Goal: Task Accomplishment & Management: Manage account settings

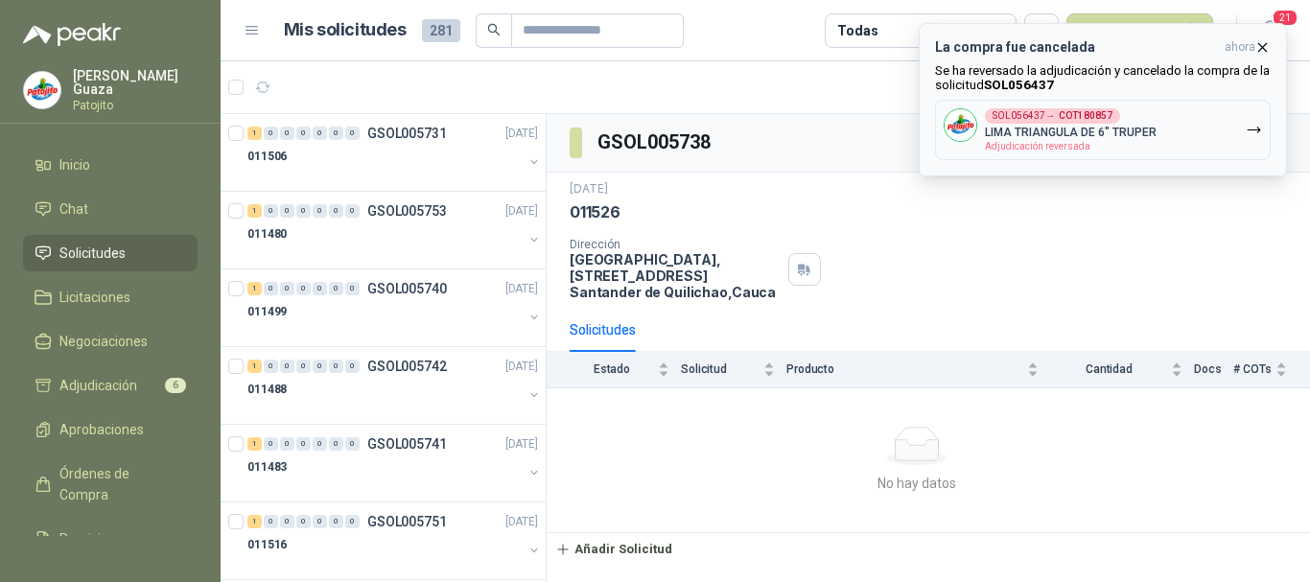
click at [1004, 74] on p "Se ha reversado la adjudicación y cancelado la compra de la solicitud SOL056437" at bounding box center [1103, 77] width 336 height 29
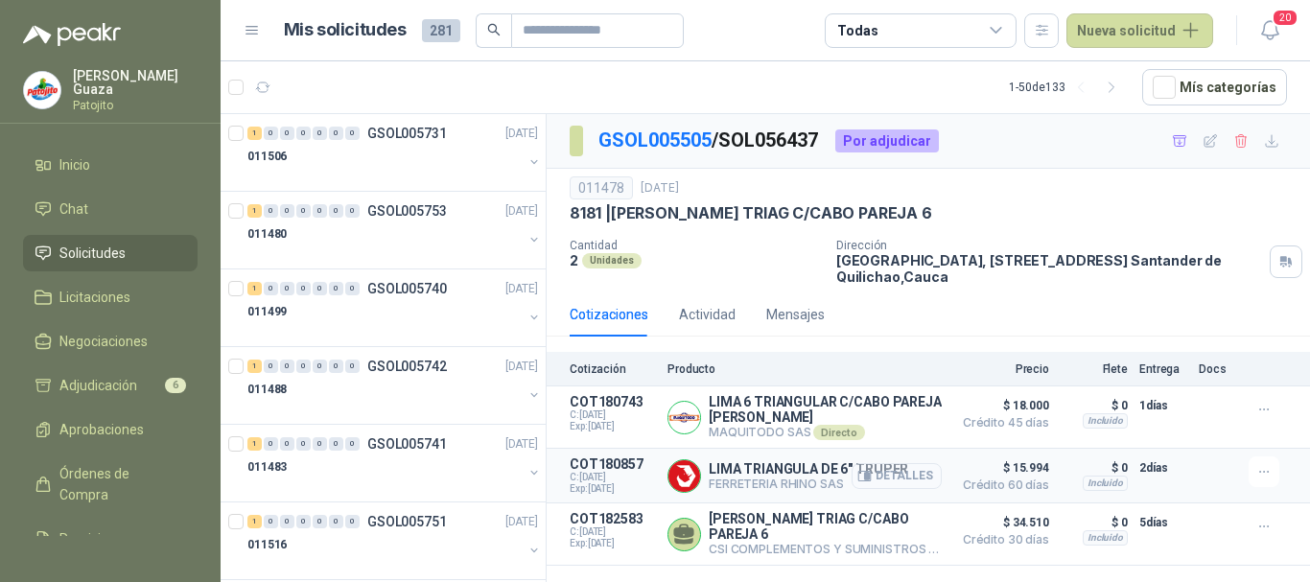
click at [875, 475] on button "Detalles" at bounding box center [896, 476] width 90 height 26
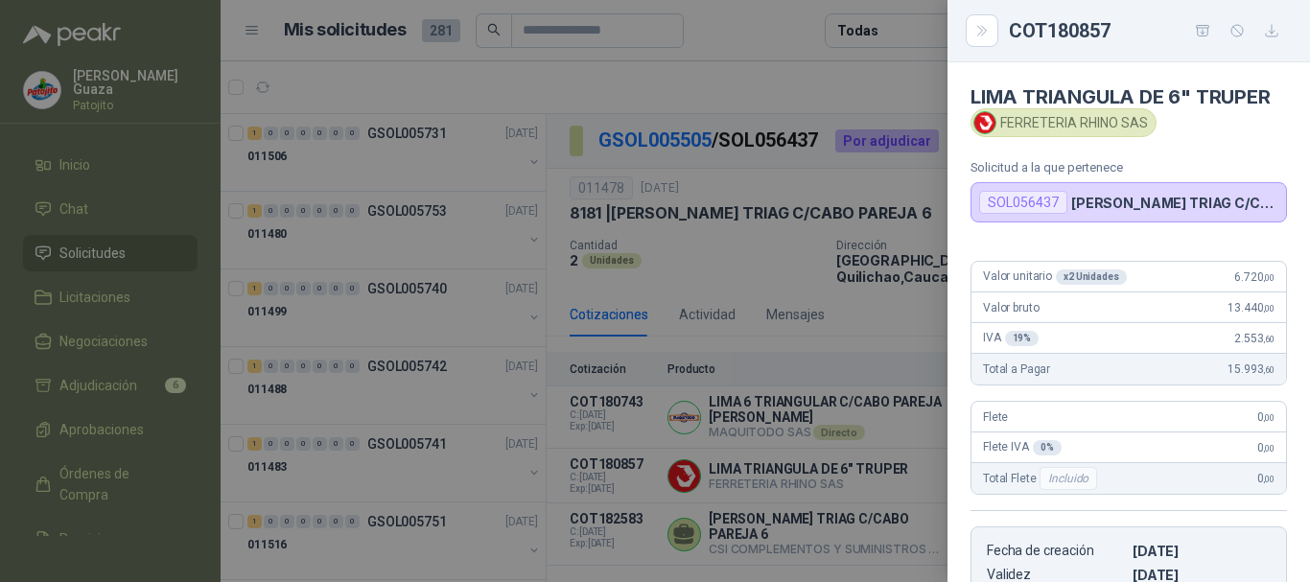
click at [862, 367] on div at bounding box center [655, 291] width 1310 height 582
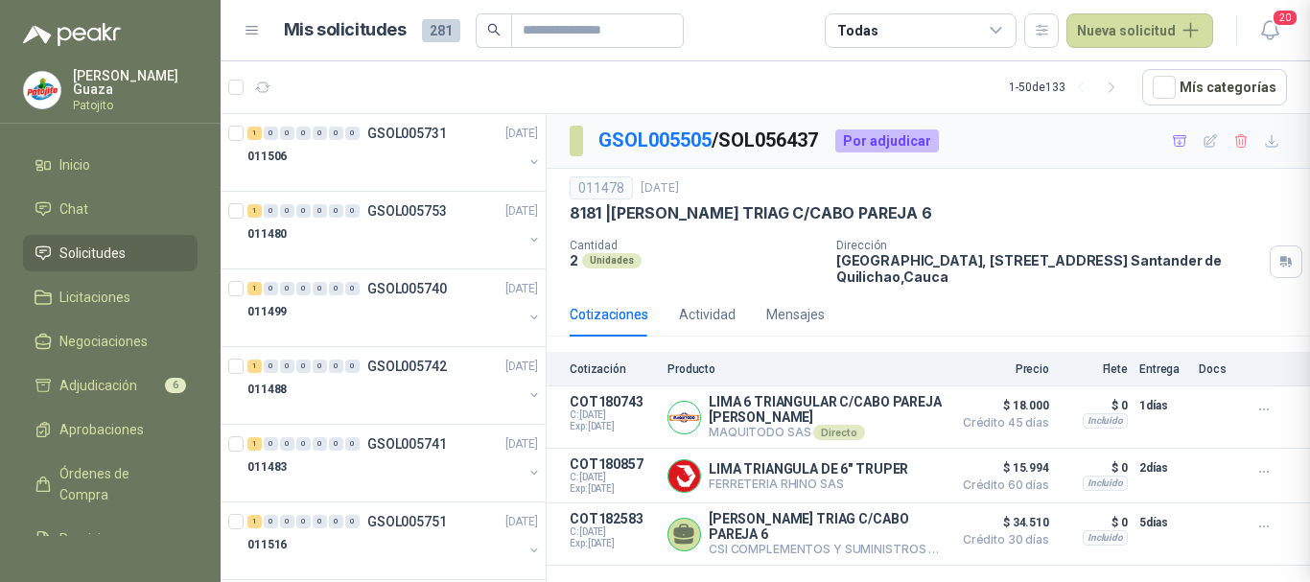
scroll to position [400, 0]
drag, startPoint x: 870, startPoint y: 209, endPoint x: 912, endPoint y: 202, distance: 42.7
click at [912, 202] on div "011478 [DATE] 8181 | [PERSON_NAME] TRIAG C/CABO PAREJA 6" at bounding box center [927, 199] width 717 height 47
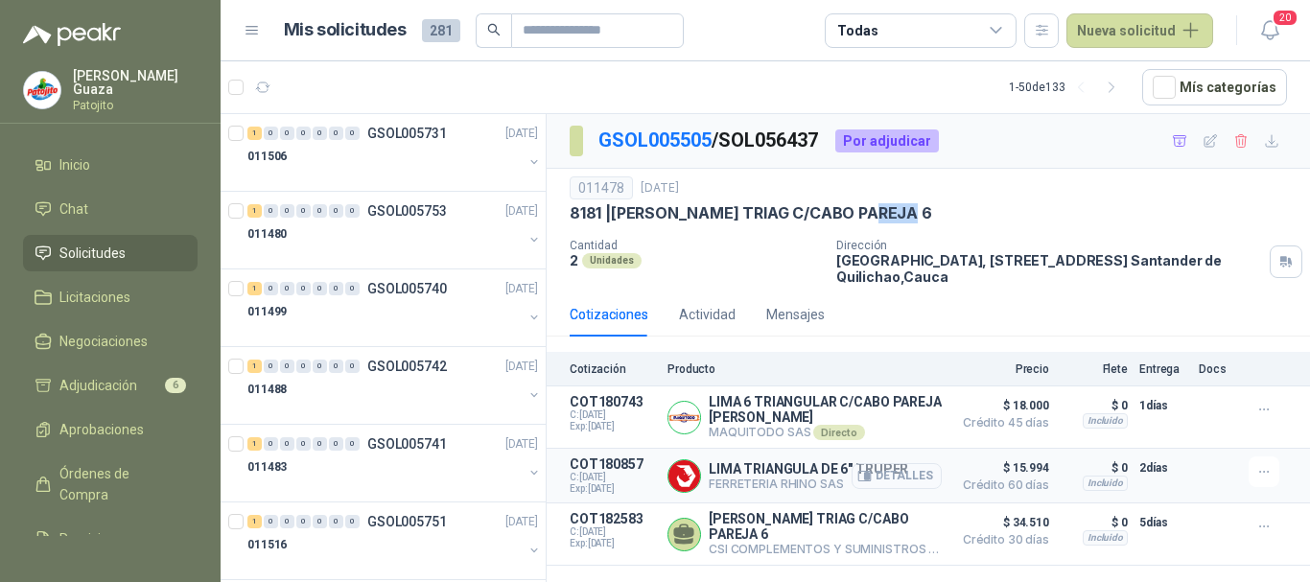
click at [900, 476] on button "Detalles" at bounding box center [896, 476] width 90 height 26
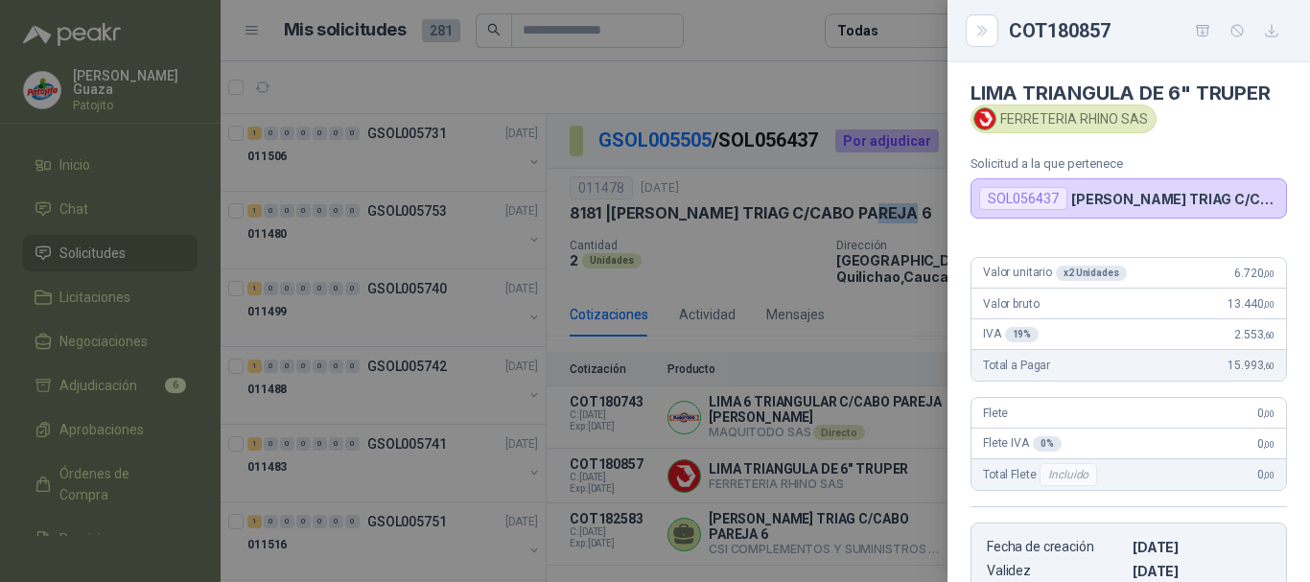
scroll to position [0, 0]
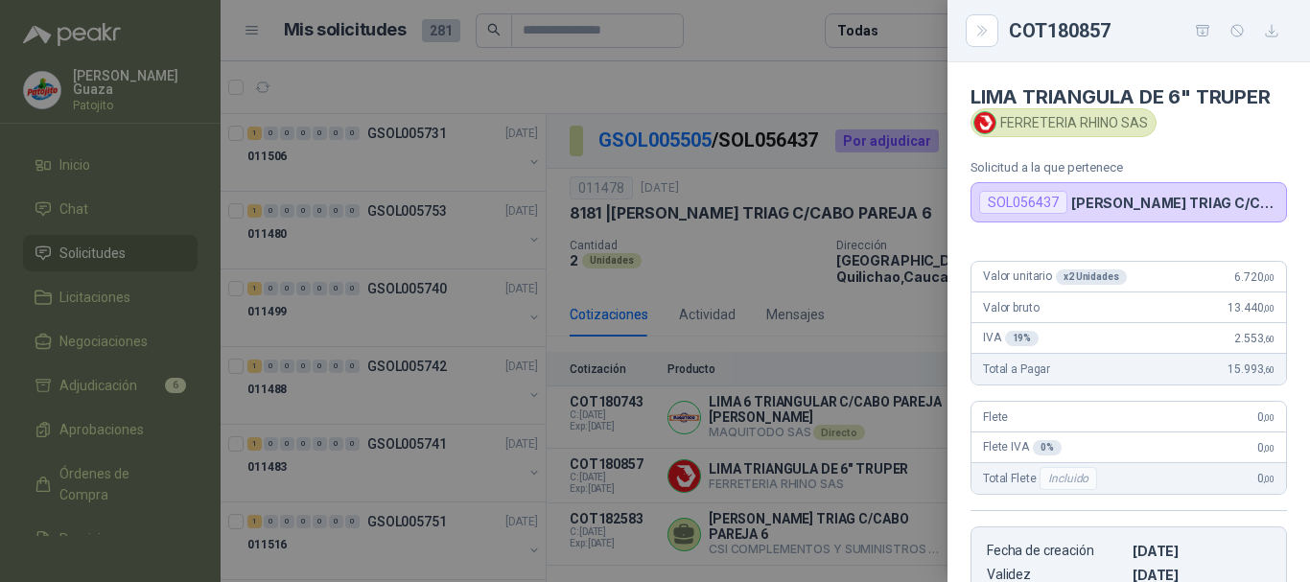
click at [921, 371] on div at bounding box center [655, 291] width 1310 height 582
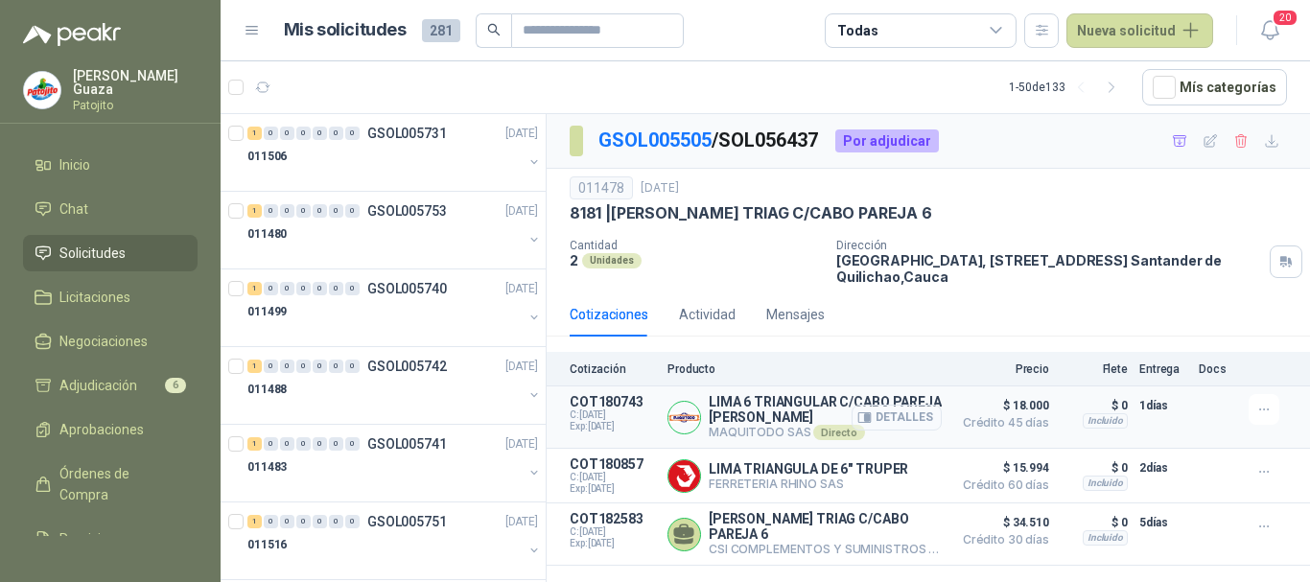
click at [867, 417] on icon "button" at bounding box center [864, 417] width 14 height 14
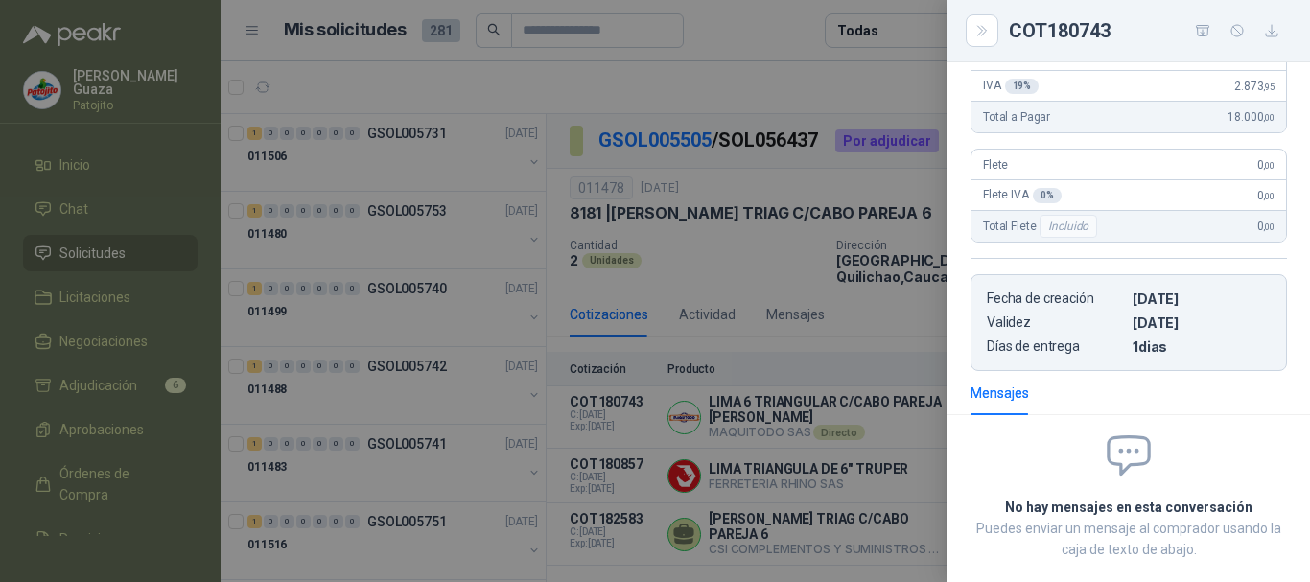
scroll to position [0, 0]
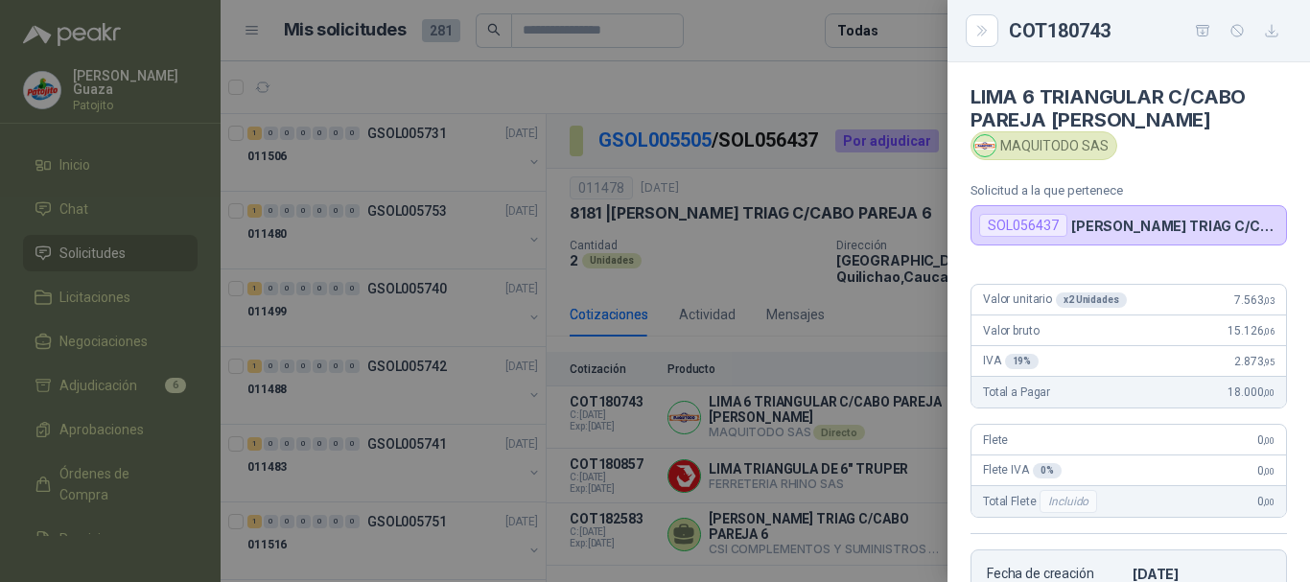
click at [900, 340] on div at bounding box center [655, 291] width 1310 height 582
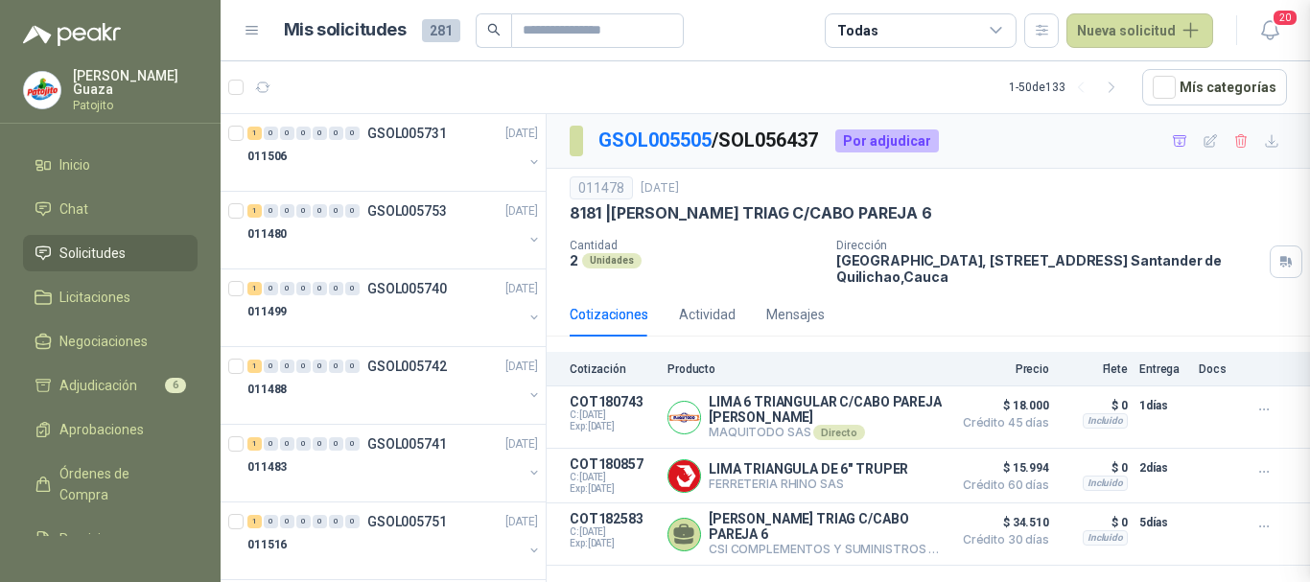
scroll to position [383, 0]
click at [886, 541] on button "Detalles" at bounding box center [896, 535] width 90 height 26
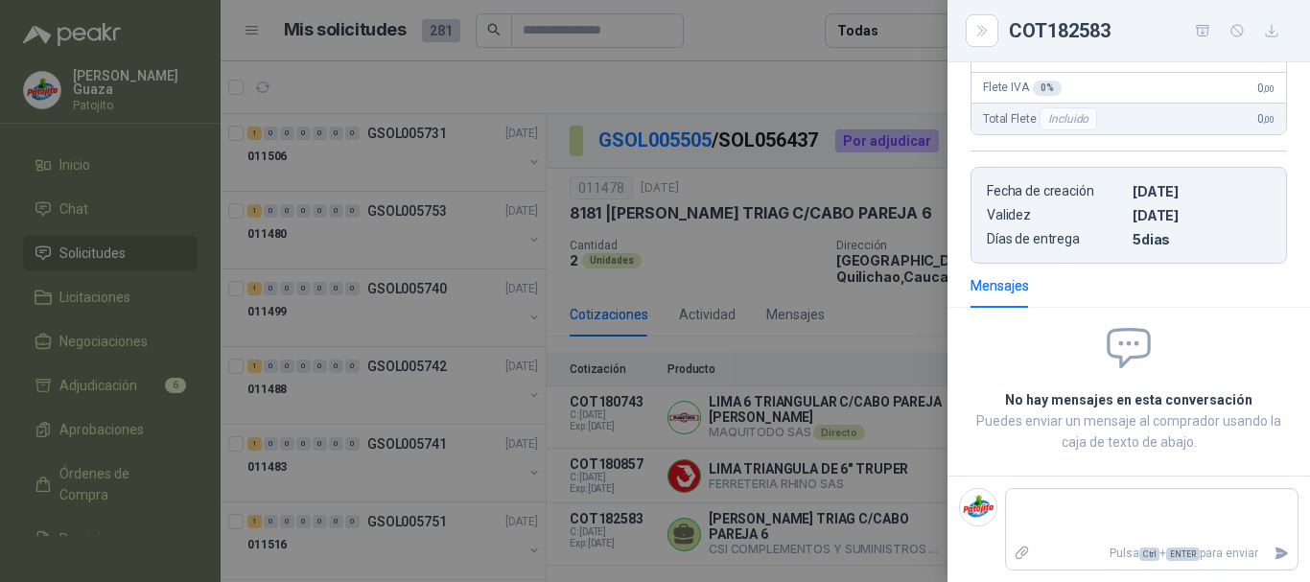
scroll to position [0, 0]
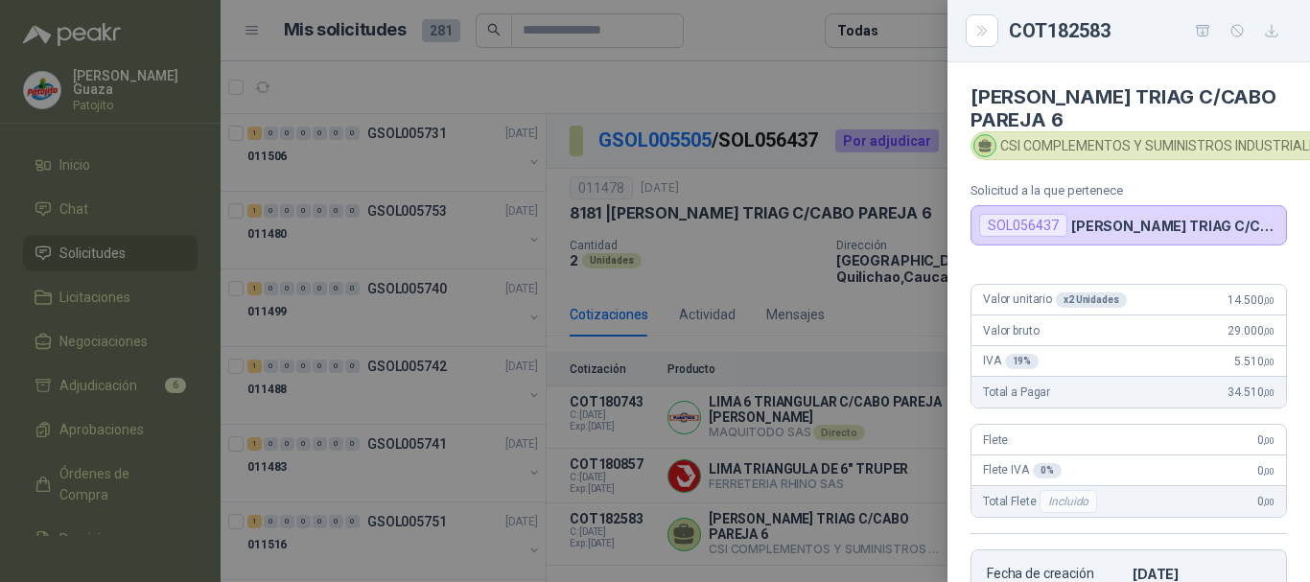
click at [885, 329] on div at bounding box center [655, 291] width 1310 height 582
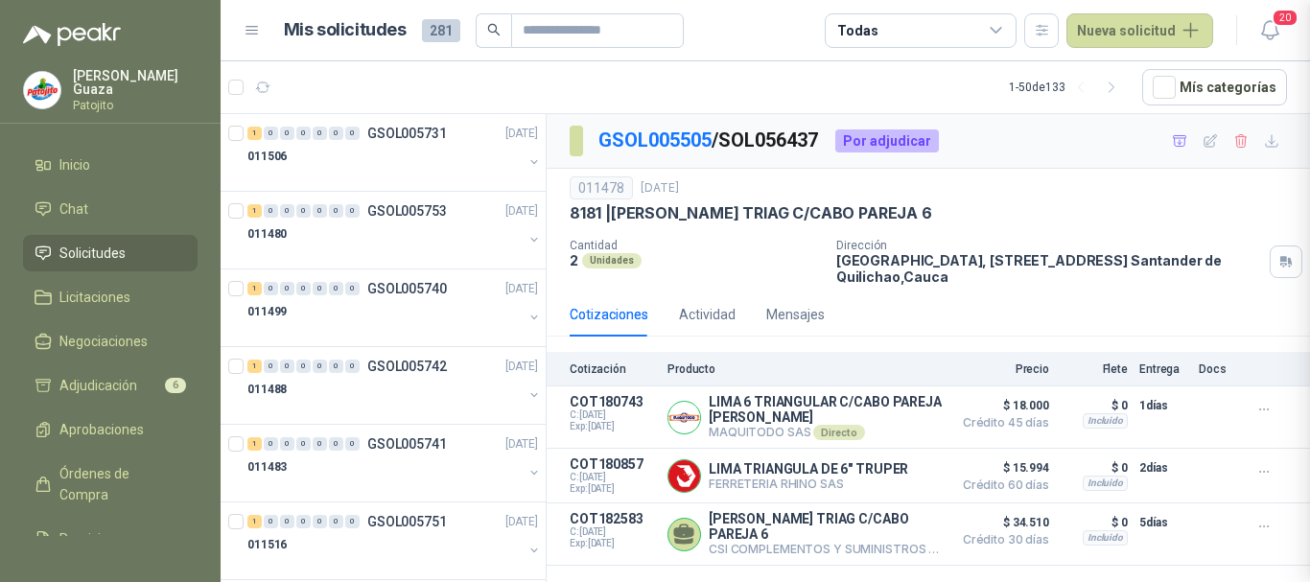
scroll to position [398, 0]
click at [116, 256] on span "Solicitudes" at bounding box center [92, 253] width 66 height 21
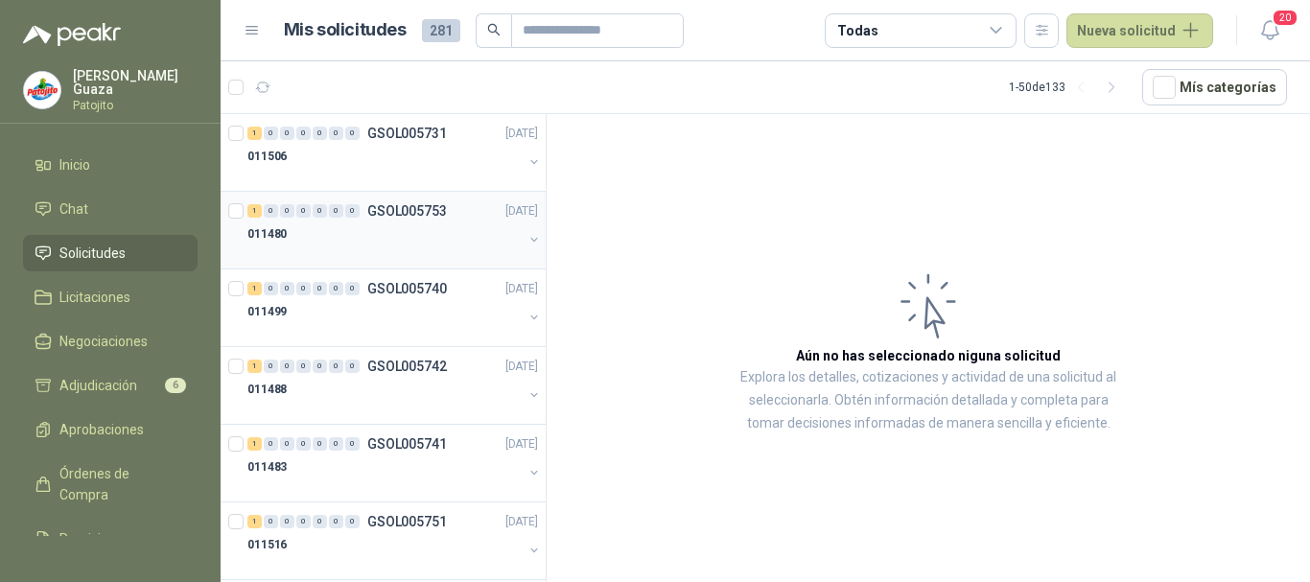
click at [408, 204] on p "GSOL005753" at bounding box center [407, 210] width 80 height 13
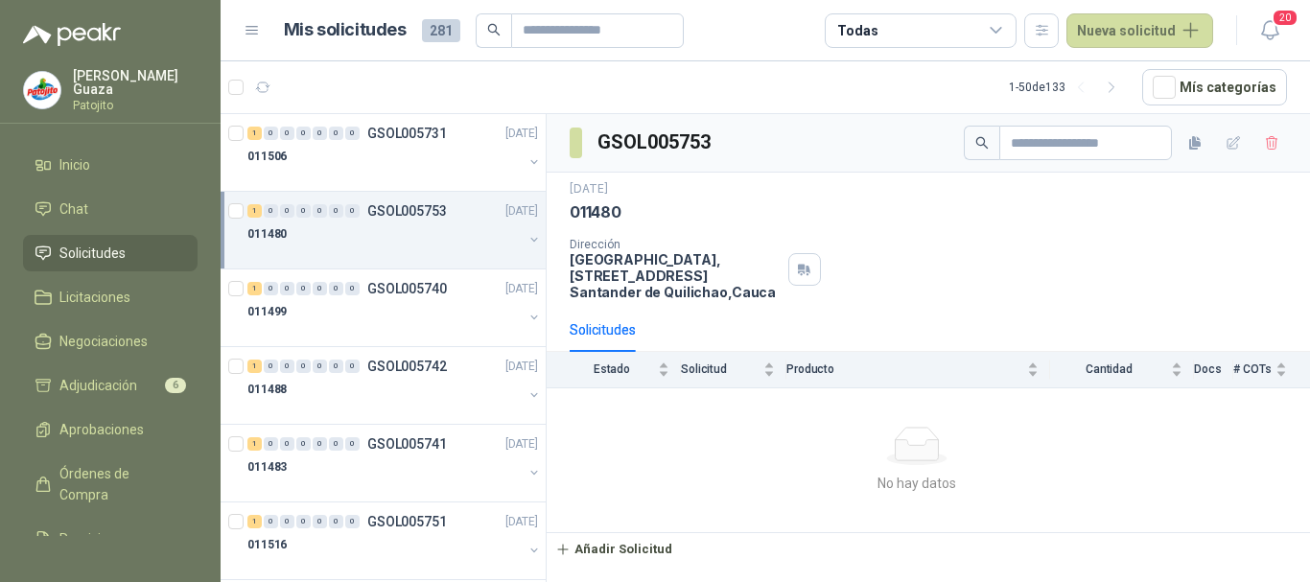
click at [452, 215] on div "1 0 0 0 0 0 0 GSOL005753 [DATE]" at bounding box center [394, 210] width 294 height 23
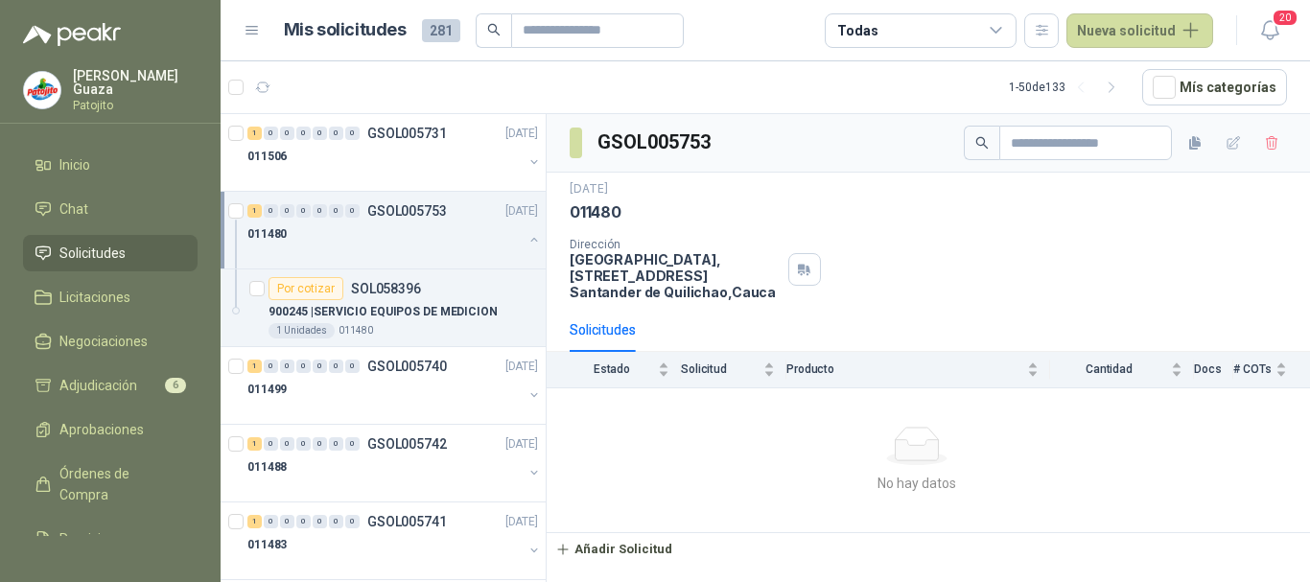
scroll to position [96, 0]
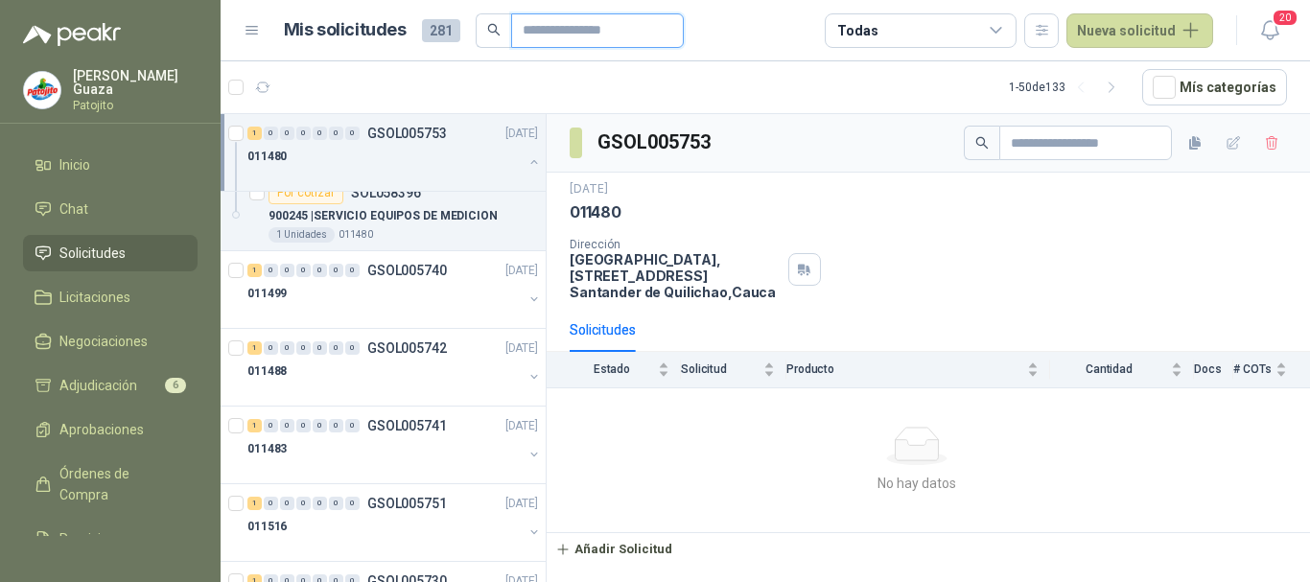
click at [579, 40] on input "text" at bounding box center [589, 30] width 134 height 33
type input "******"
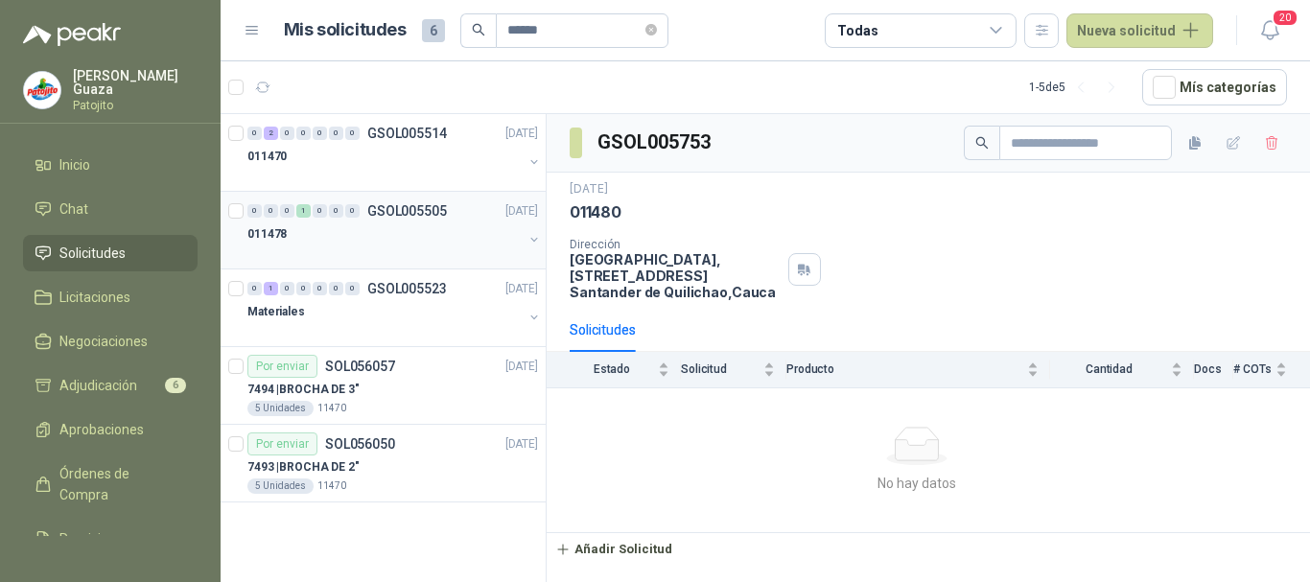
click at [423, 212] on p "GSOL005505" at bounding box center [407, 210] width 80 height 13
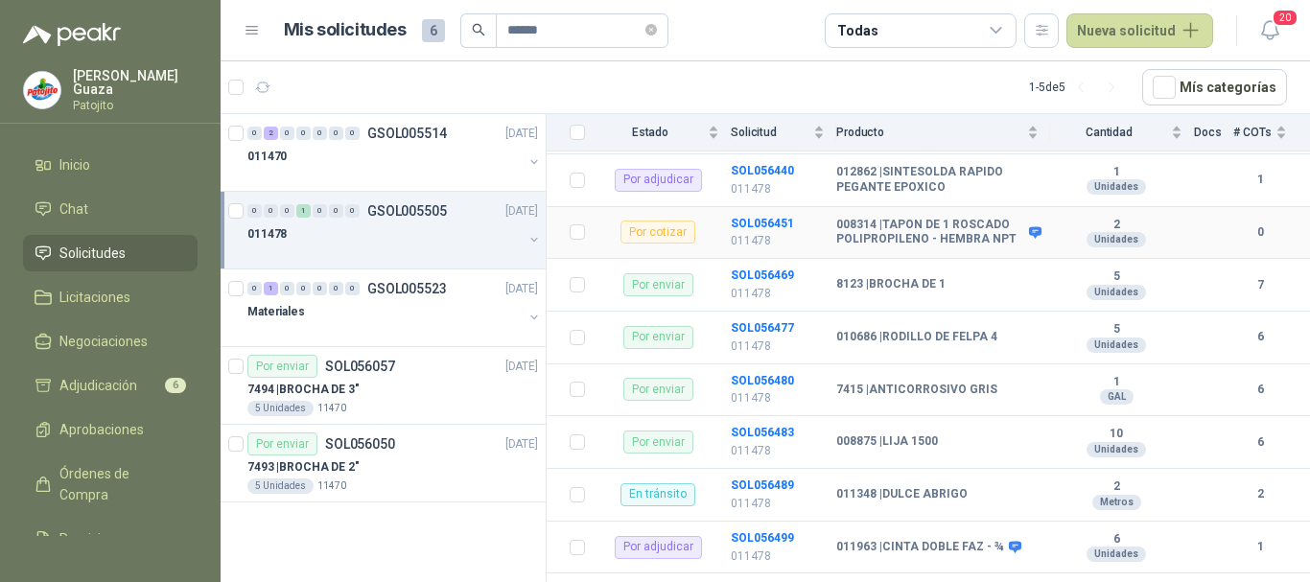
scroll to position [192, 0]
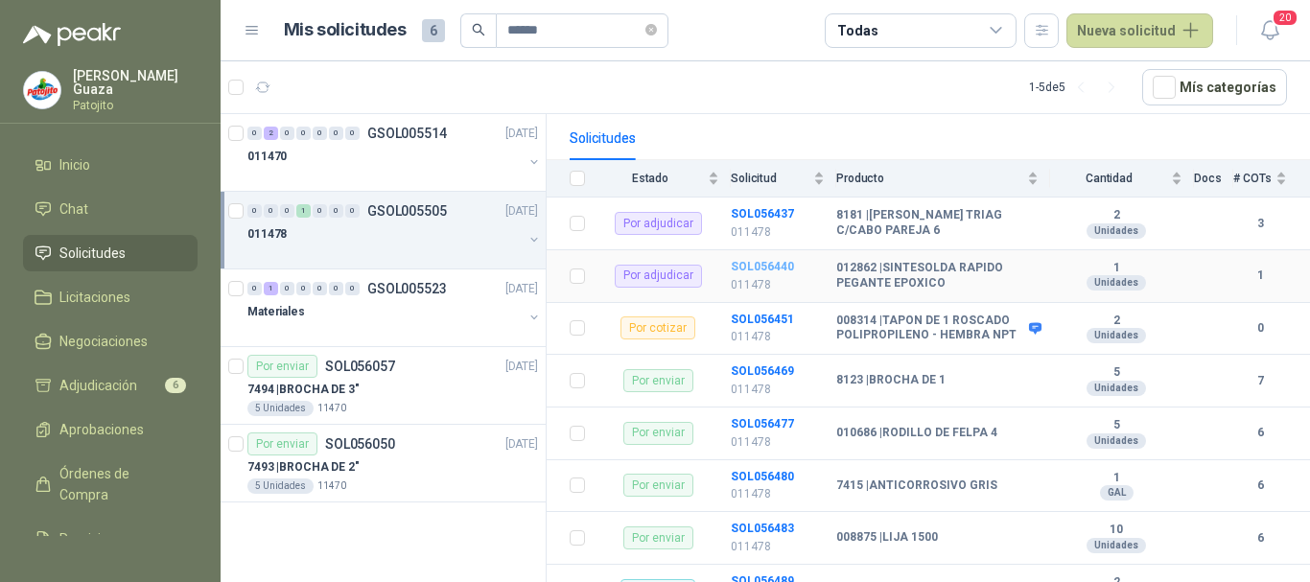
click at [766, 264] on b "SOL056440" at bounding box center [762, 266] width 63 height 13
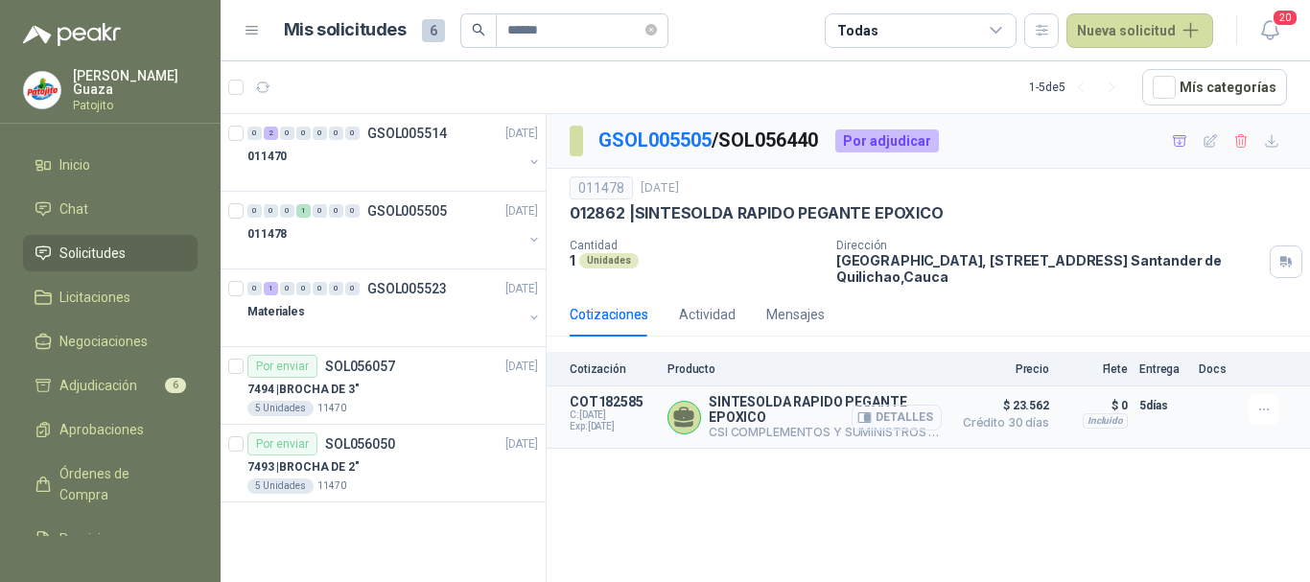
click at [861, 419] on icon "button" at bounding box center [864, 417] width 14 height 14
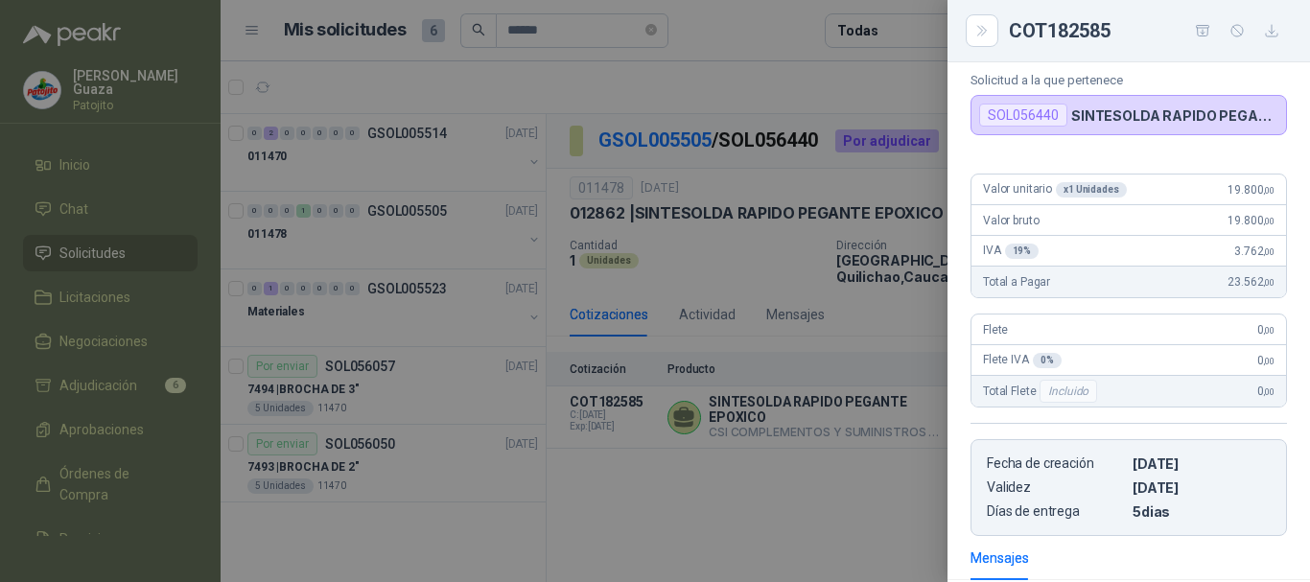
scroll to position [14, 0]
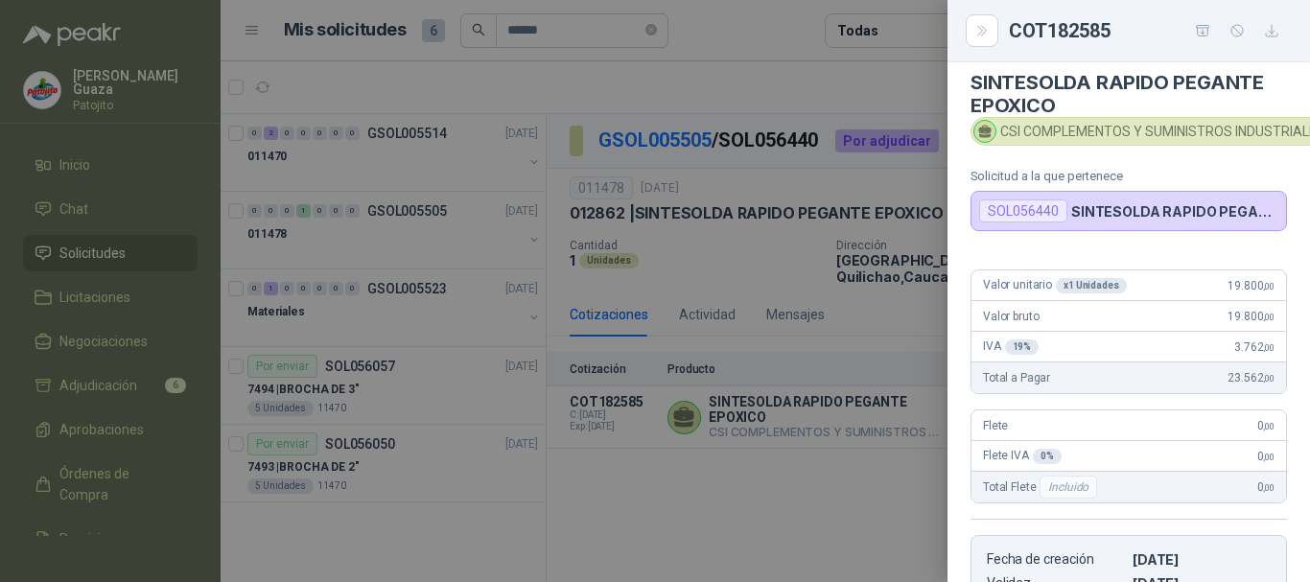
click at [809, 497] on div at bounding box center [655, 291] width 1310 height 582
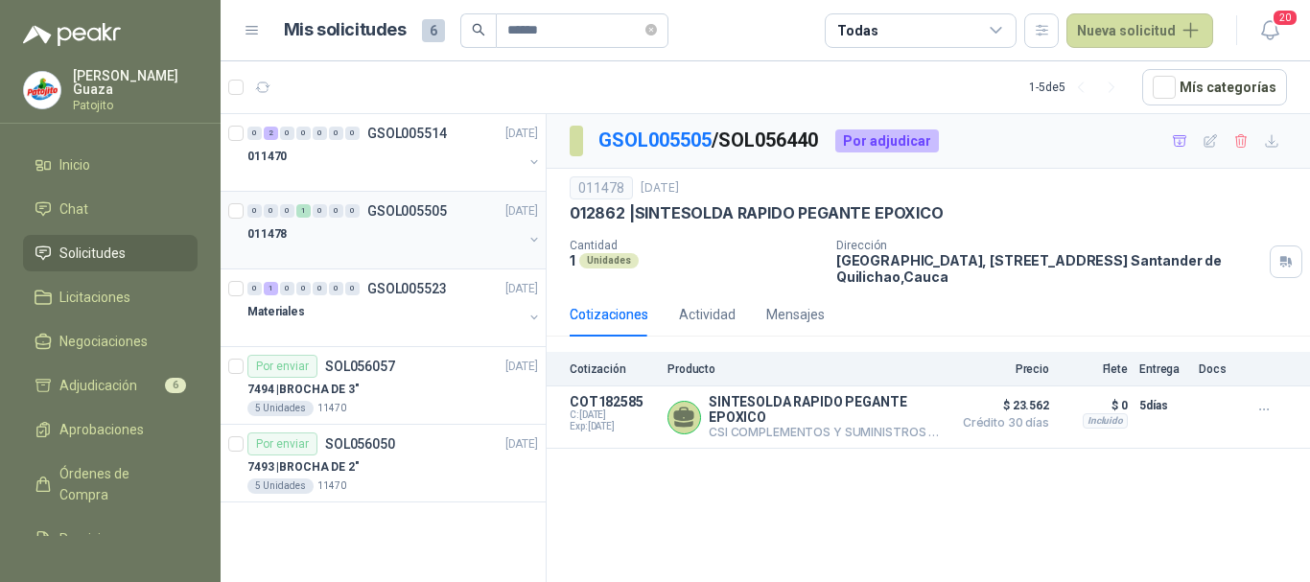
click at [387, 199] on div "0 0 0 1 0 0 0 GSOL005505 [DATE]" at bounding box center [394, 210] width 294 height 23
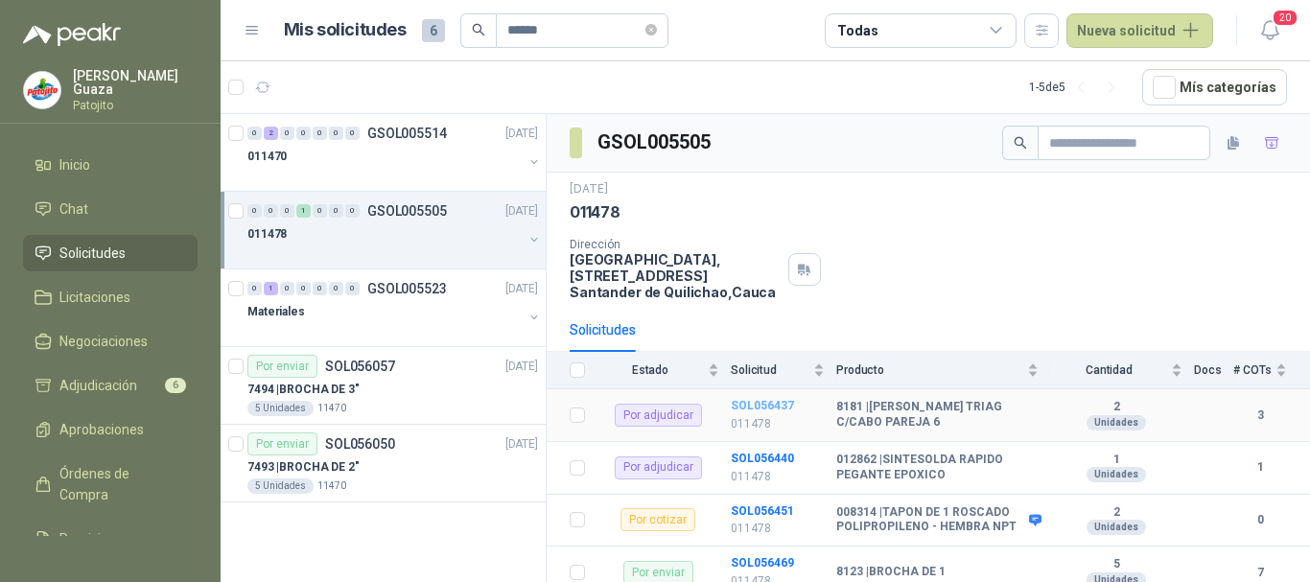
click at [756, 400] on b "SOL056437" at bounding box center [762, 405] width 63 height 13
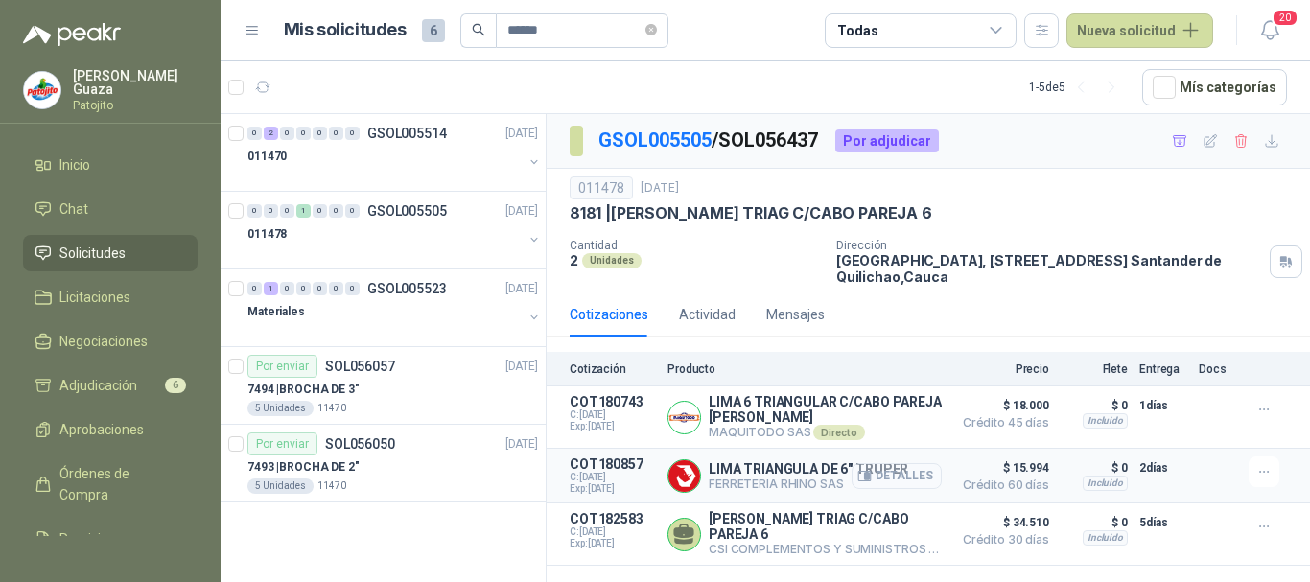
click at [866, 477] on icon "button" at bounding box center [864, 476] width 14 height 14
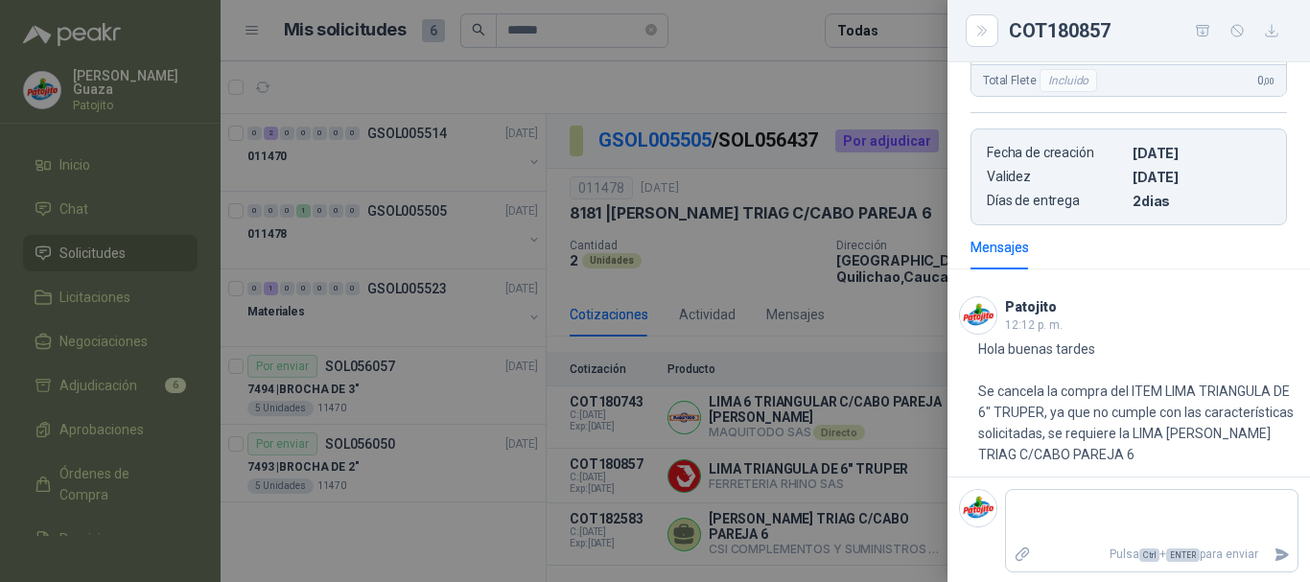
scroll to position [400, 0]
click at [807, 419] on div at bounding box center [655, 291] width 1310 height 582
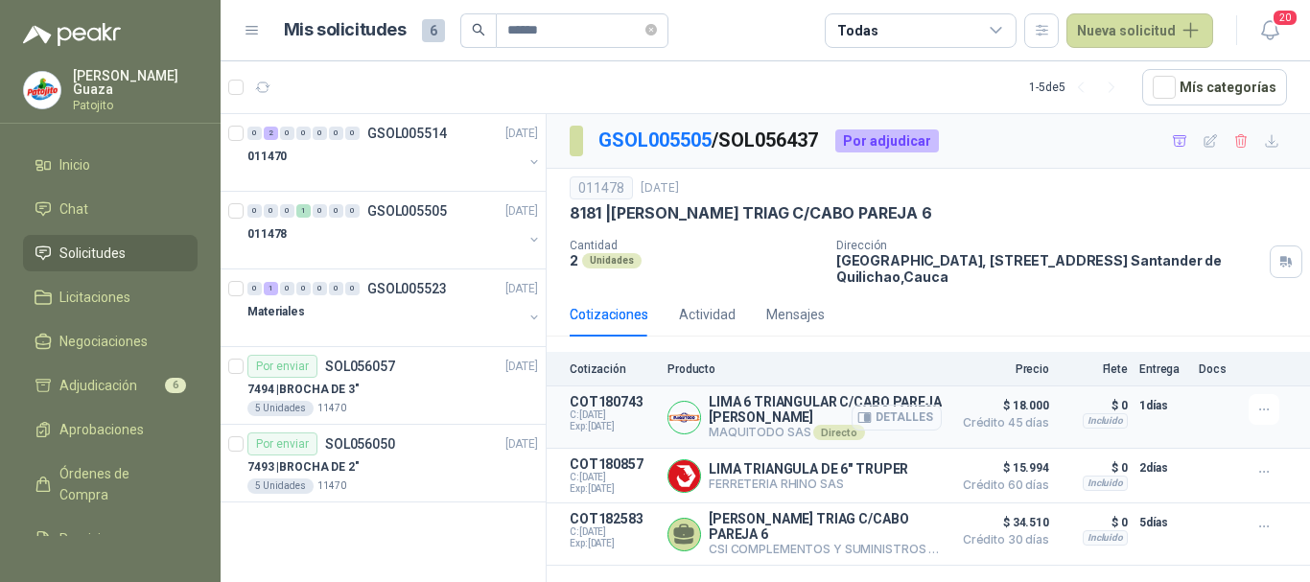
click at [898, 420] on button "Detalles" at bounding box center [896, 418] width 90 height 26
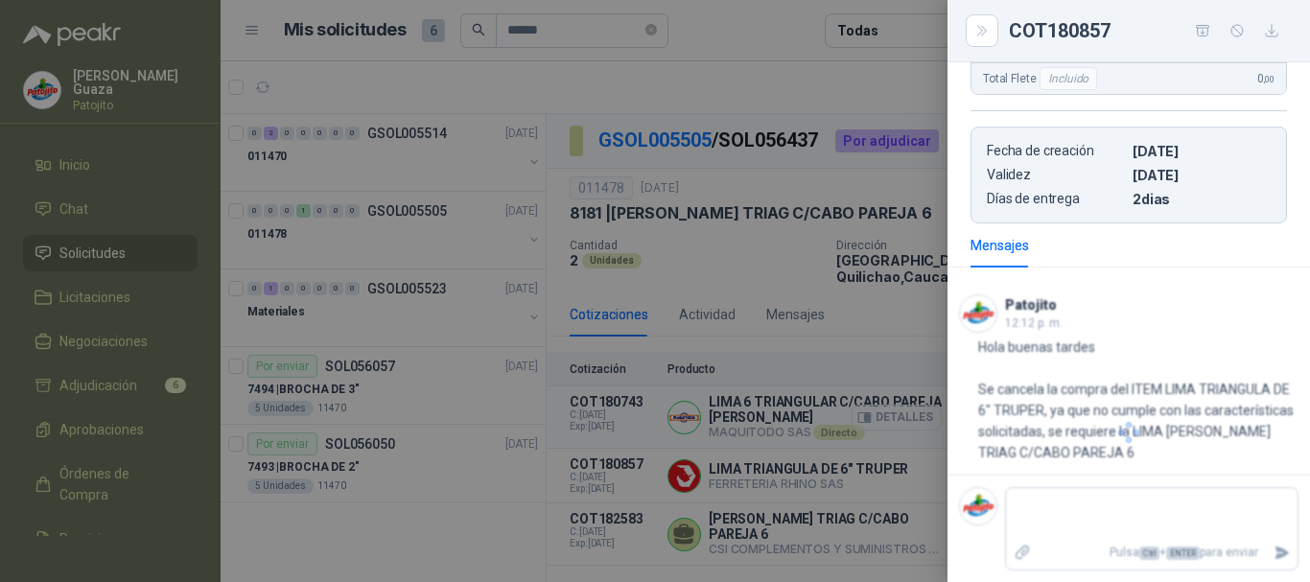
scroll to position [383, 0]
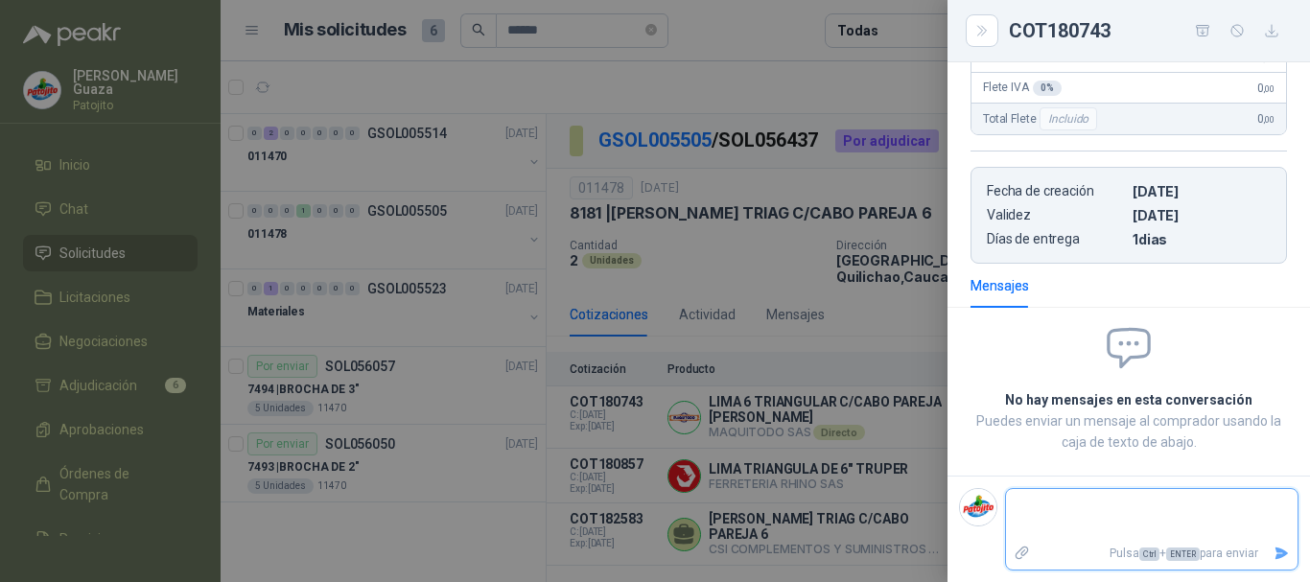
click at [1056, 500] on textarea at bounding box center [1151, 515] width 291 height 44
type textarea "*"
type textarea "**"
type textarea "***"
type textarea "****"
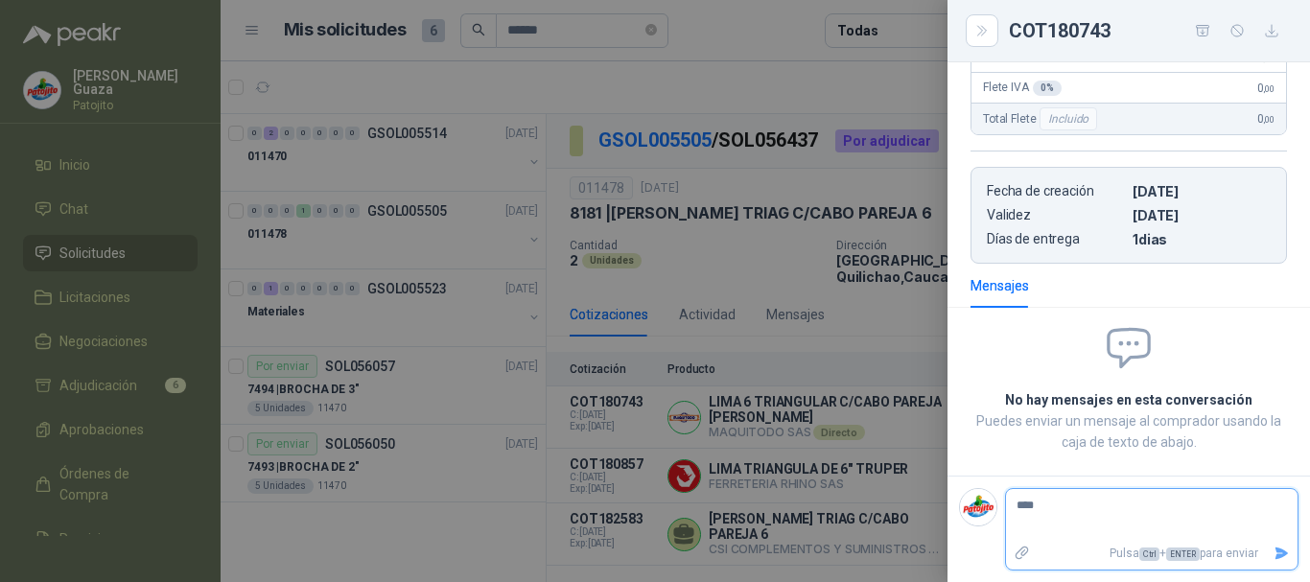
type textarea "****"
type textarea "******"
type textarea "*******"
type textarea "********"
type textarea "*********"
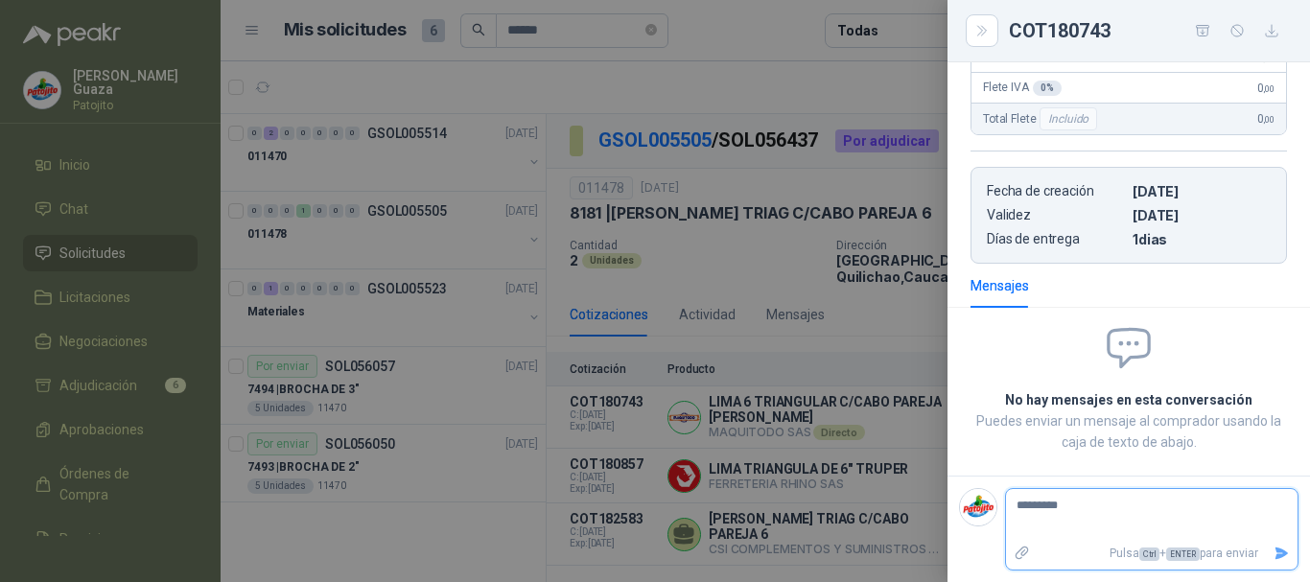
type textarea "**********"
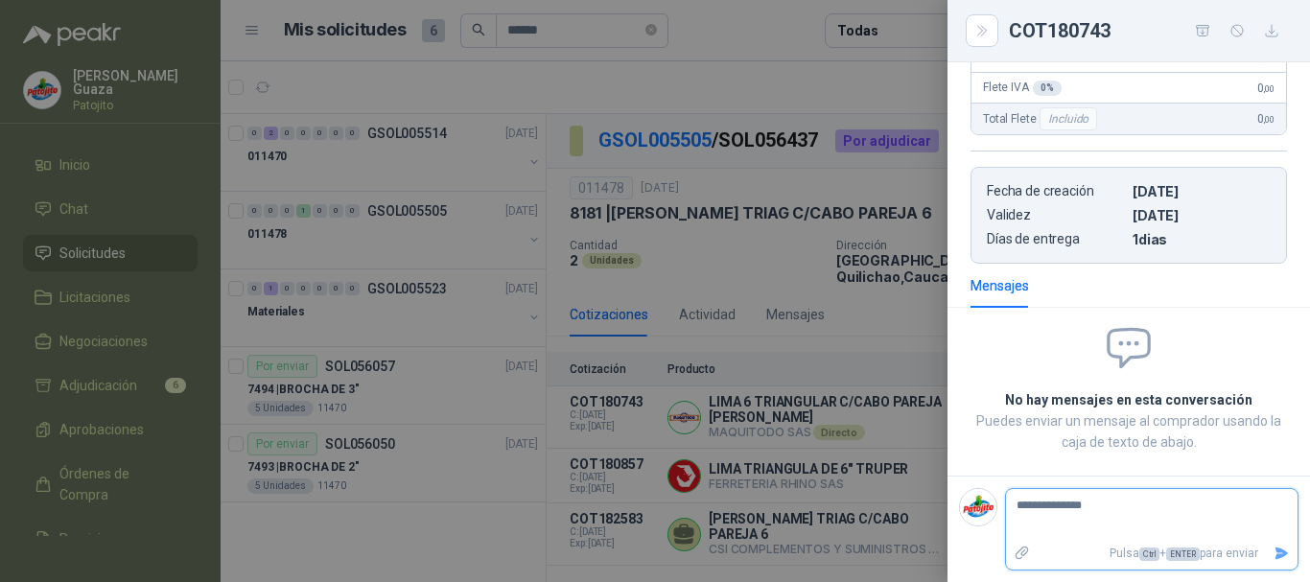
type textarea "**********"
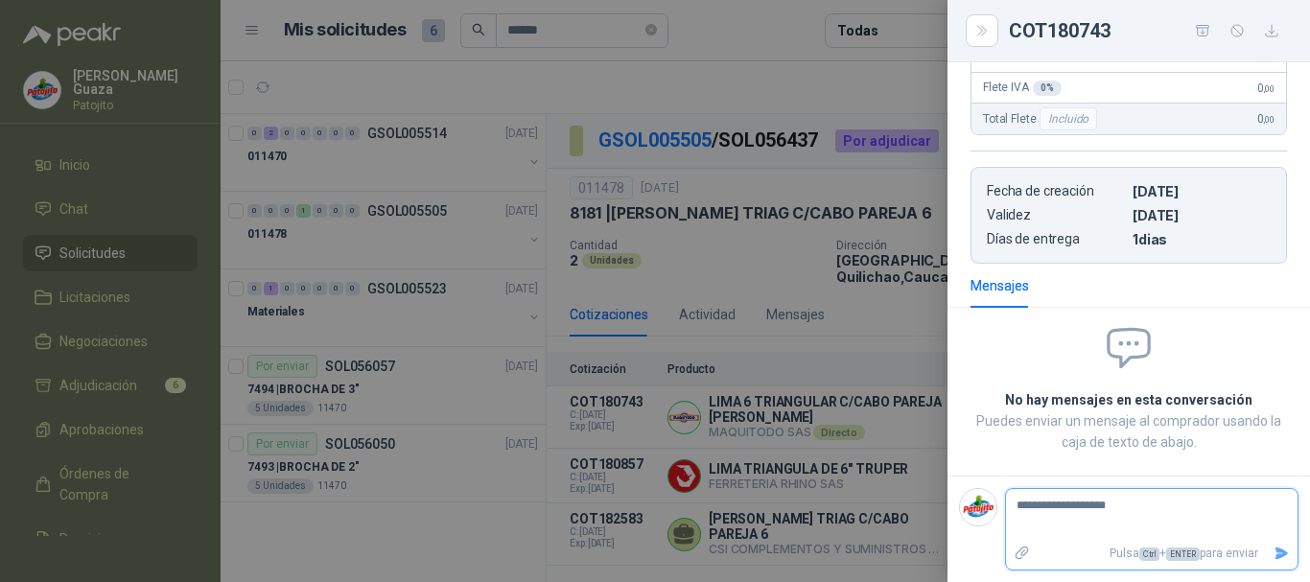
type textarea "**********"
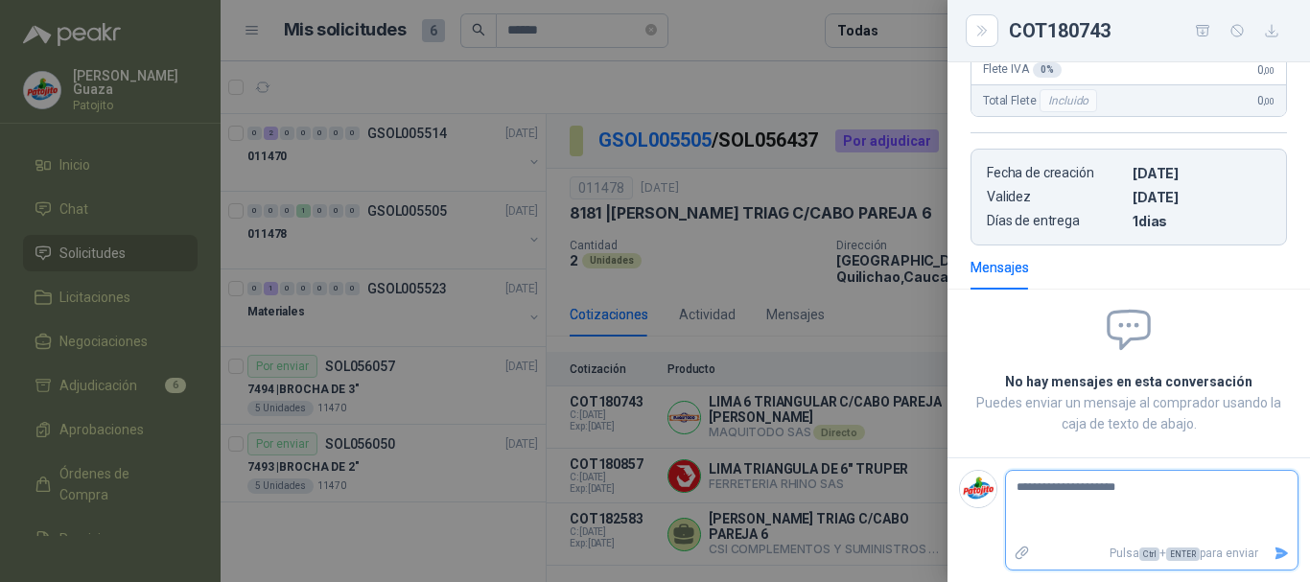
type textarea "**********"
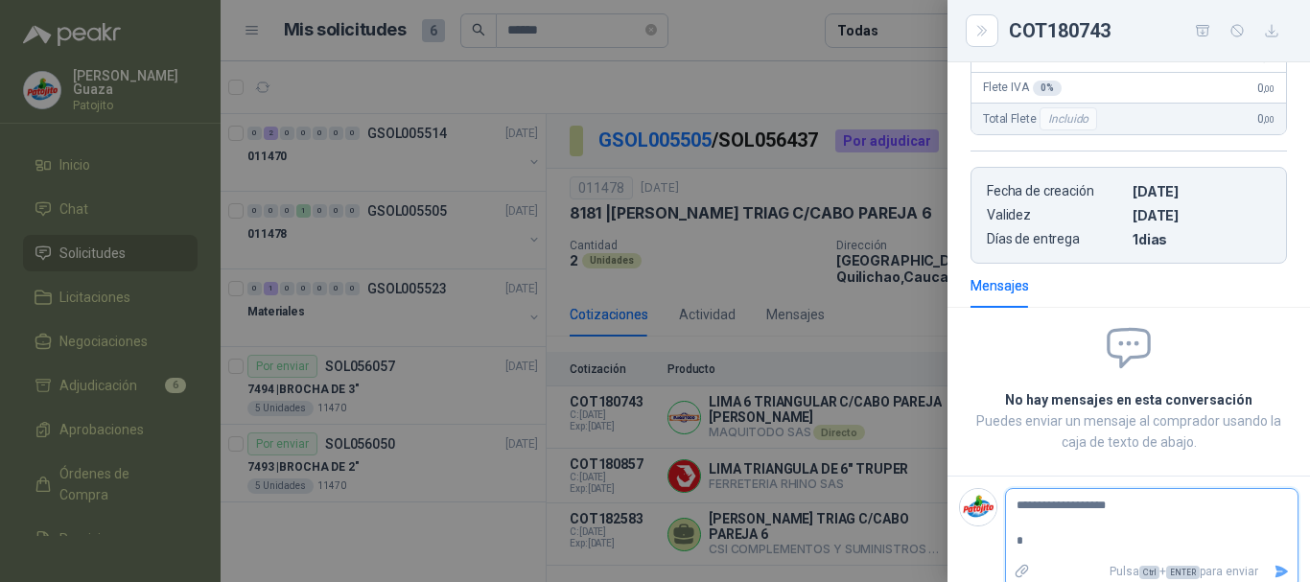
type textarea "**********"
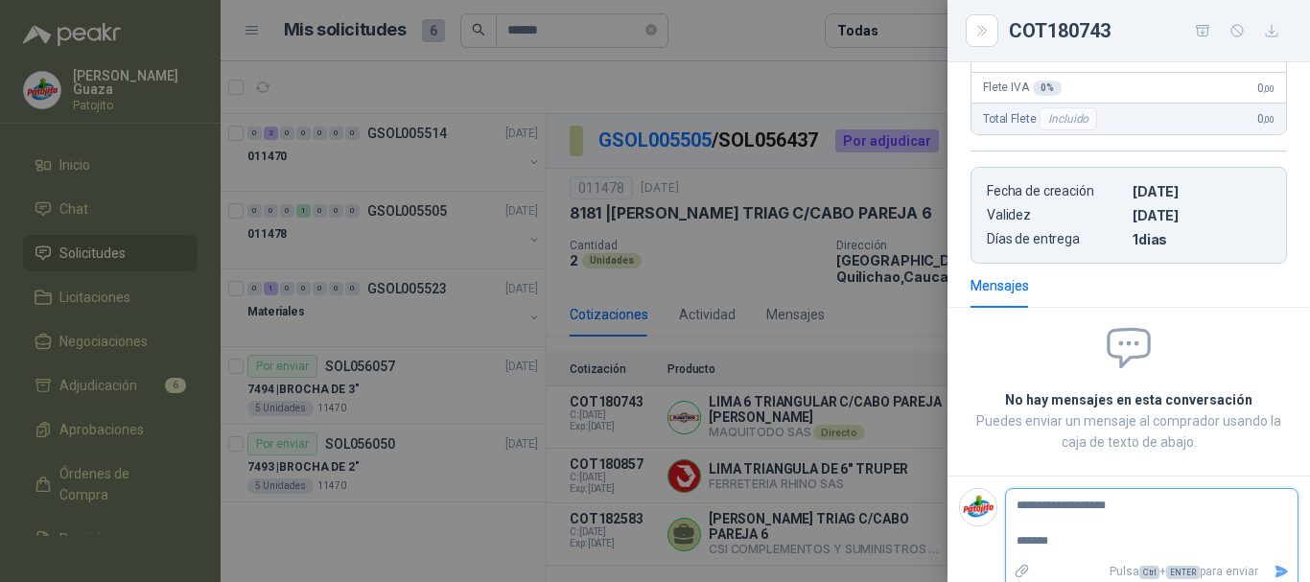
type textarea "**********"
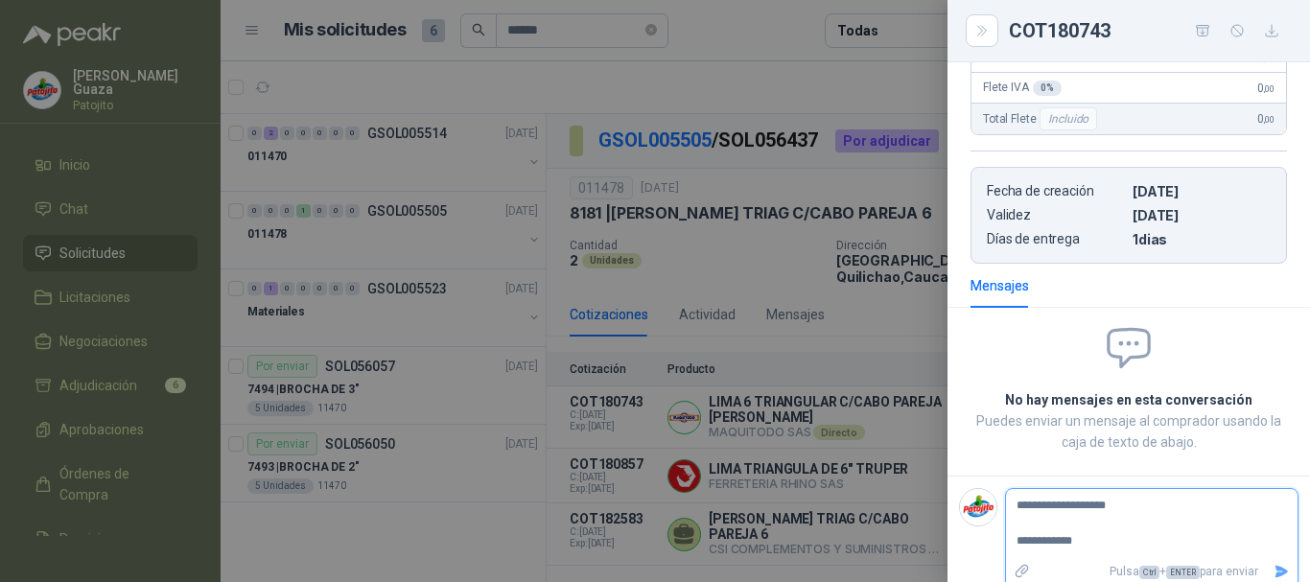
type textarea "**********"
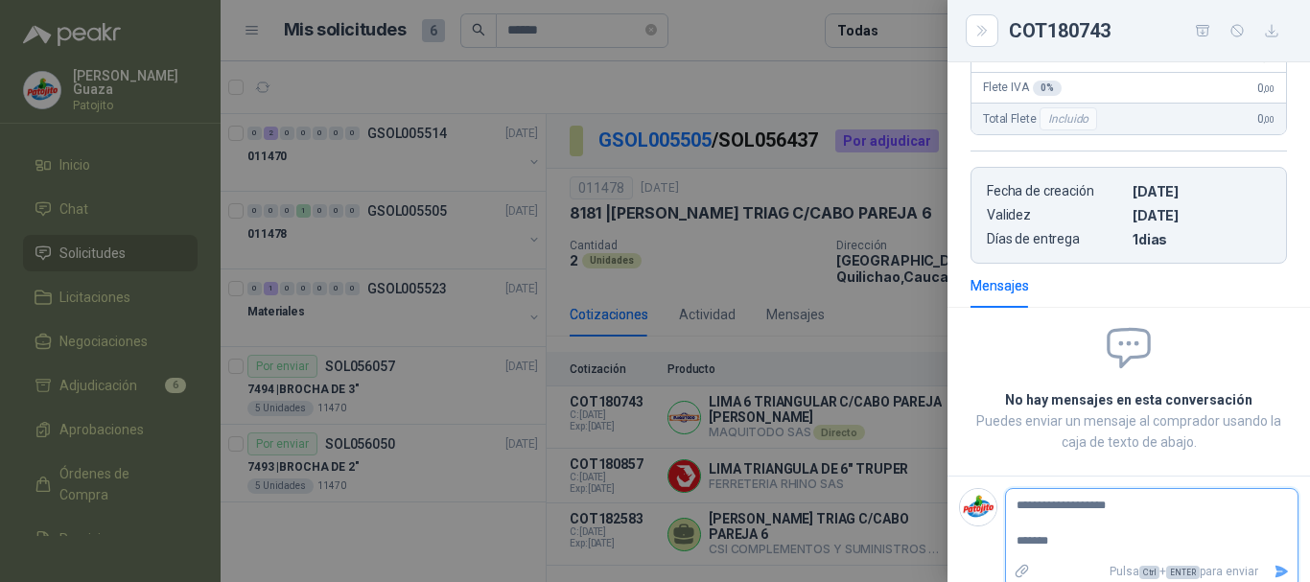
type textarea "**********"
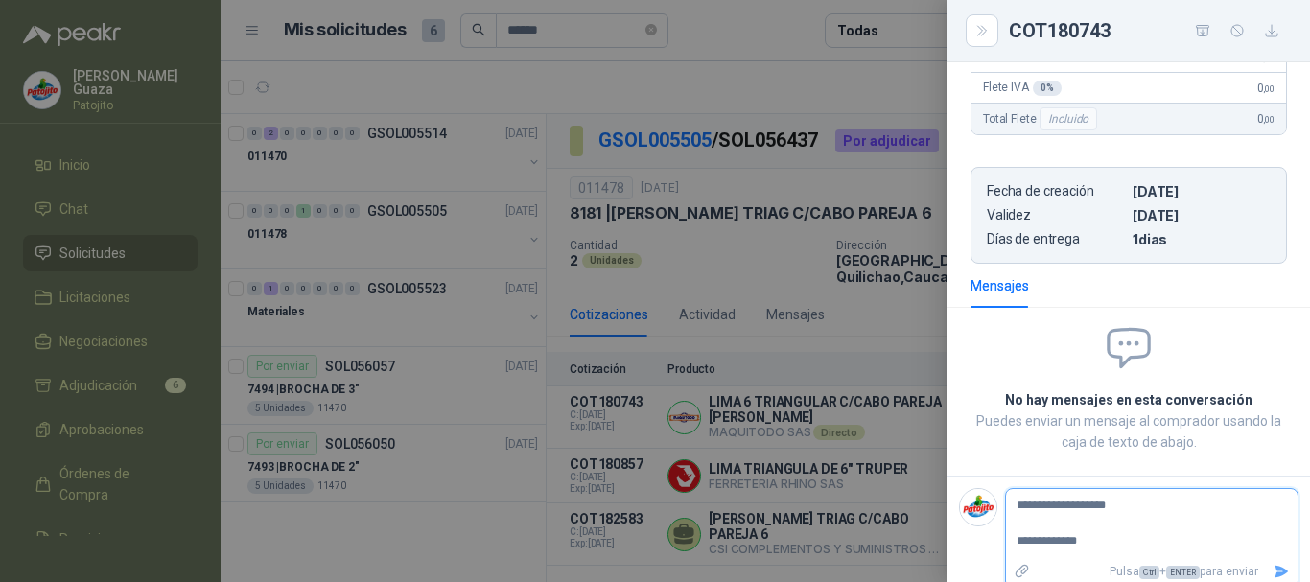
type textarea "**********"
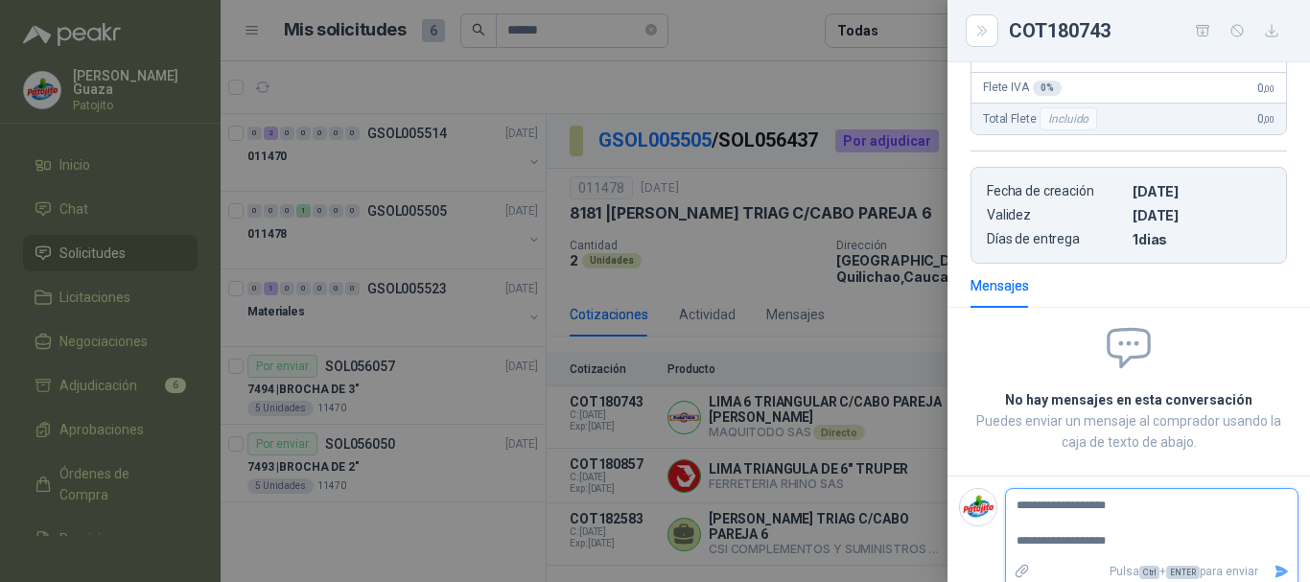
type textarea "**********"
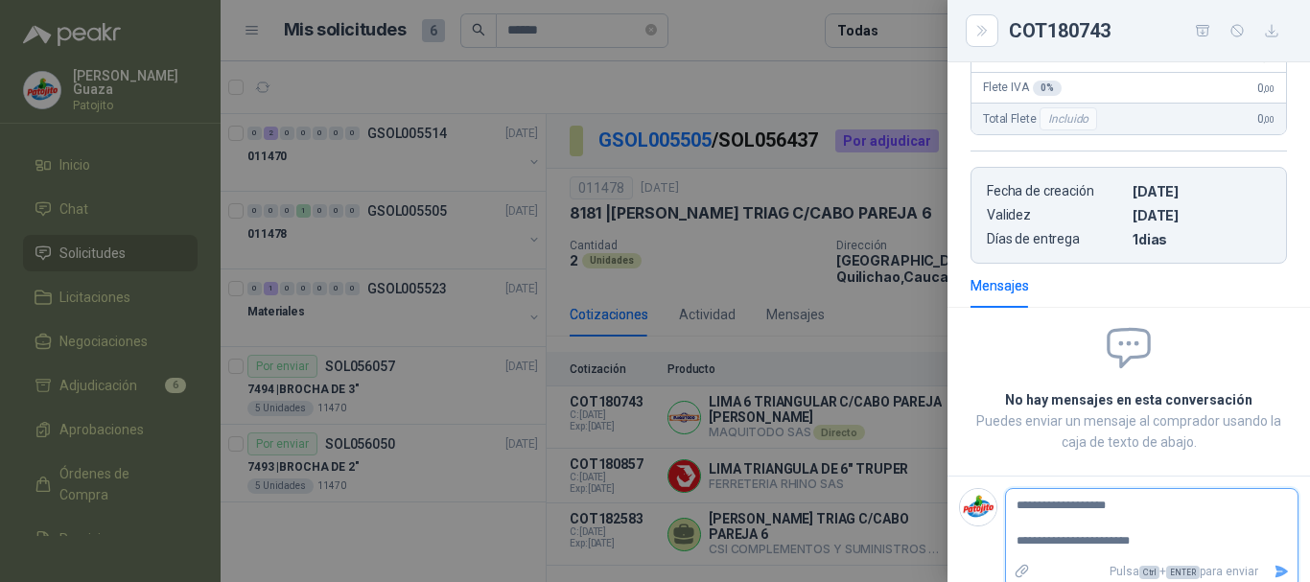
type textarea "**********"
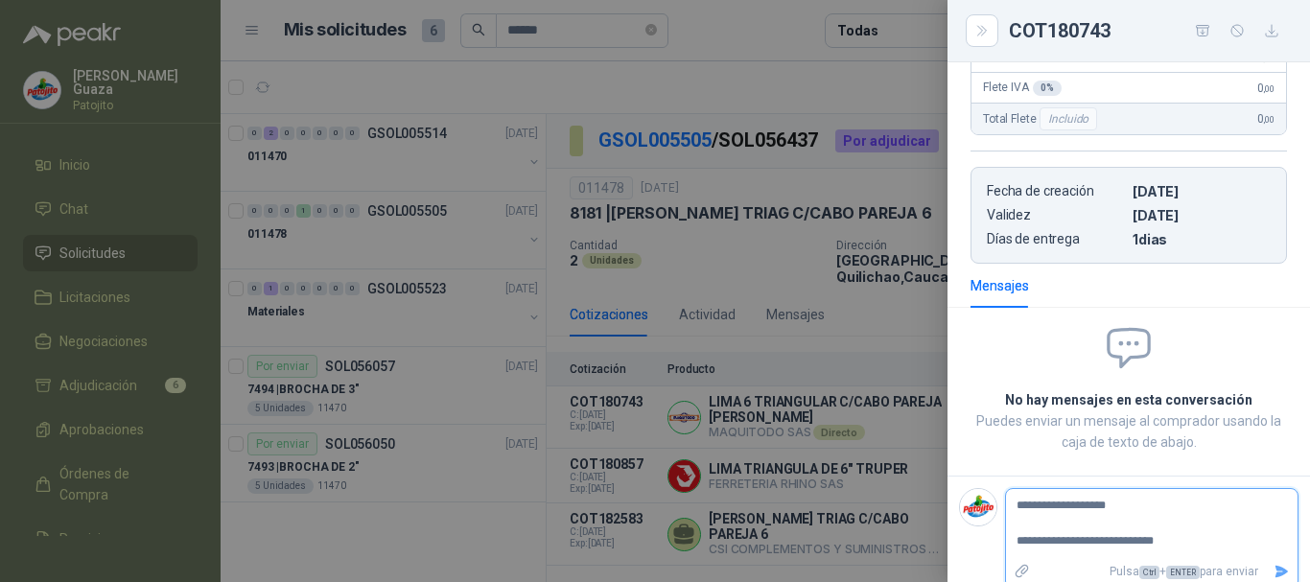
type textarea "**********"
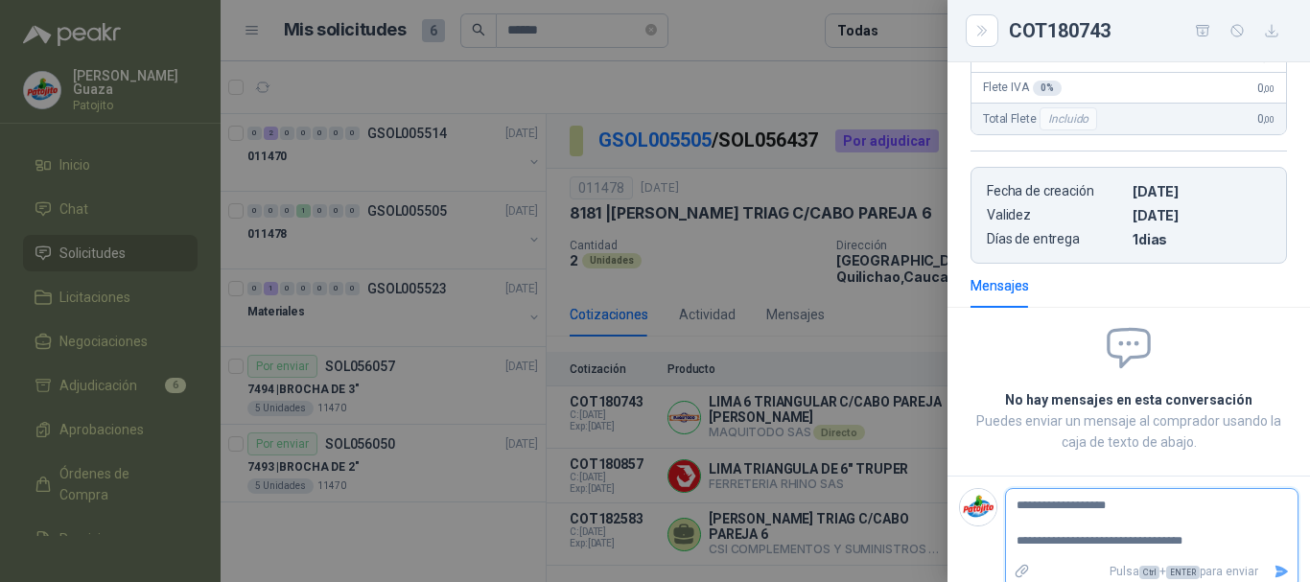
type textarea "**********"
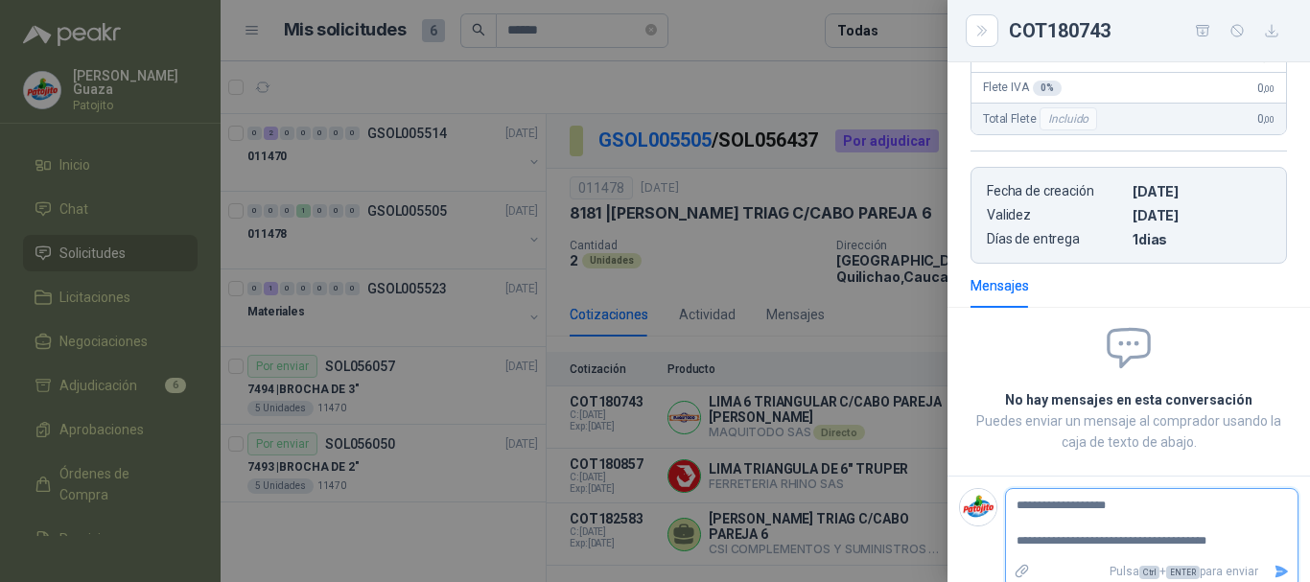
type textarea "**********"
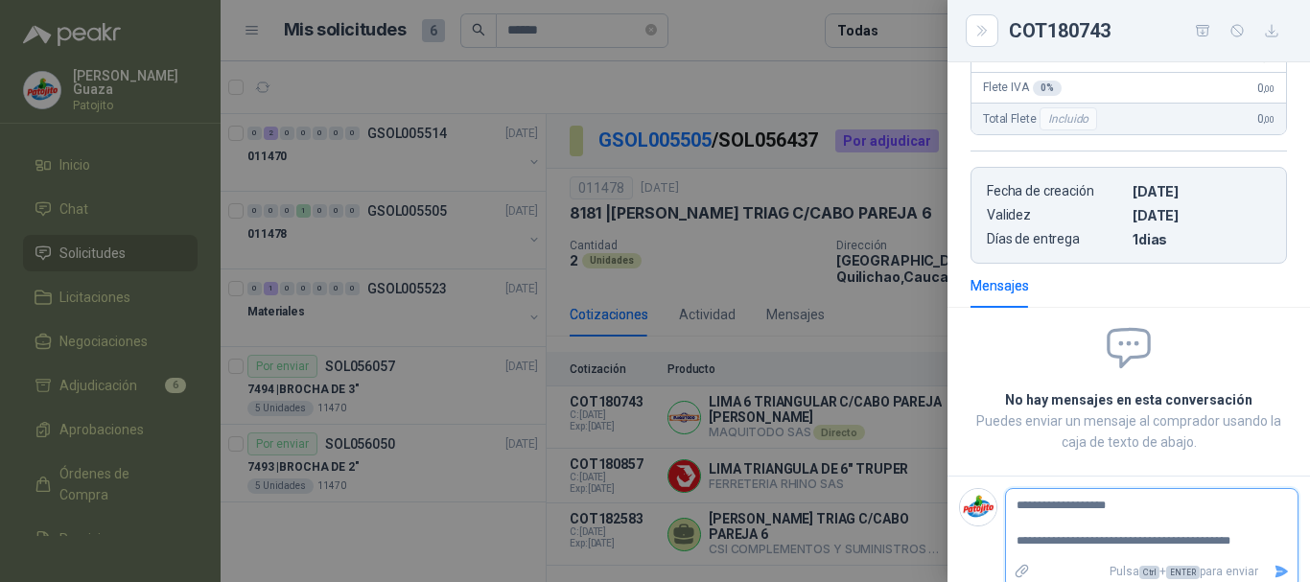
type textarea "**********"
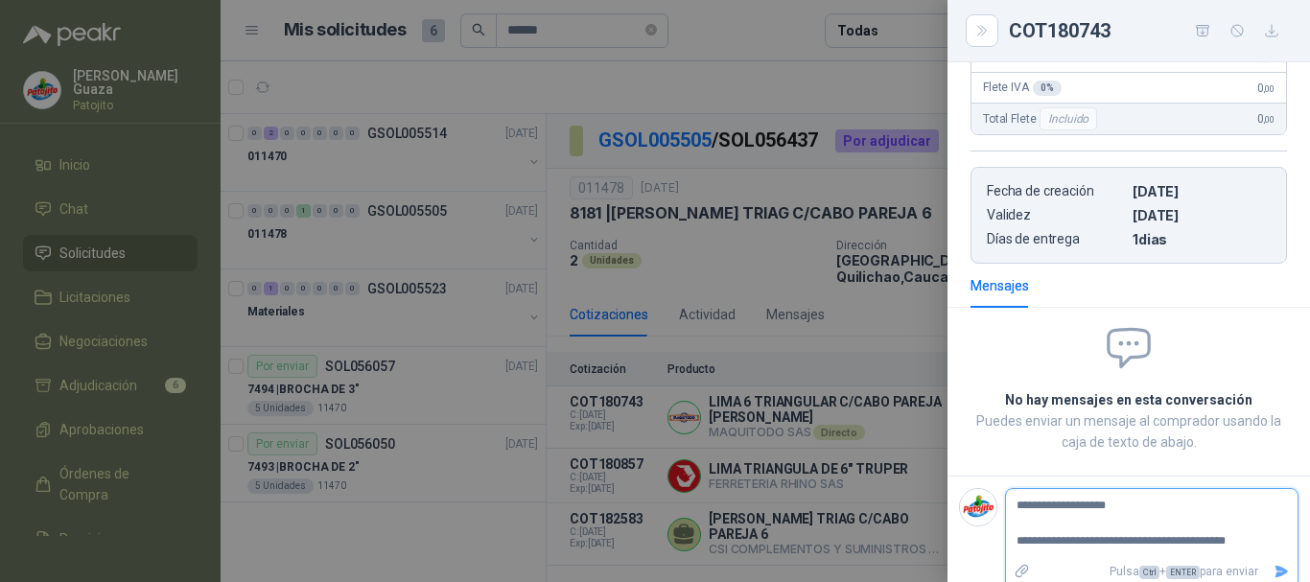
type textarea "**********"
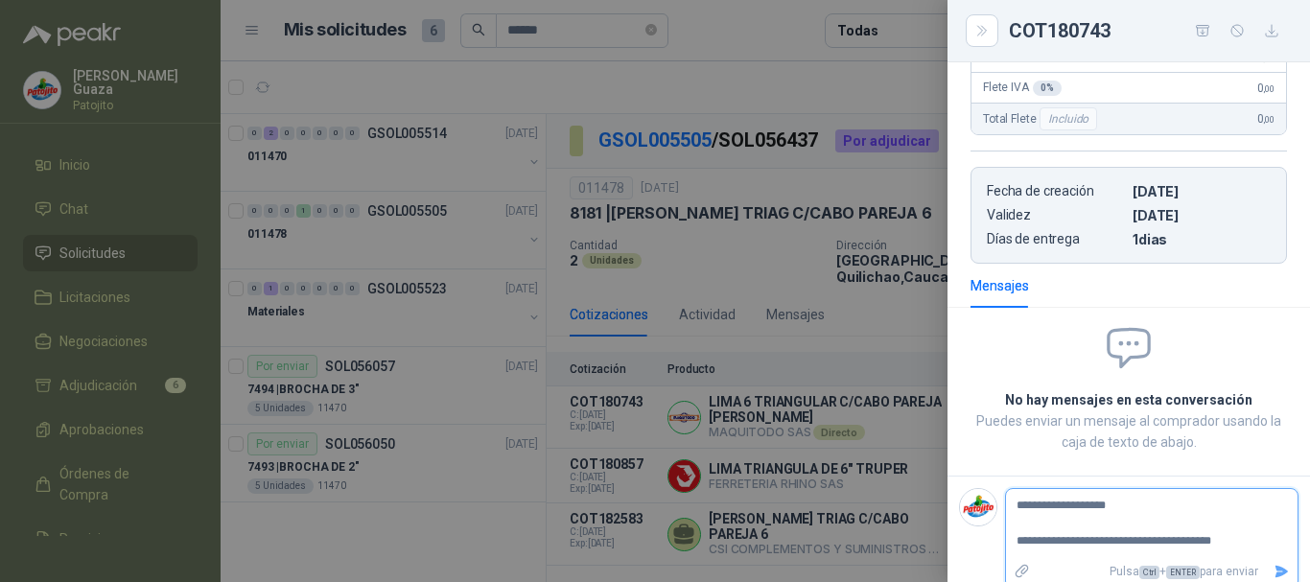
type textarea "**********"
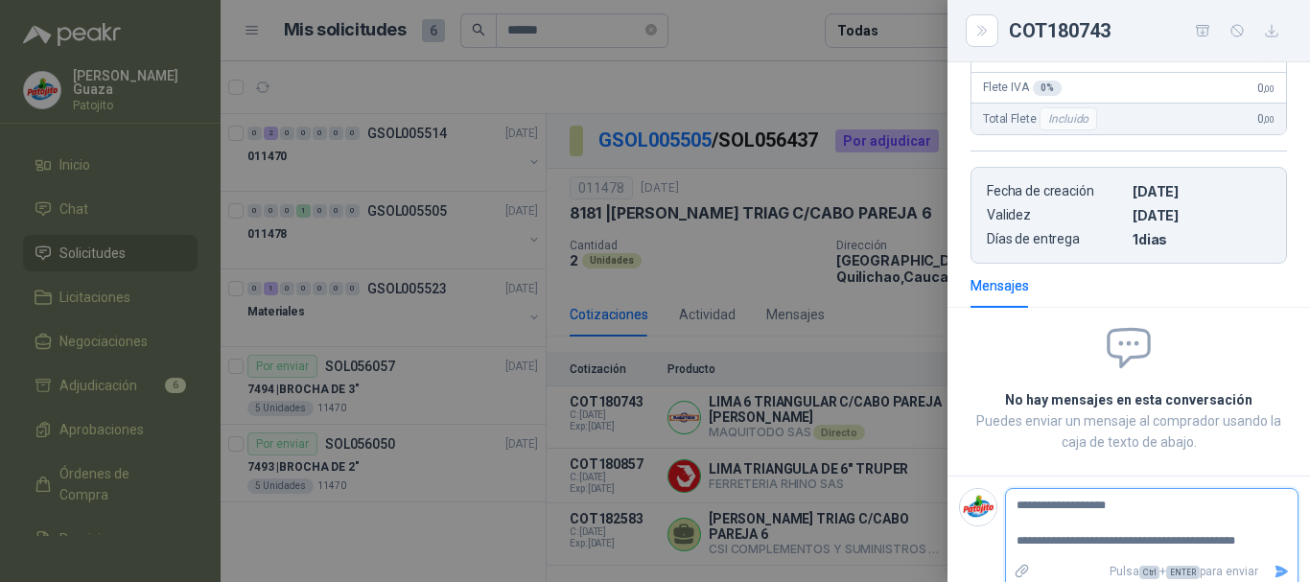
type textarea "**********"
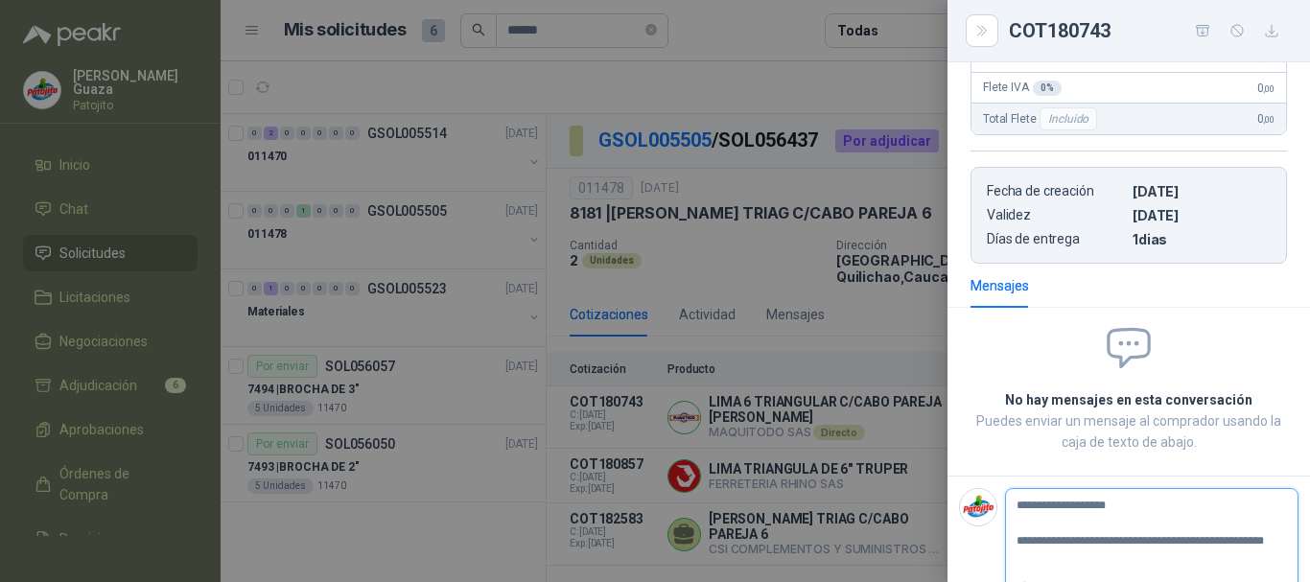
type textarea "**********"
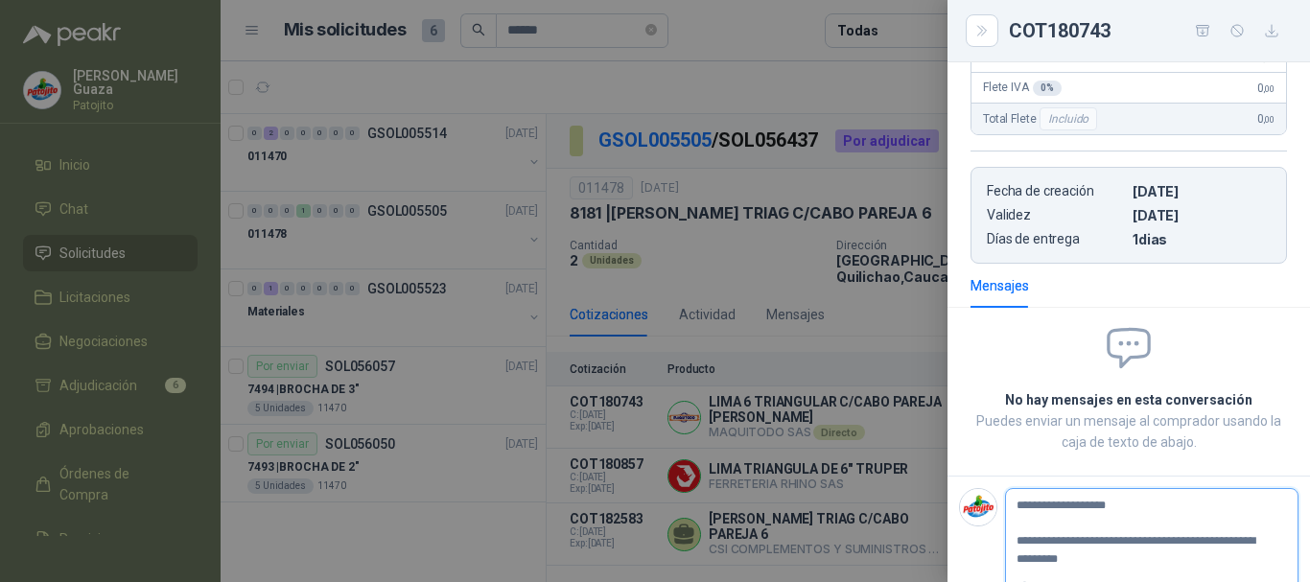
type textarea "**********"
click at [1056, 547] on textarea "**********" at bounding box center [1144, 533] width 276 height 80
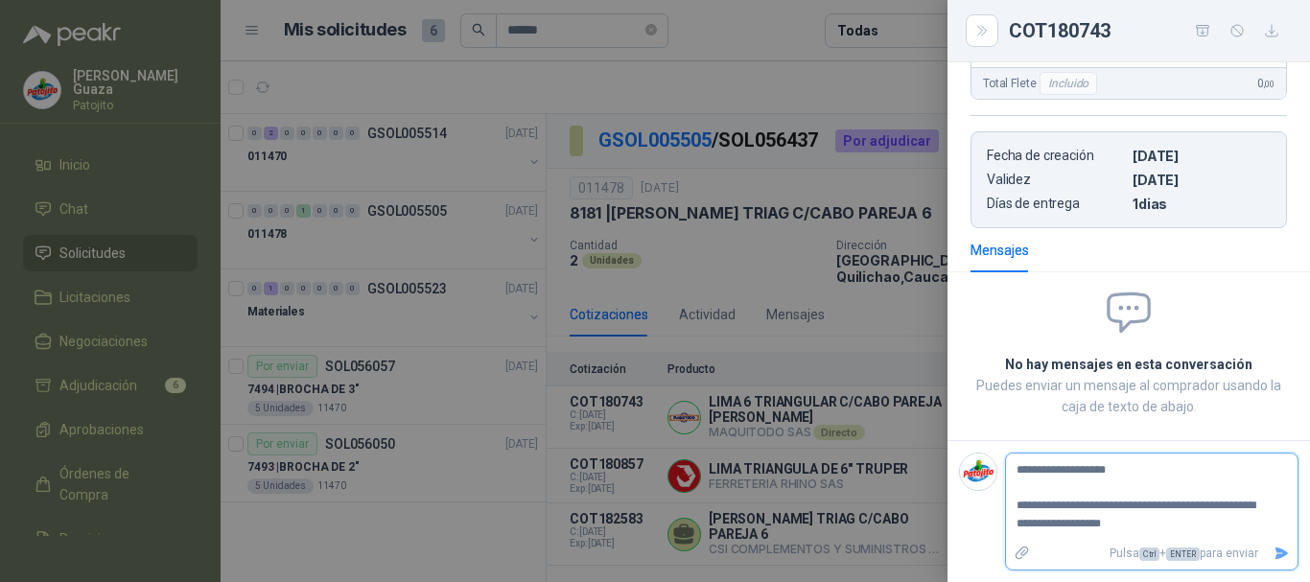
click at [1275, 554] on icon "Enviar" at bounding box center [1281, 552] width 13 height 12
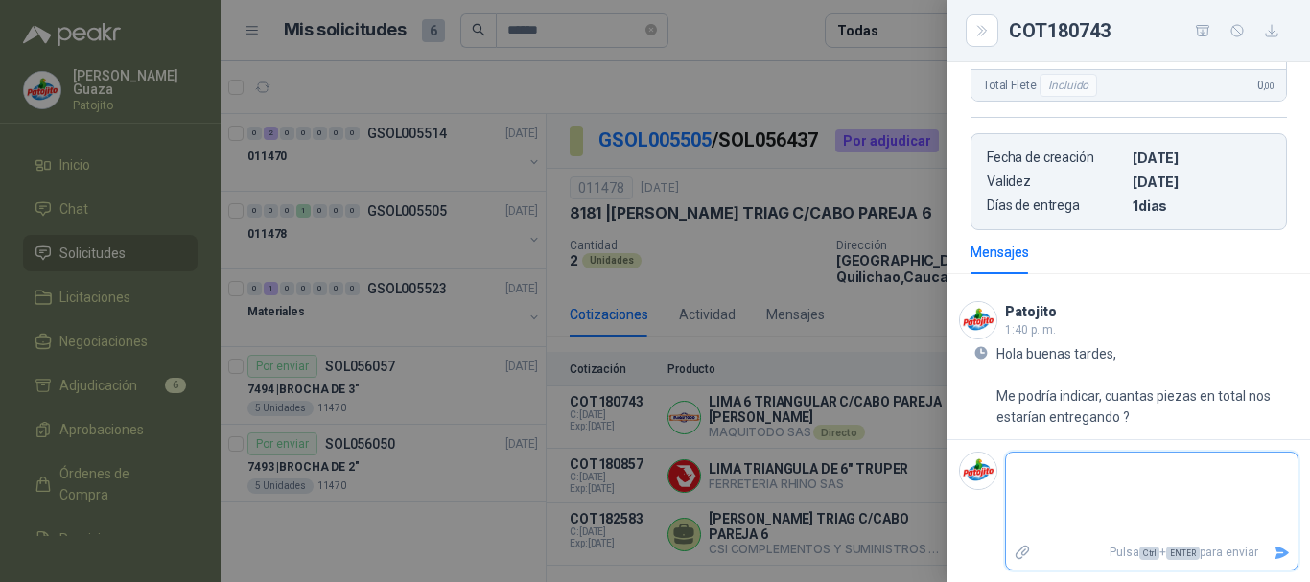
scroll to position [381, 0]
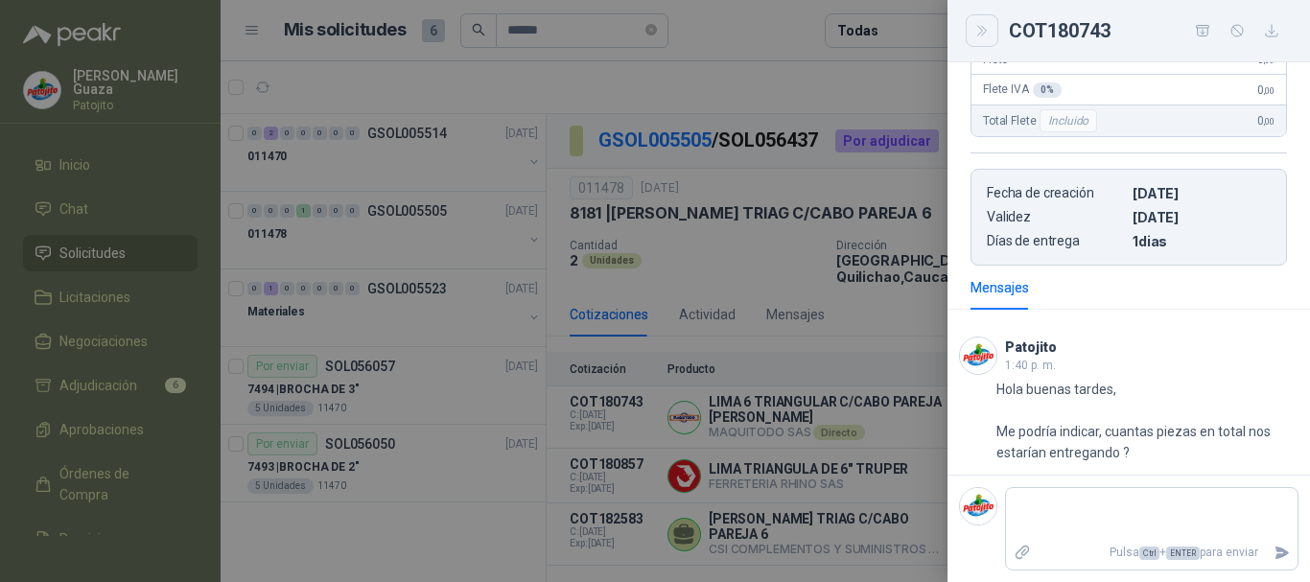
click at [979, 37] on icon "Close" at bounding box center [982, 31] width 16 height 16
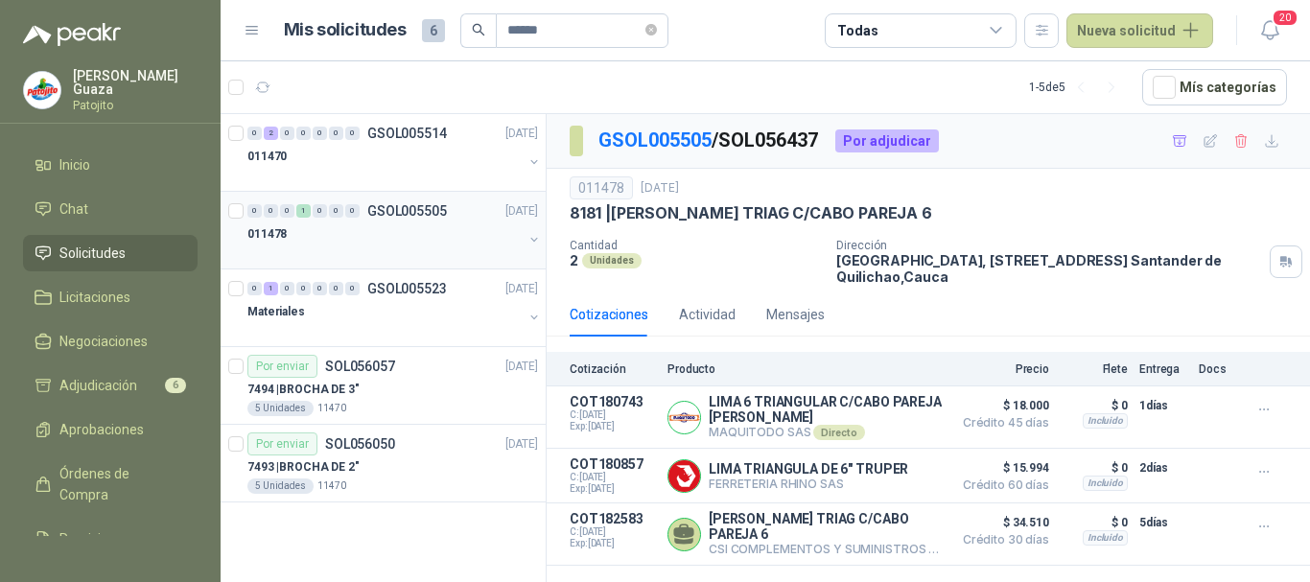
click at [363, 210] on div "0 0 0 1 0 0 0 GSOL005505" at bounding box center [346, 210] width 199 height 13
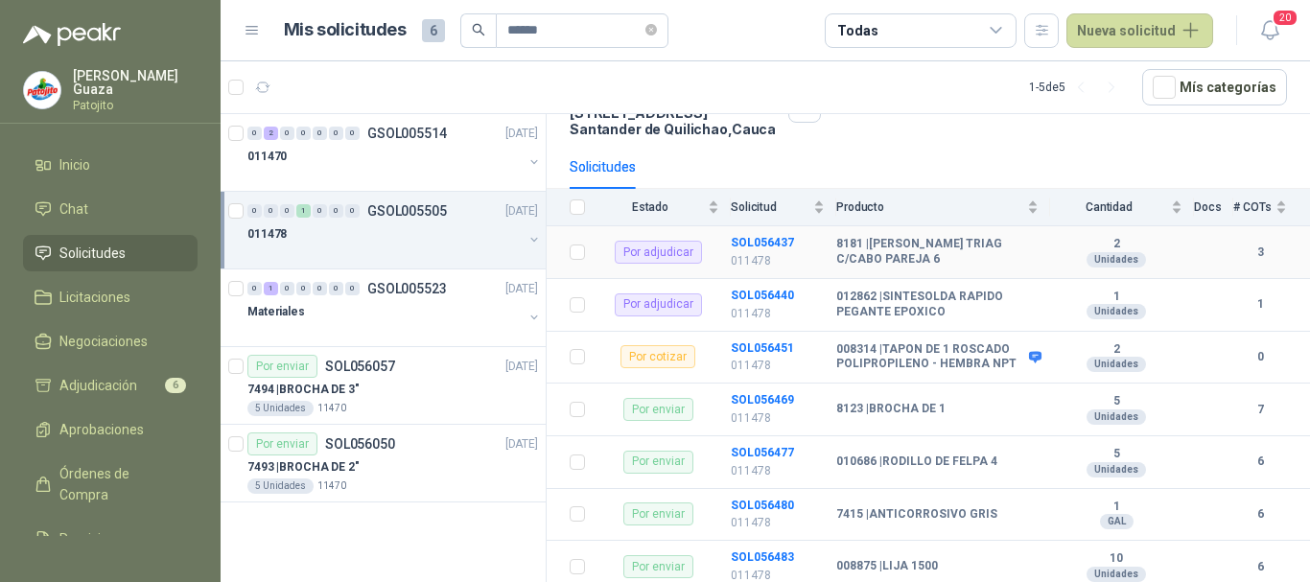
scroll to position [192, 0]
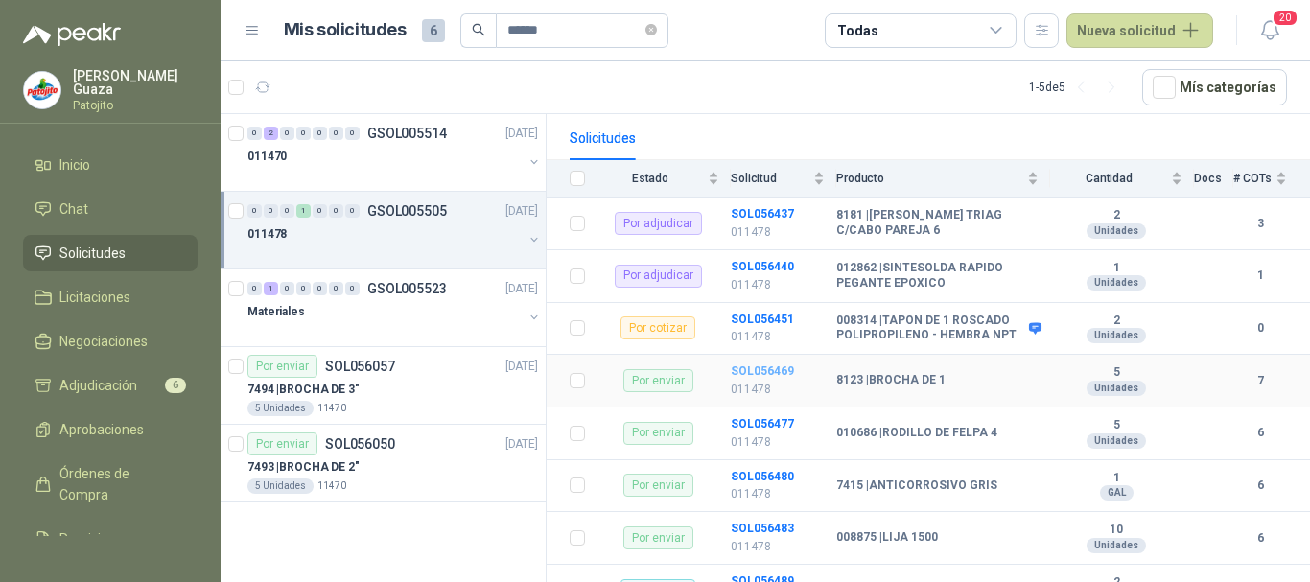
click at [769, 372] on b "SOL056469" at bounding box center [762, 370] width 63 height 13
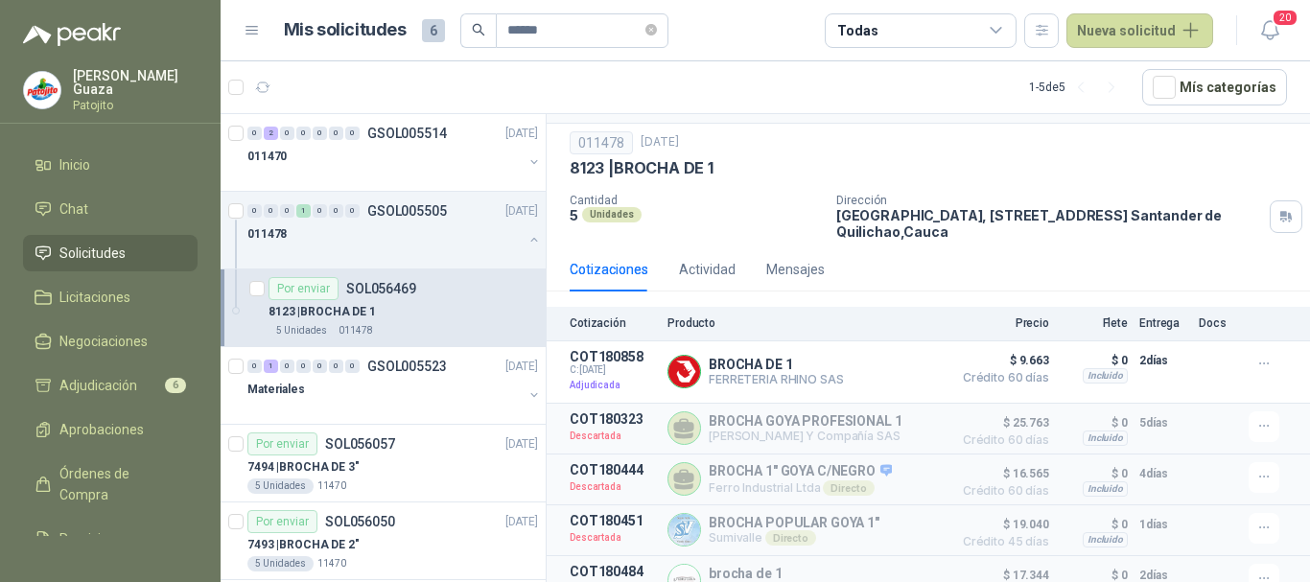
scroll to position [96, 0]
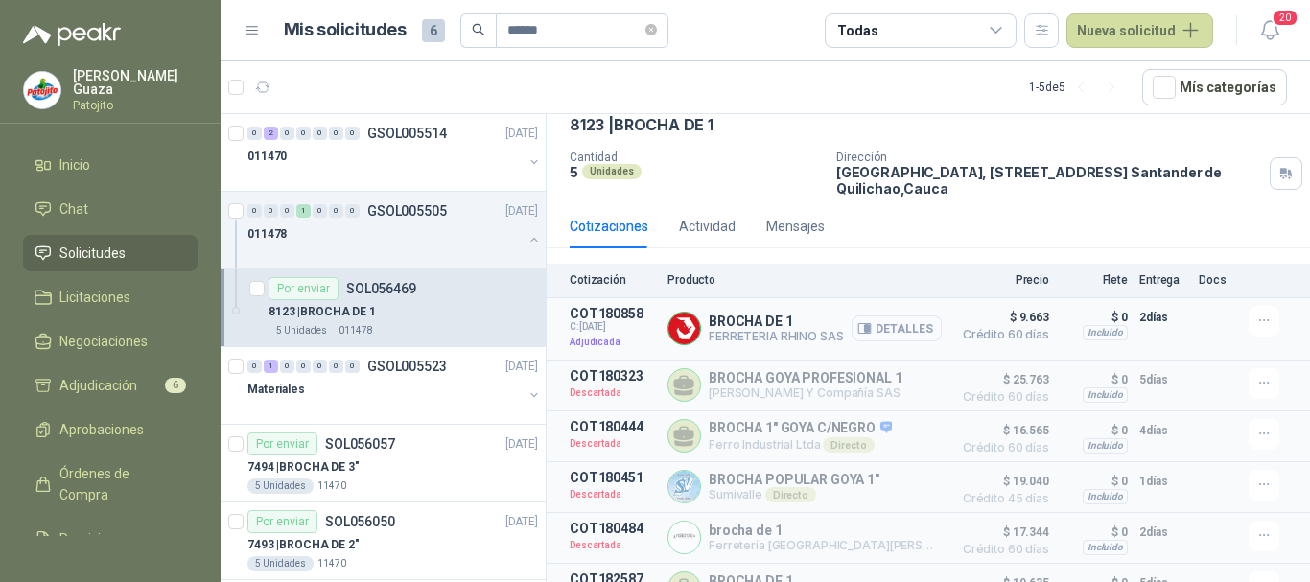
click at [860, 317] on button "Detalles" at bounding box center [896, 328] width 90 height 26
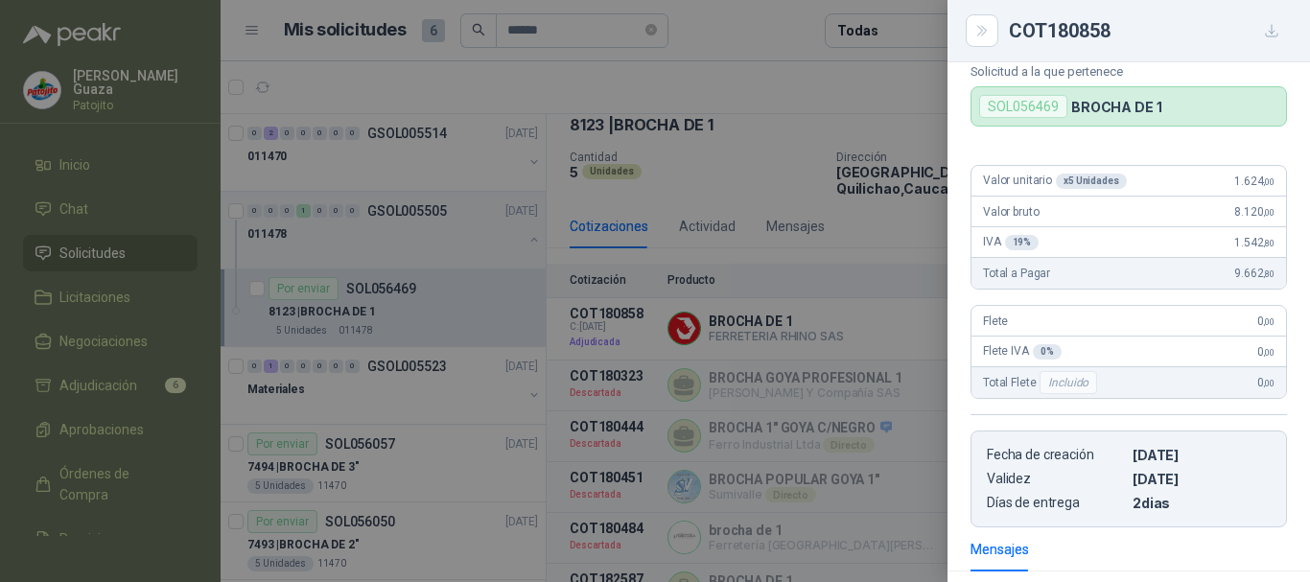
scroll to position [0, 0]
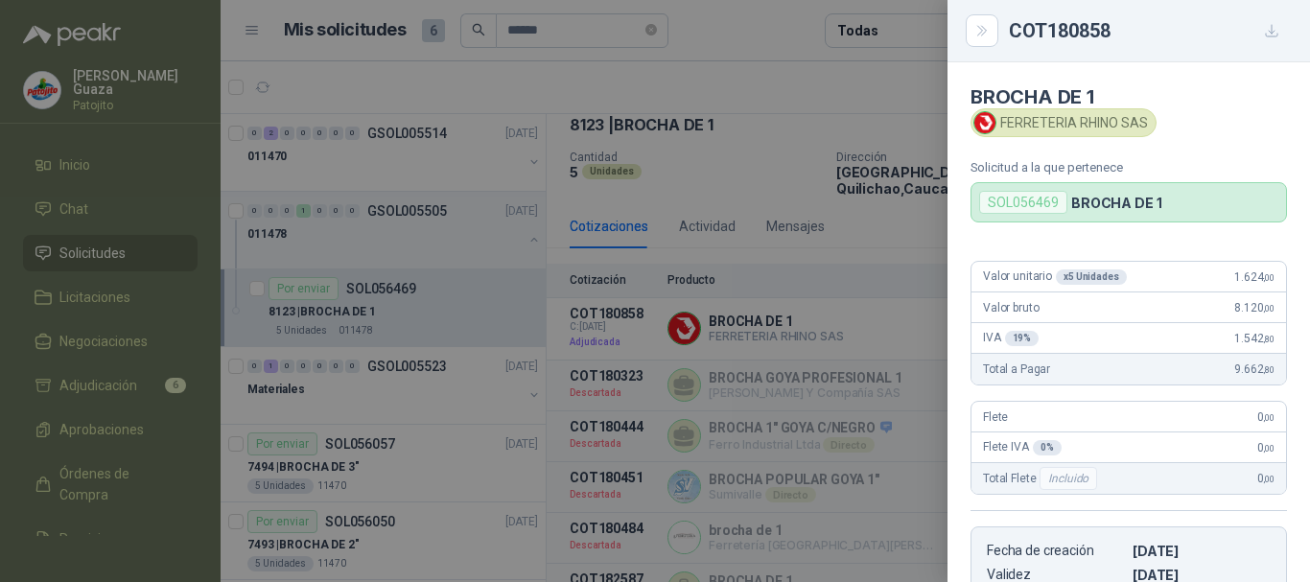
click at [865, 310] on div at bounding box center [655, 291] width 1310 height 582
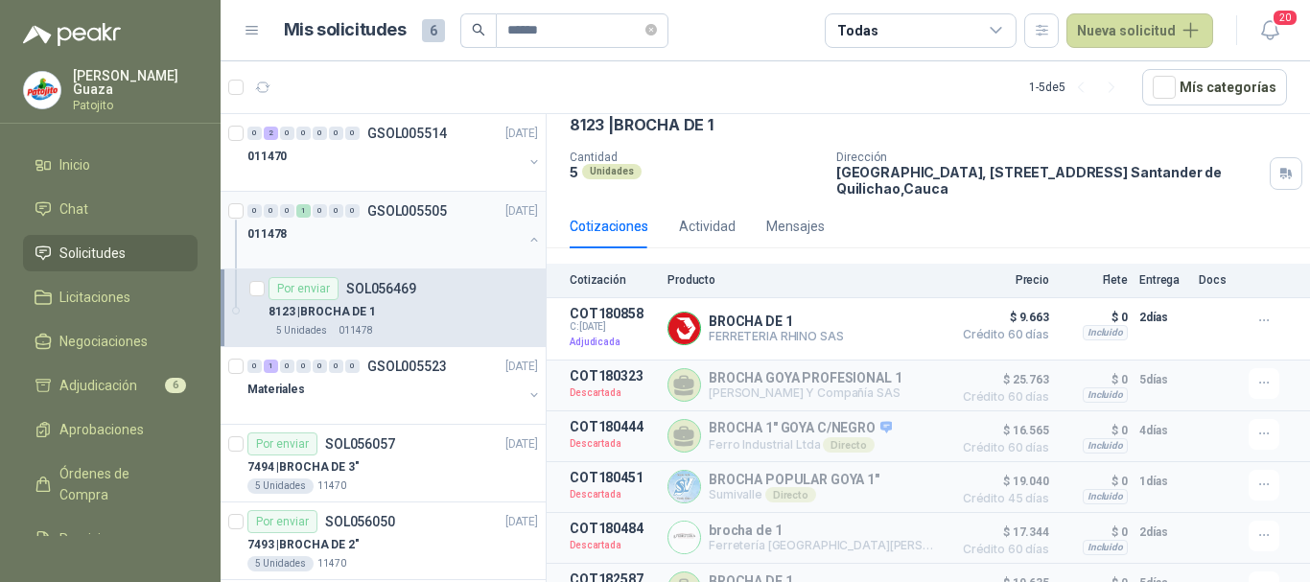
click at [429, 217] on p "GSOL005505" at bounding box center [407, 210] width 80 height 13
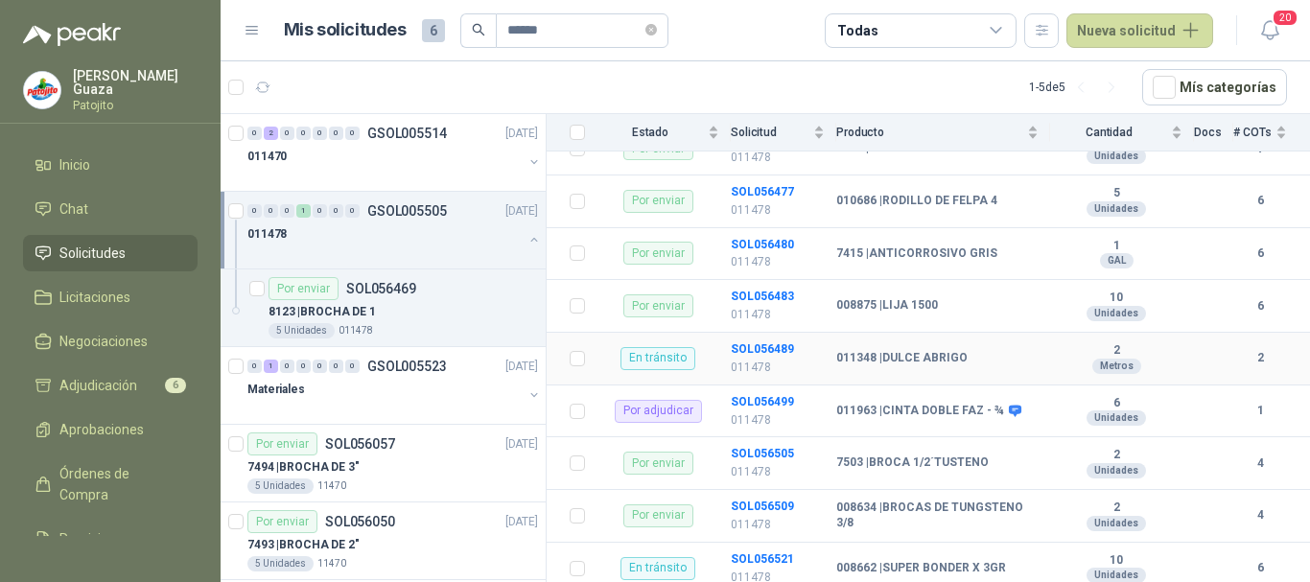
scroll to position [463, 0]
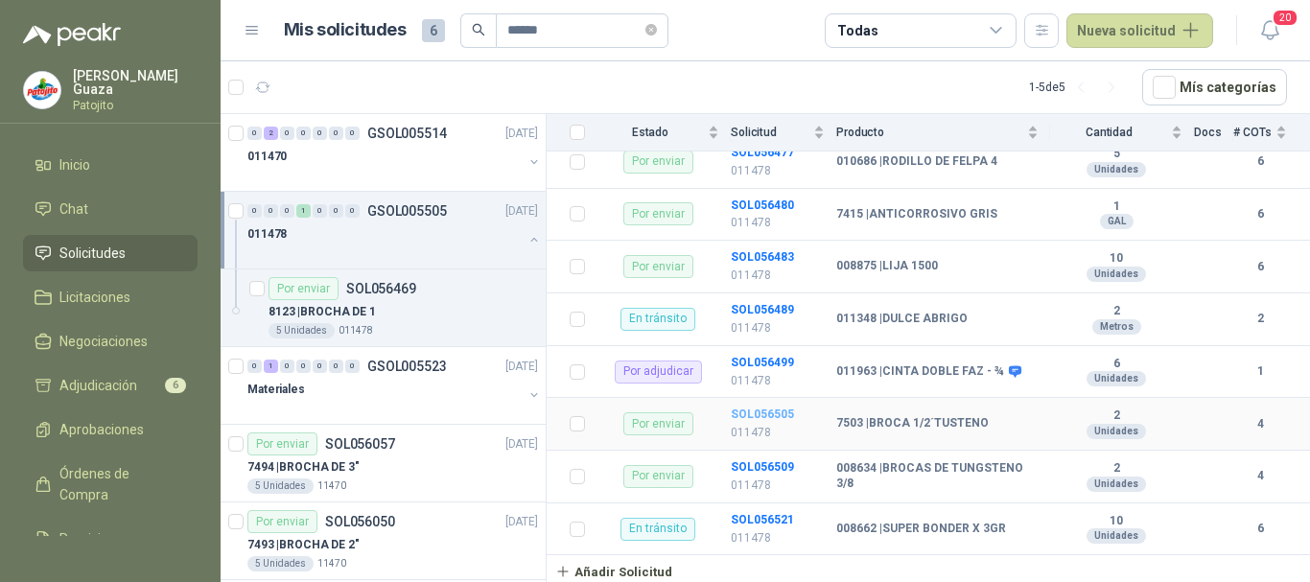
click at [747, 409] on b "SOL056505" at bounding box center [762, 413] width 63 height 13
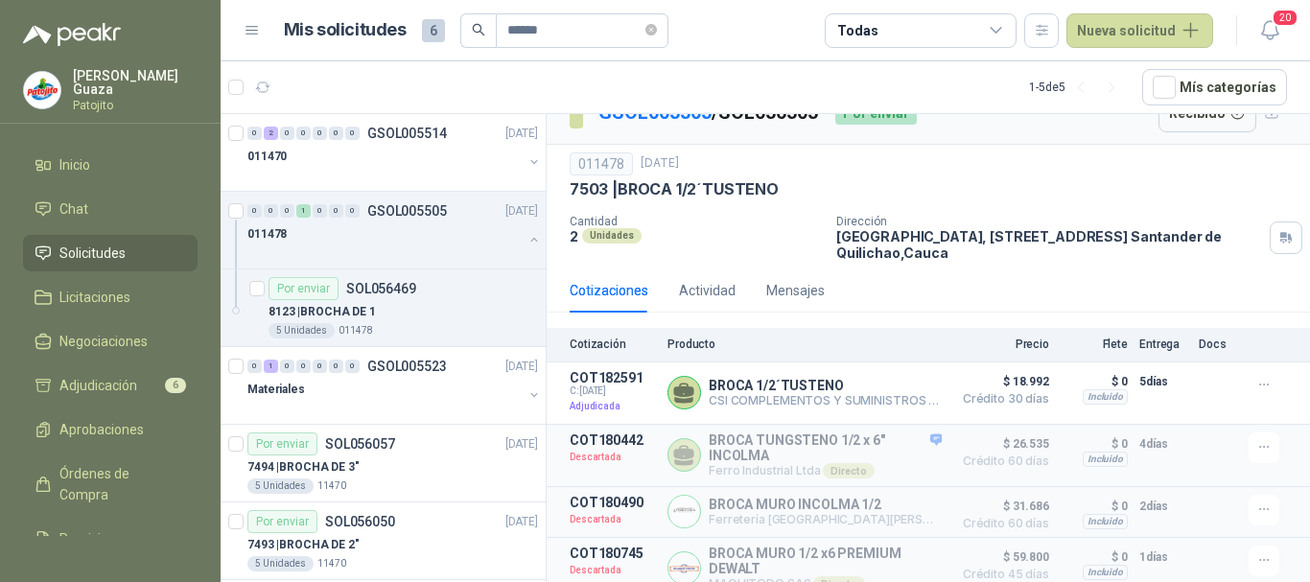
scroll to position [49, 0]
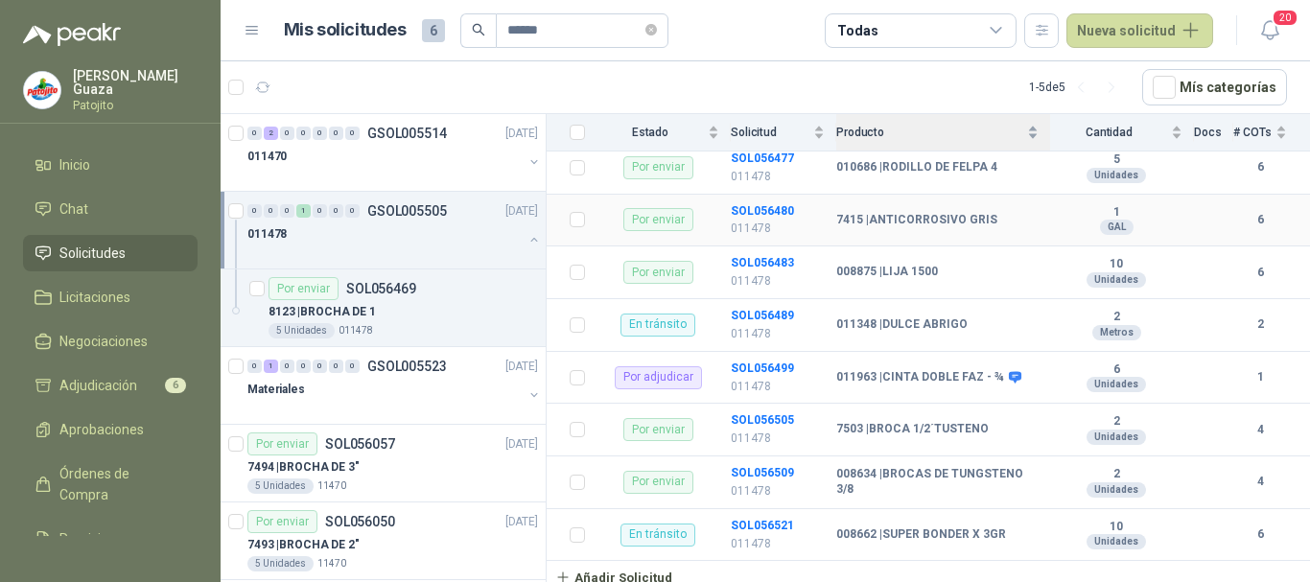
scroll to position [463, 0]
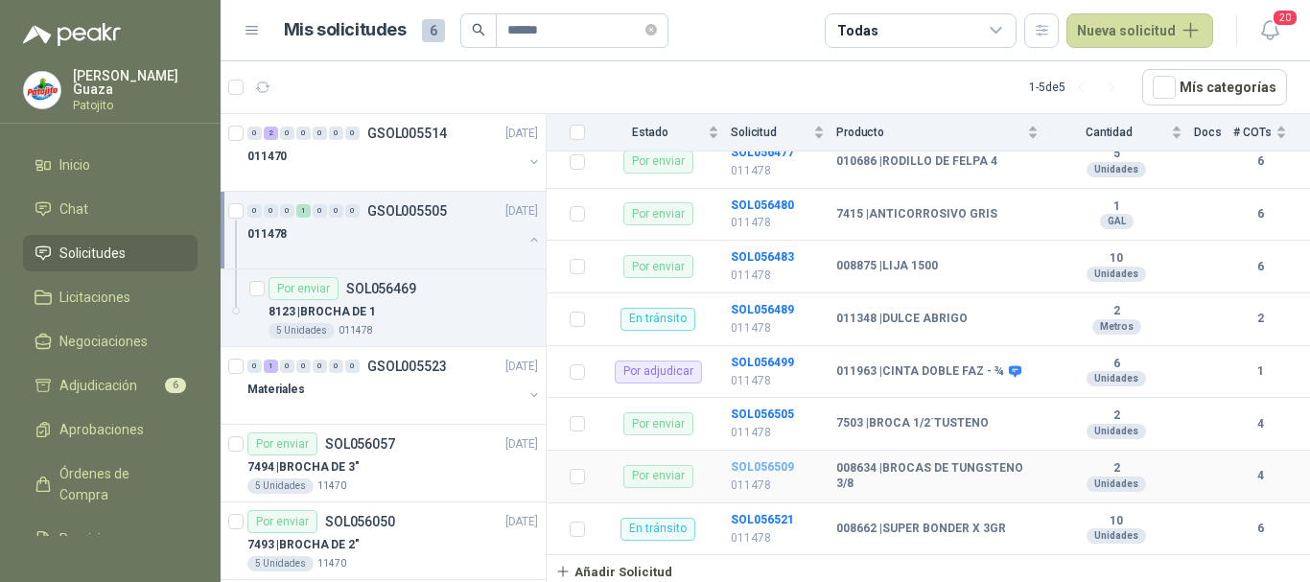
click at [753, 463] on b "SOL056509" at bounding box center [762, 466] width 63 height 13
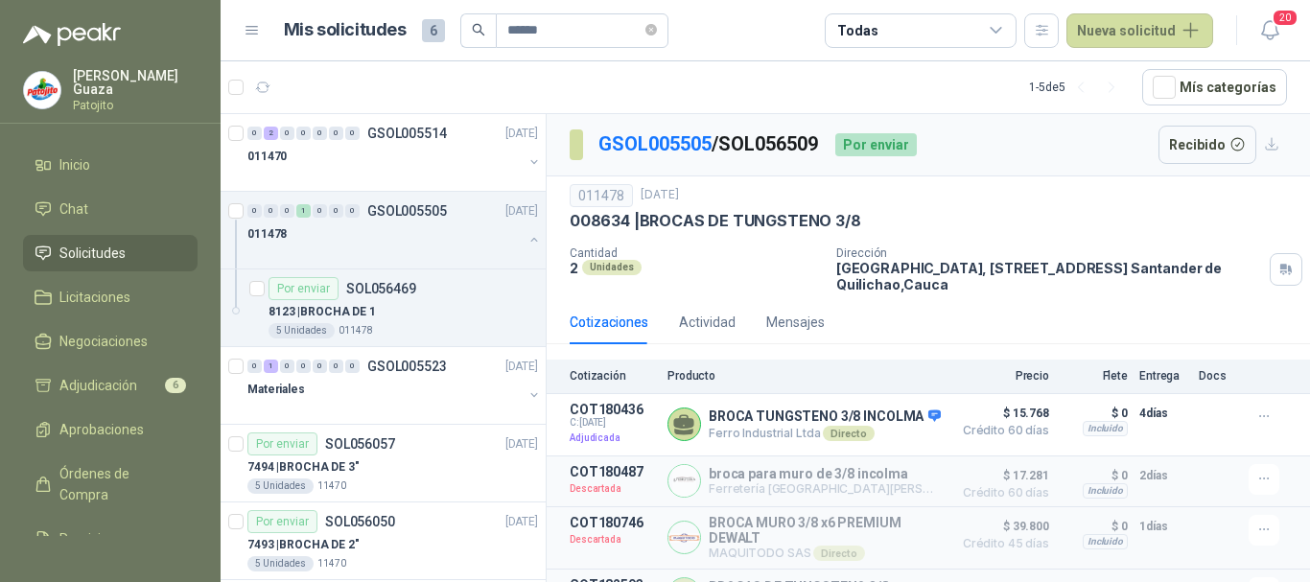
scroll to position [37, 0]
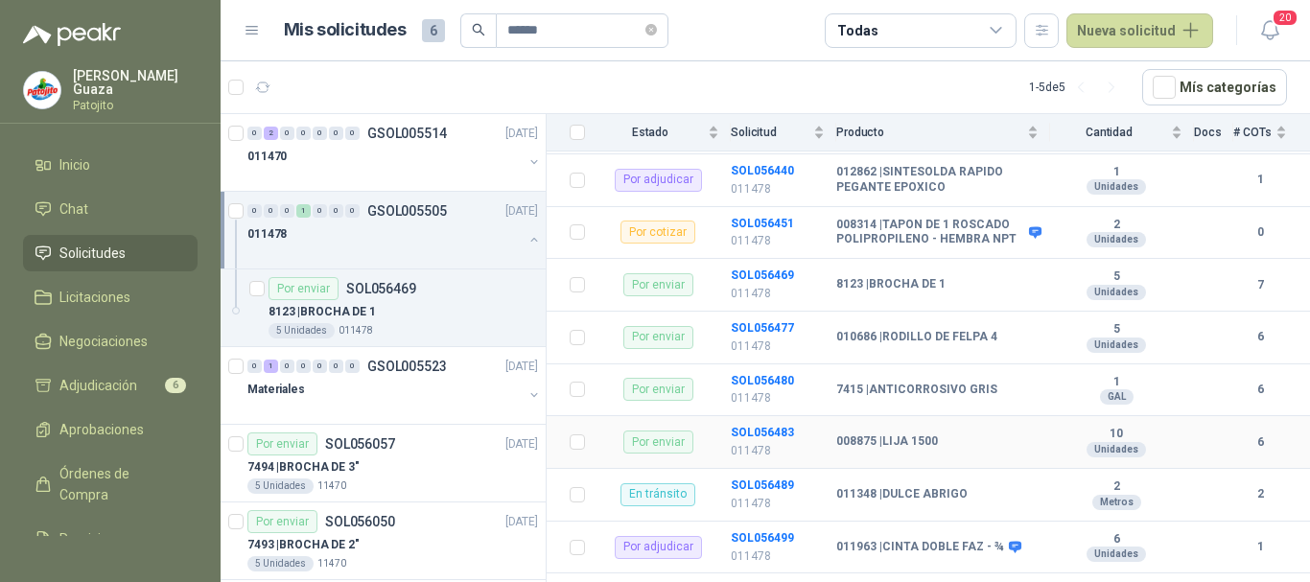
scroll to position [192, 0]
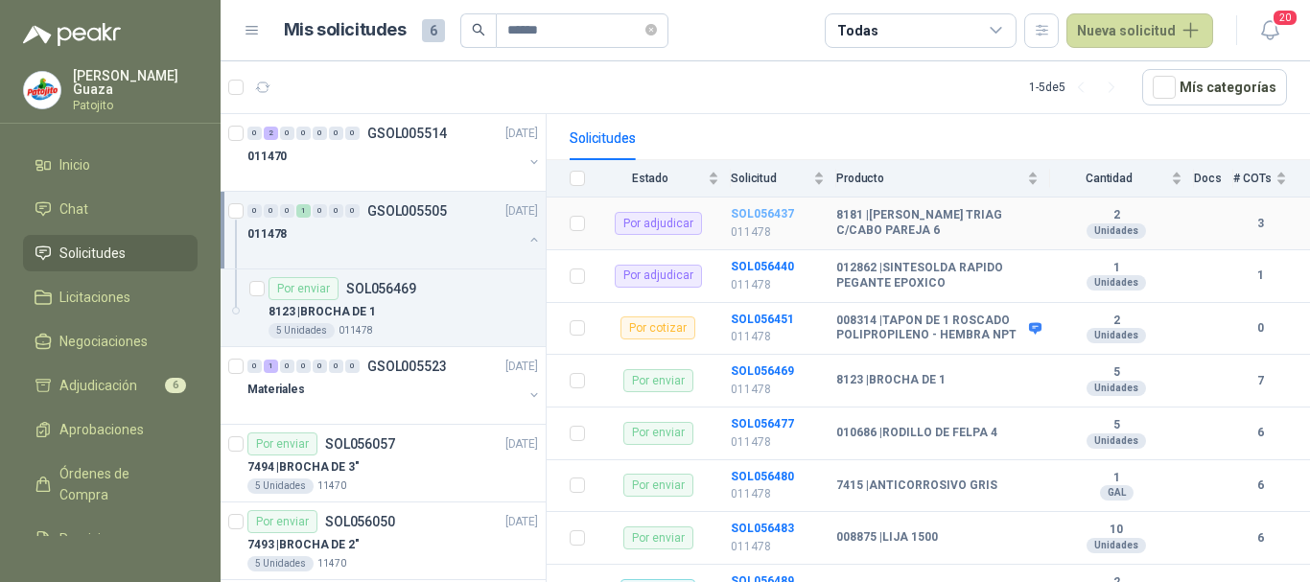
click at [755, 208] on b "SOL056437" at bounding box center [762, 213] width 63 height 13
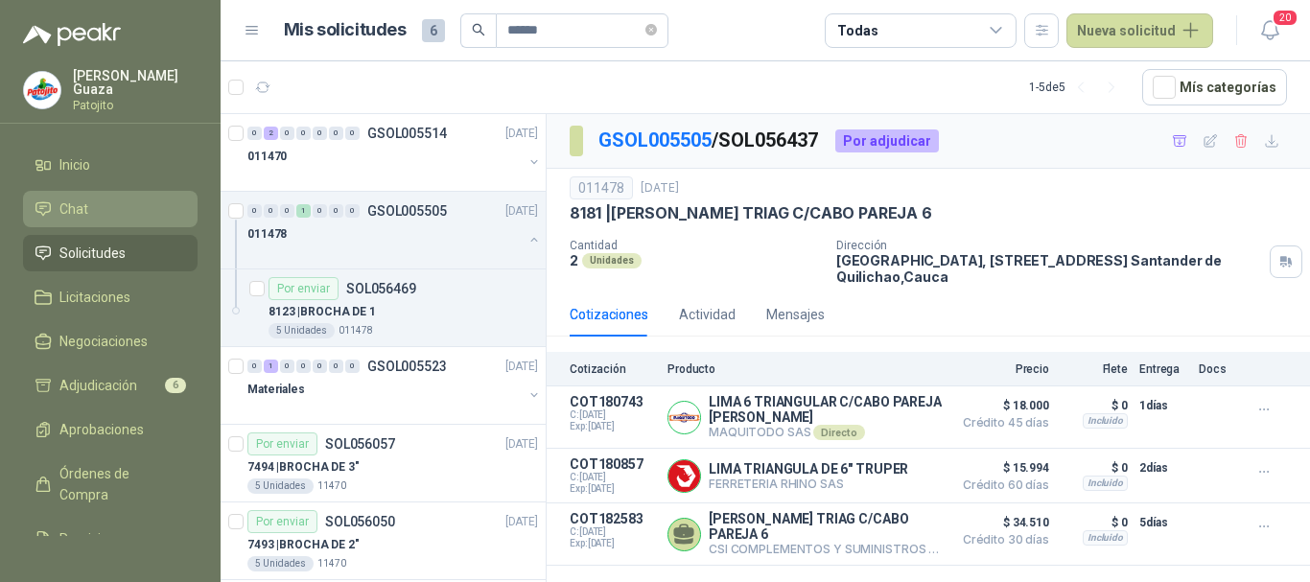
click at [81, 219] on span "Chat" at bounding box center [73, 208] width 29 height 21
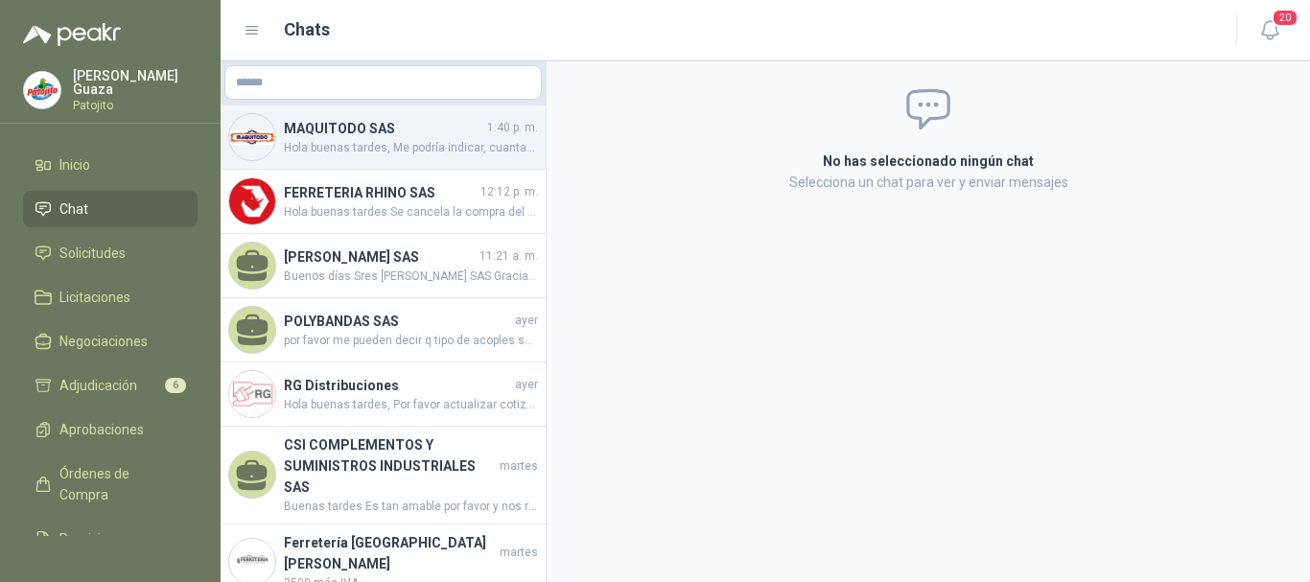
click at [357, 149] on span "Hola buenas tardes, Me podría indicar, cuantas piezas en total nos estarían ent…" at bounding box center [411, 148] width 254 height 18
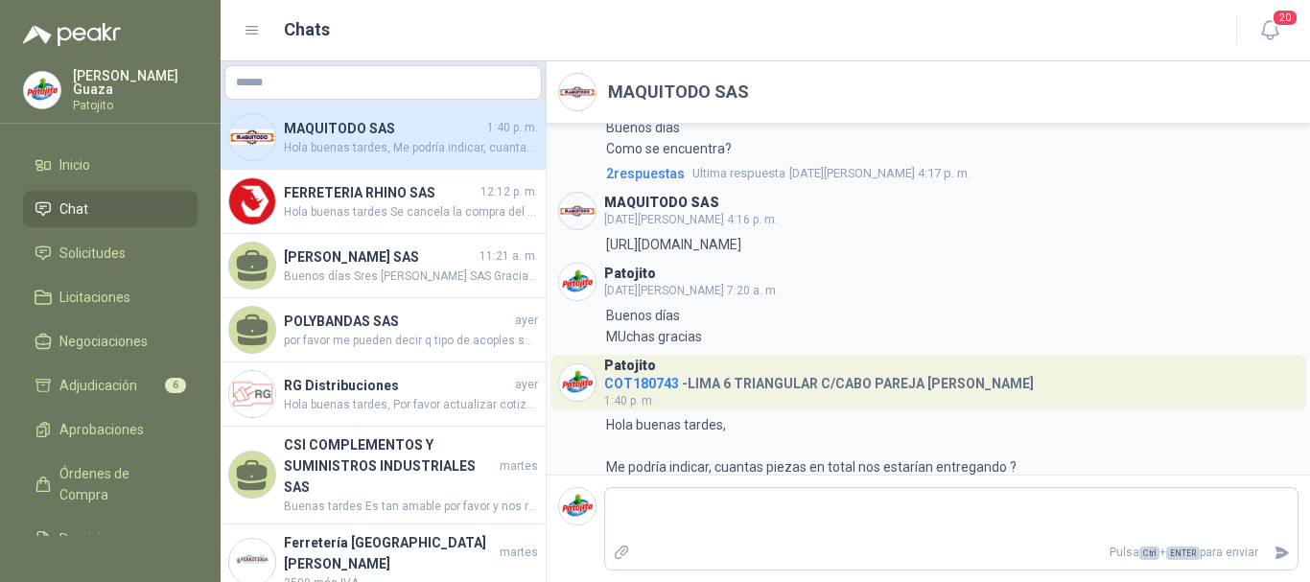
scroll to position [231, 0]
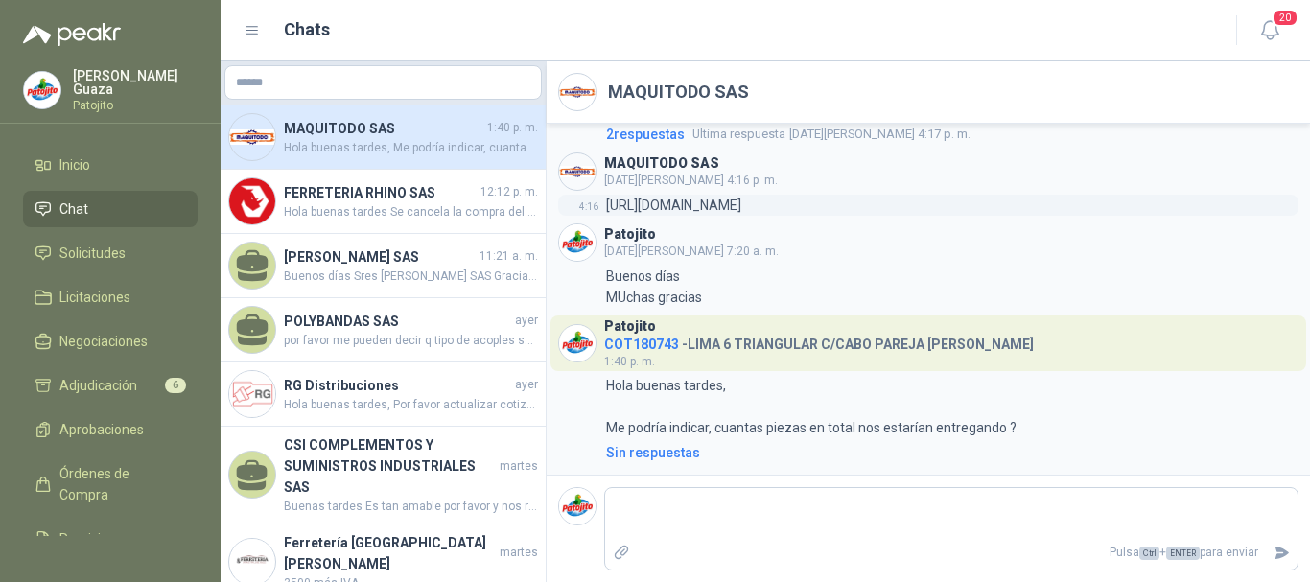
click at [711, 210] on p "[URL][DOMAIN_NAME]" at bounding box center [673, 205] width 135 height 21
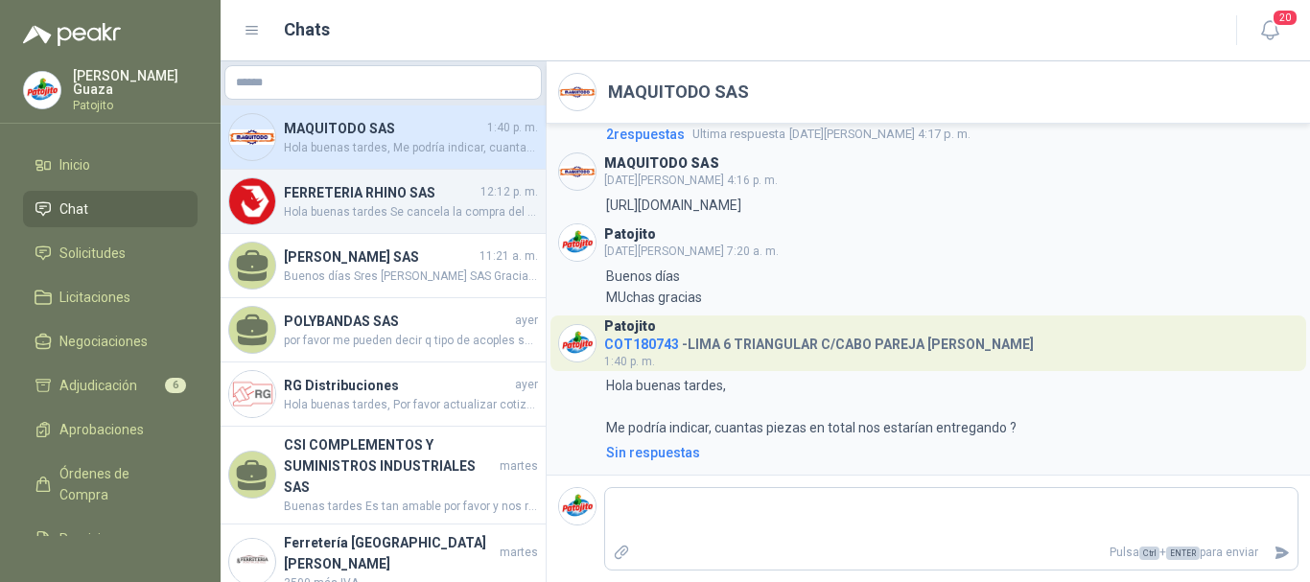
click at [409, 208] on span "Hola buenas tardes Se cancela la compra del ITEM LIMA TRIANGULA DE 6" TRUPER, y…" at bounding box center [411, 212] width 254 height 18
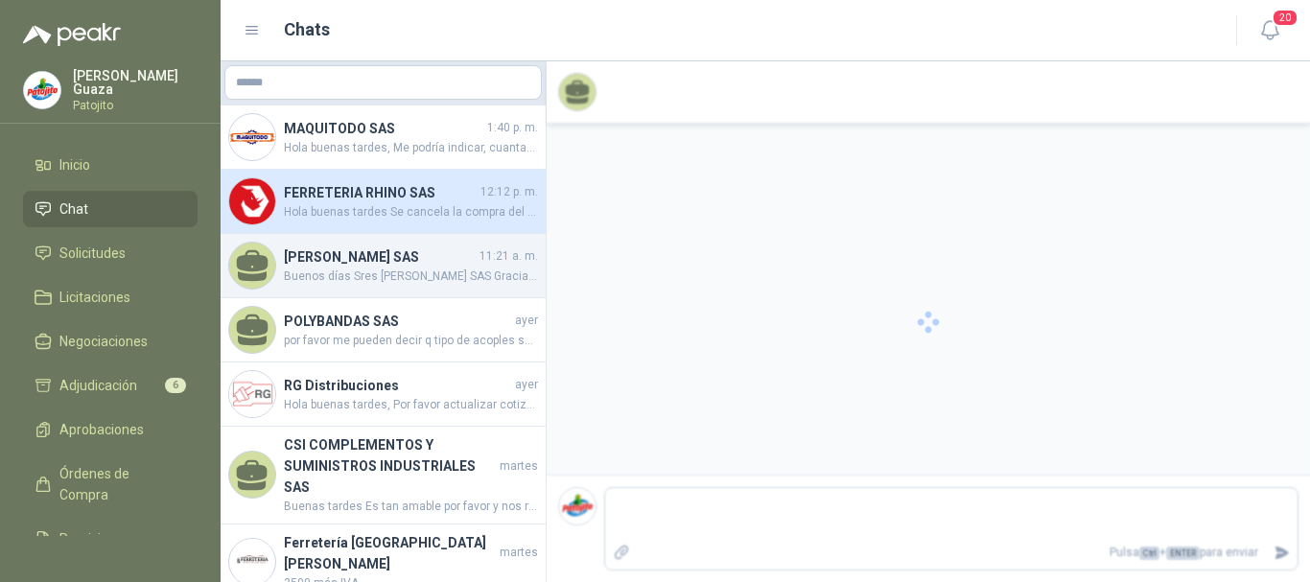
scroll to position [75, 0]
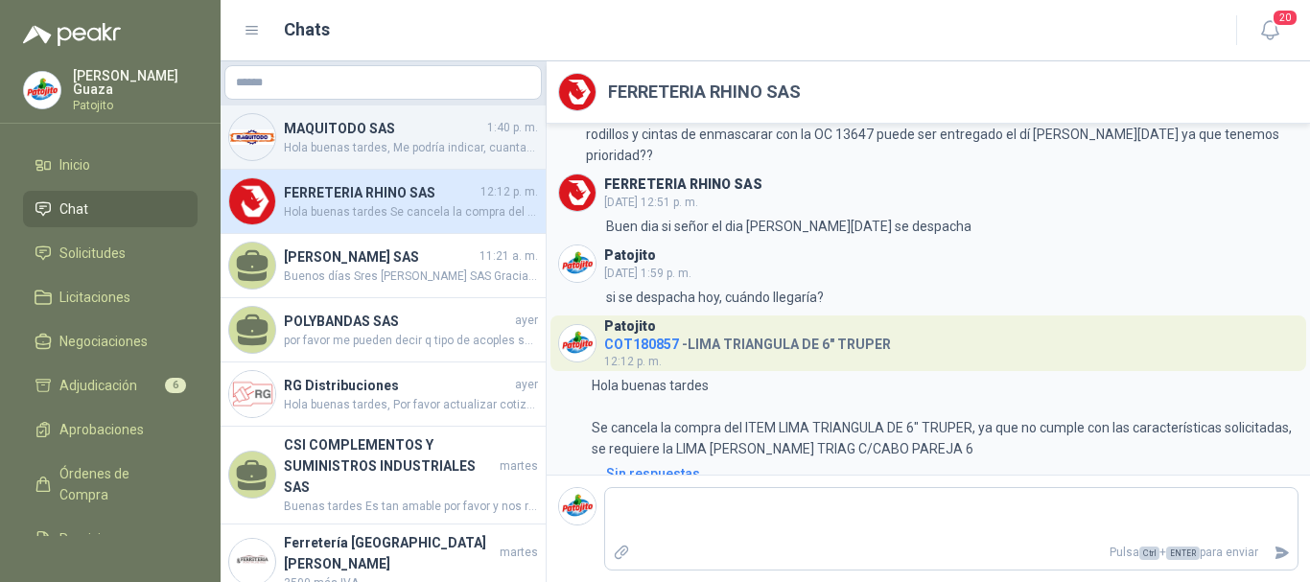
click at [385, 140] on span "Hola buenas tardes, Me podría indicar, cuantas piezas en total nos estarían ent…" at bounding box center [411, 148] width 254 height 18
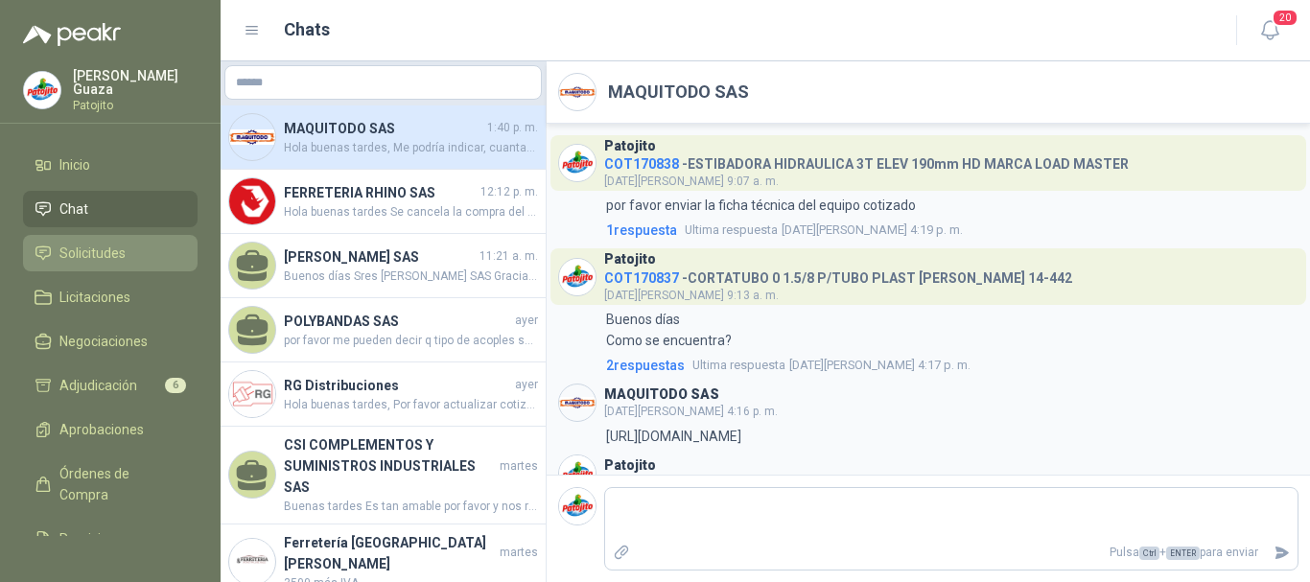
scroll to position [231, 0]
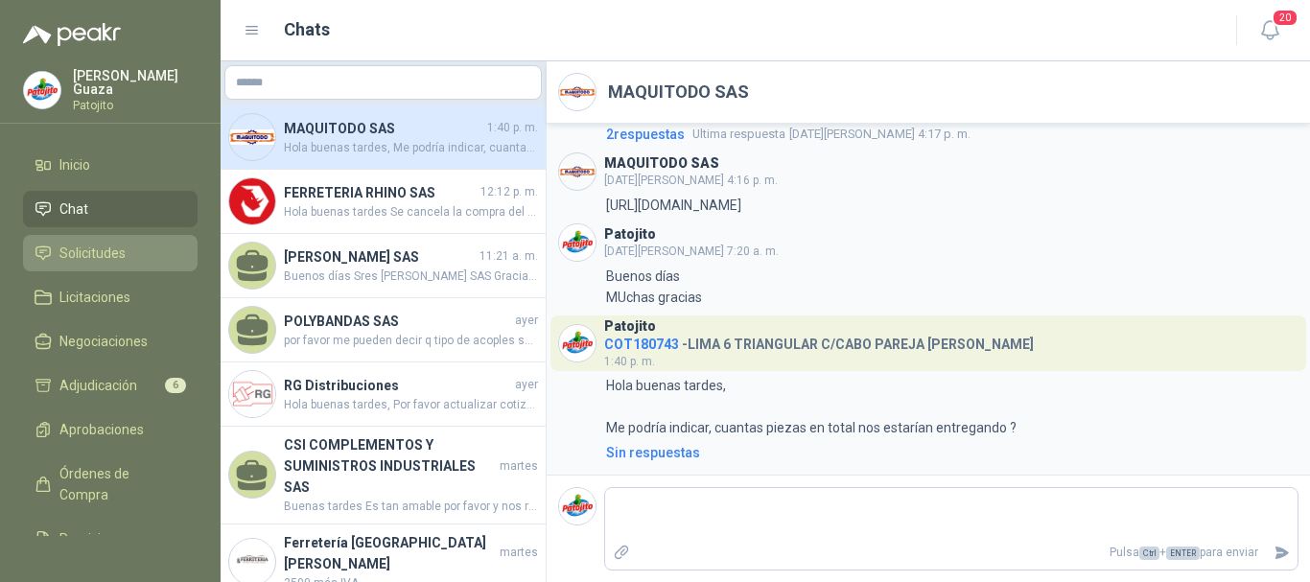
click at [79, 252] on span "Solicitudes" at bounding box center [92, 253] width 66 height 21
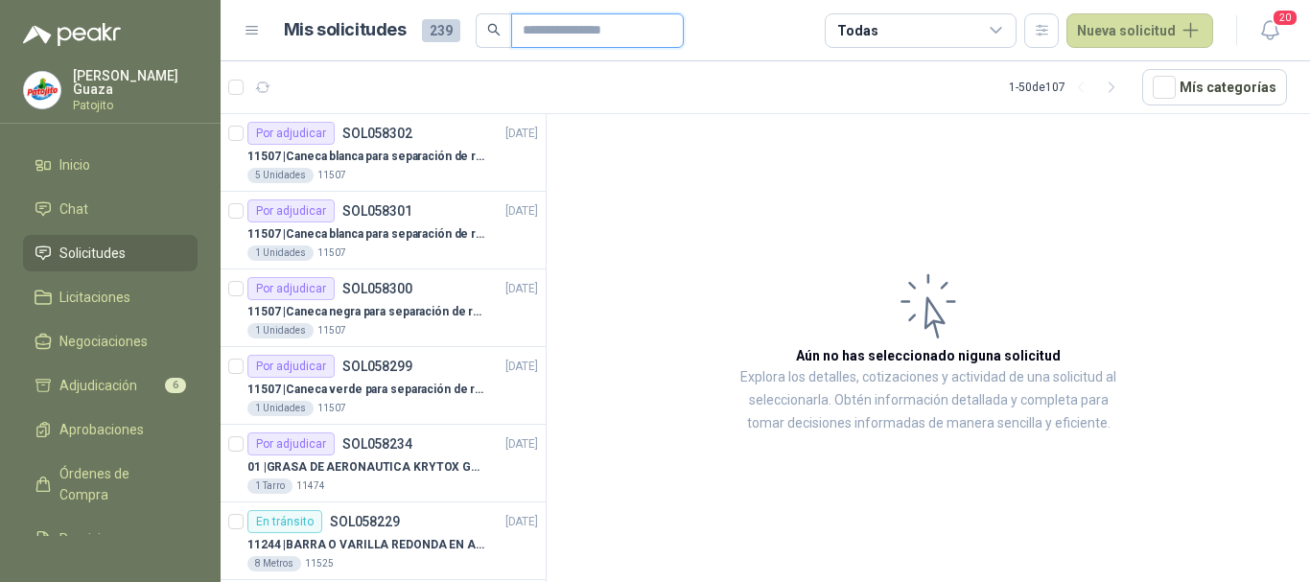
click at [595, 26] on input "text" at bounding box center [589, 30] width 134 height 33
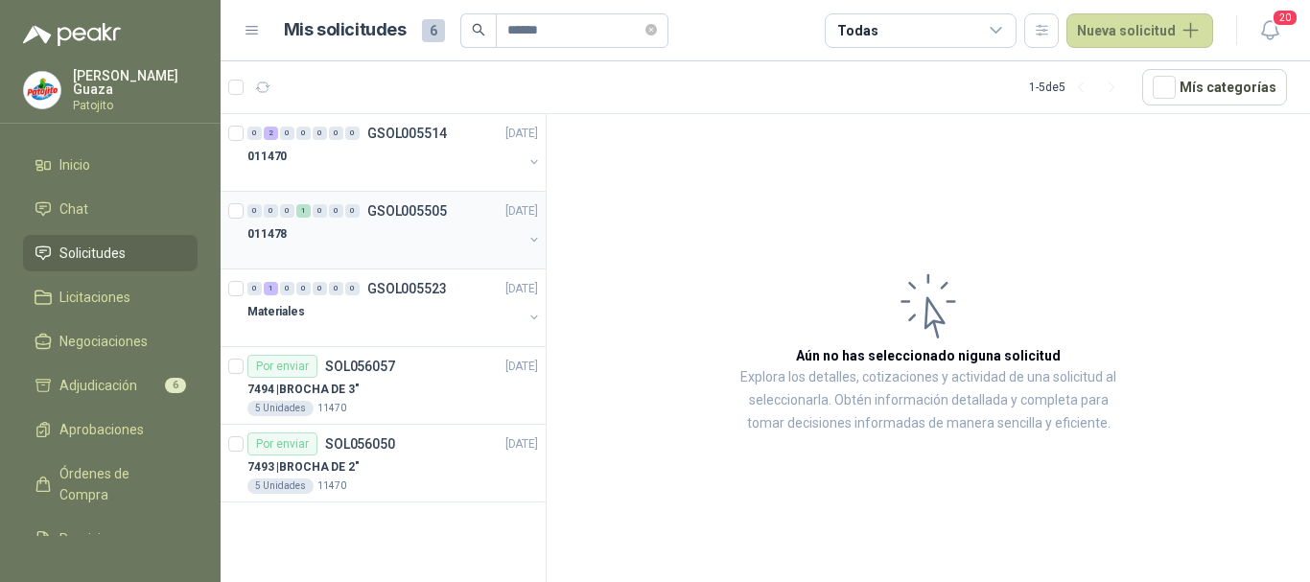
click at [395, 215] on p "GSOL005505" at bounding box center [407, 210] width 80 height 13
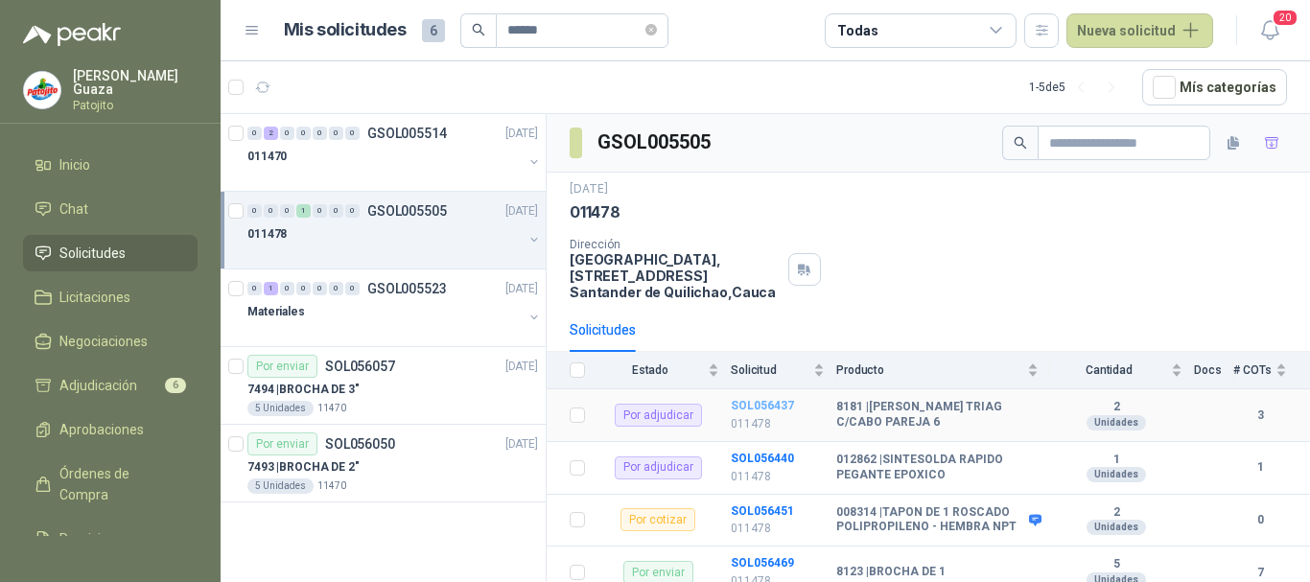
click at [765, 407] on b "SOL056437" at bounding box center [762, 405] width 63 height 13
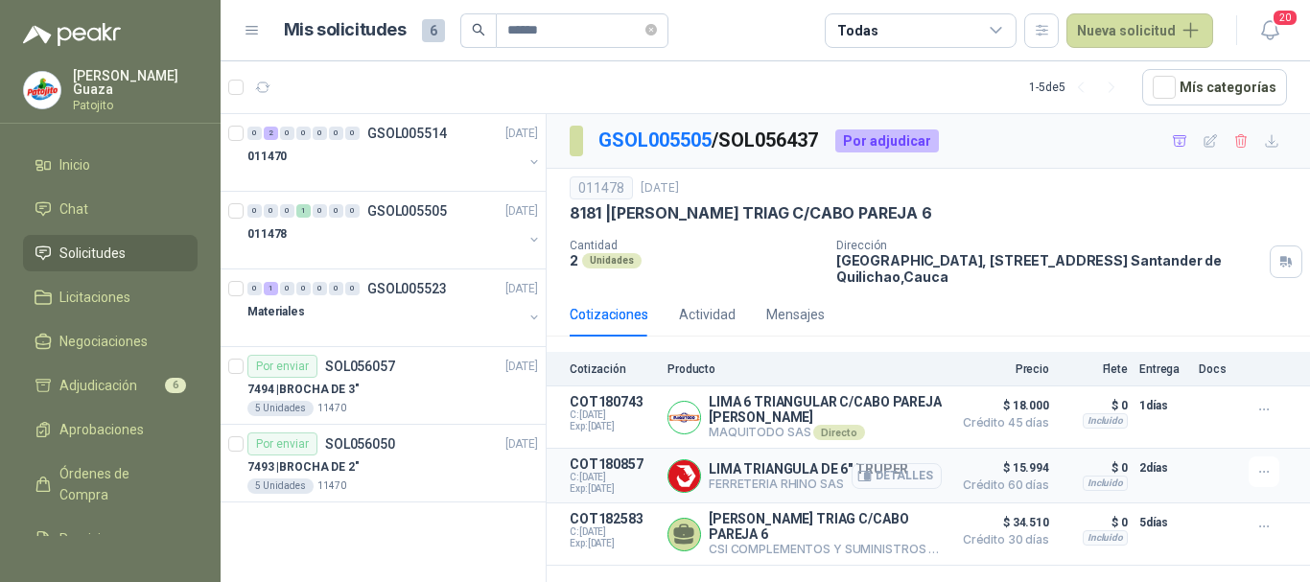
click at [901, 473] on button "Detalles" at bounding box center [896, 476] width 90 height 26
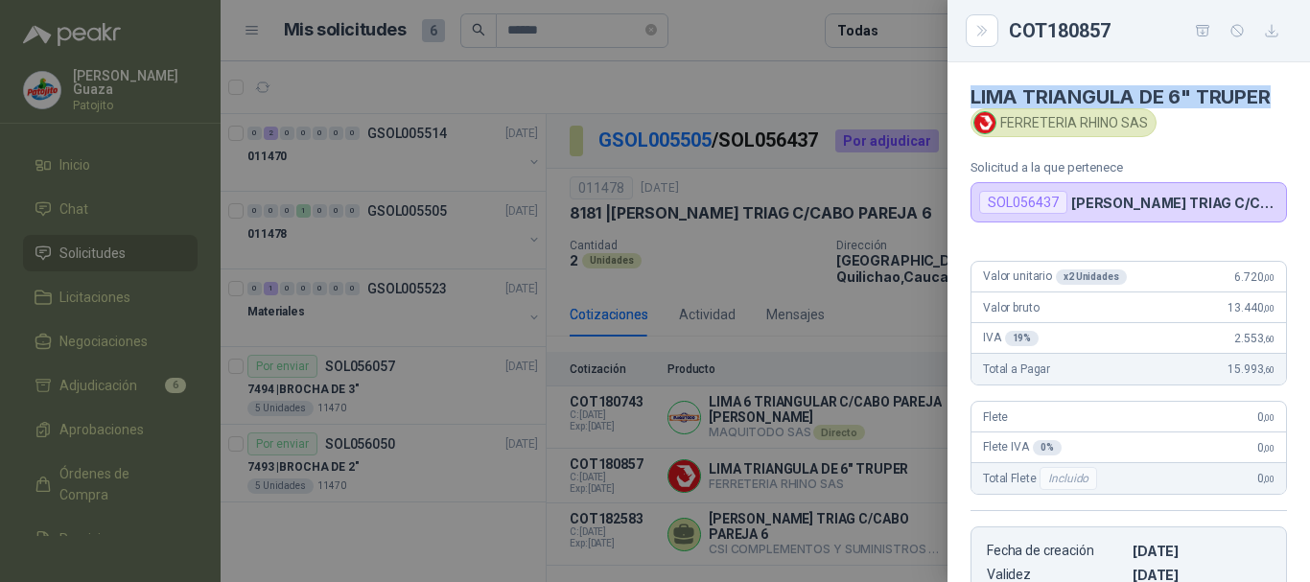
drag, startPoint x: 973, startPoint y: 98, endPoint x: 1270, endPoint y: 102, distance: 297.2
click at [1270, 102] on h4 "LIMA TRIANGULA DE 6" TRUPER" at bounding box center [1128, 96] width 316 height 23
copy h4 "LIMA TRIANGULA DE 6" TRUPER"
click at [743, 339] on div at bounding box center [655, 291] width 1310 height 582
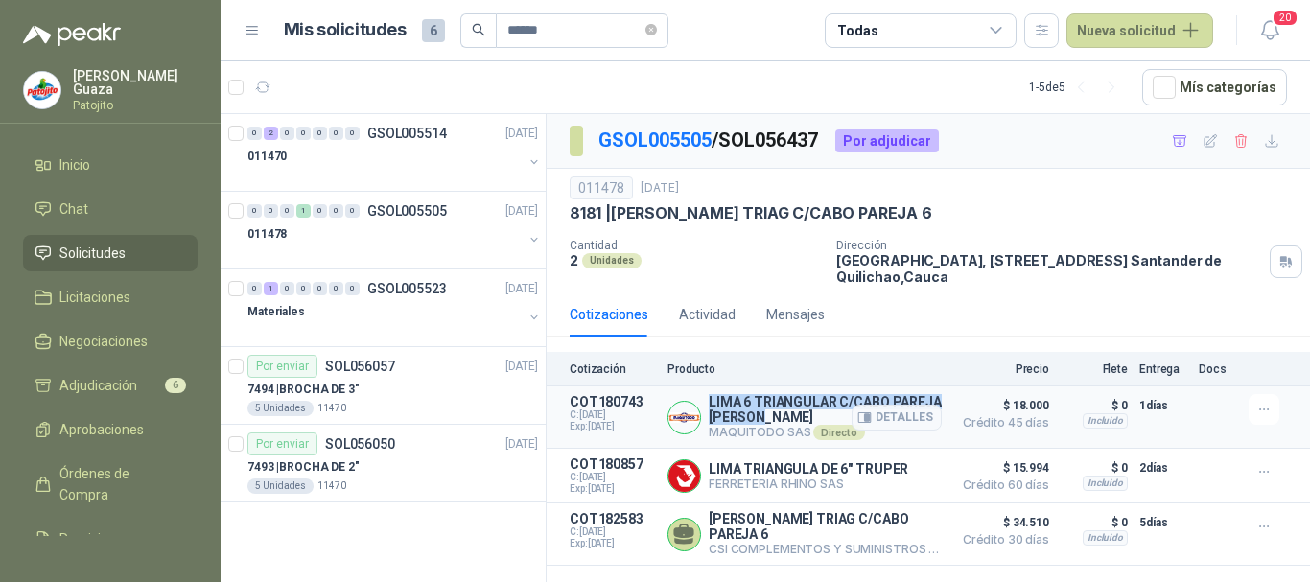
drag, startPoint x: 708, startPoint y: 402, endPoint x: 774, endPoint y: 418, distance: 68.1
click at [774, 418] on div "LIMA 6 TRIANGULAR C/CABO PAREJA [PERSON_NAME] MAQUITODO SAS Directo Detalles" at bounding box center [804, 417] width 274 height 46
copy p "LIMA 6 TRIANGULAR C/CABO PAREJA [PERSON_NAME]"
click at [948, 290] on div "011478 [DATE] 8181 | LIMA [PERSON_NAME] TRIAG C/CABO PAREJA 6 Cantidad 2 Unidad…" at bounding box center [927, 231] width 763 height 124
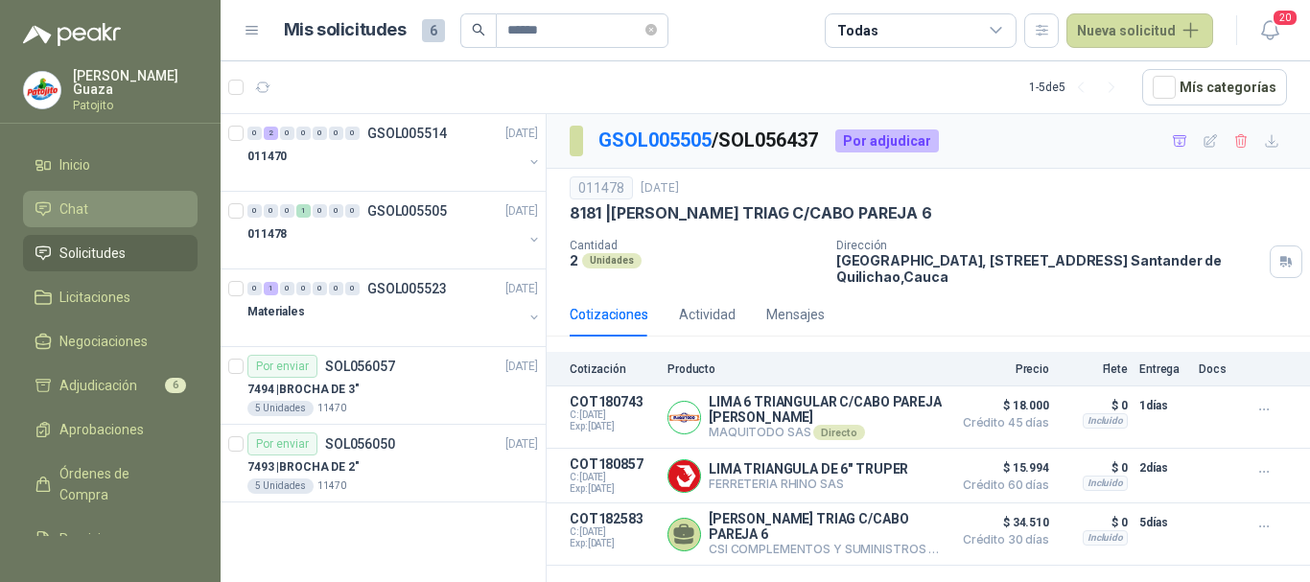
click at [107, 209] on li "Chat" at bounding box center [110, 208] width 151 height 21
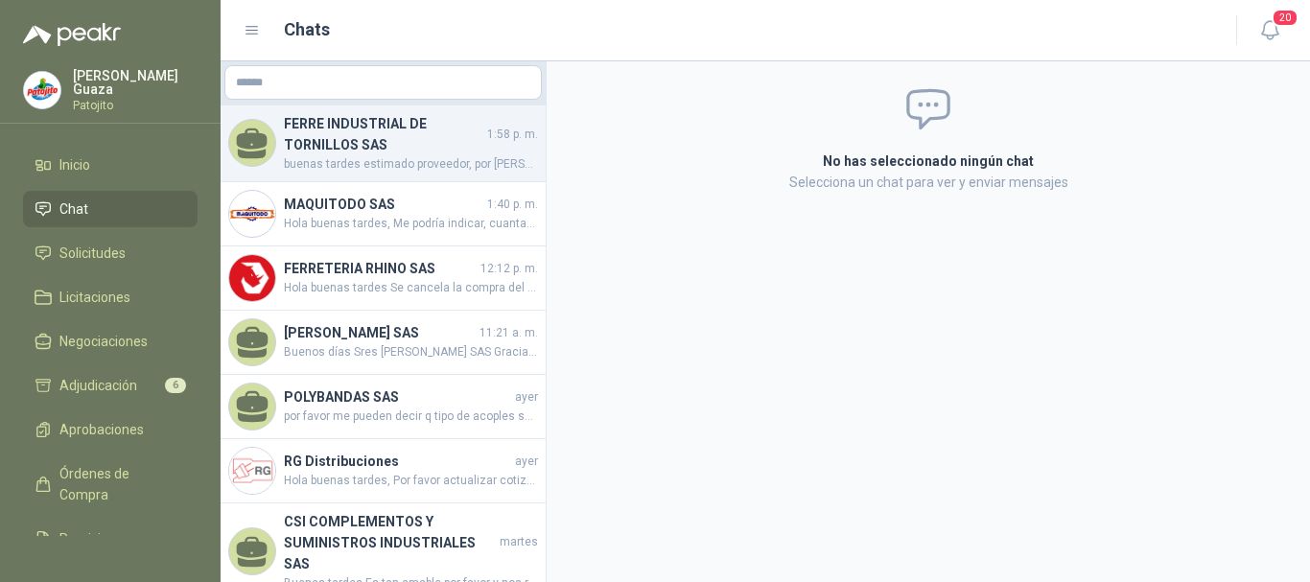
click at [402, 168] on span "buenas tardes estimado proveedor, por [PERSON_NAME] r remitir la ficha técnica …" at bounding box center [411, 164] width 254 height 18
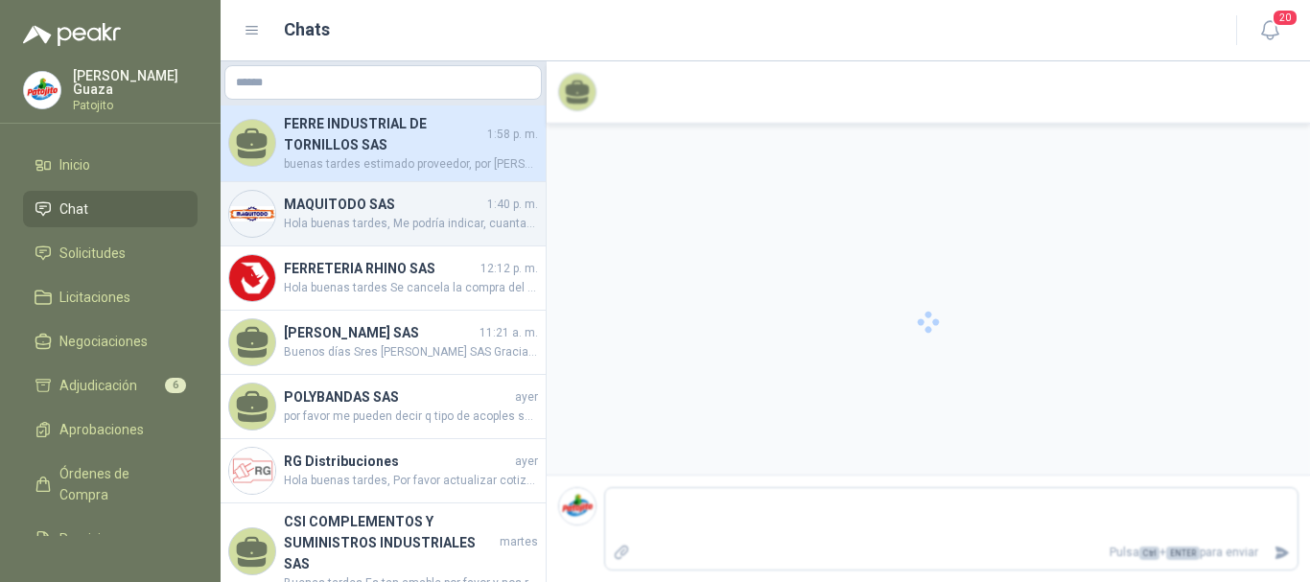
click at [382, 210] on h4 "MAQUITODO SAS" at bounding box center [383, 204] width 199 height 21
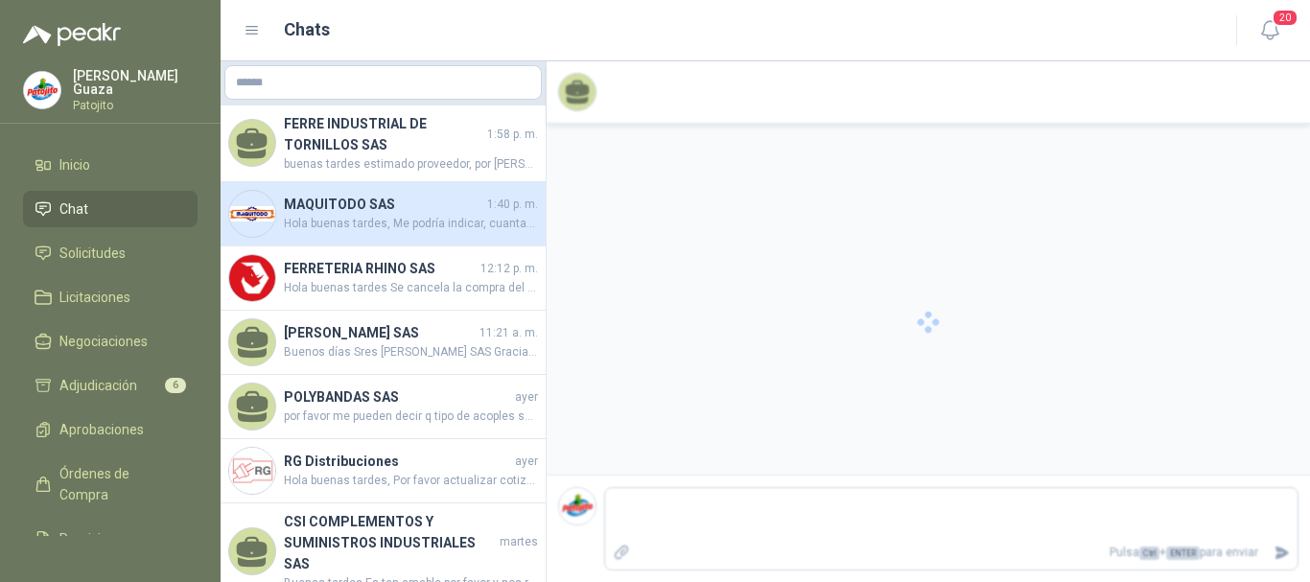
scroll to position [231, 0]
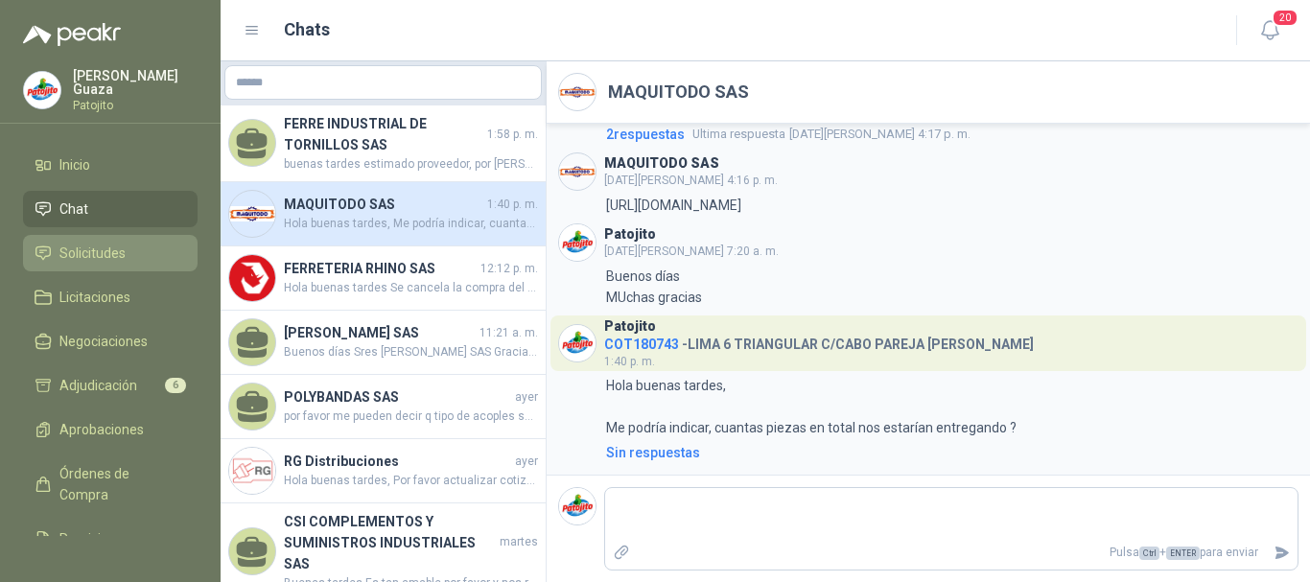
click at [48, 239] on link "Solicitudes" at bounding box center [110, 253] width 174 height 36
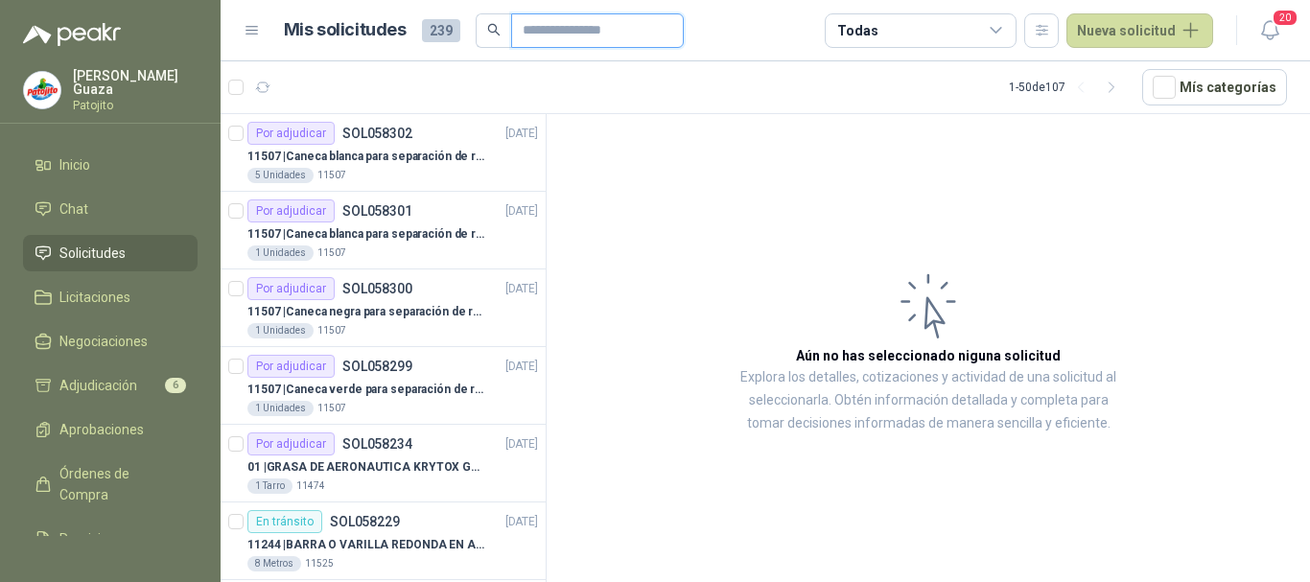
click at [594, 35] on input "text" at bounding box center [589, 30] width 134 height 33
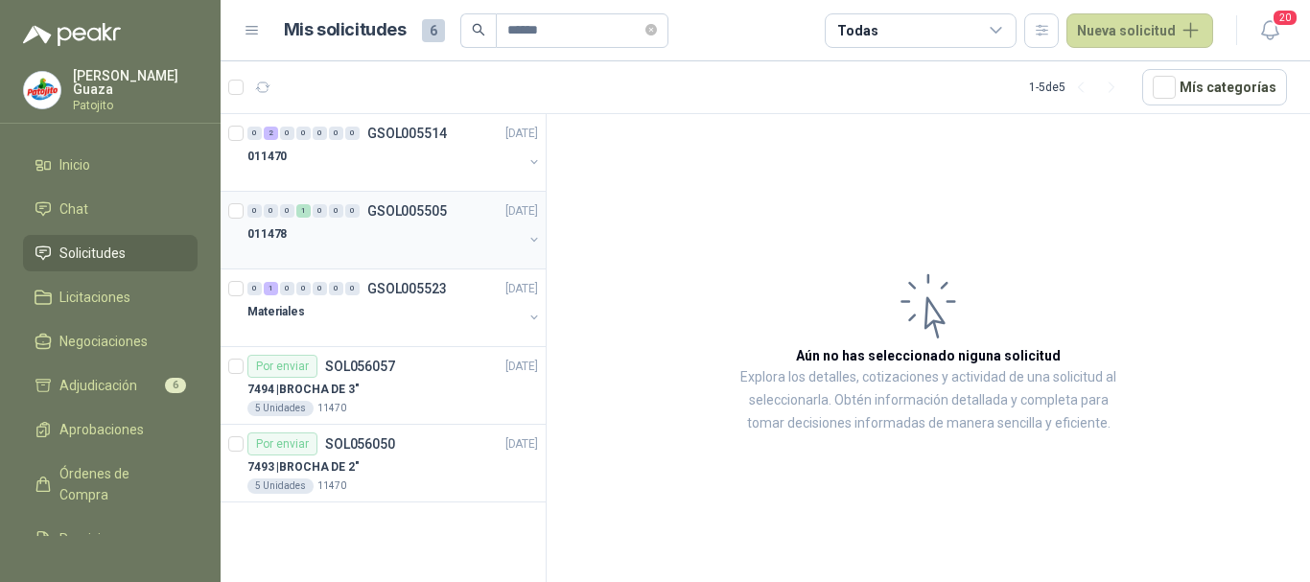
click at [400, 195] on div "0 0 0 1 0 0 0 GSOL005505 [DATE] 011478" at bounding box center [383, 231] width 325 height 78
click at [400, 215] on p "GSOL005505" at bounding box center [407, 210] width 80 height 13
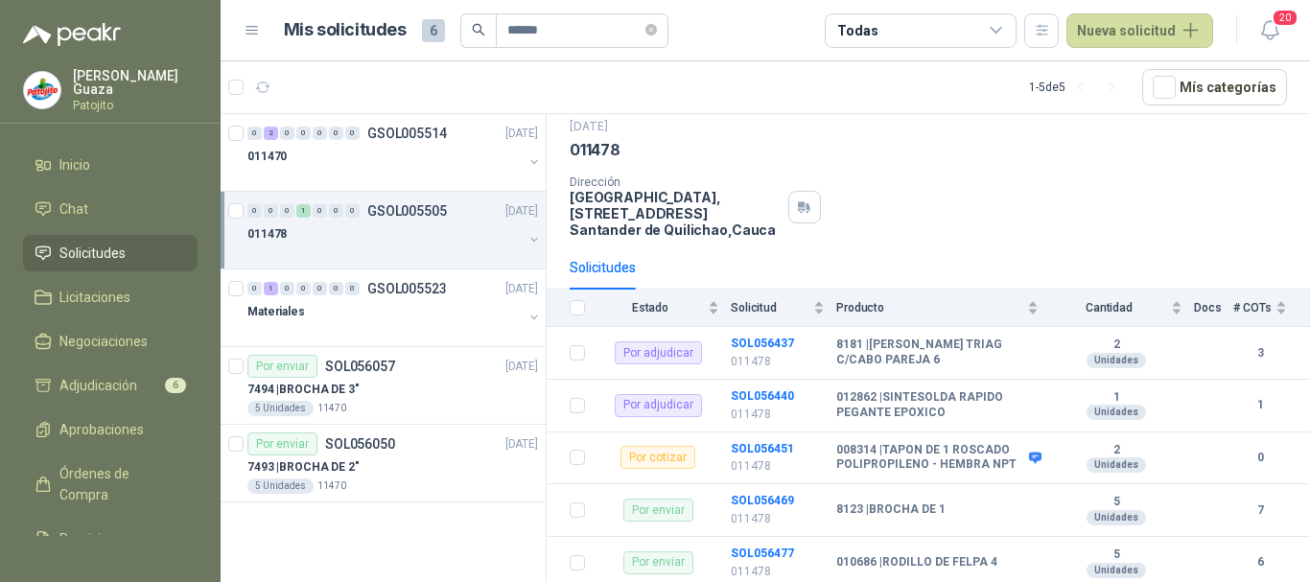
scroll to position [96, 0]
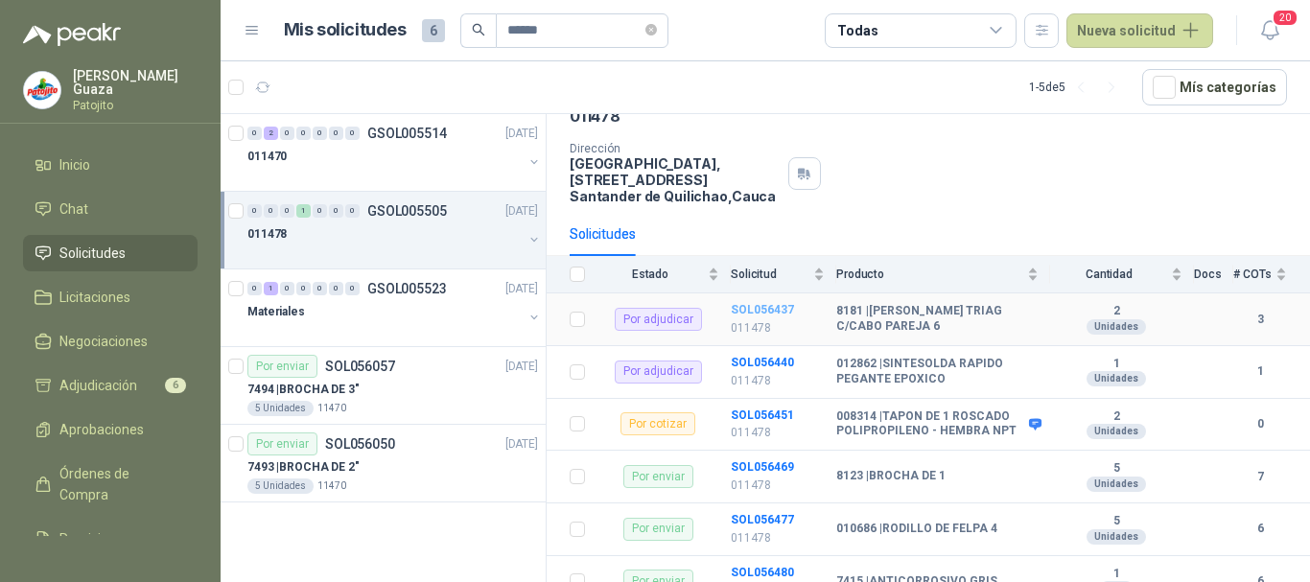
click at [755, 313] on b "SOL056437" at bounding box center [762, 309] width 63 height 13
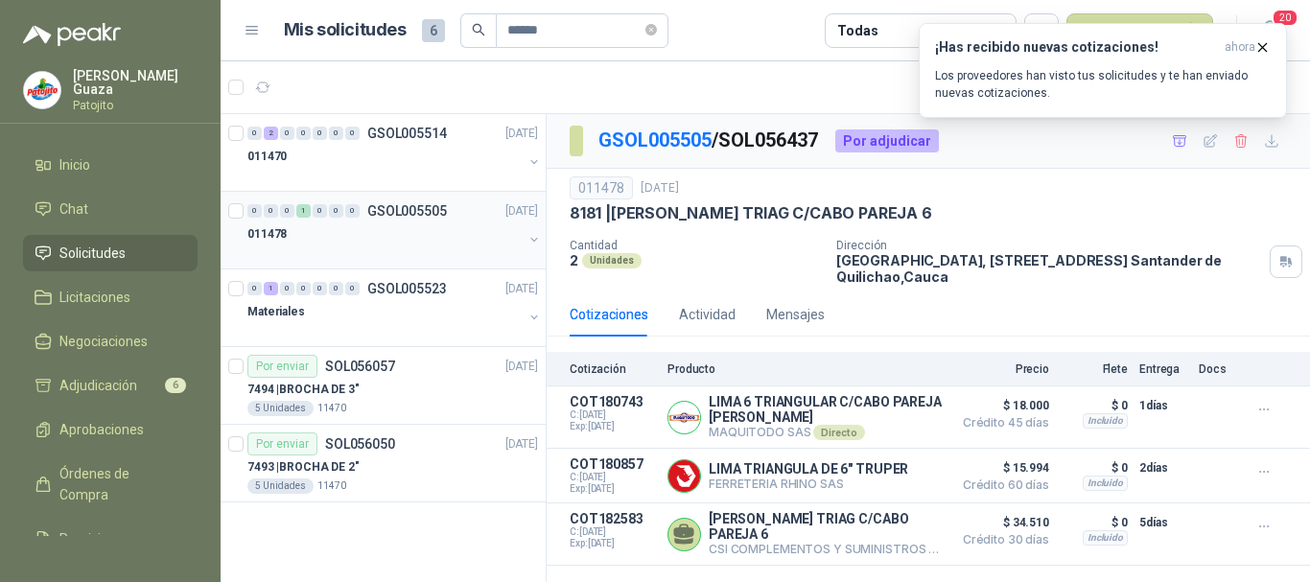
click at [394, 213] on p "GSOL005505" at bounding box center [407, 210] width 80 height 13
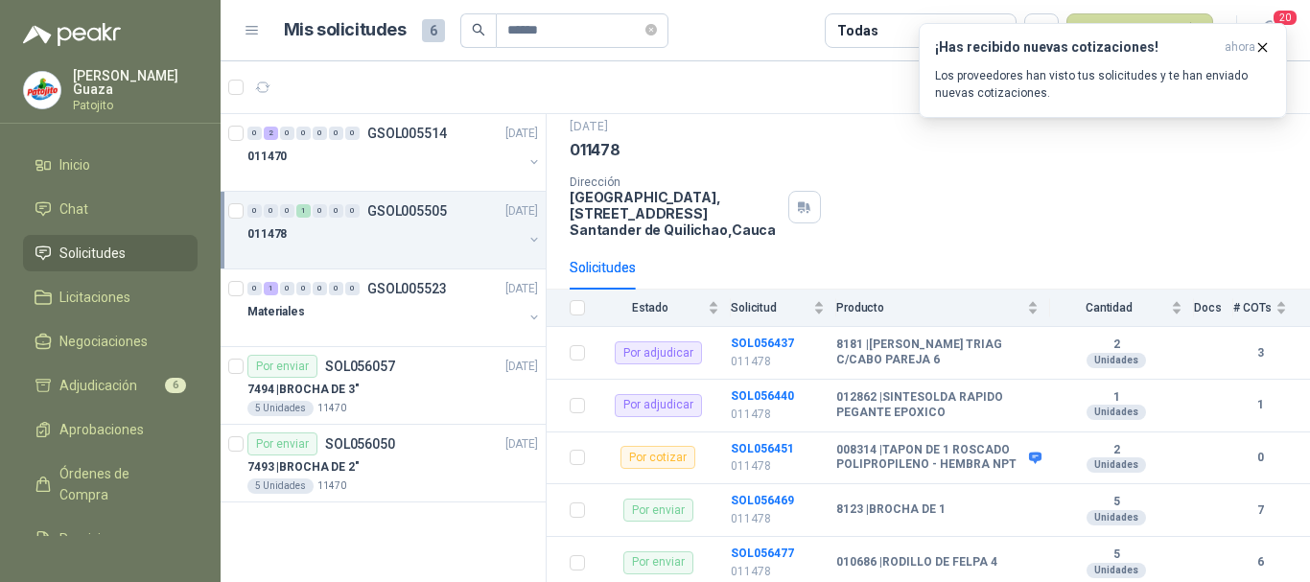
scroll to position [96, 0]
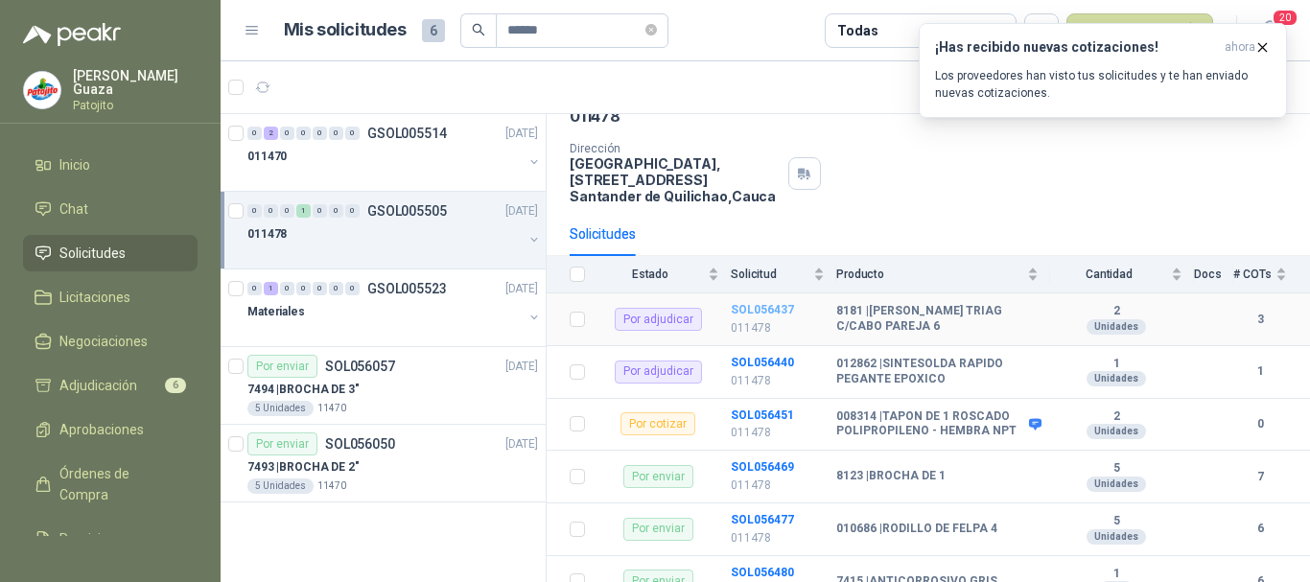
click at [733, 313] on b "SOL056437" at bounding box center [762, 309] width 63 height 13
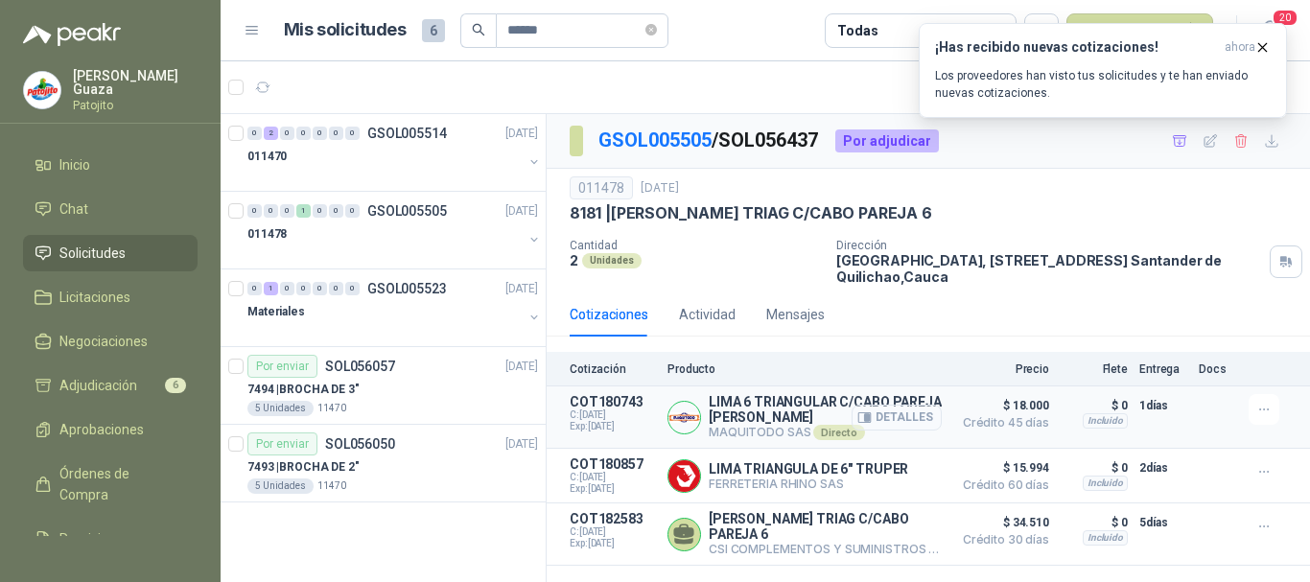
click at [896, 406] on button "Detalles" at bounding box center [896, 418] width 90 height 26
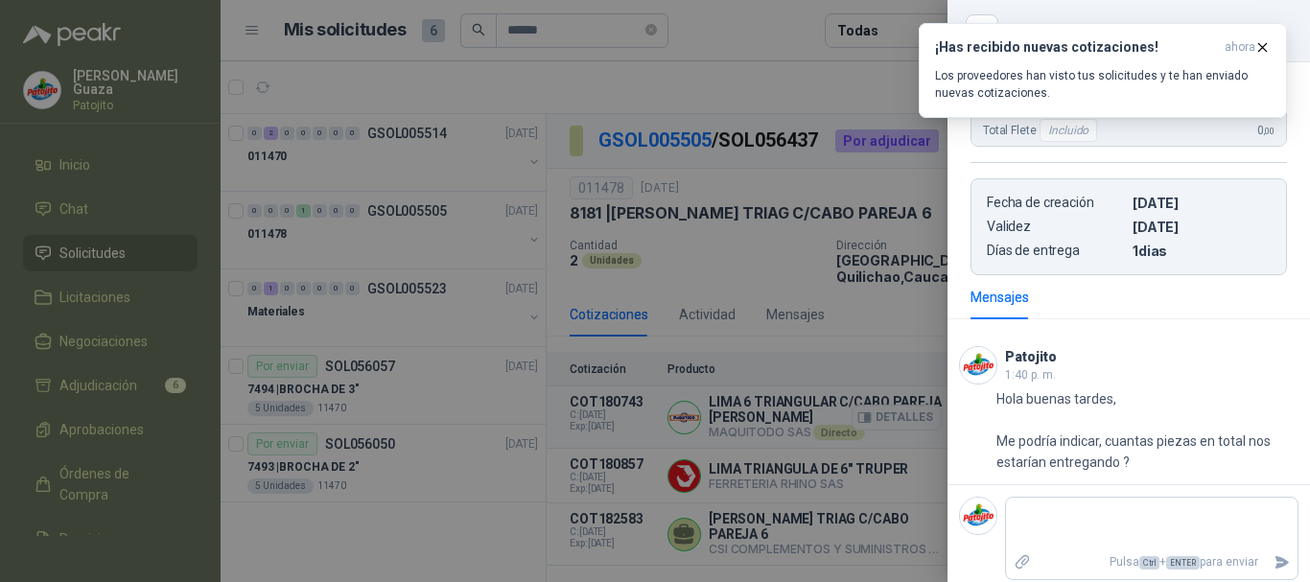
scroll to position [381, 0]
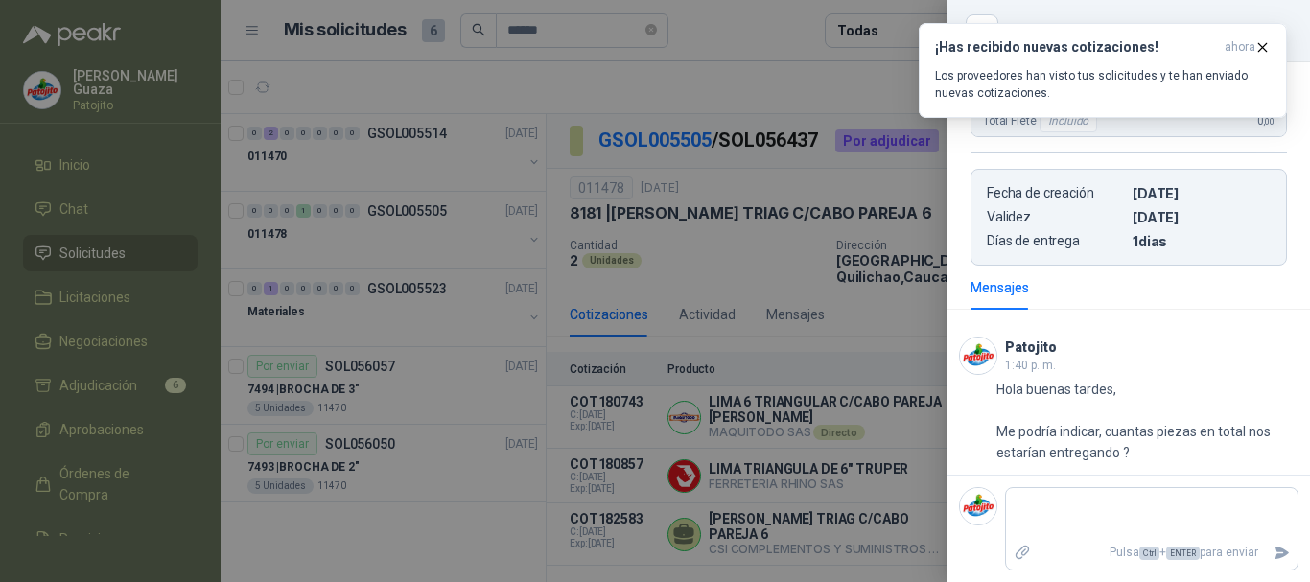
click at [855, 353] on div at bounding box center [655, 291] width 1310 height 582
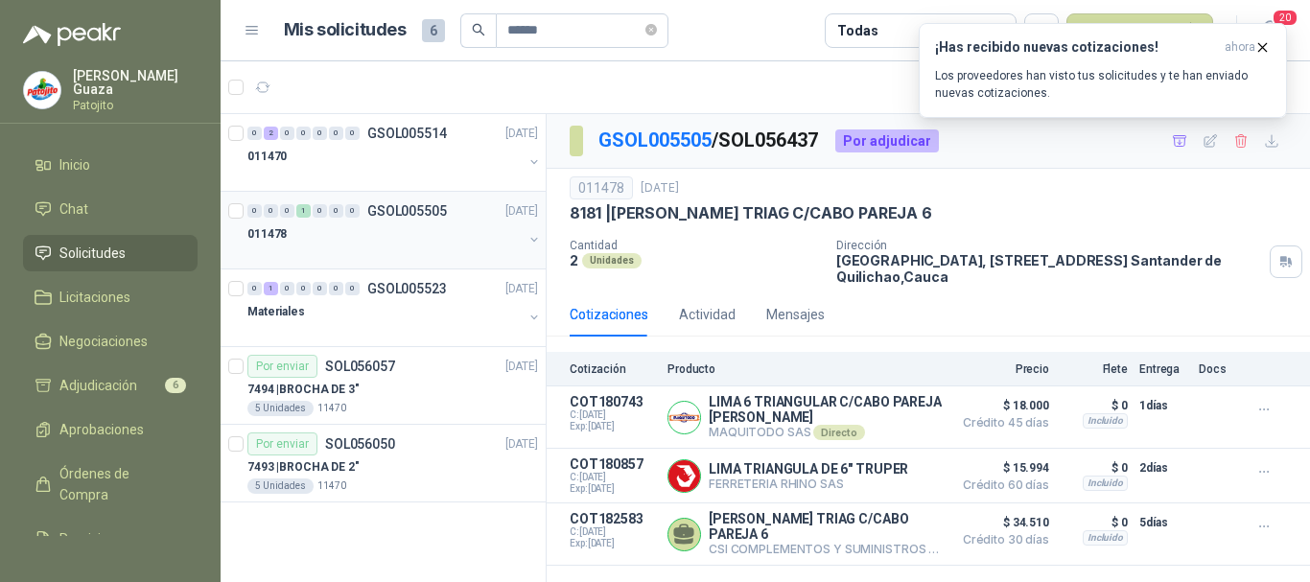
click at [384, 204] on p "GSOL005505" at bounding box center [407, 210] width 80 height 13
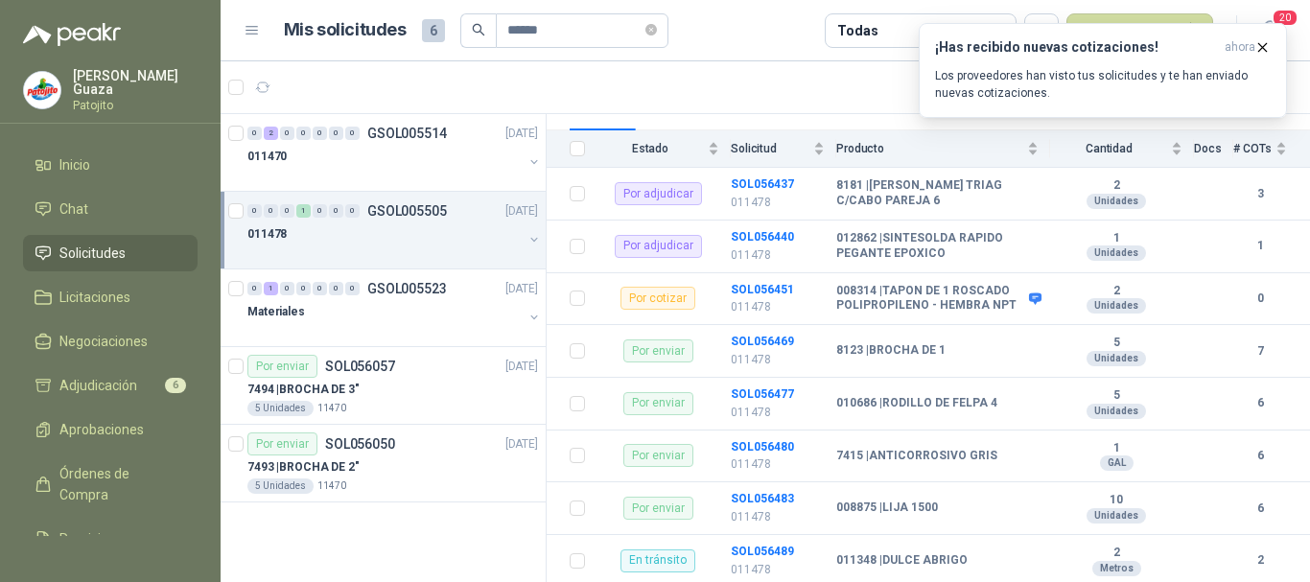
scroll to position [175, 0]
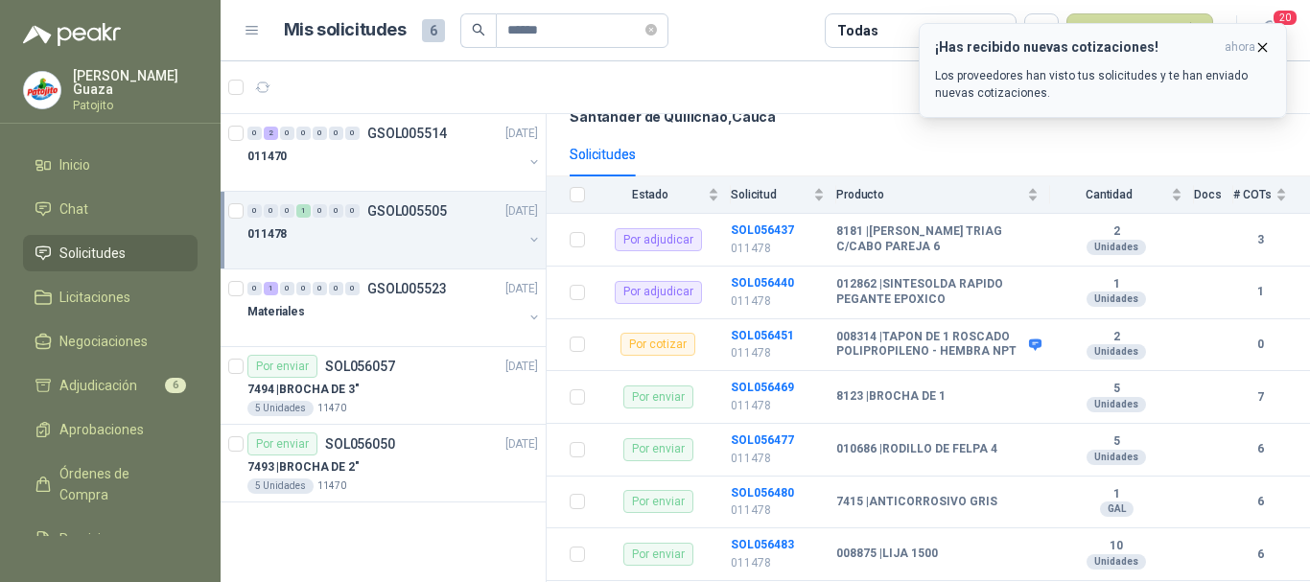
click at [1266, 50] on icon "button" at bounding box center [1262, 47] width 16 height 16
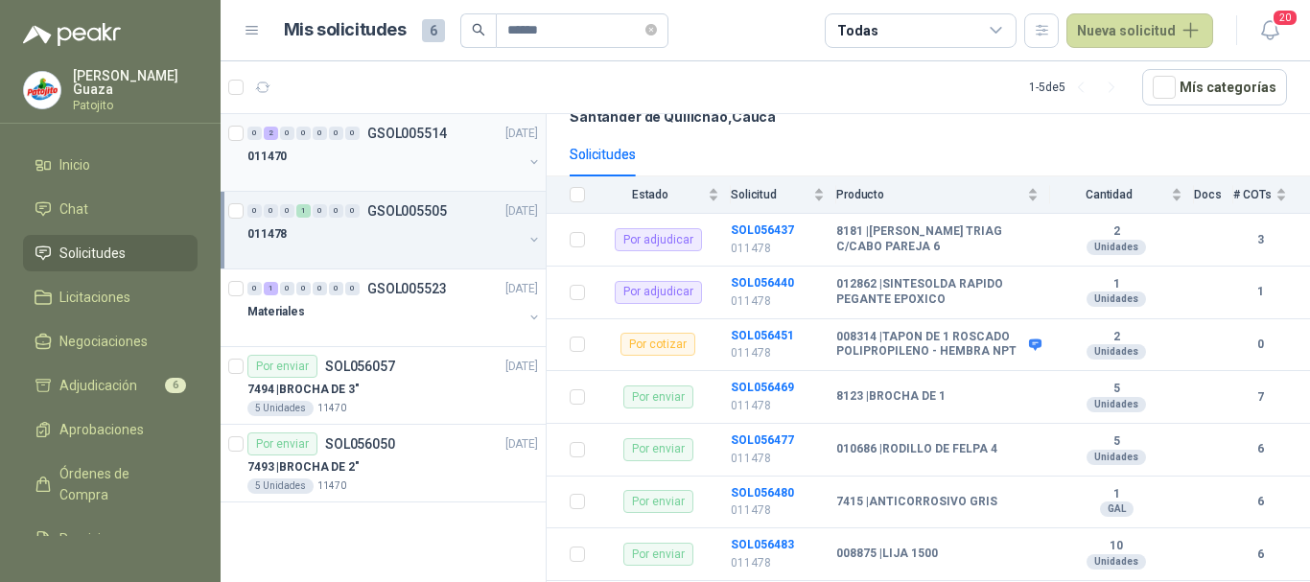
click at [442, 118] on div "0 2 0 0 0 0 0 GSOL005514 [DATE] 011470" at bounding box center [383, 153] width 325 height 78
drag, startPoint x: 428, startPoint y: 142, endPoint x: 417, endPoint y: 257, distance: 115.5
click at [426, 141] on div "0 2 0 0 0 0 0 GSOL005514 [DATE]" at bounding box center [394, 133] width 294 height 23
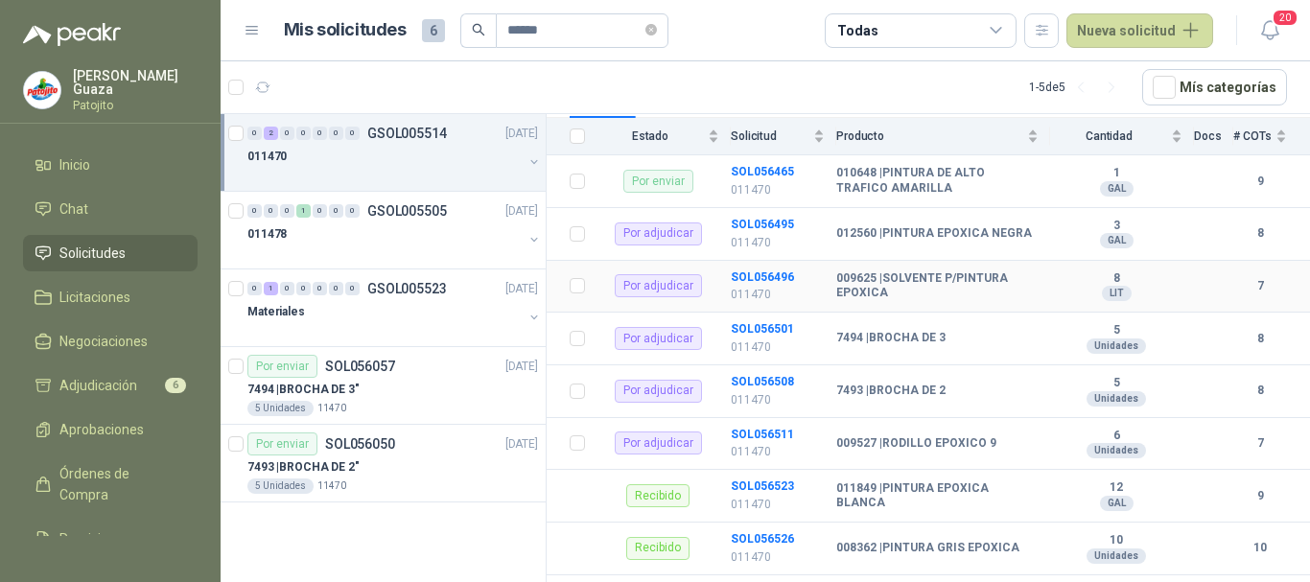
scroll to position [253, 0]
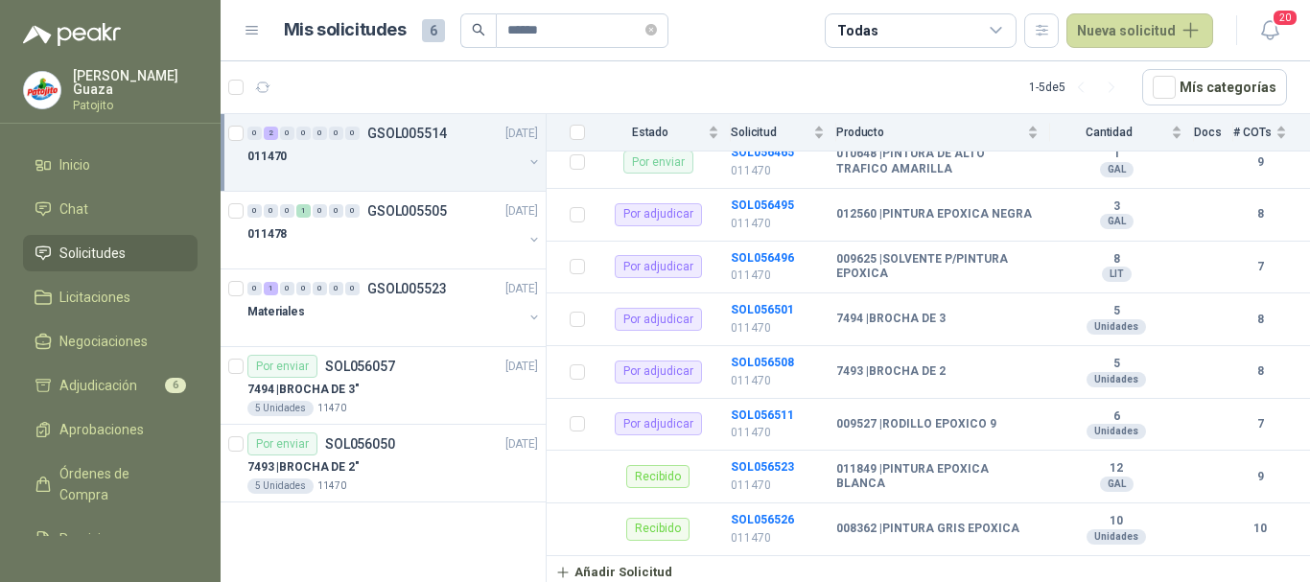
click at [128, 254] on li "Solicitudes" at bounding box center [110, 253] width 151 height 21
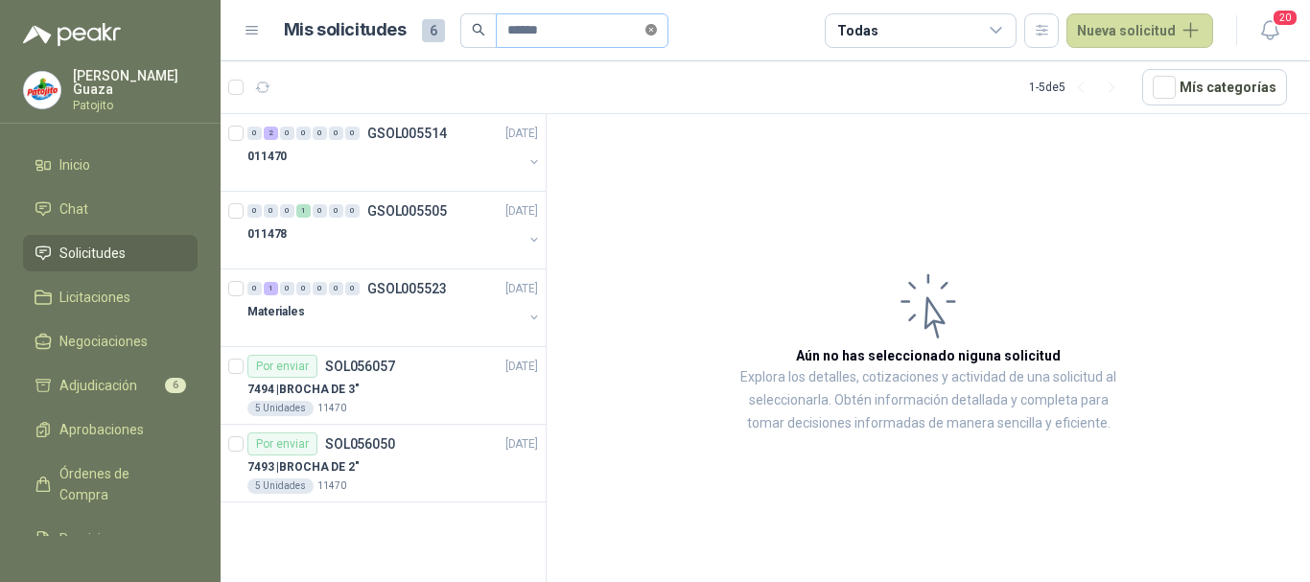
click at [657, 37] on span at bounding box center [651, 30] width 12 height 18
click at [623, 32] on input "text" at bounding box center [574, 30] width 134 height 33
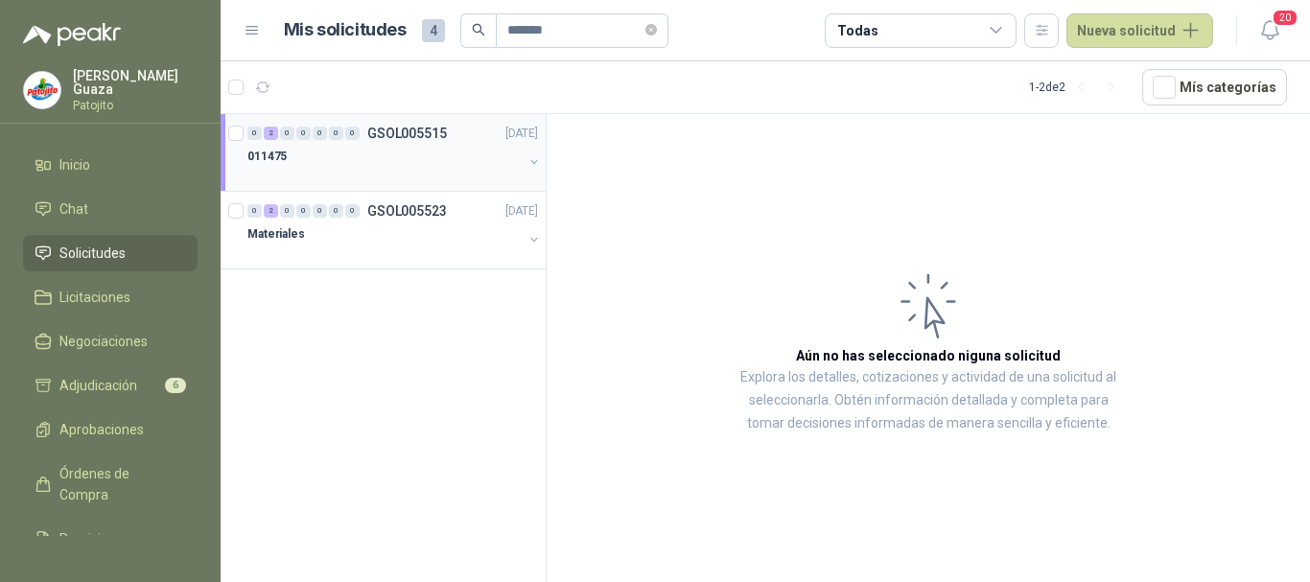
click at [426, 127] on p "GSOL005515" at bounding box center [407, 133] width 80 height 13
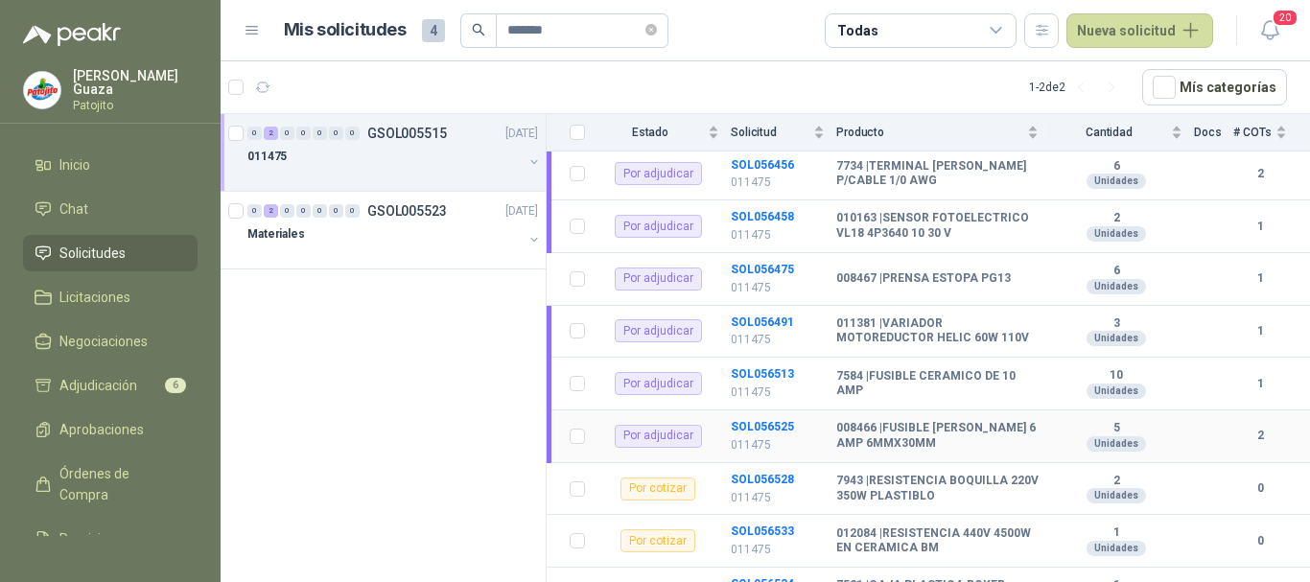
scroll to position [314, 0]
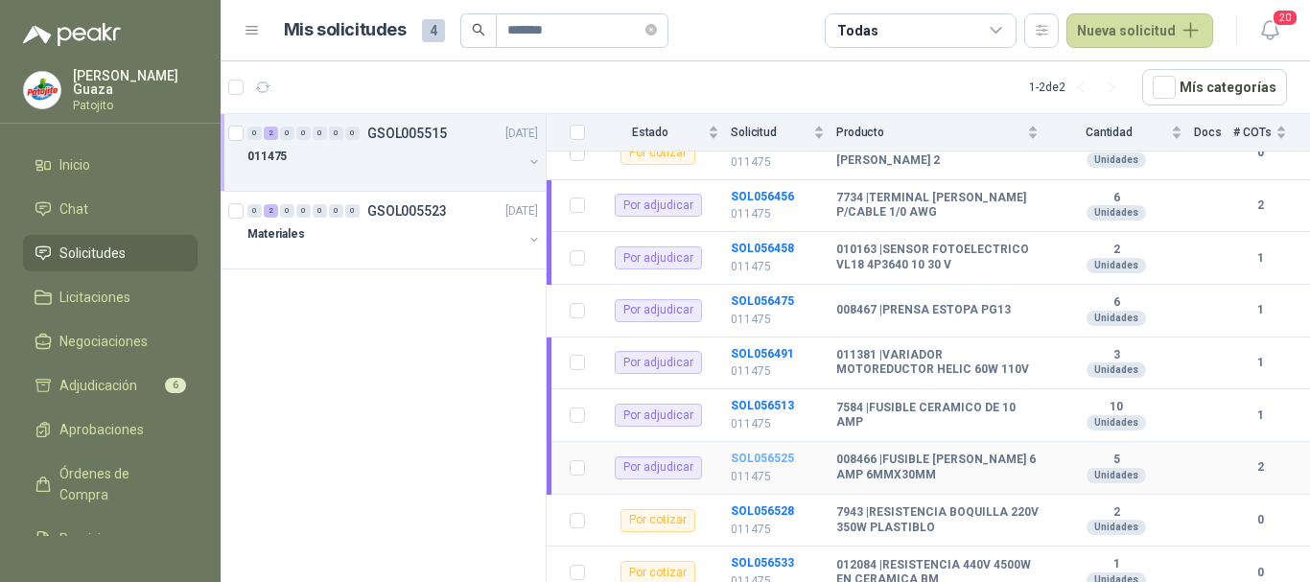
click at [768, 459] on b "SOL056525" at bounding box center [762, 458] width 63 height 13
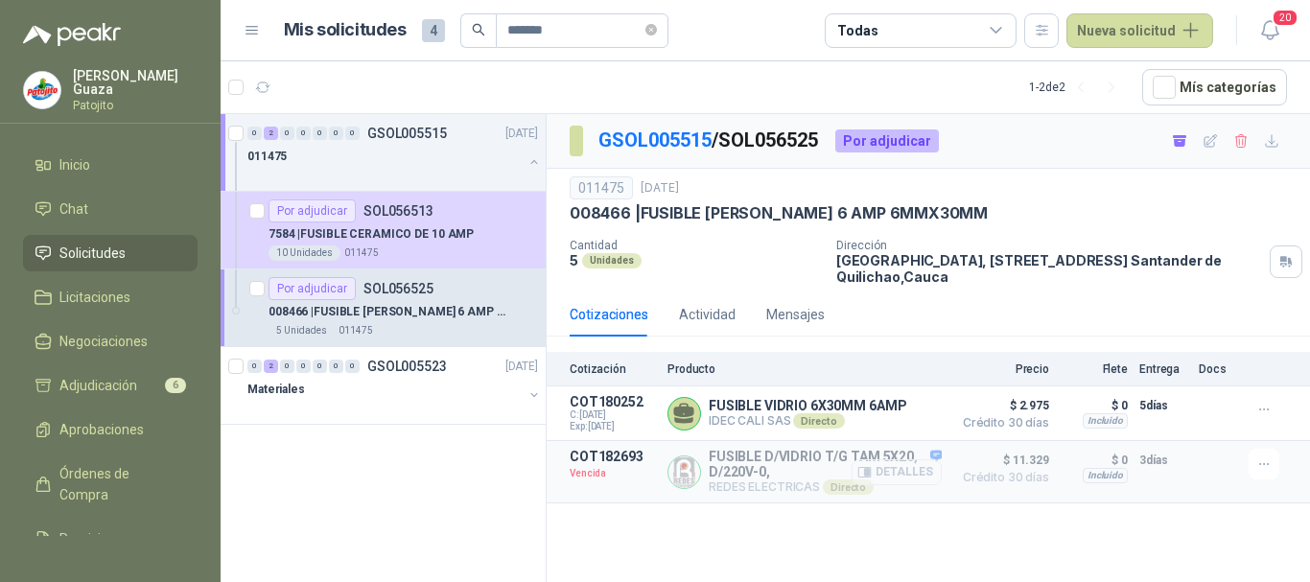
click at [877, 468] on button "Detalles" at bounding box center [896, 472] width 90 height 26
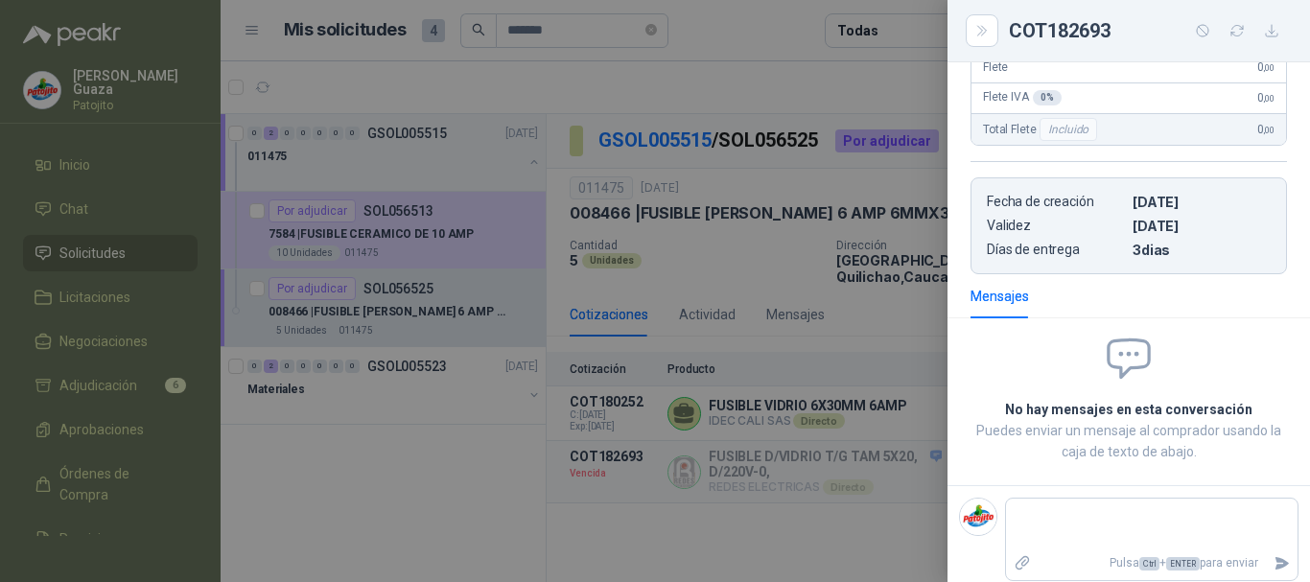
scroll to position [466, 0]
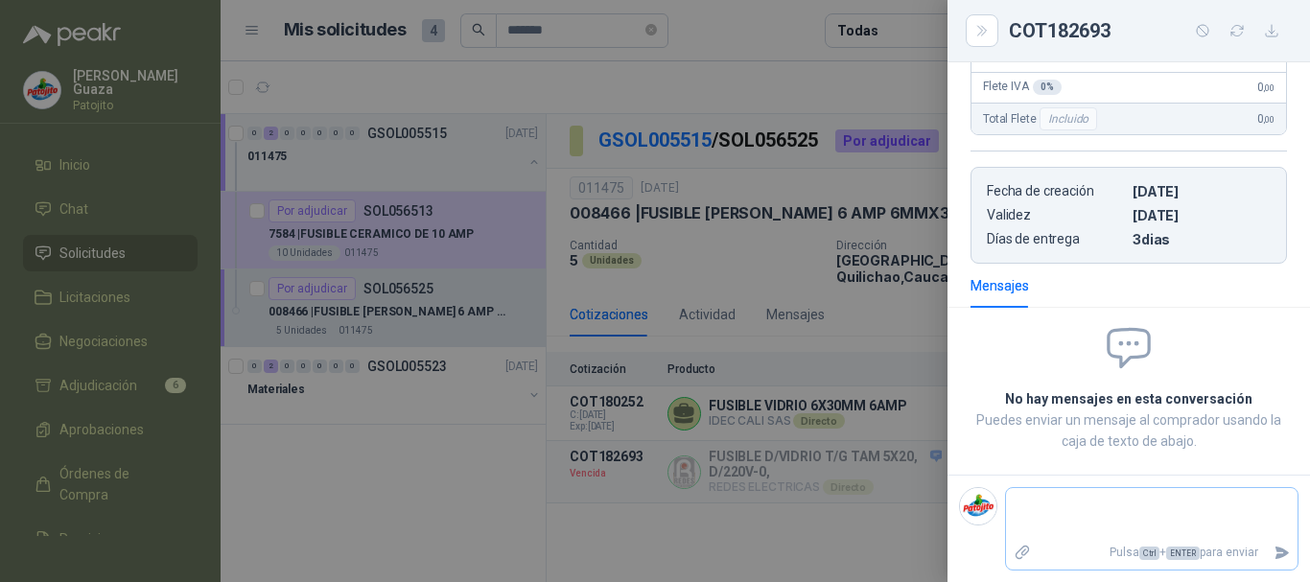
click at [1034, 517] on textarea at bounding box center [1151, 514] width 291 height 44
click at [1163, 541] on textarea "**********" at bounding box center [1144, 523] width 276 height 62
click at [1273, 579] on icon "Enviar" at bounding box center [1281, 571] width 16 height 16
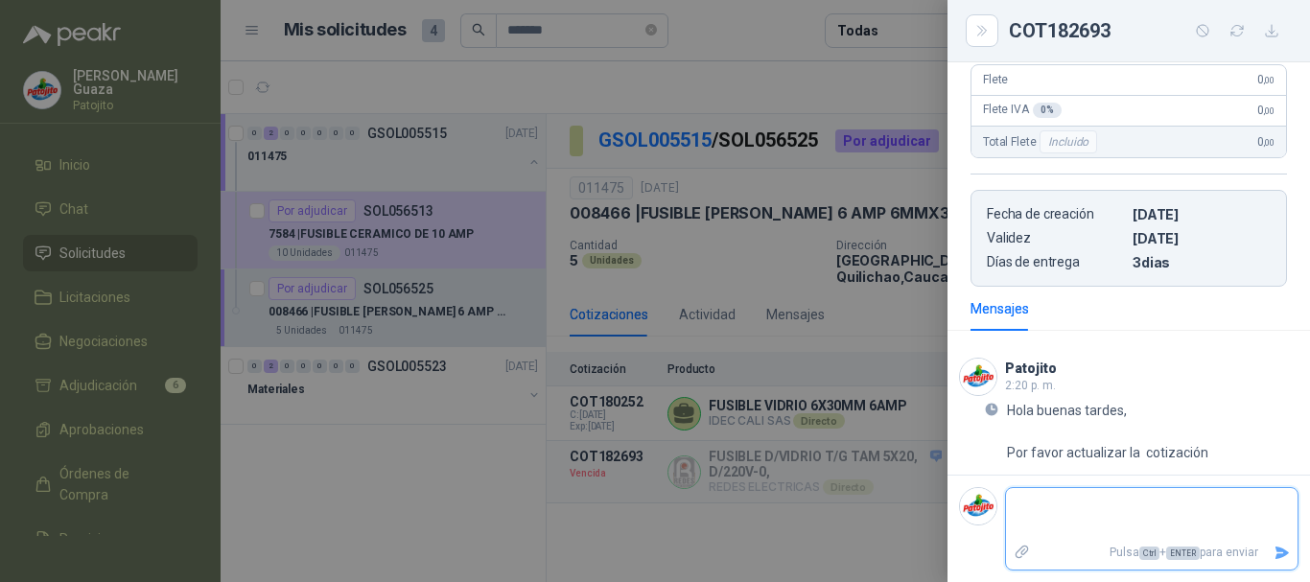
scroll to position [443, 0]
click at [875, 399] on div at bounding box center [655, 291] width 1310 height 582
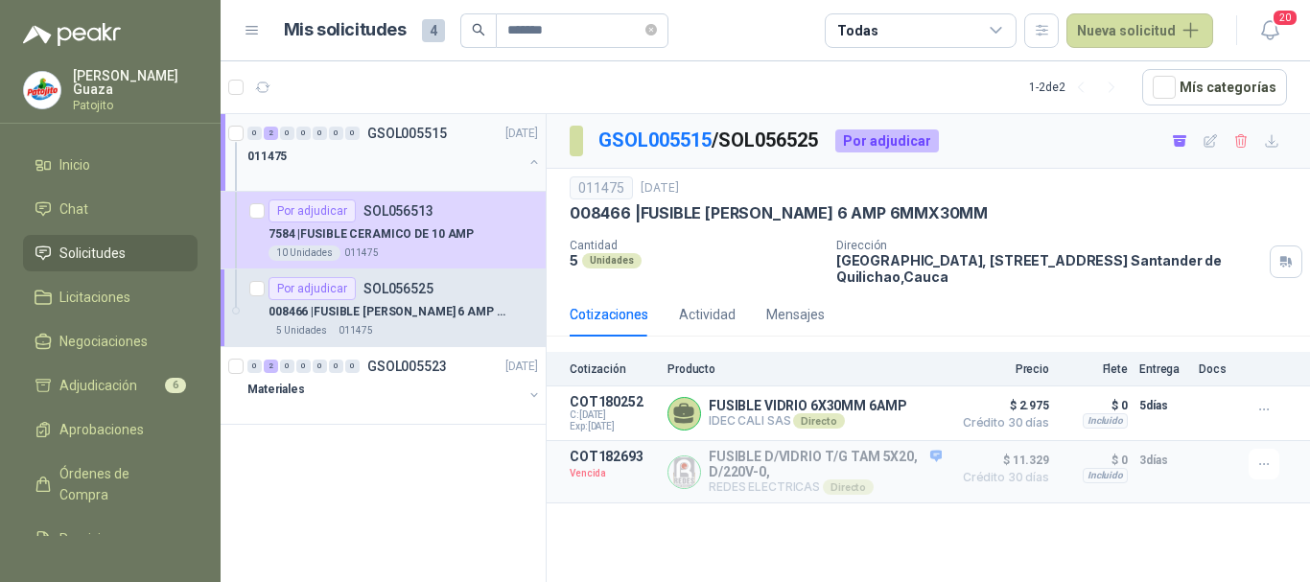
click at [372, 127] on p "GSOL005515" at bounding box center [407, 133] width 80 height 13
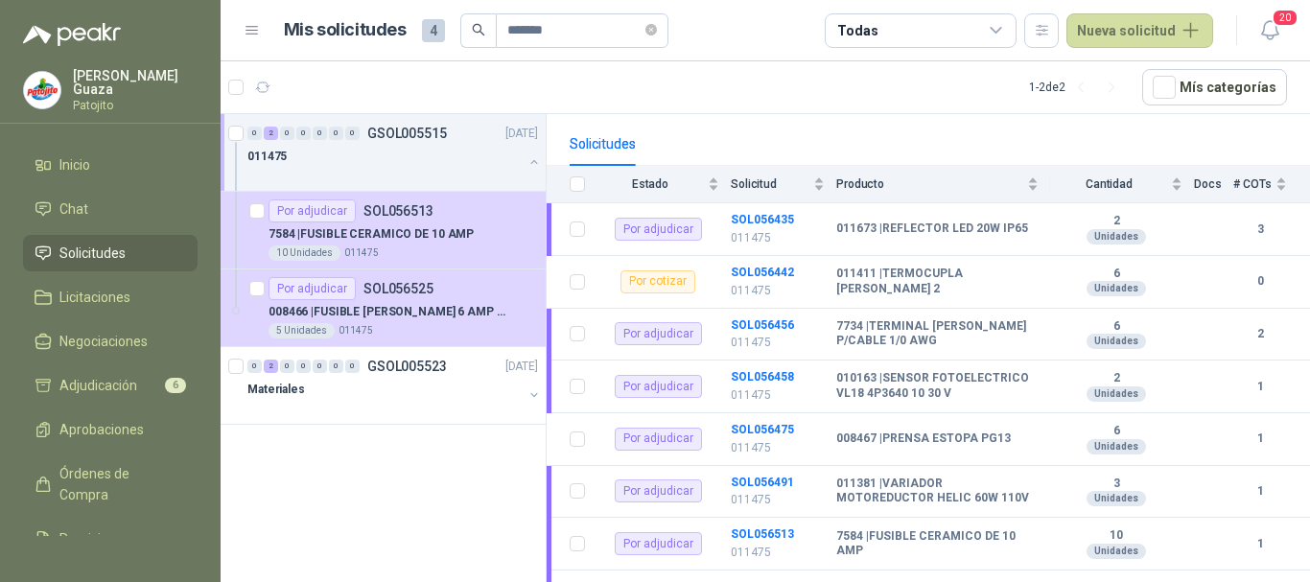
scroll to position [192, 0]
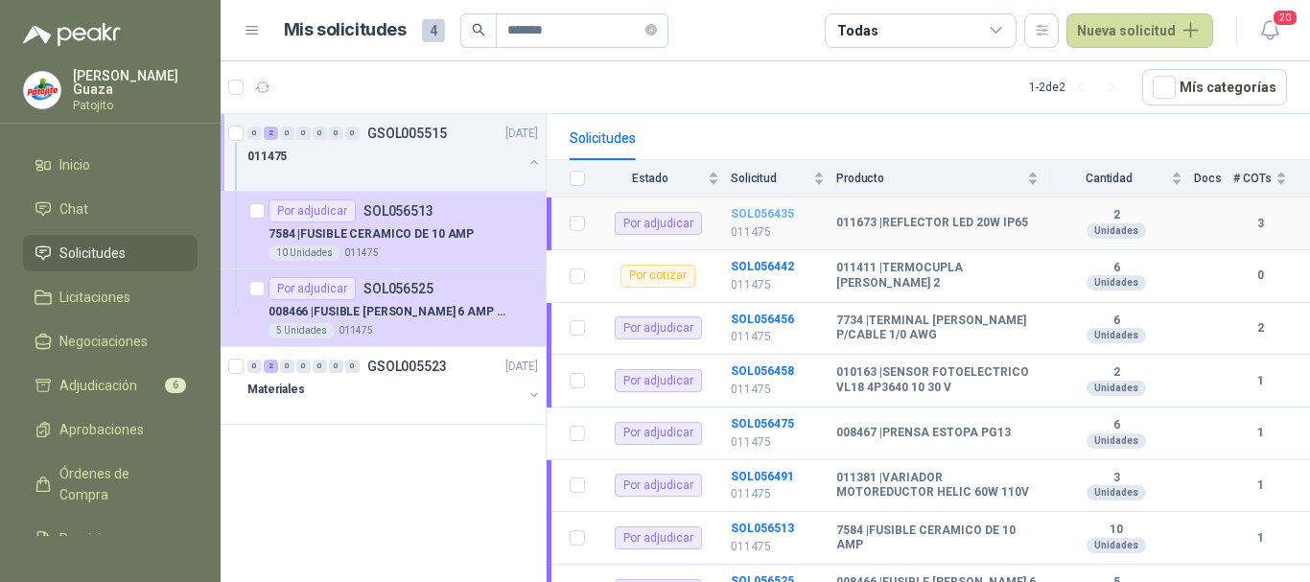
click at [741, 207] on b "SOL056435" at bounding box center [762, 213] width 63 height 13
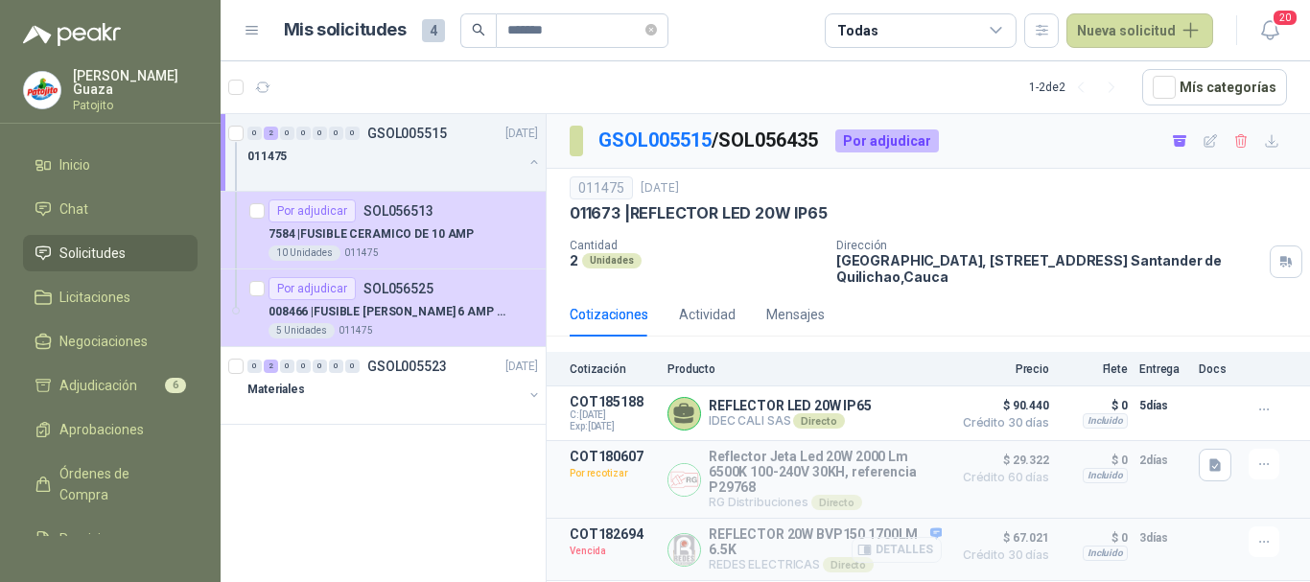
click at [909, 554] on button "Detalles" at bounding box center [896, 550] width 90 height 26
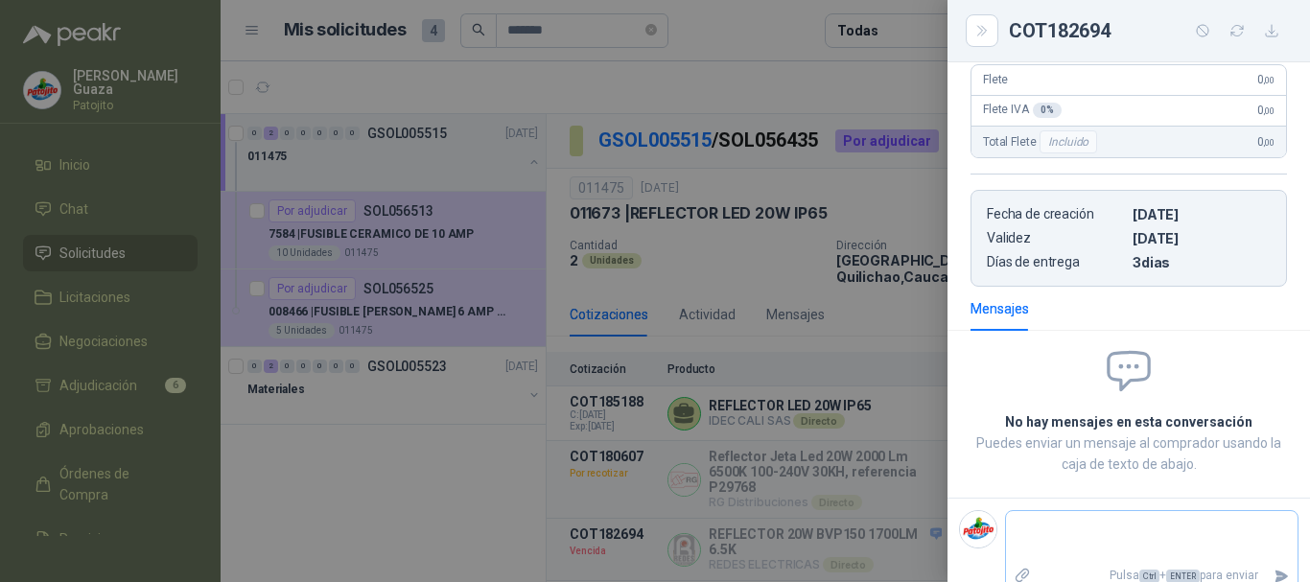
scroll to position [443, 0]
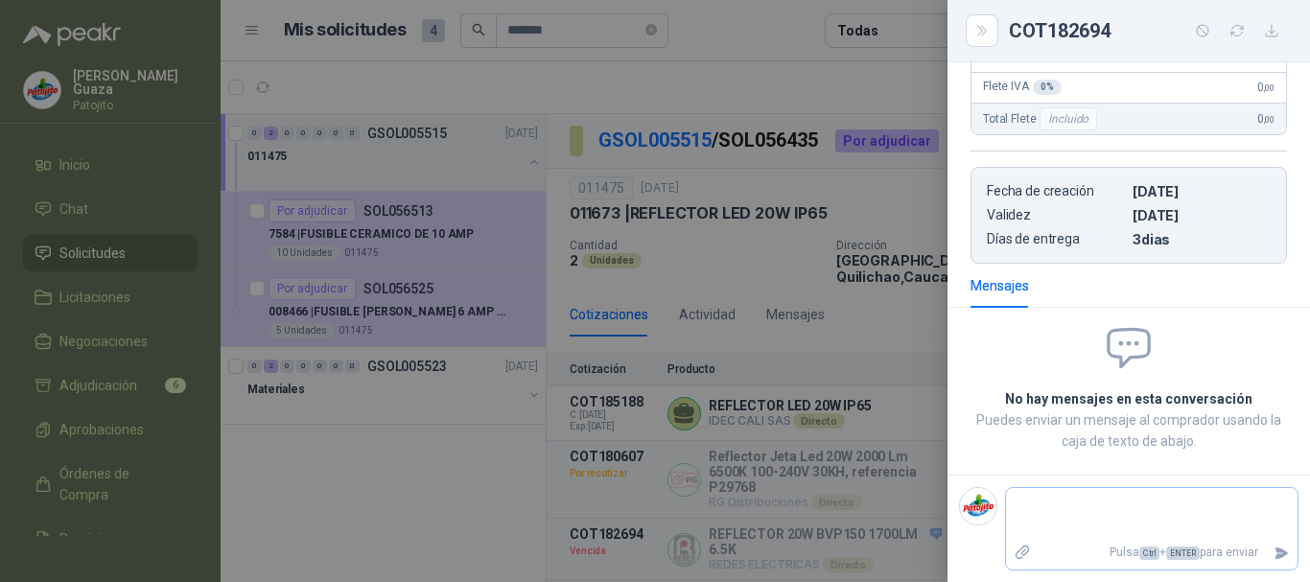
click at [1080, 511] on textarea at bounding box center [1151, 514] width 291 height 44
click at [1150, 539] on textarea "**********" at bounding box center [1144, 523] width 276 height 62
drag, startPoint x: 1150, startPoint y: 539, endPoint x: 1138, endPoint y: 555, distance: 20.5
drag, startPoint x: 1138, startPoint y: 555, endPoint x: 1171, endPoint y: 512, distance: 54.1
click at [1171, 512] on textarea "**********" at bounding box center [1144, 523] width 276 height 62
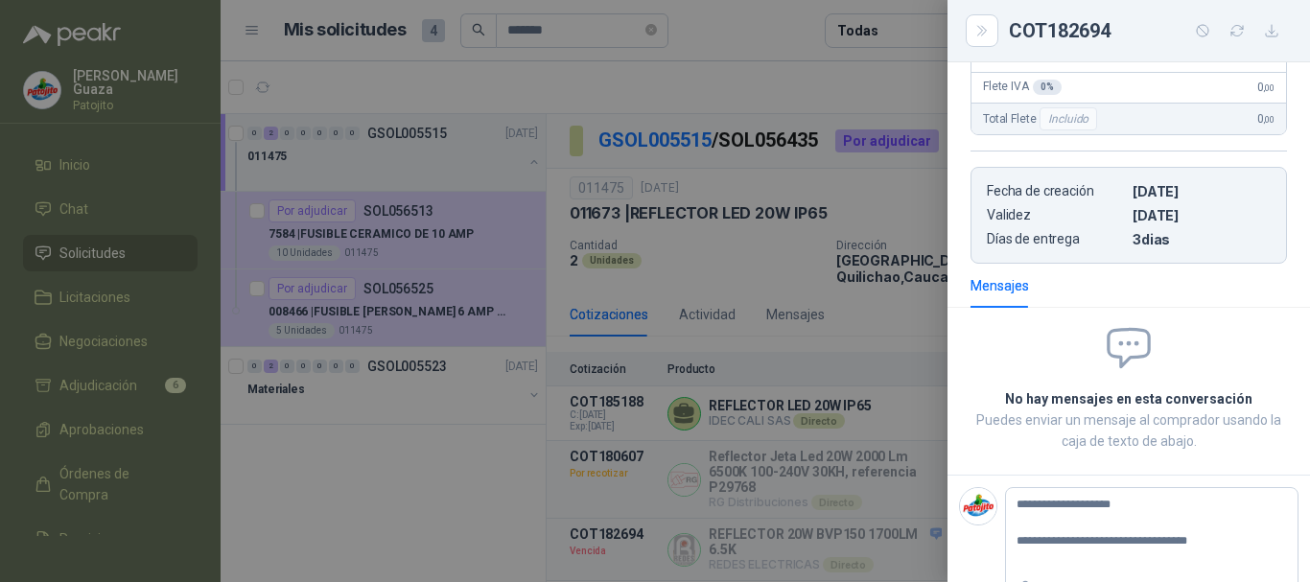
click at [783, 267] on div at bounding box center [655, 291] width 1310 height 582
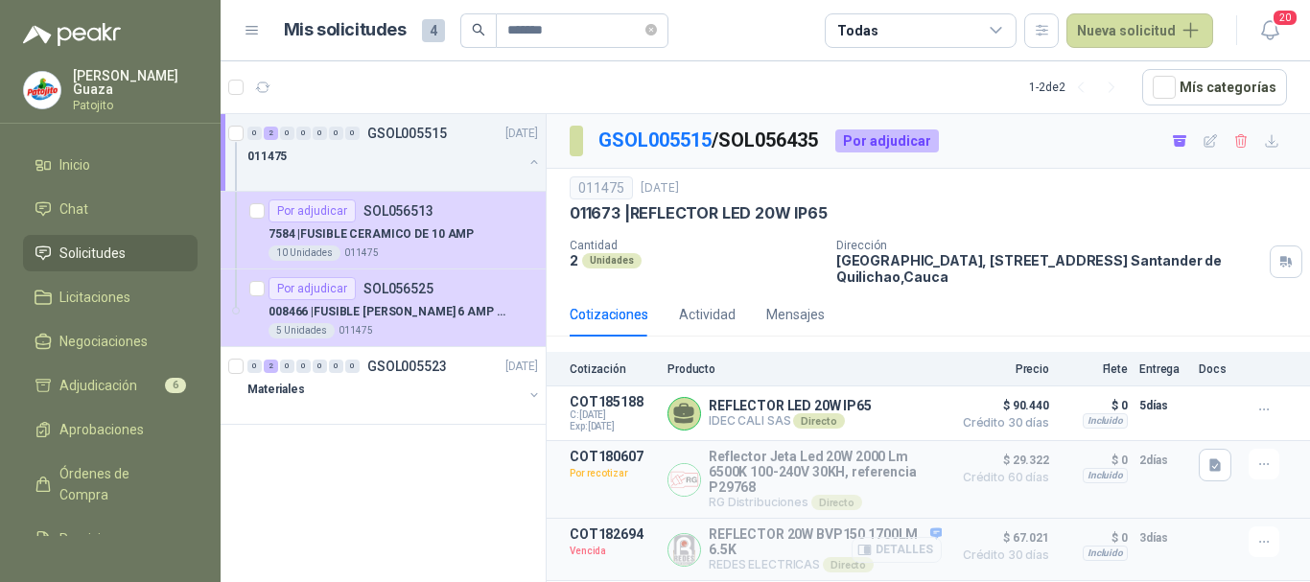
click at [866, 557] on icon "button" at bounding box center [864, 550] width 14 height 14
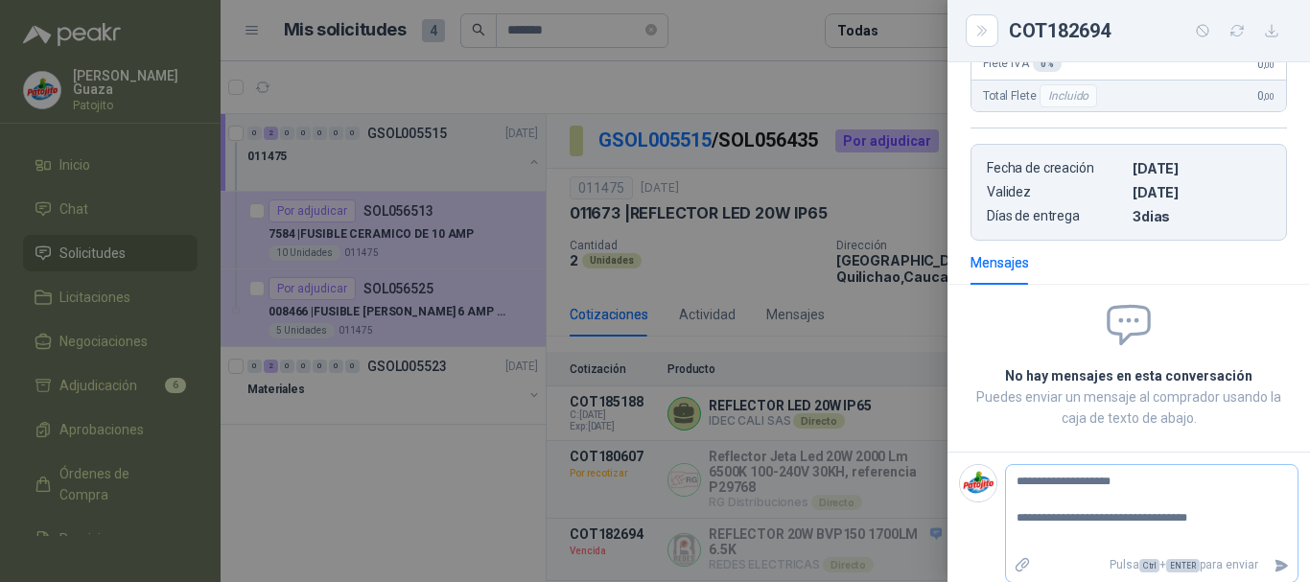
scroll to position [478, 0]
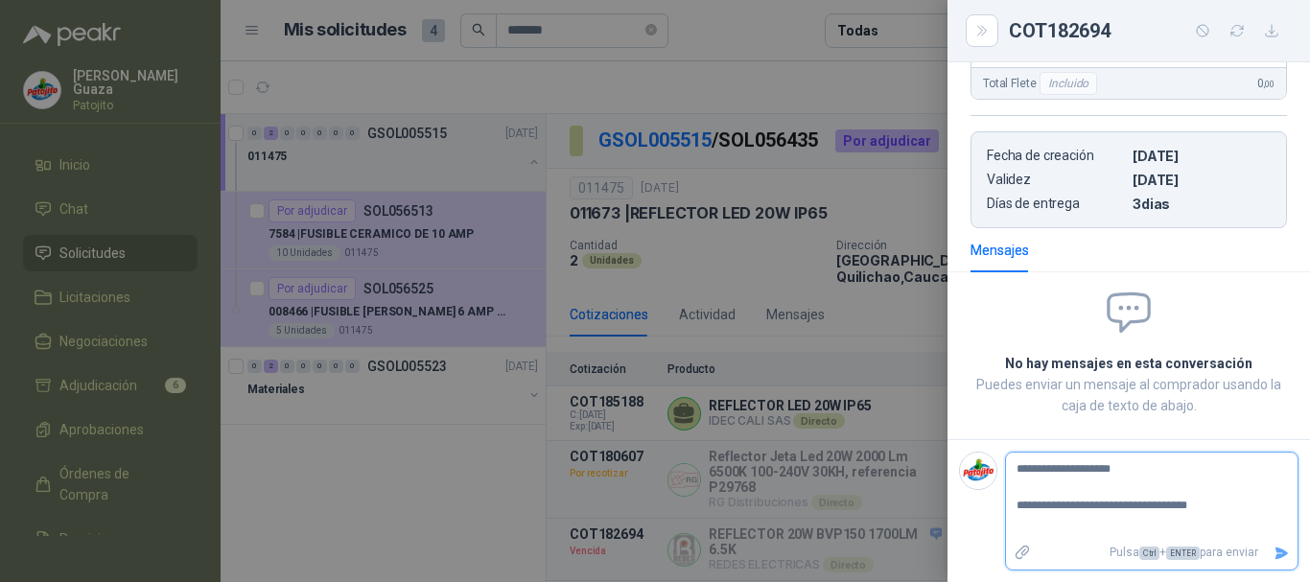
click at [1273, 557] on icon "Enviar" at bounding box center [1281, 554] width 16 height 16
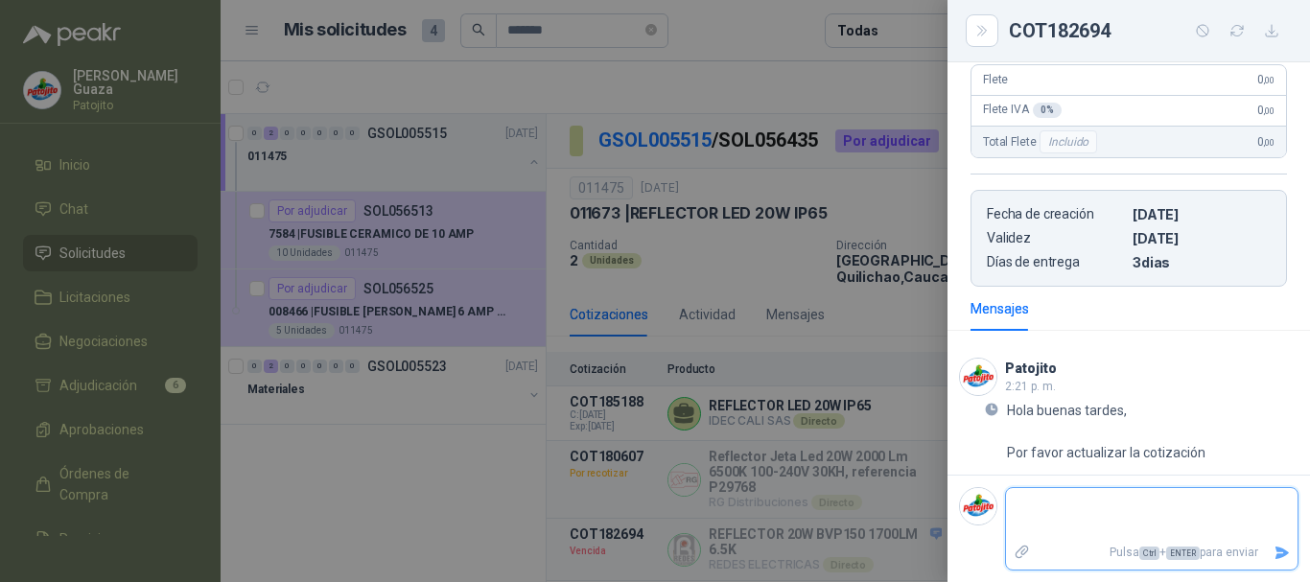
scroll to position [420, 0]
click at [825, 362] on div at bounding box center [655, 291] width 1310 height 582
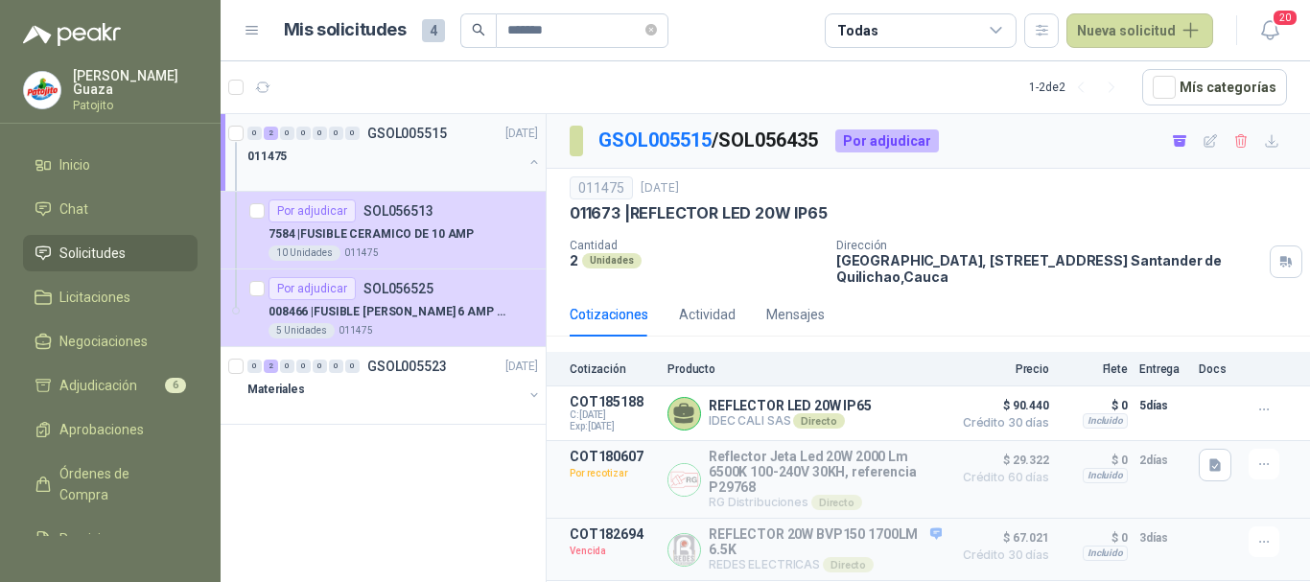
click at [405, 150] on div "011475" at bounding box center [384, 156] width 275 height 23
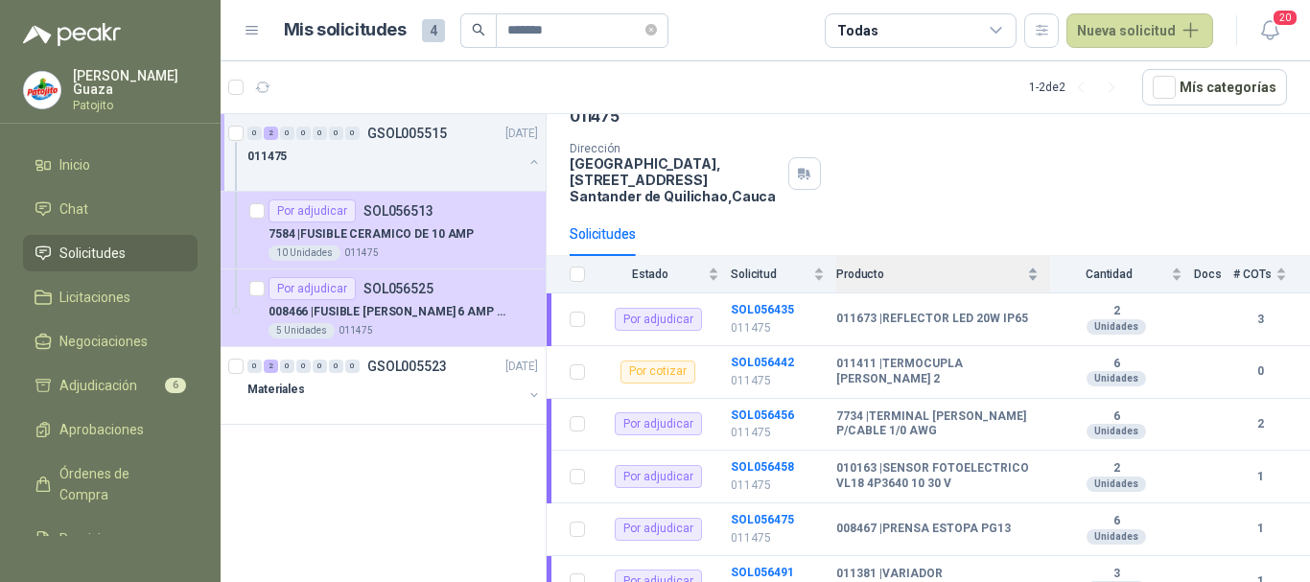
scroll to position [192, 0]
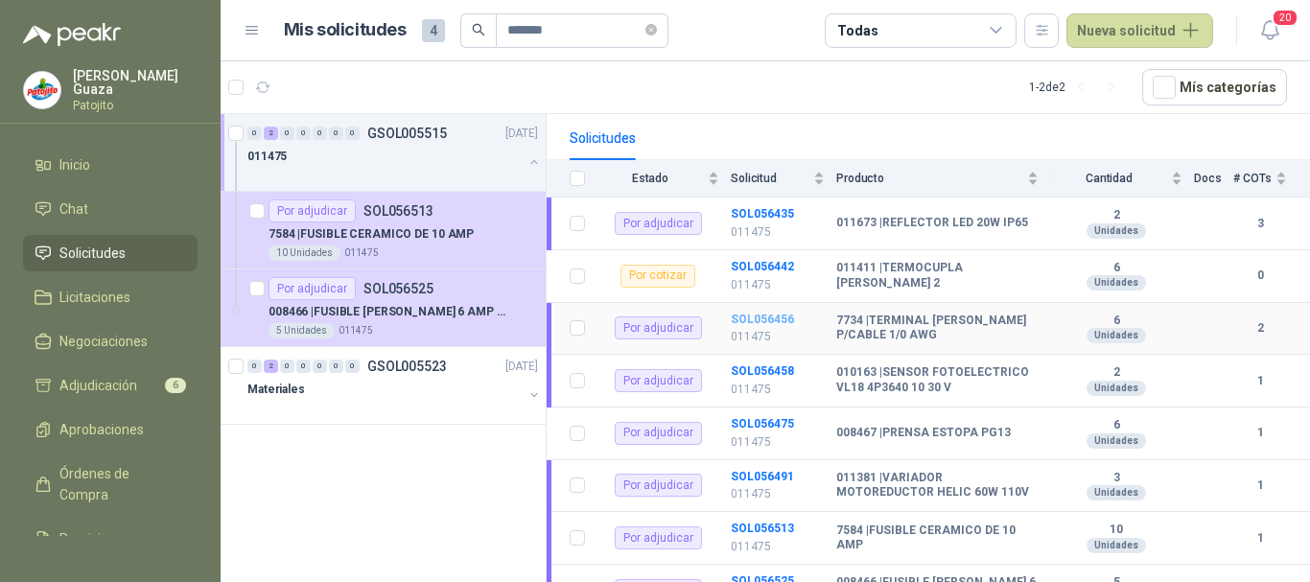
click at [756, 319] on b "SOL056456" at bounding box center [762, 319] width 63 height 13
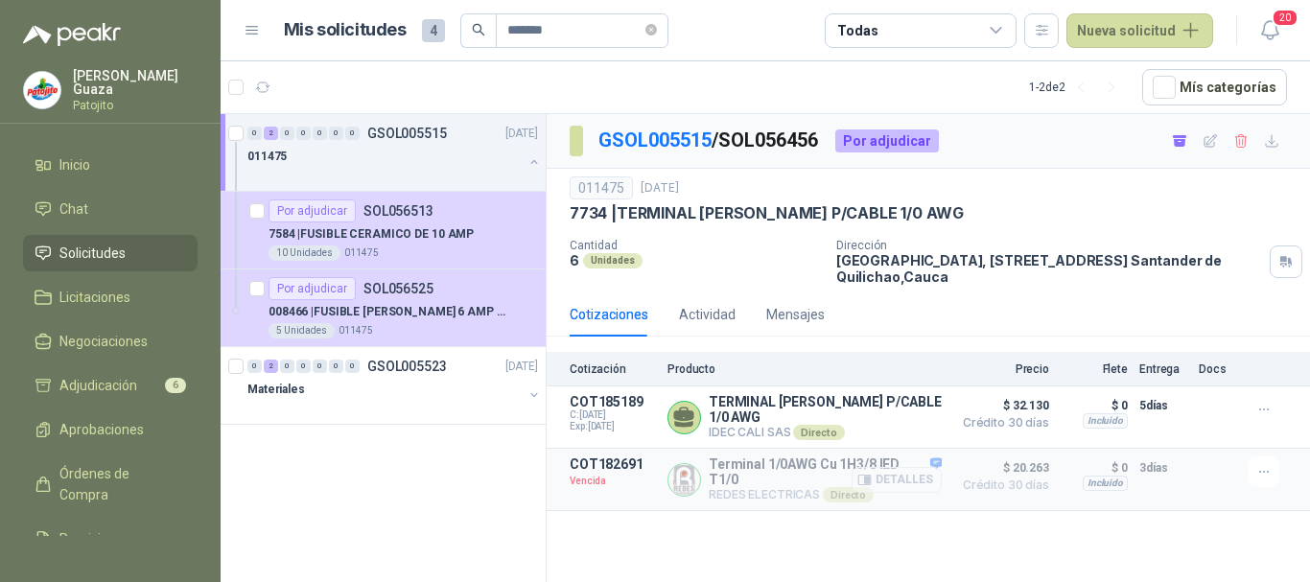
click at [869, 474] on button "Detalles" at bounding box center [896, 480] width 90 height 26
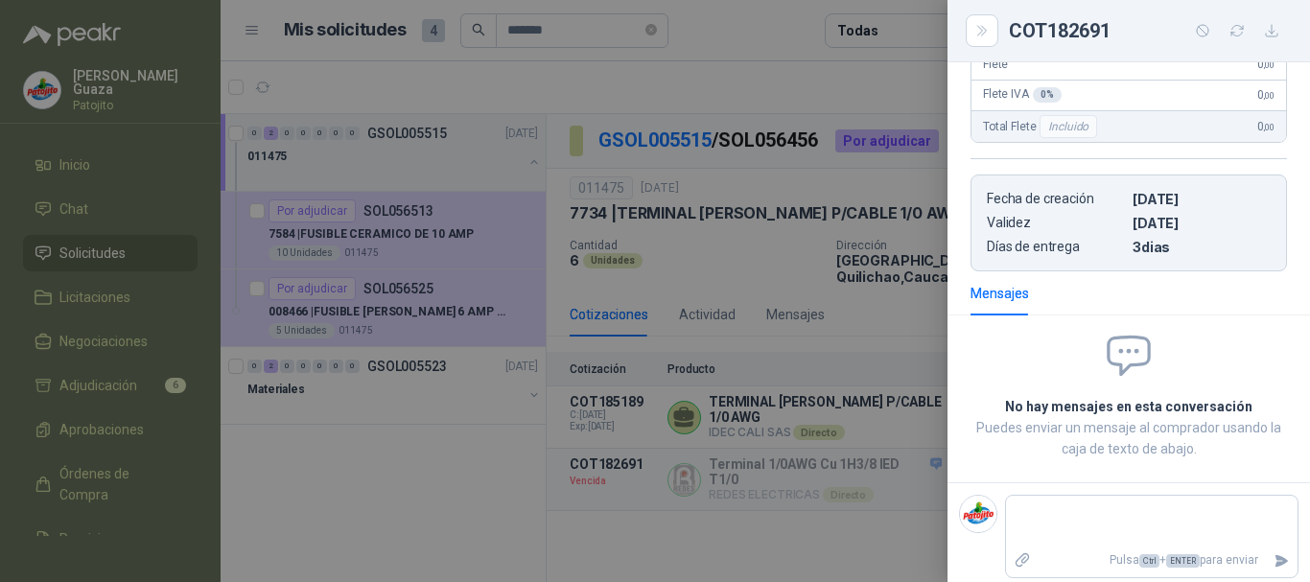
scroll to position [443, 0]
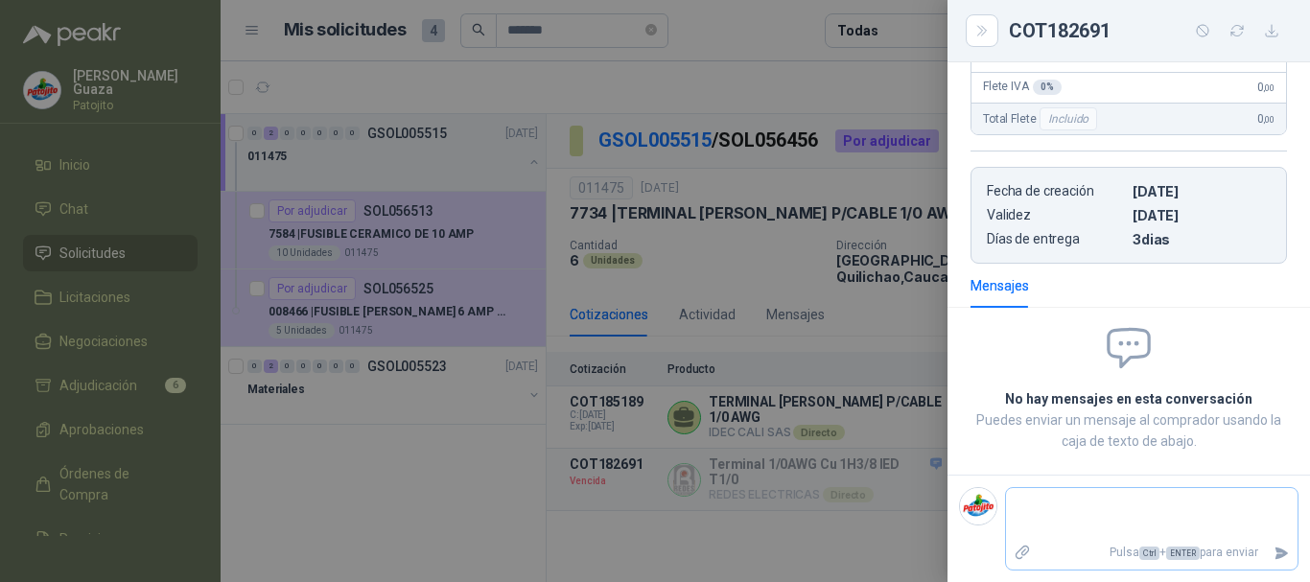
click at [1027, 514] on textarea at bounding box center [1151, 514] width 291 height 44
click at [1116, 535] on textarea "**********" at bounding box center [1144, 523] width 276 height 62
drag, startPoint x: 1164, startPoint y: 547, endPoint x: 1159, endPoint y: 569, distance: 22.6
click at [1164, 546] on textarea "**********" at bounding box center [1144, 523] width 276 height 62
drag, startPoint x: 1159, startPoint y: 569, endPoint x: 1187, endPoint y: 529, distance: 48.9
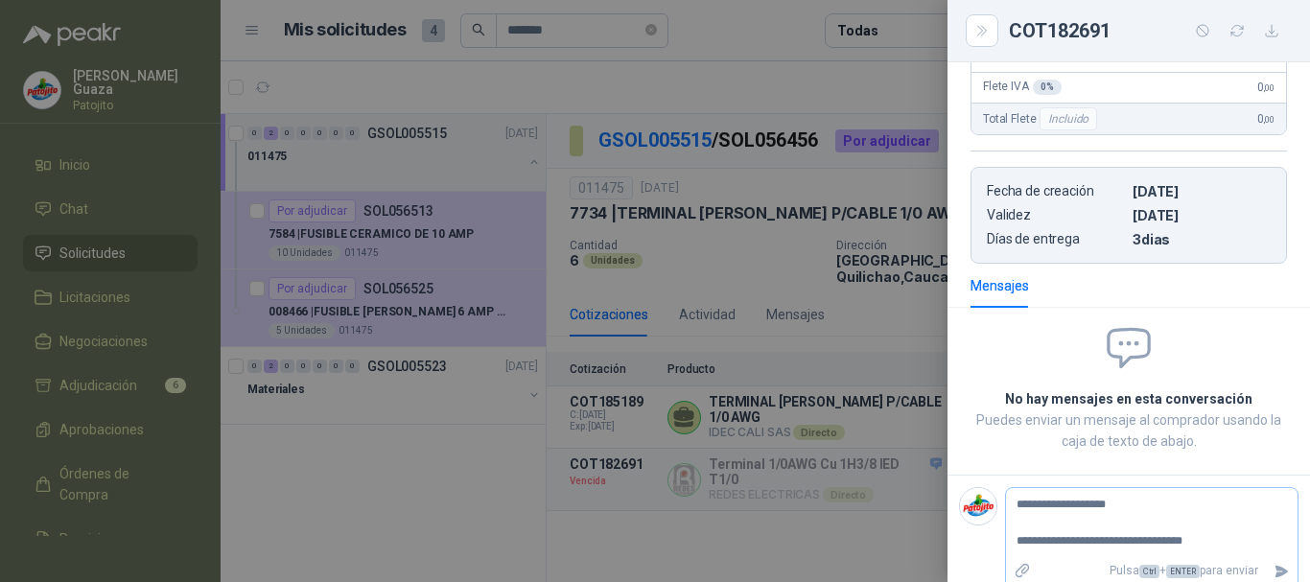
click at [1200, 534] on textarea "**********" at bounding box center [1144, 523] width 276 height 62
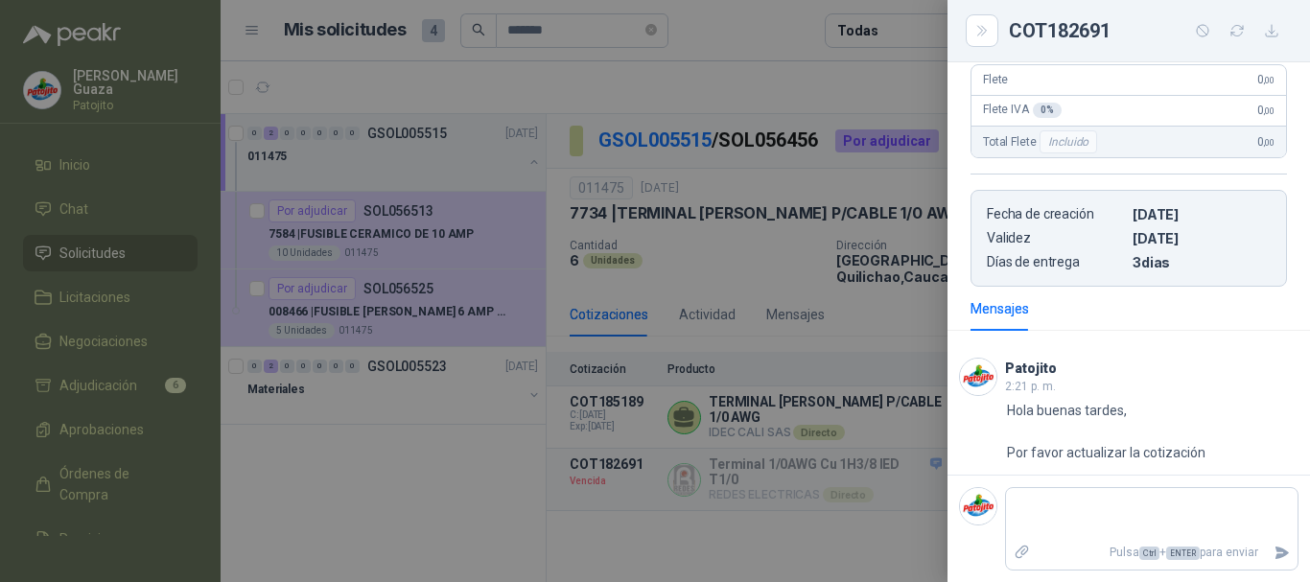
click at [845, 330] on div at bounding box center [655, 291] width 1310 height 582
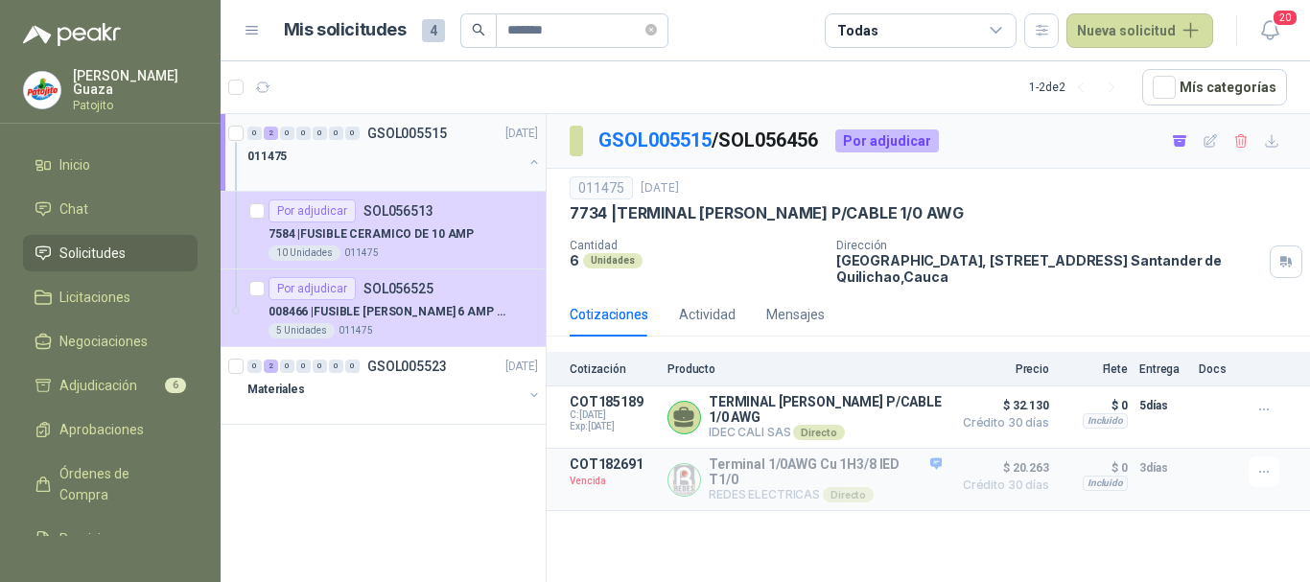
click at [382, 130] on p "GSOL005515" at bounding box center [407, 133] width 80 height 13
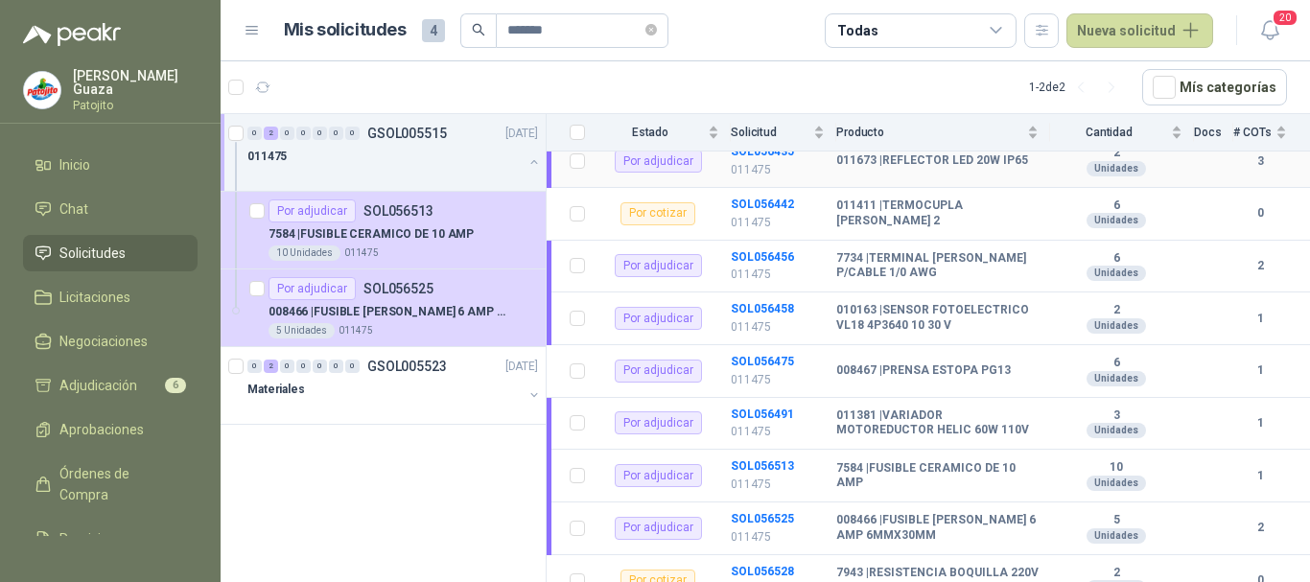
scroll to position [288, 0]
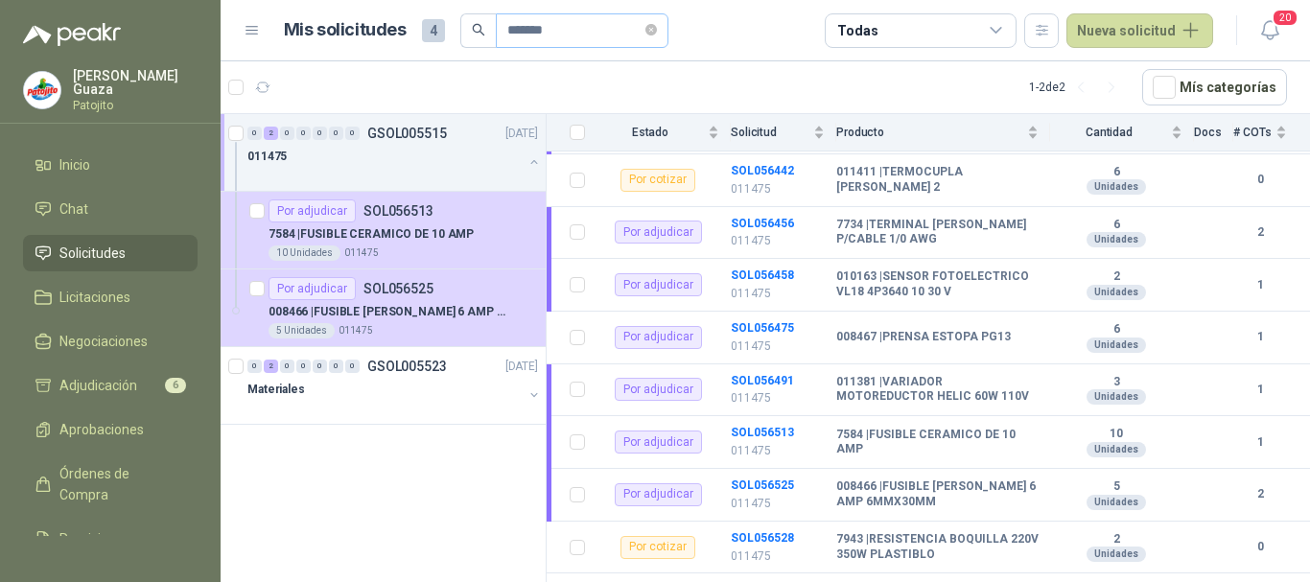
click at [657, 27] on icon "close-circle" at bounding box center [651, 30] width 12 height 12
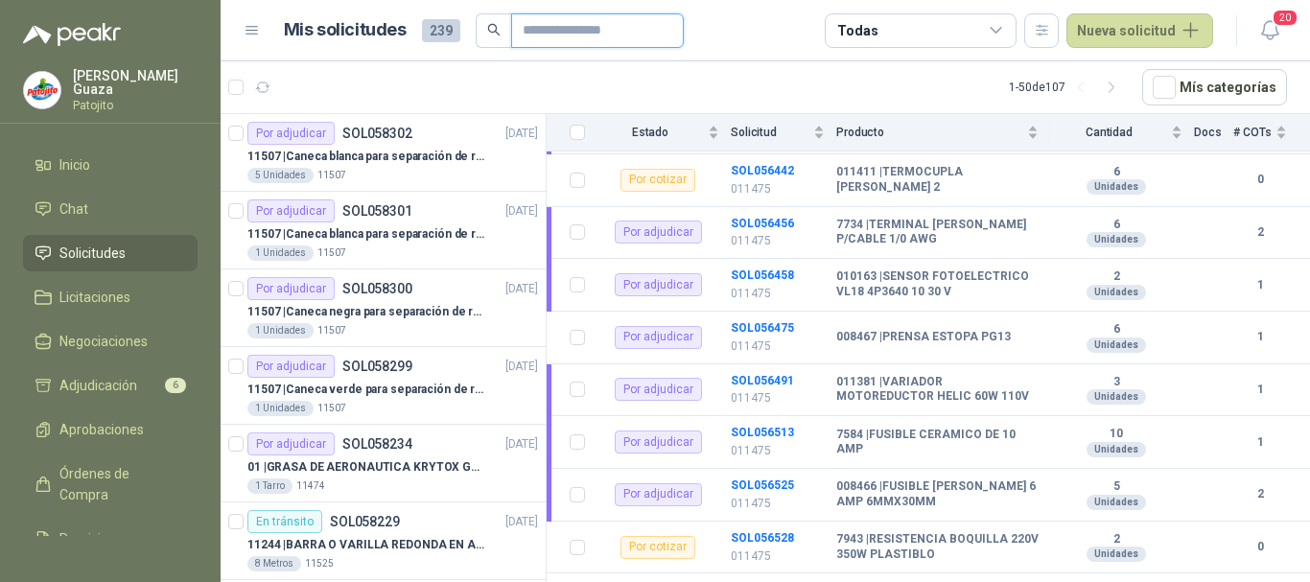
click at [585, 24] on input "text" at bounding box center [589, 30] width 134 height 33
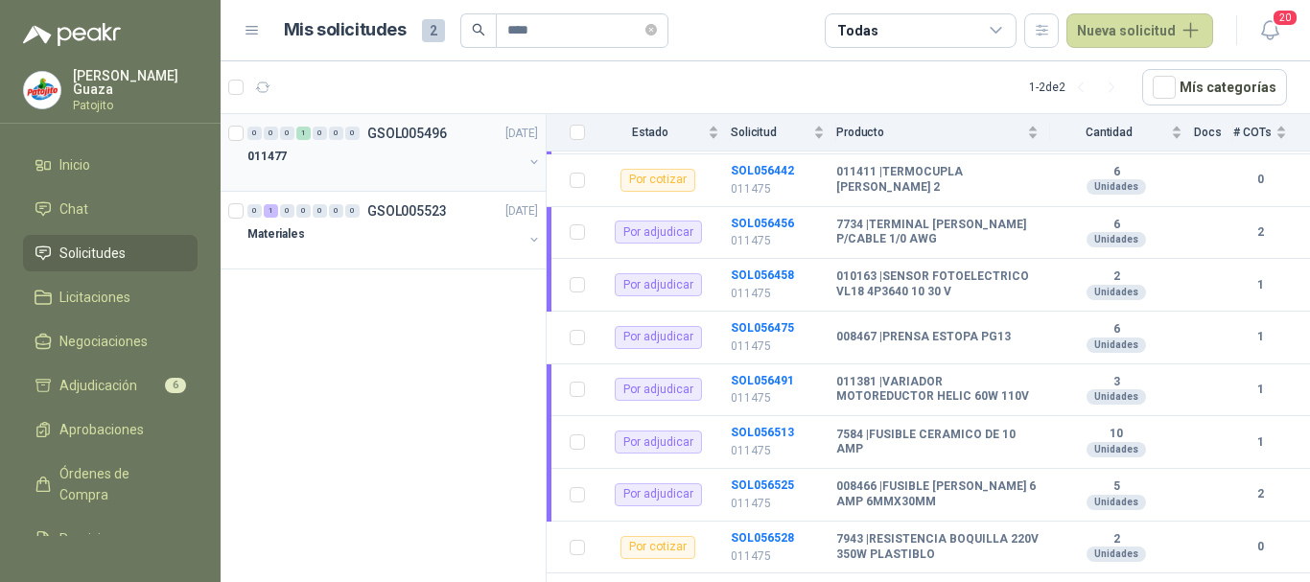
click at [444, 128] on p "GSOL005496" at bounding box center [407, 133] width 80 height 13
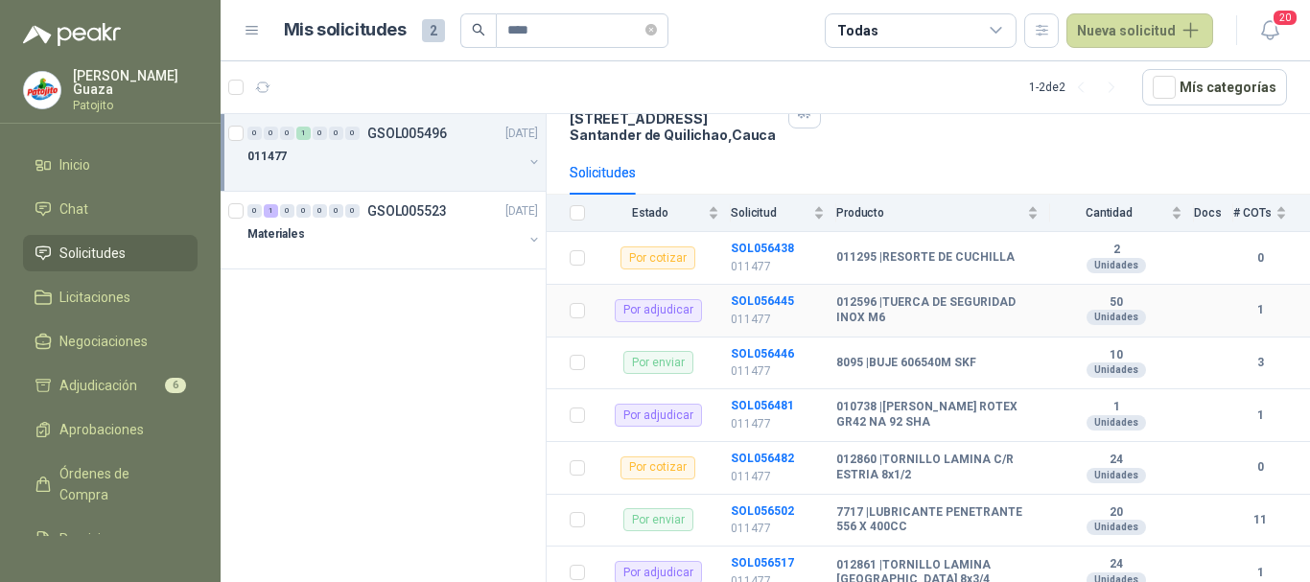
scroll to position [253, 0]
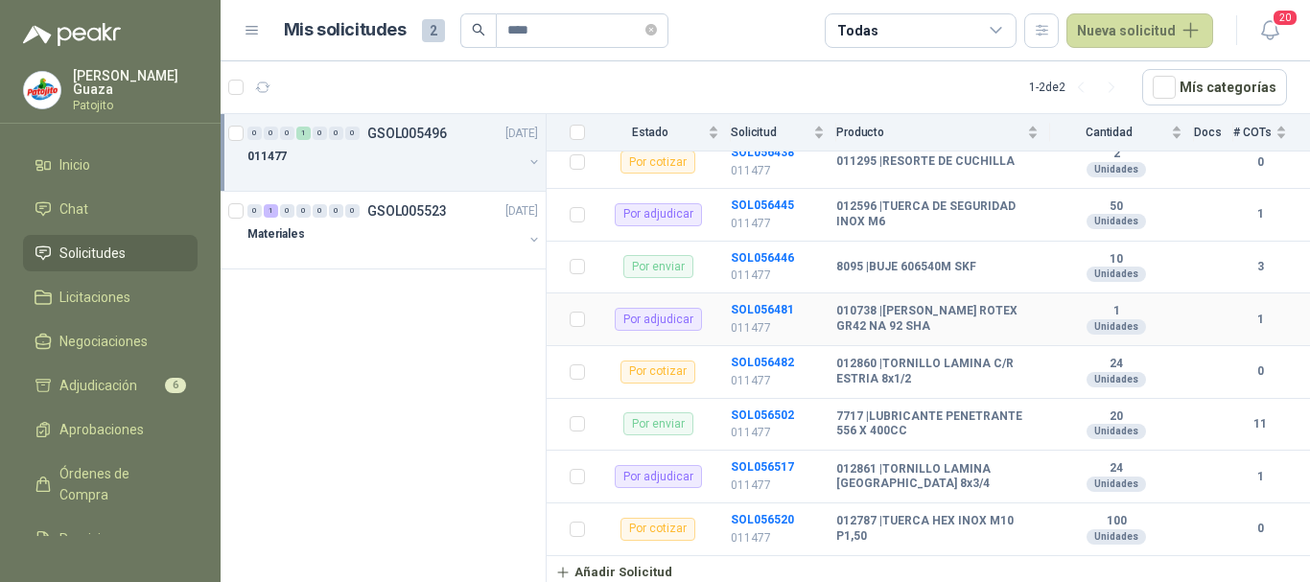
click at [755, 319] on p "011477" at bounding box center [778, 328] width 94 height 18
click at [755, 312] on b "SOL056481" at bounding box center [762, 309] width 63 height 13
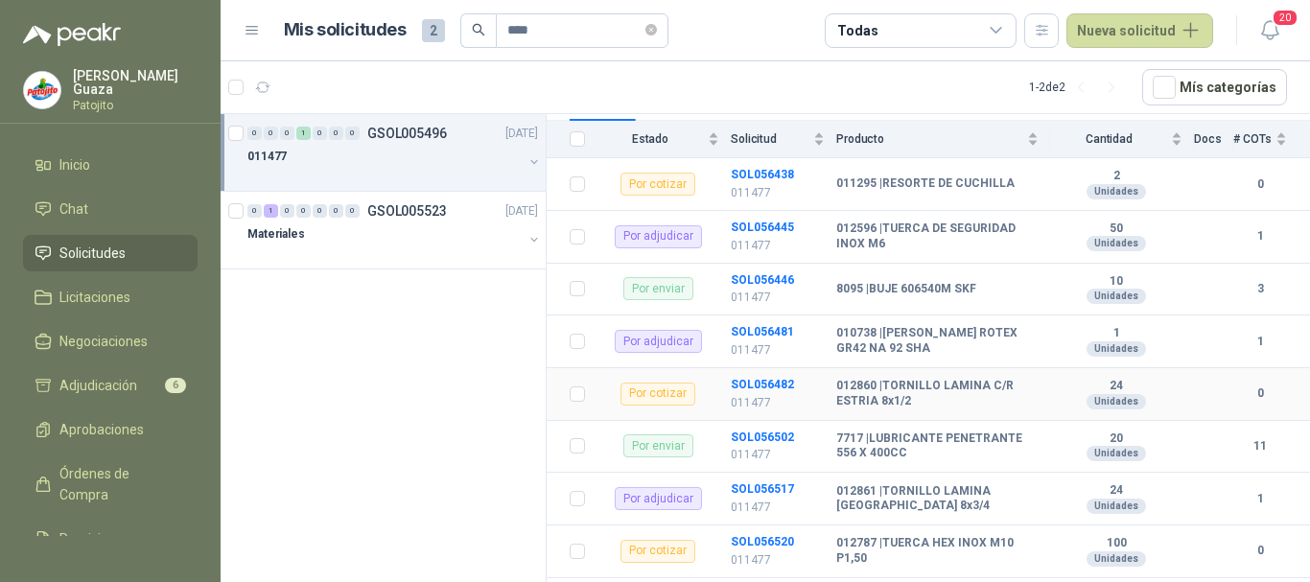
scroll to position [253, 0]
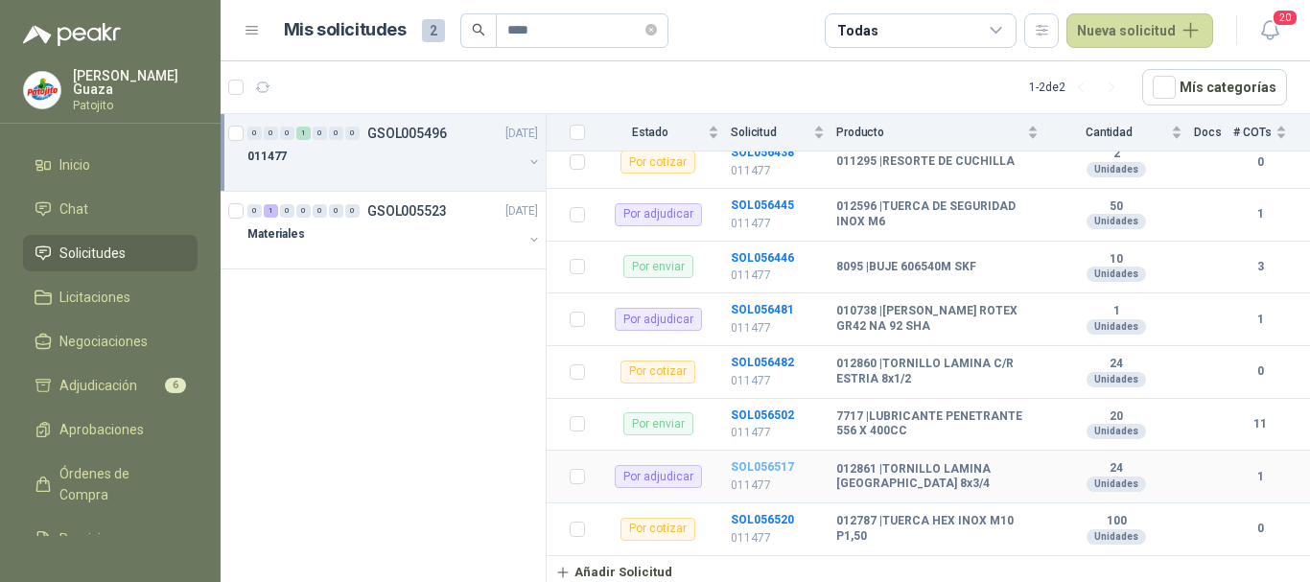
click at [777, 468] on b "SOL056517" at bounding box center [762, 466] width 63 height 13
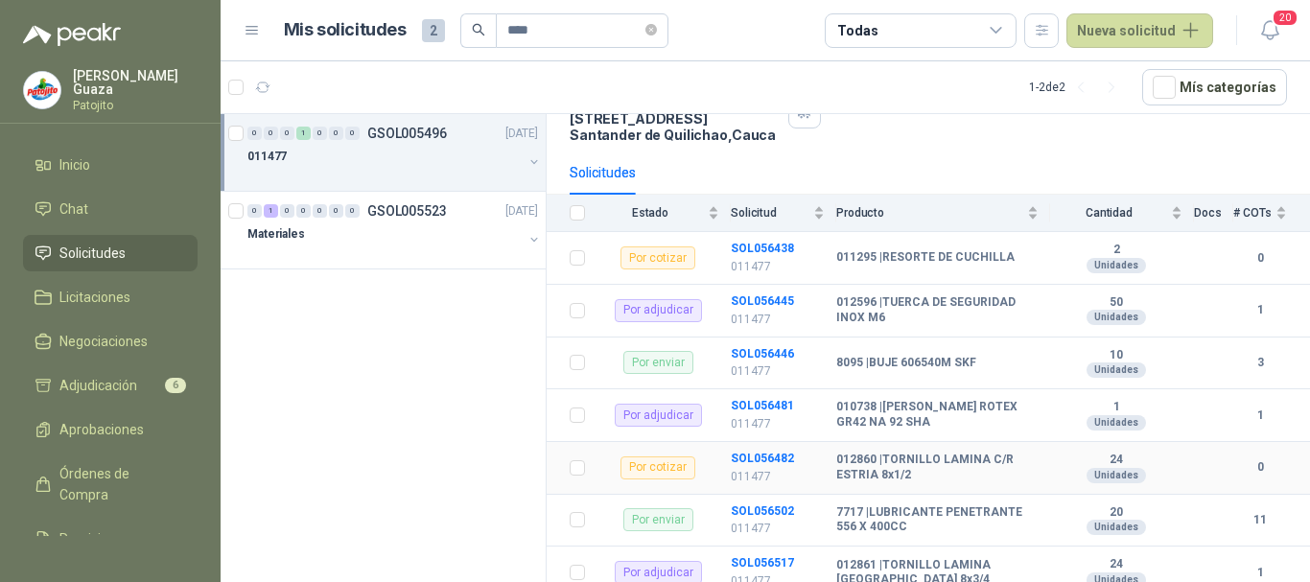
scroll to position [253, 0]
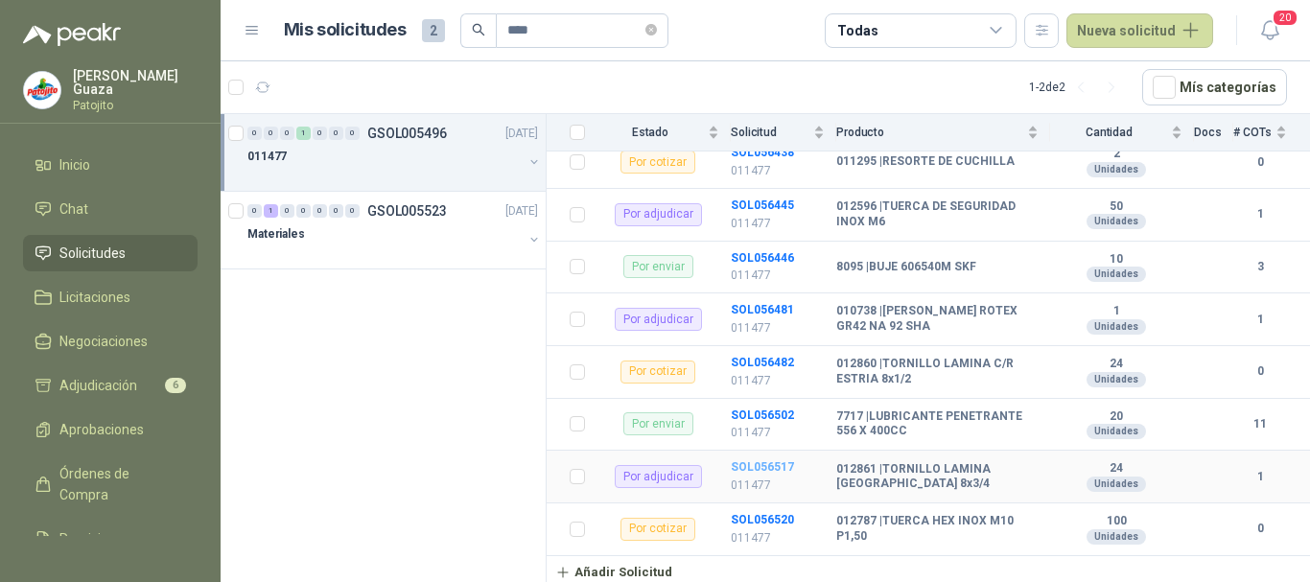
click at [770, 474] on b "SOL056517" at bounding box center [762, 466] width 63 height 13
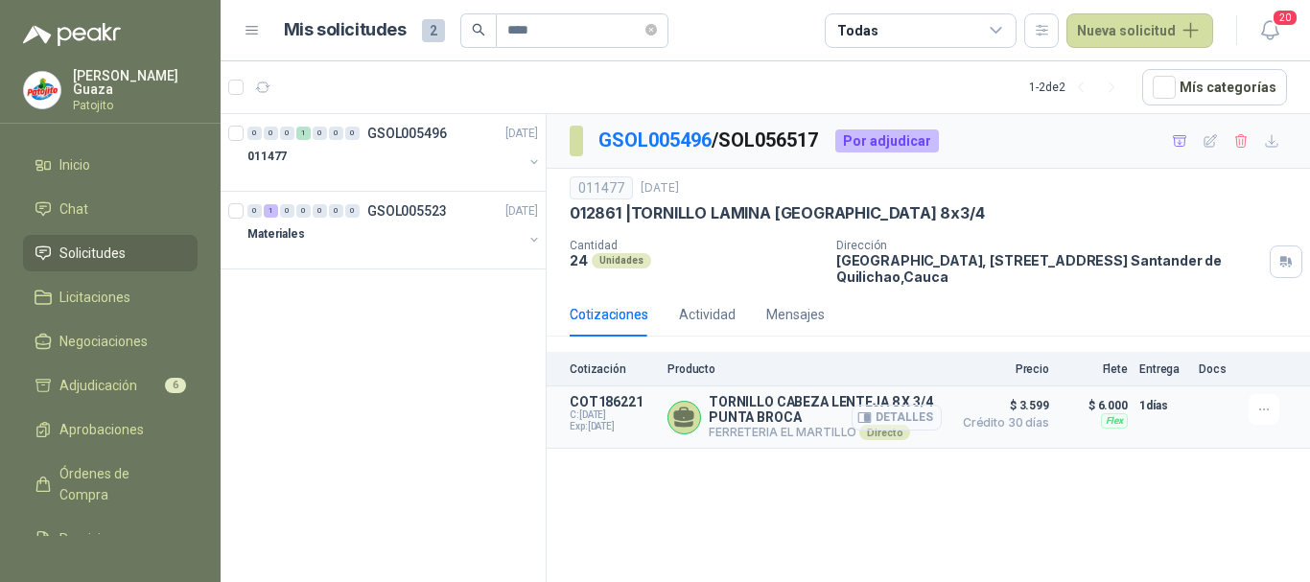
click at [917, 410] on button "Detalles" at bounding box center [896, 418] width 90 height 26
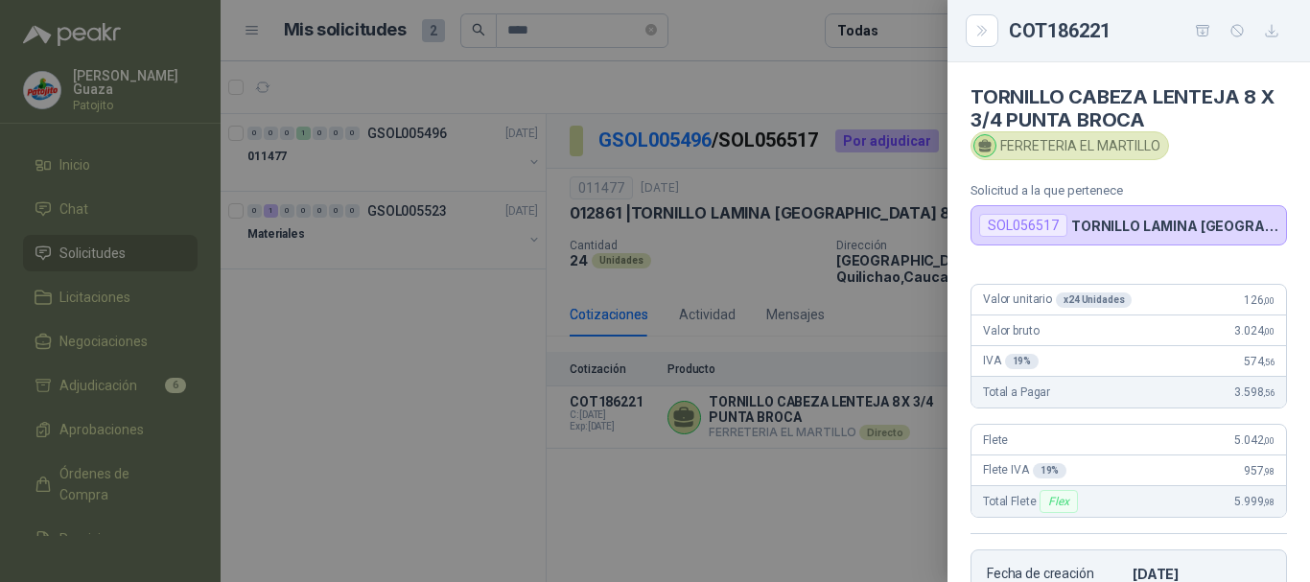
click at [815, 513] on div at bounding box center [655, 291] width 1310 height 582
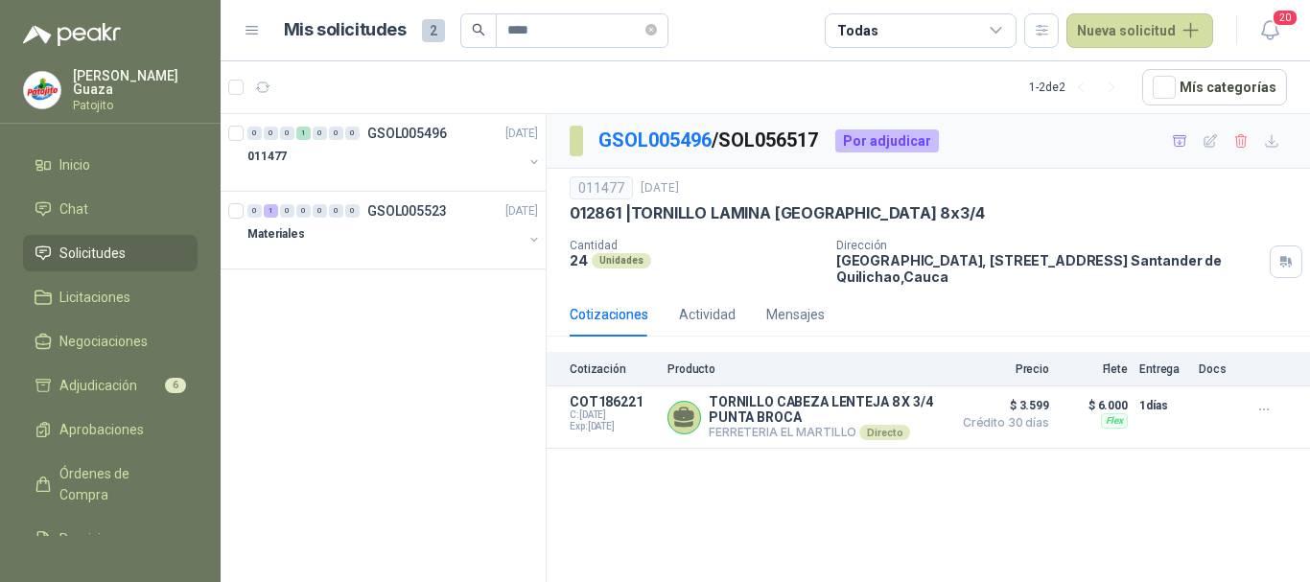
click at [130, 245] on li "Solicitudes" at bounding box center [110, 253] width 151 height 21
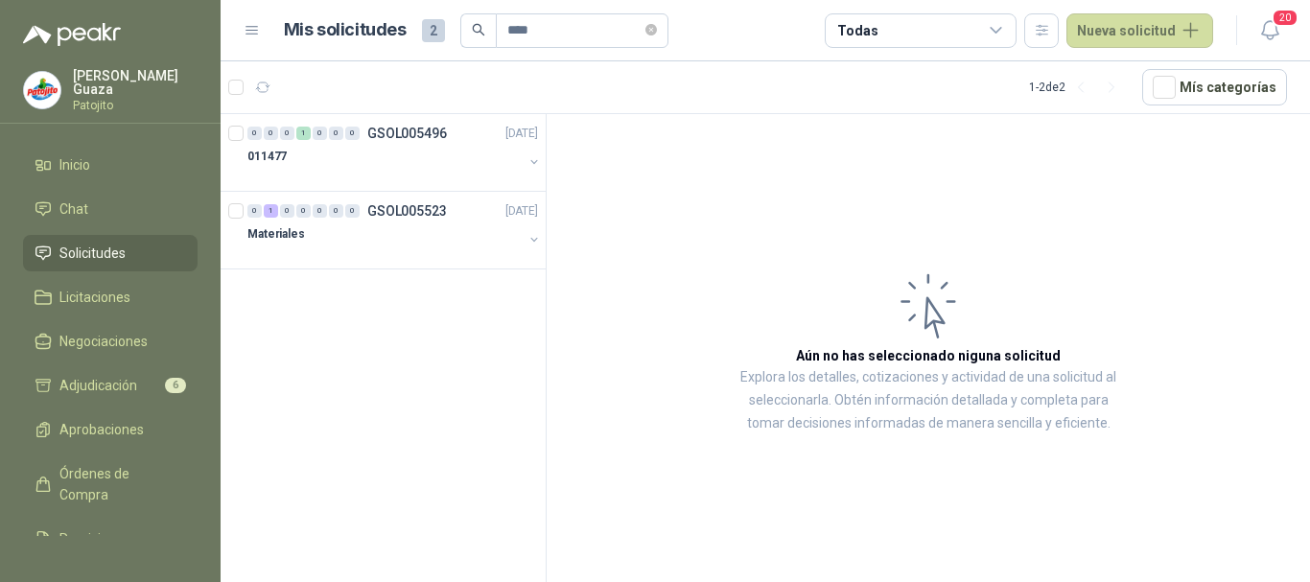
click at [130, 245] on li "Solicitudes" at bounding box center [110, 253] width 151 height 21
click at [1267, 276] on article "Aún no has seleccionado niguna solicitud Explora los detalles, cotizaciones y a…" at bounding box center [927, 351] width 763 height 475
click at [131, 219] on li "Chat 3" at bounding box center [110, 208] width 151 height 21
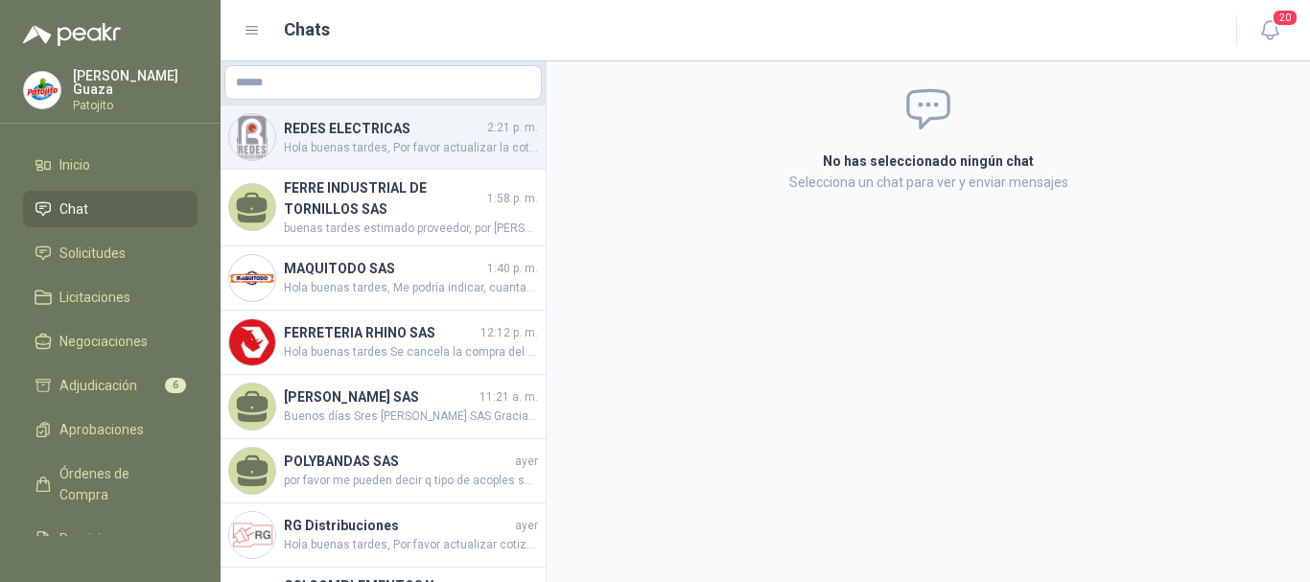
click at [319, 151] on span "Hola buenas tardes, Por favor actualizar la cotización" at bounding box center [411, 148] width 254 height 18
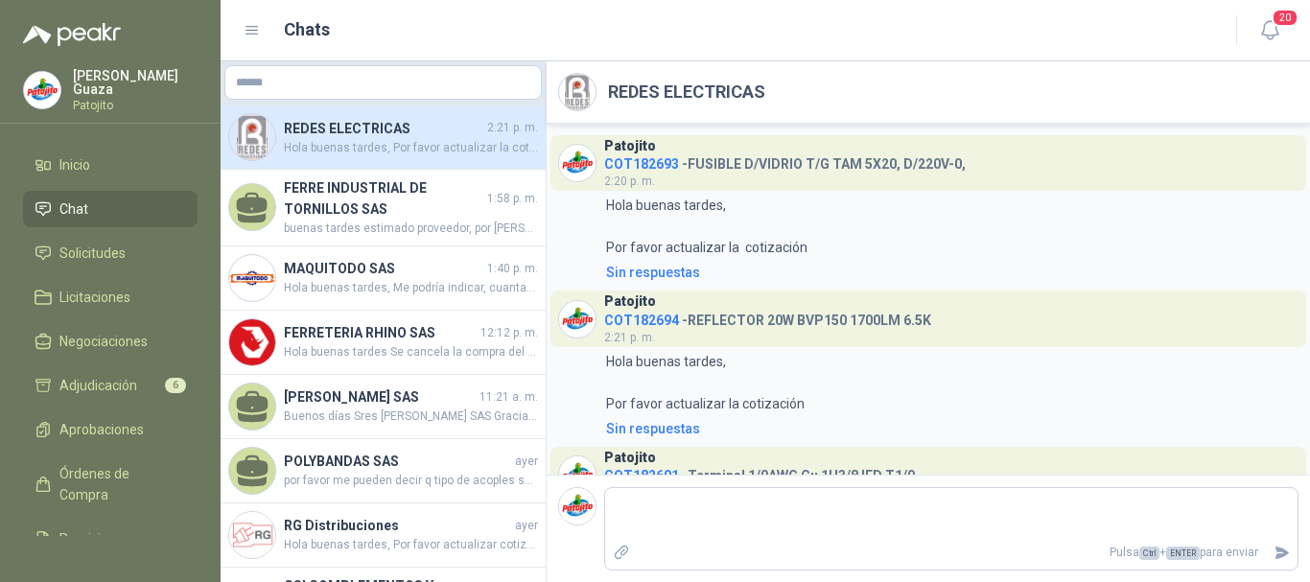
scroll to position [131, 0]
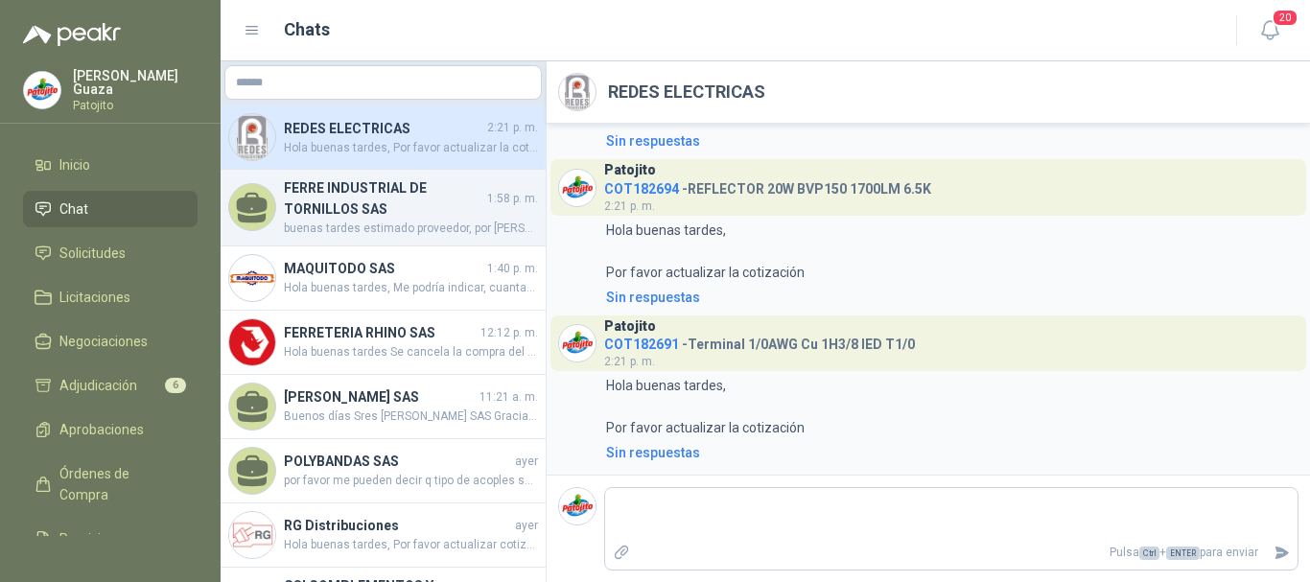
click at [334, 184] on h4 "FERRE INDUSTRIAL DE TORNILLOS SAS" at bounding box center [383, 198] width 199 height 42
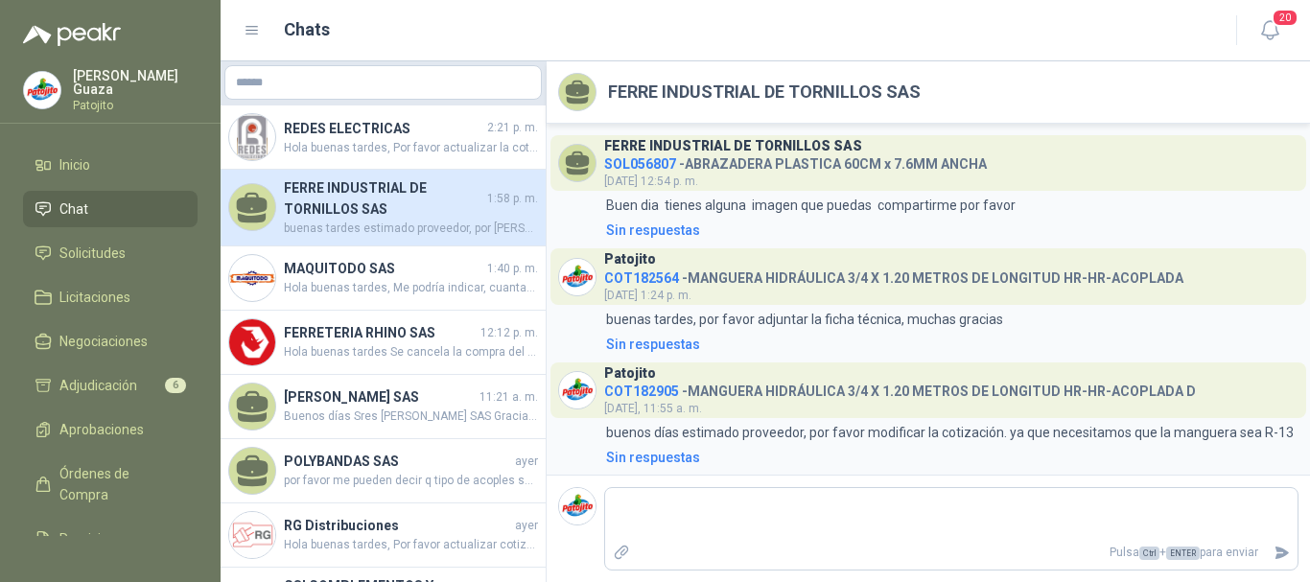
scroll to position [119, 0]
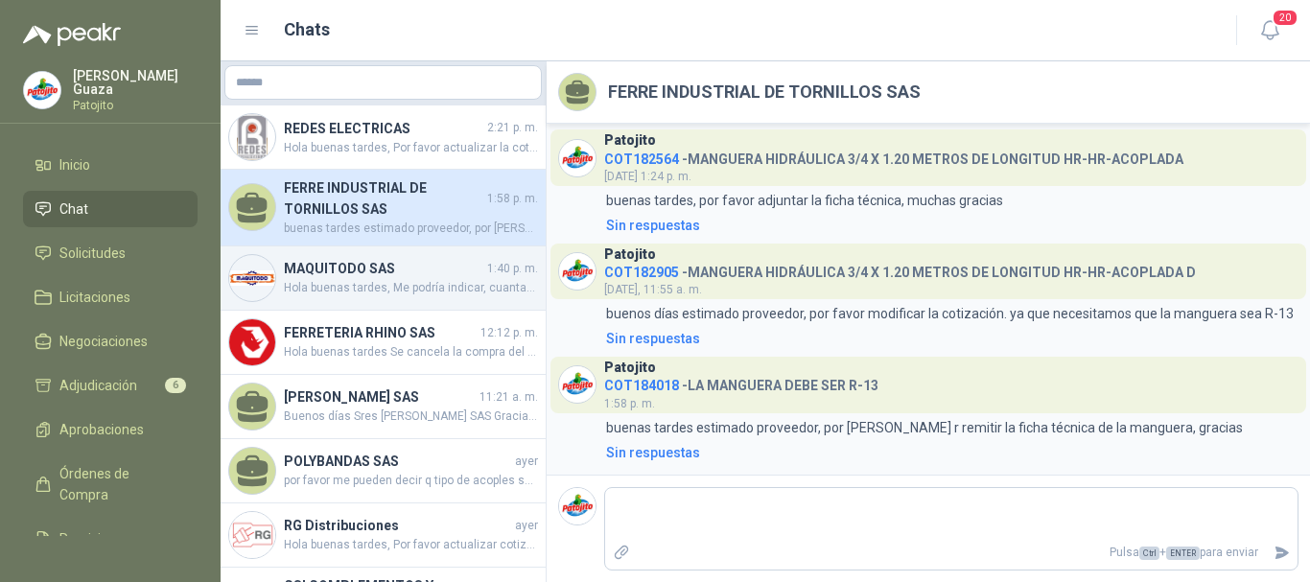
click at [442, 296] on span "Hola buenas tardes, Me podría indicar, cuantas piezas en total nos estarían ent…" at bounding box center [411, 288] width 254 height 18
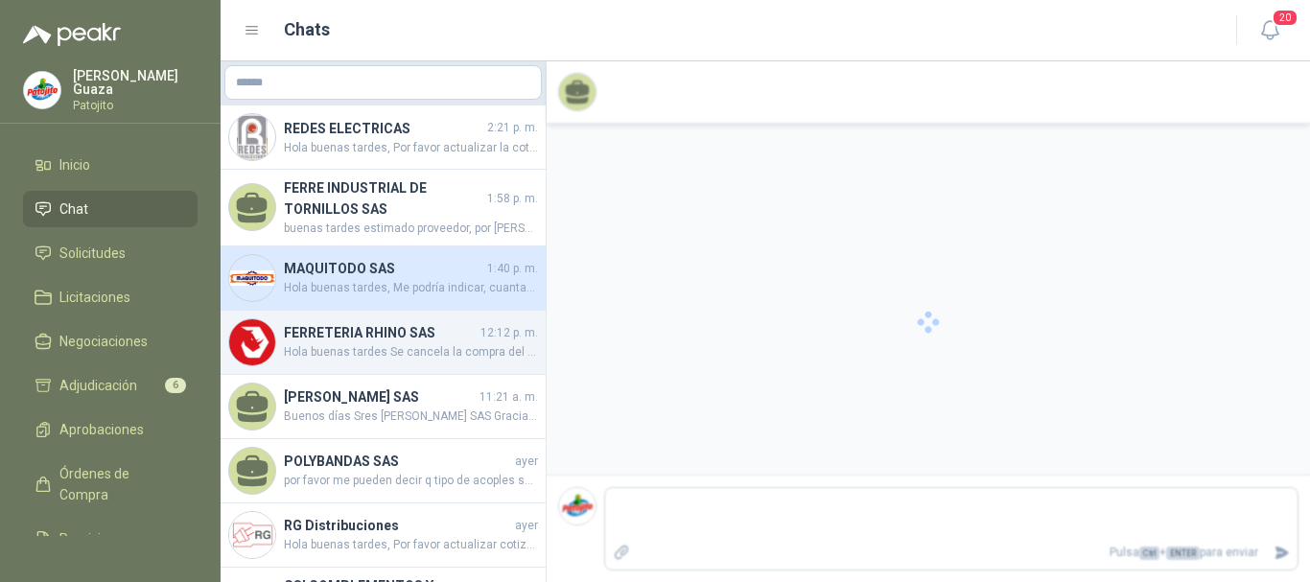
scroll to position [231, 0]
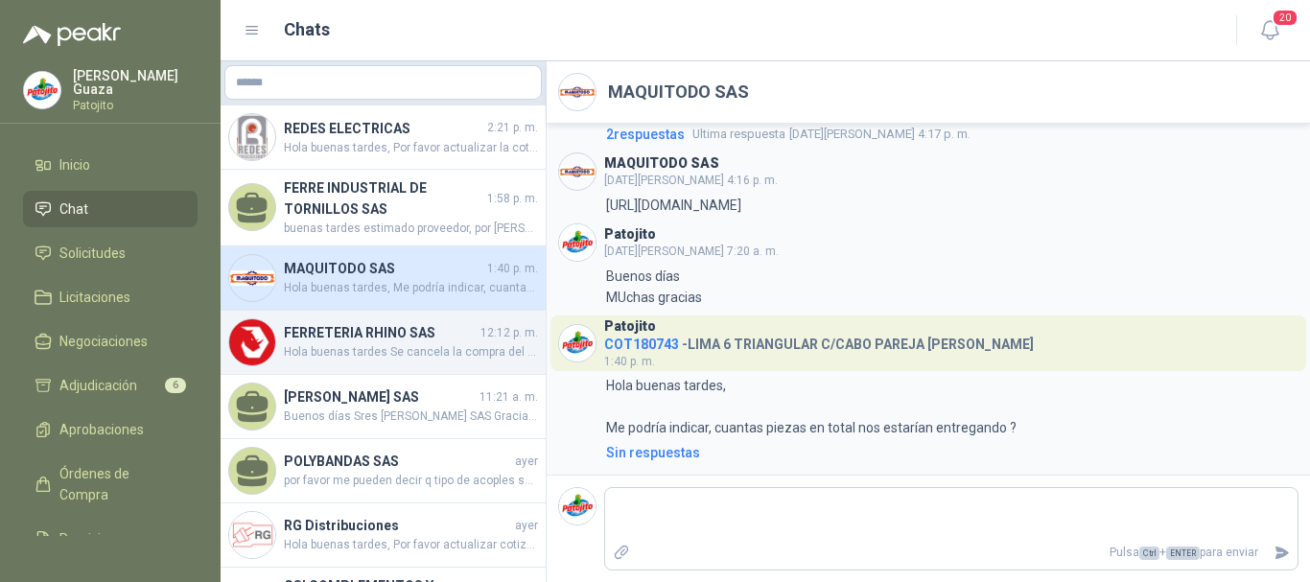
click at [266, 355] on img at bounding box center [252, 342] width 46 height 46
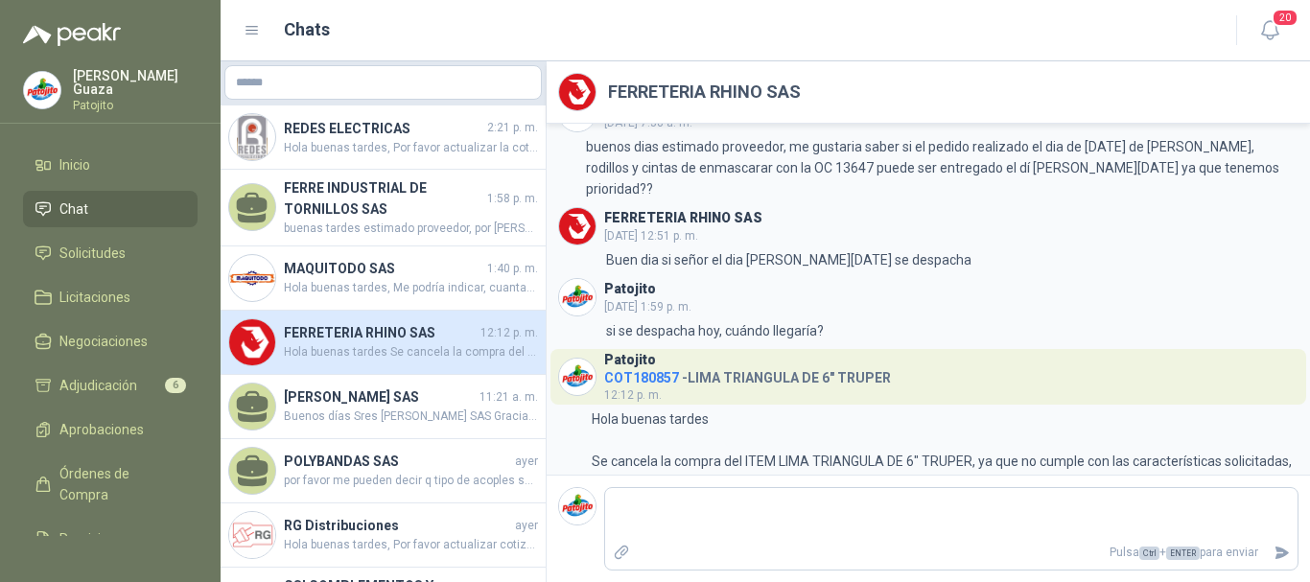
scroll to position [75, 0]
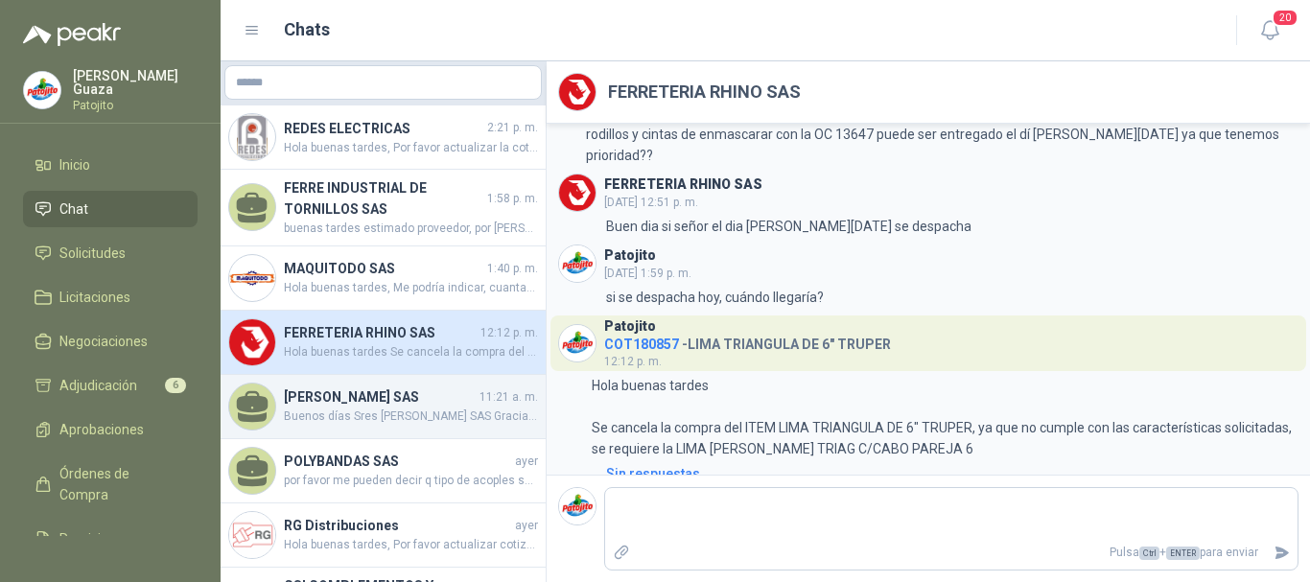
click at [330, 394] on h4 "[PERSON_NAME] SAS" at bounding box center [380, 396] width 192 height 21
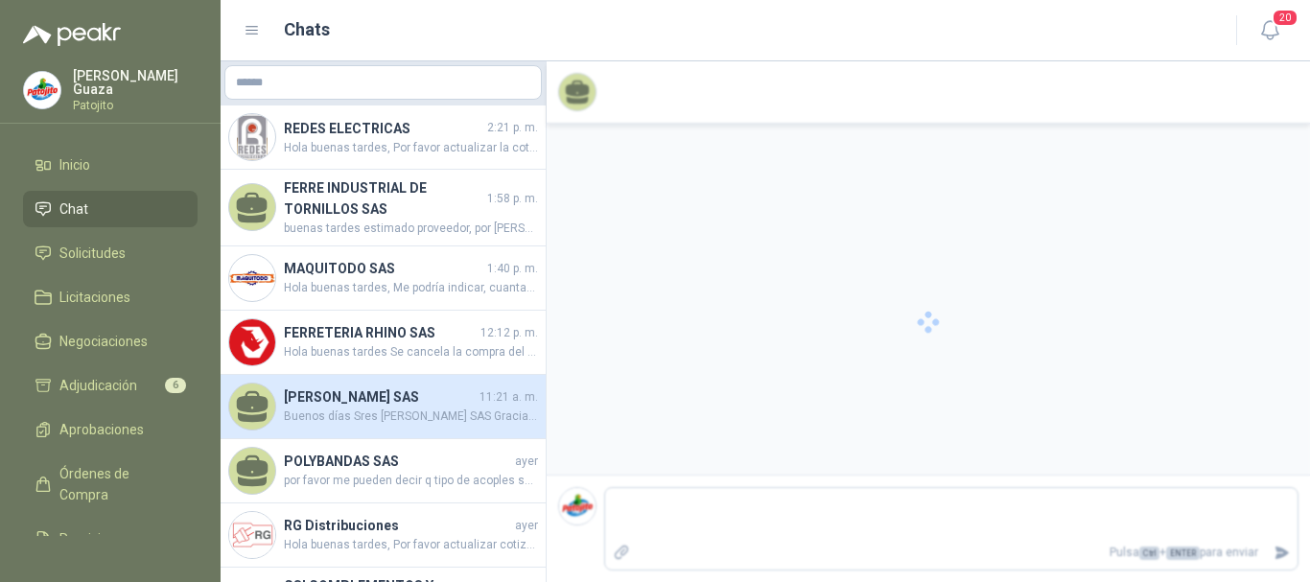
scroll to position [1323, 0]
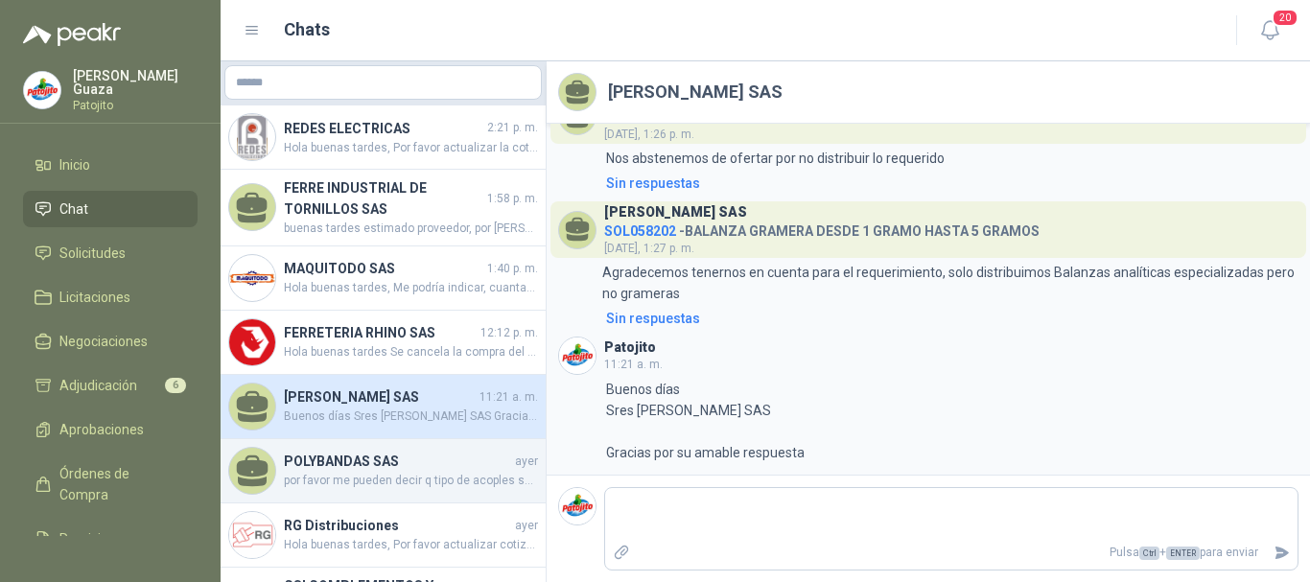
click at [404, 474] on span "por favor me pueden decir q tipo de acoples son (JIC-NPT) Y MEDIDA DE ROSCA SI …" at bounding box center [411, 481] width 254 height 18
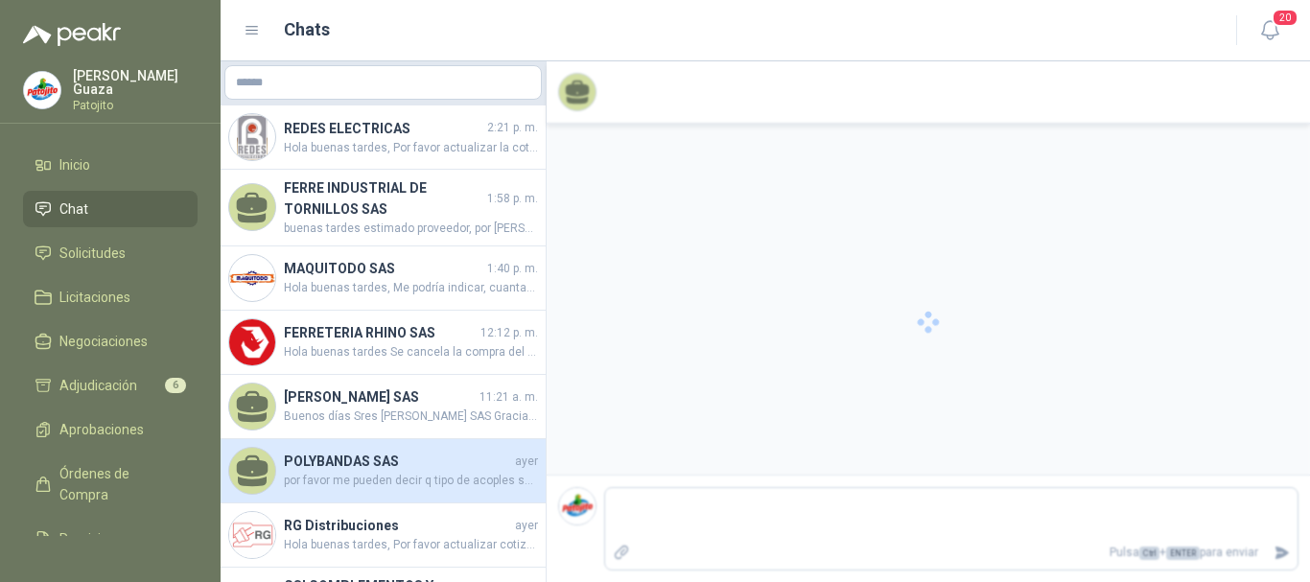
scroll to position [755, 0]
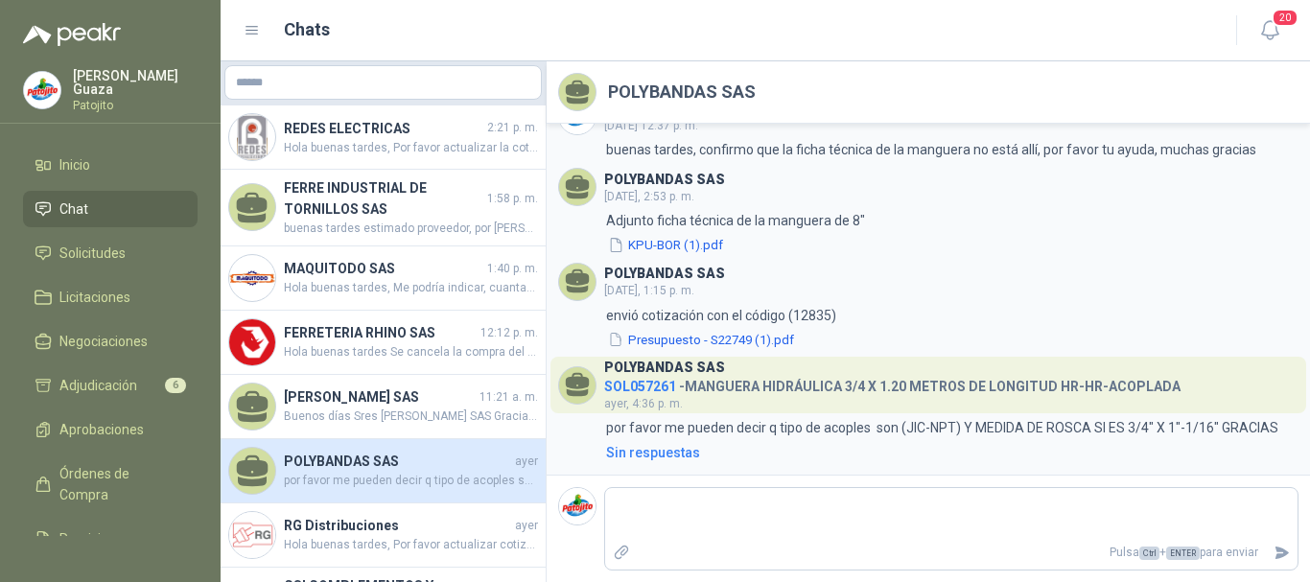
click at [90, 277] on ul "Inicio Chat Solicitudes Licitaciones Negociaciones Adjudicación 6 Aprobaciones …" at bounding box center [110, 341] width 221 height 389
click at [107, 257] on span "Solicitudes" at bounding box center [92, 253] width 66 height 21
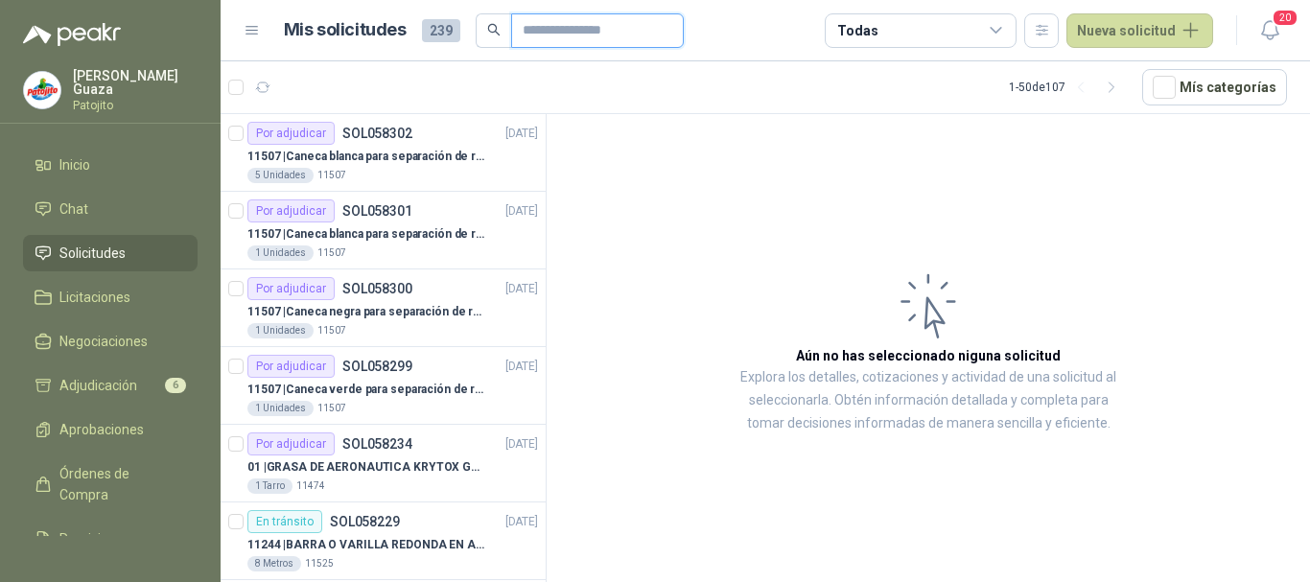
click at [587, 34] on input "text" at bounding box center [589, 30] width 134 height 33
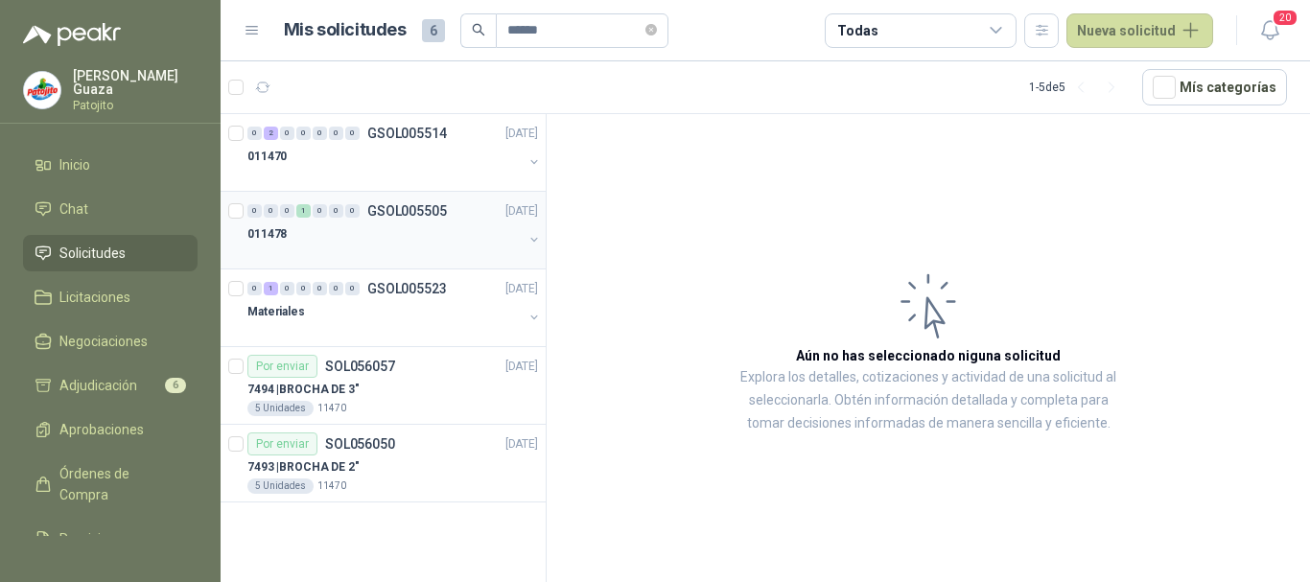
click at [408, 217] on p "GSOL005505" at bounding box center [407, 210] width 80 height 13
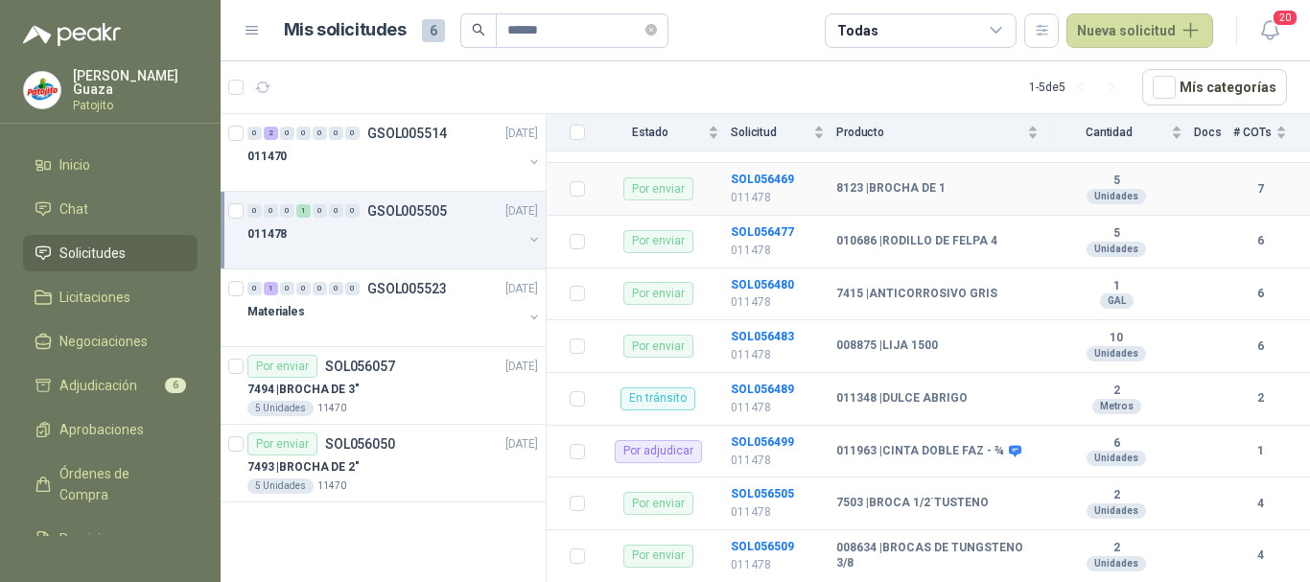
scroll to position [463, 0]
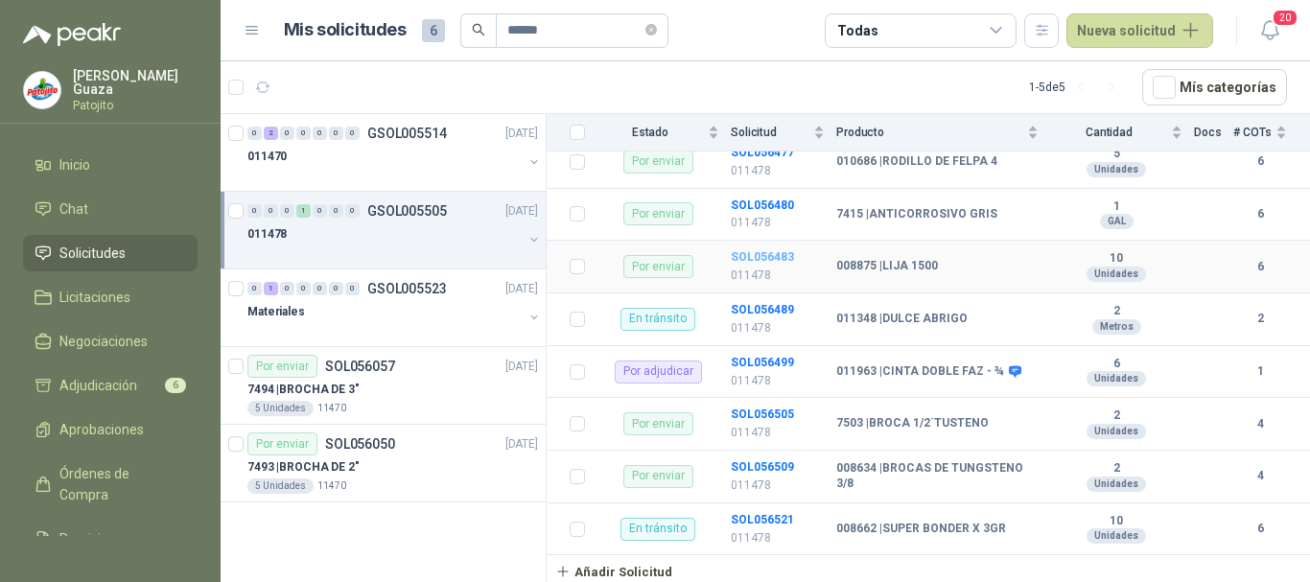
click at [742, 261] on b "SOL056483" at bounding box center [762, 256] width 63 height 13
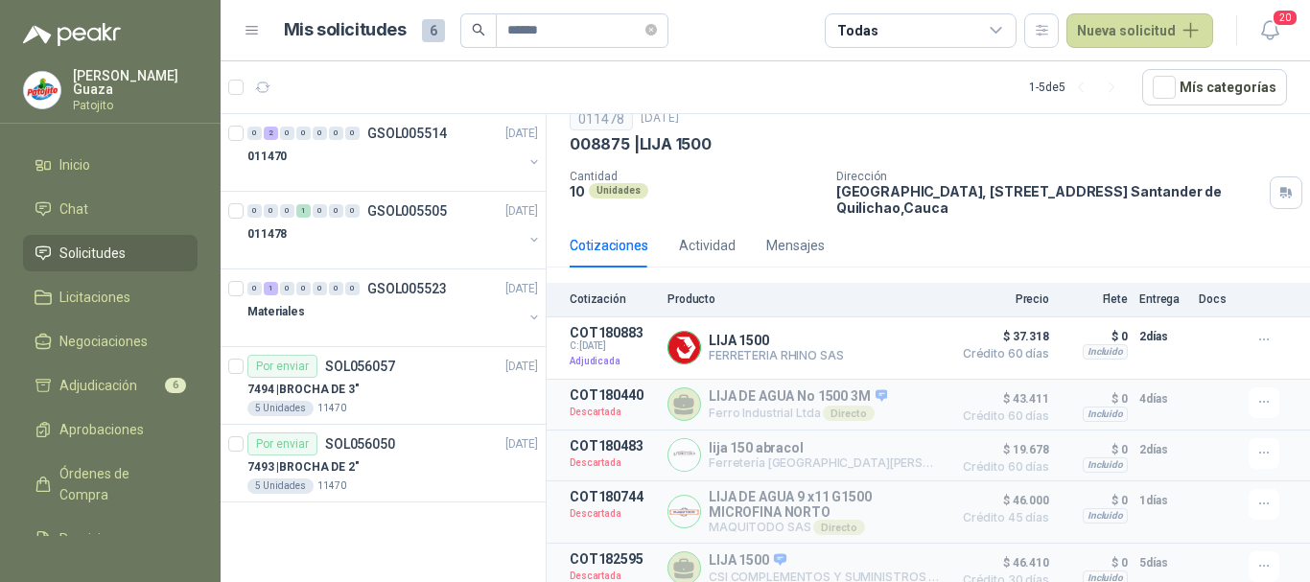
scroll to position [140, 0]
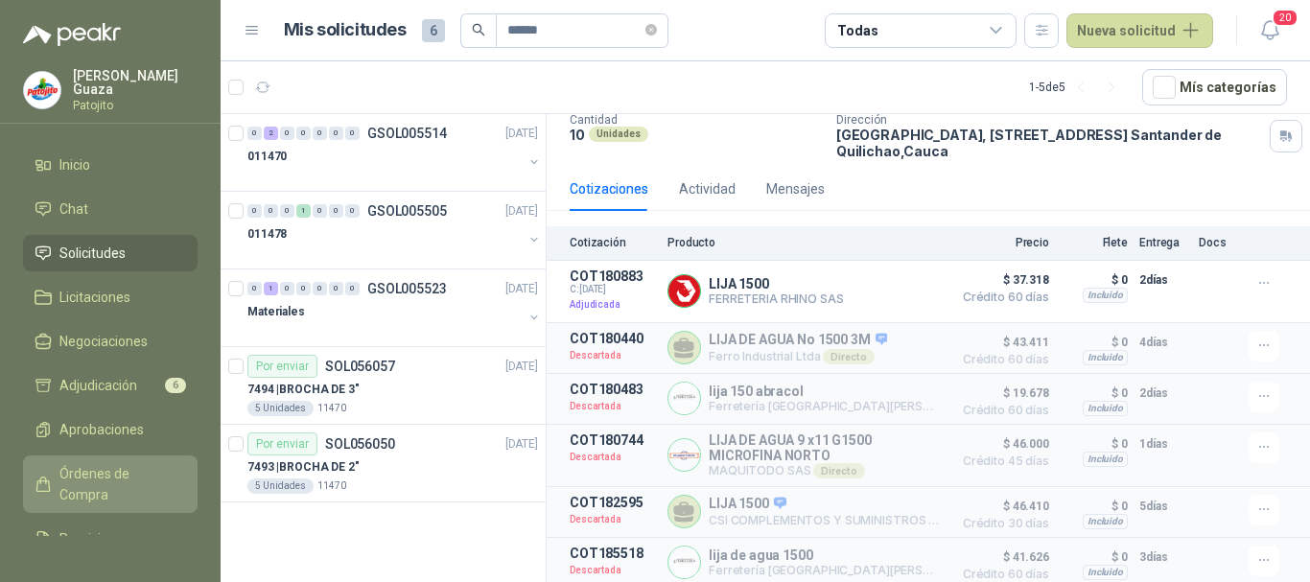
click at [86, 487] on span "Órdenes de Compra" at bounding box center [119, 484] width 120 height 42
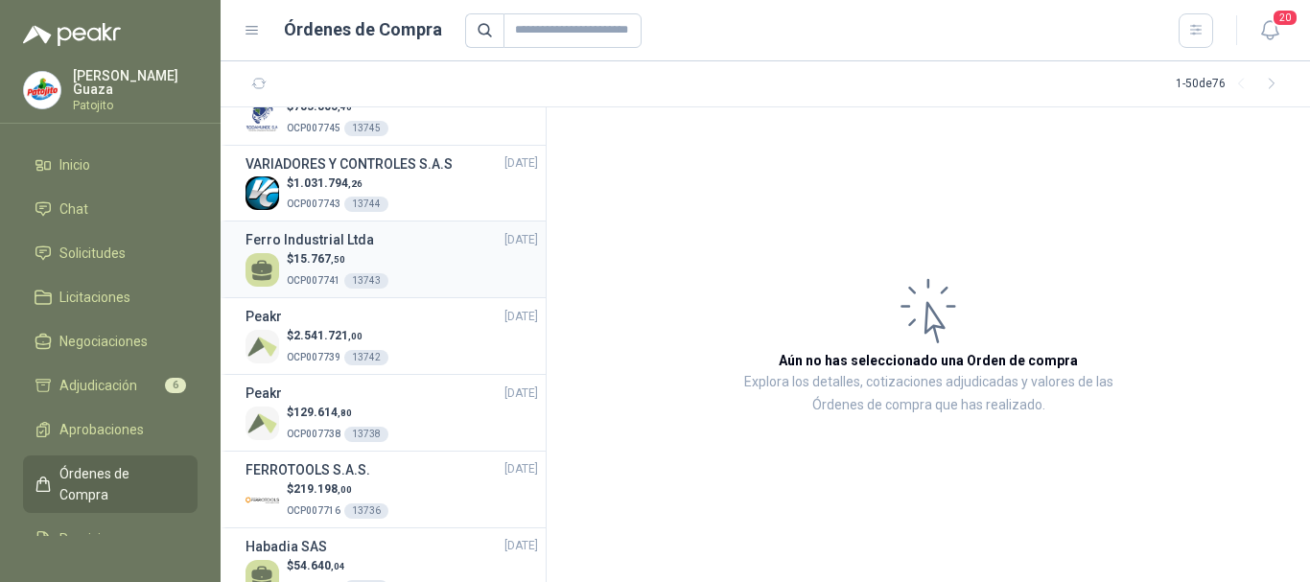
scroll to position [288, 0]
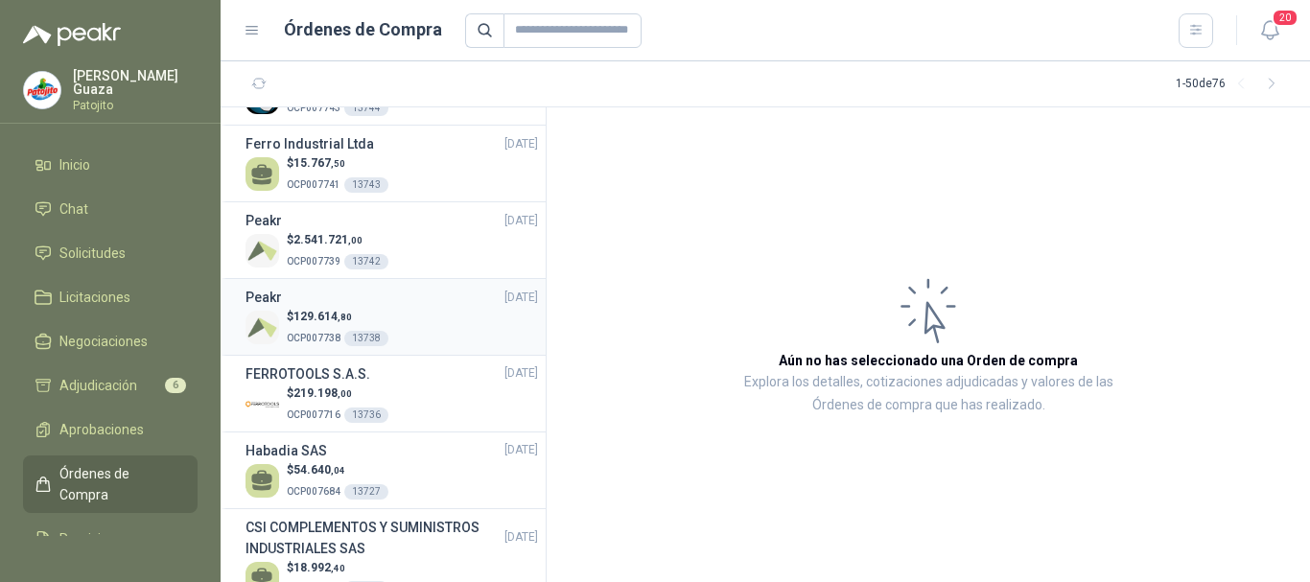
click at [433, 316] on div "$ 129.614 ,80 OCP007738 13738" at bounding box center [391, 327] width 292 height 39
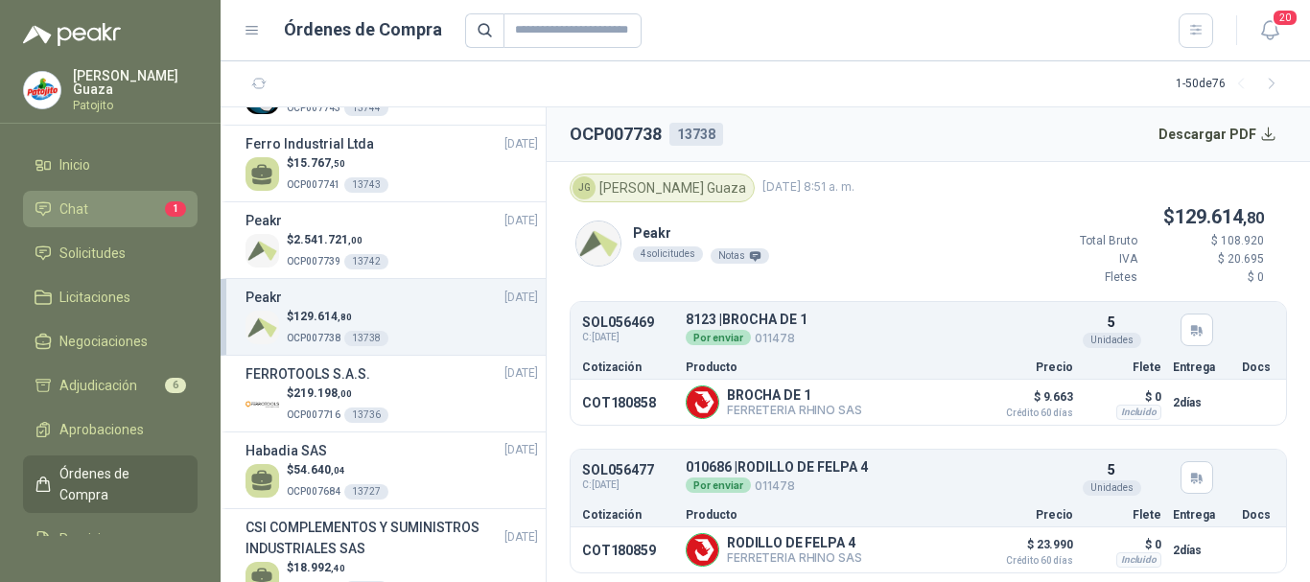
click at [165, 215] on span "1" at bounding box center [175, 208] width 21 height 15
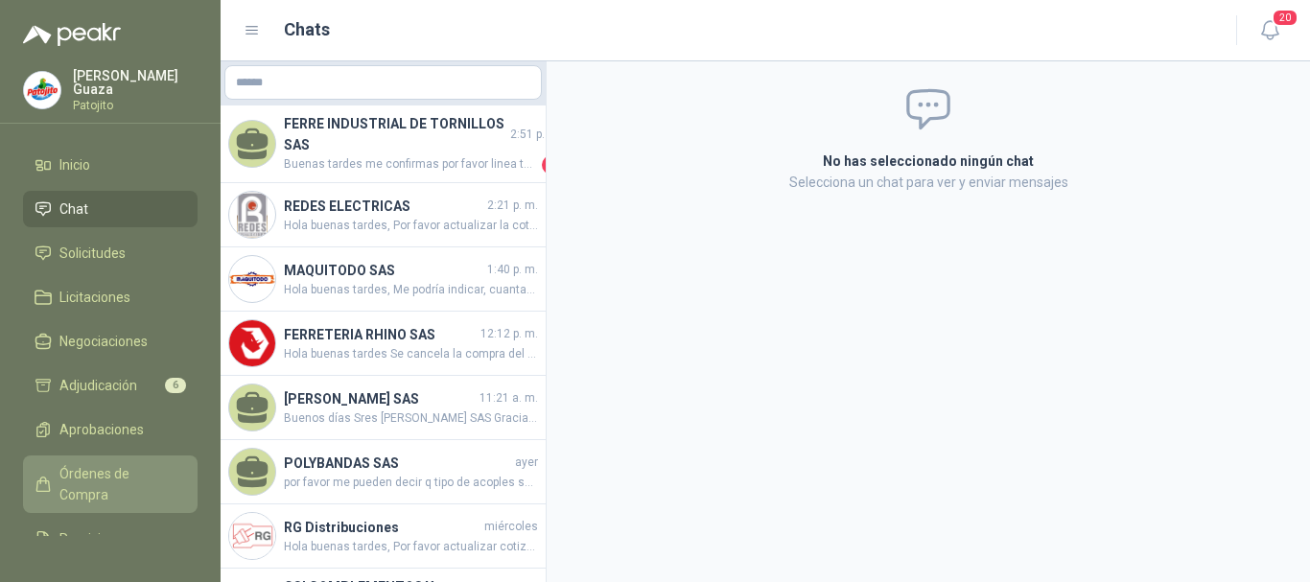
click at [84, 470] on span "Órdenes de Compra" at bounding box center [119, 484] width 120 height 42
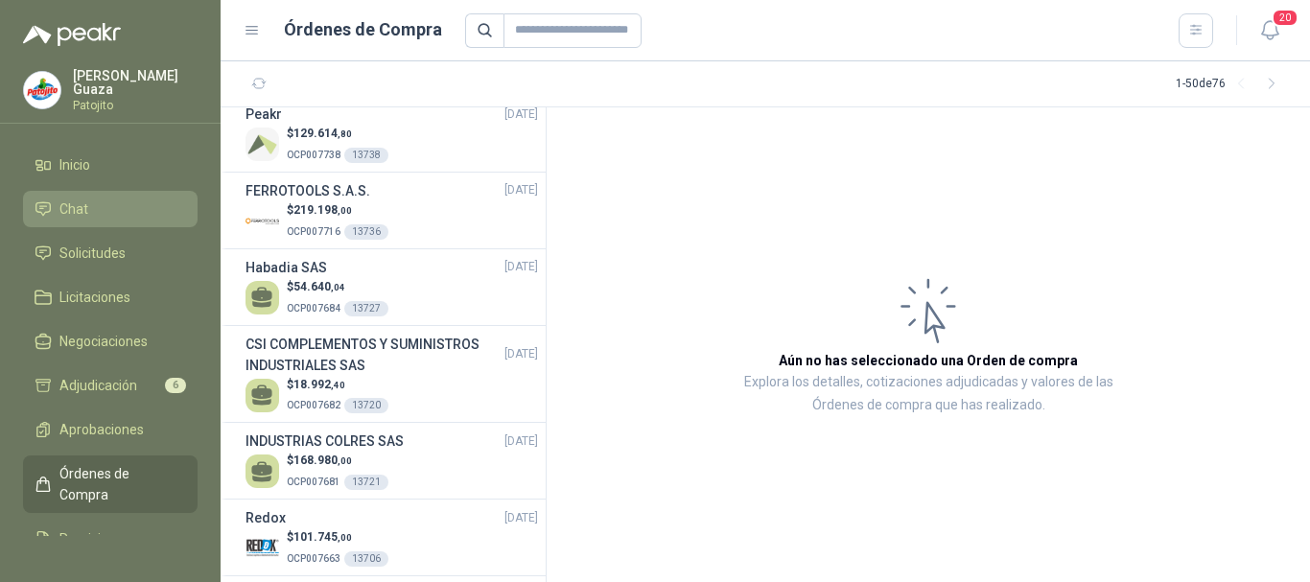
scroll to position [383, 0]
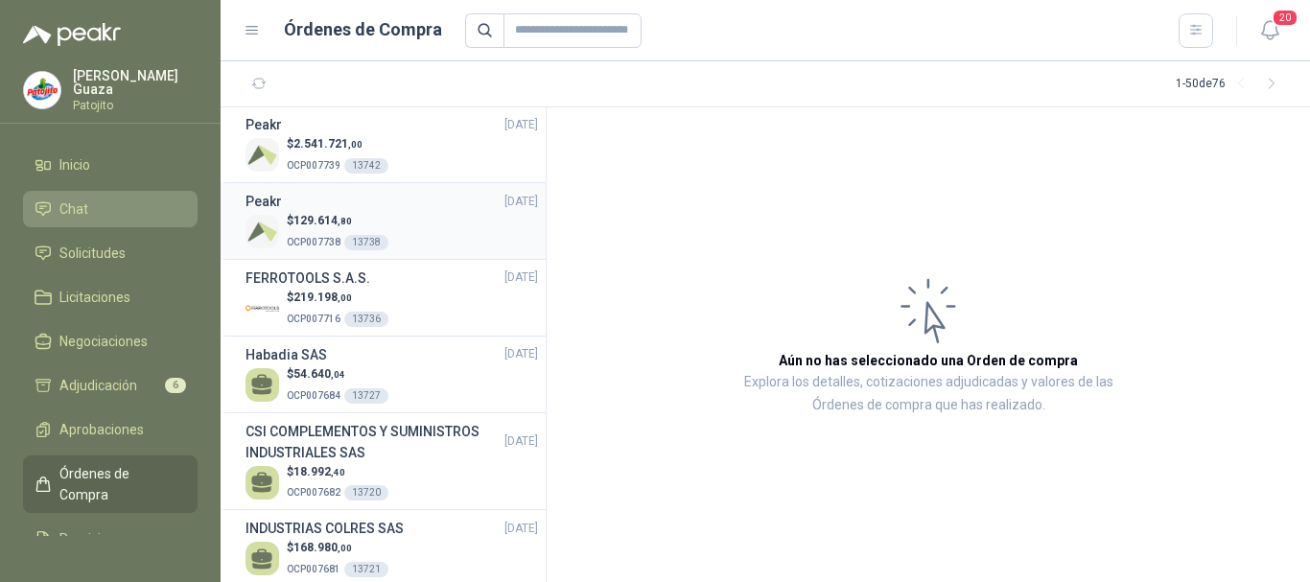
click at [398, 221] on div "$ 129.614 ,80 OCP007738 13738" at bounding box center [391, 231] width 292 height 39
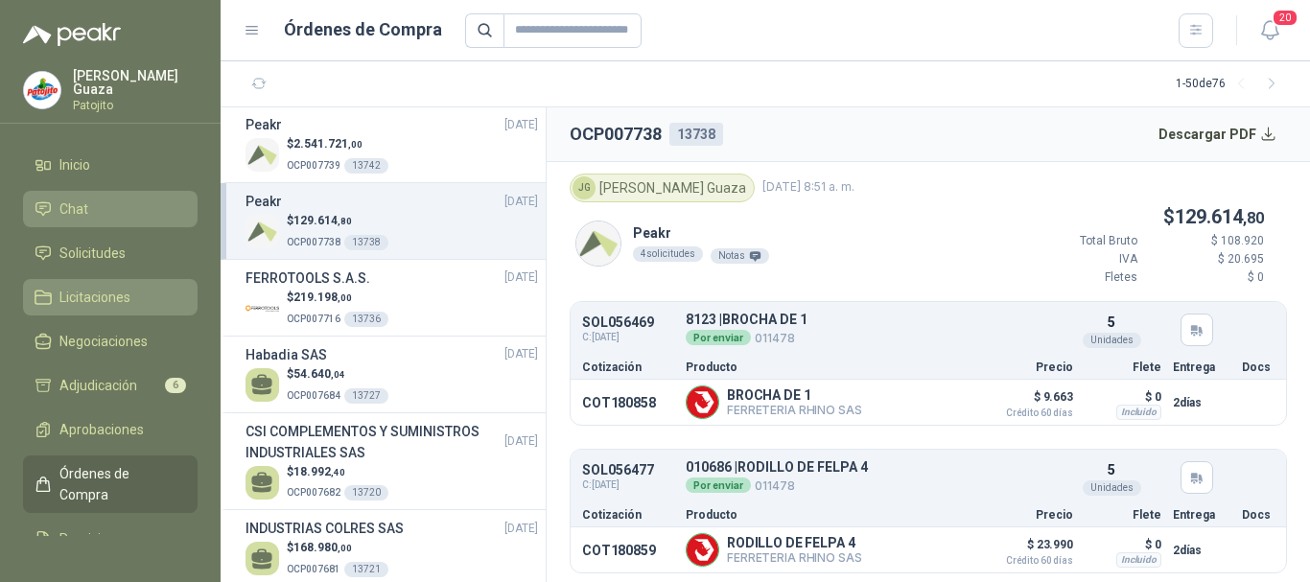
click at [112, 279] on link "Licitaciones" at bounding box center [110, 297] width 174 height 36
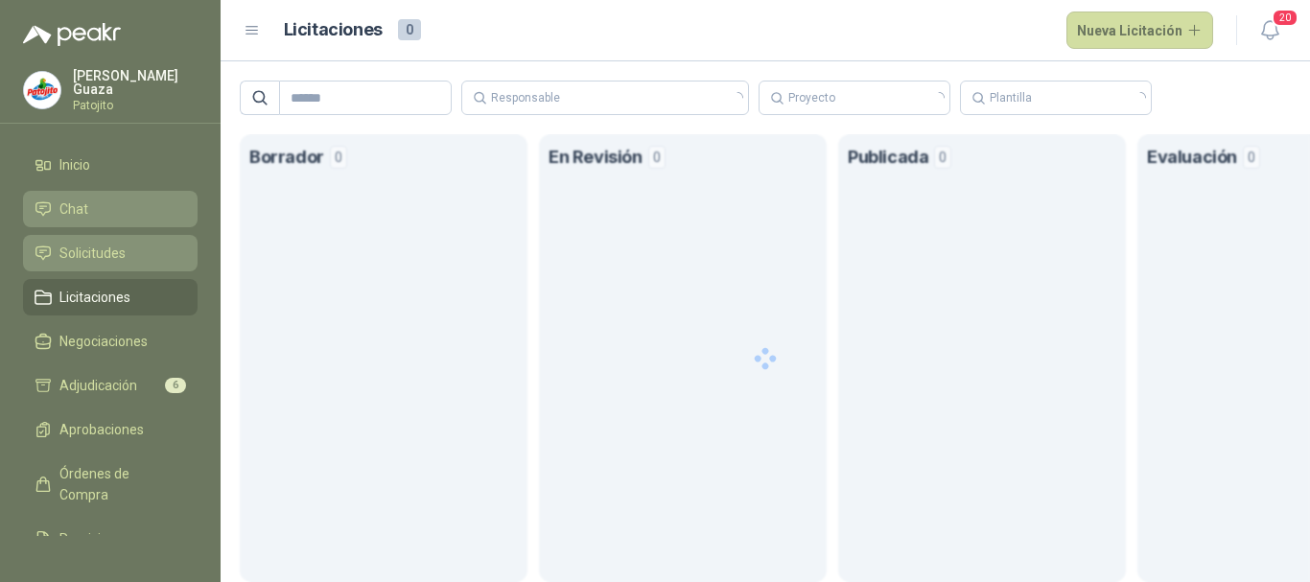
click at [124, 252] on span "Solicitudes" at bounding box center [92, 253] width 66 height 21
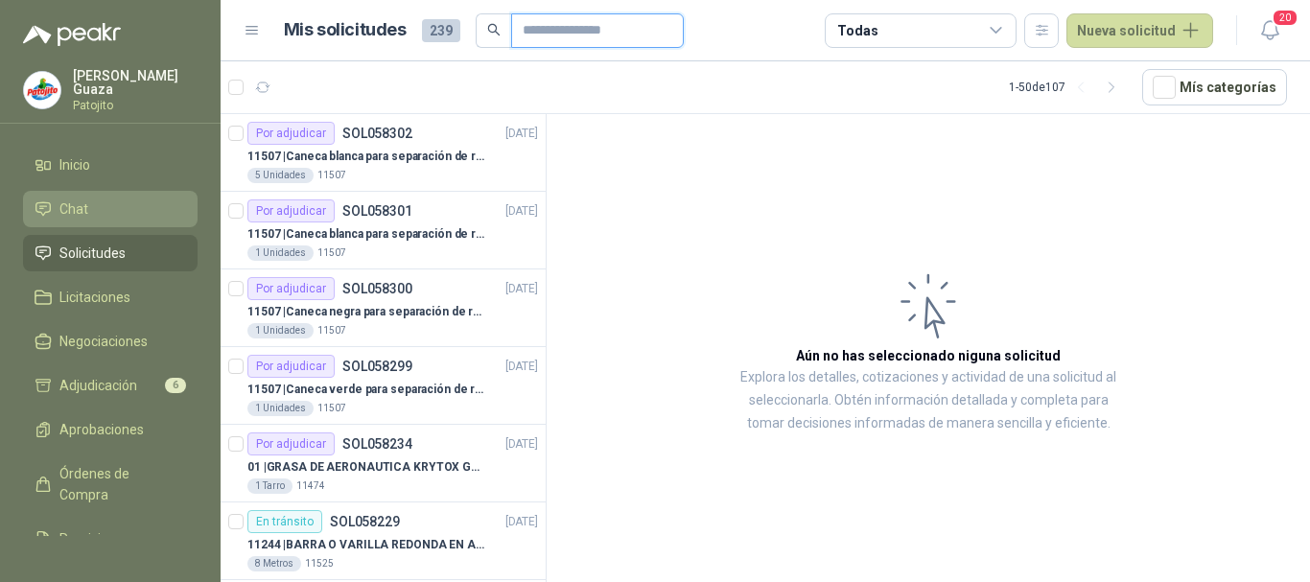
click at [583, 30] on input "text" at bounding box center [589, 30] width 134 height 33
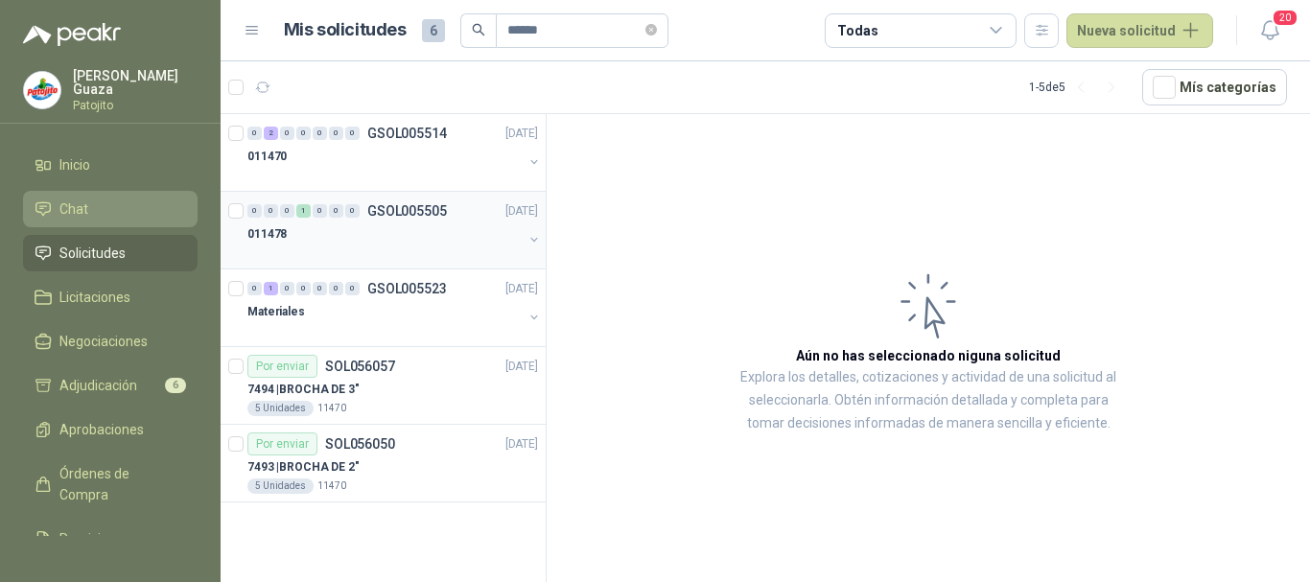
click at [432, 209] on p "GSOL005505" at bounding box center [407, 210] width 80 height 13
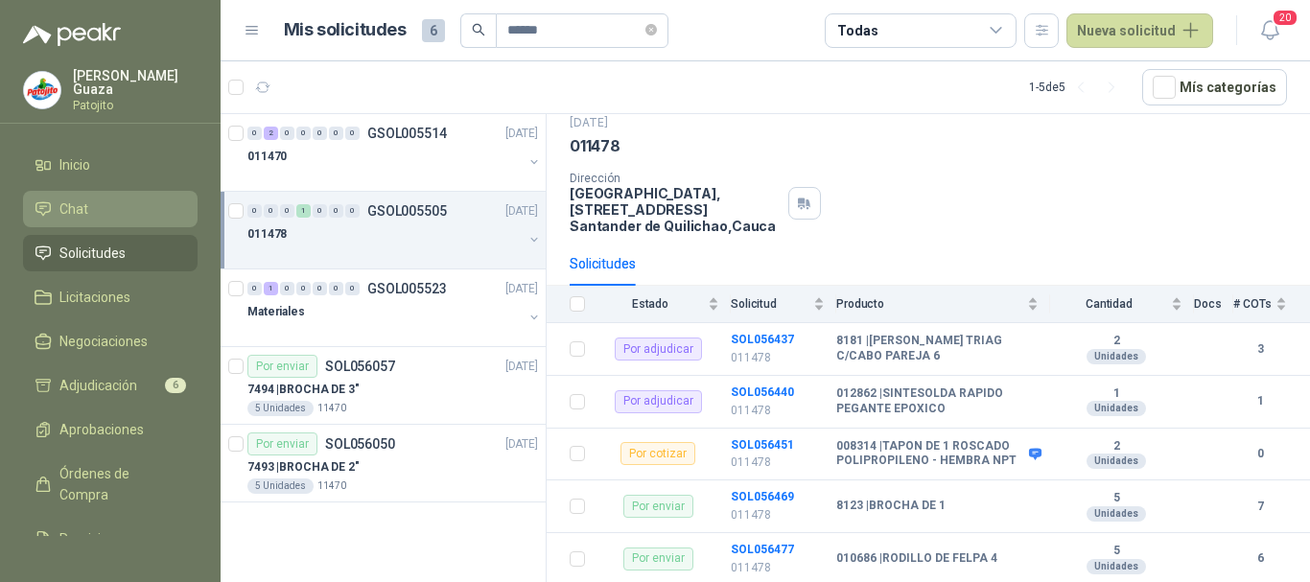
scroll to position [96, 0]
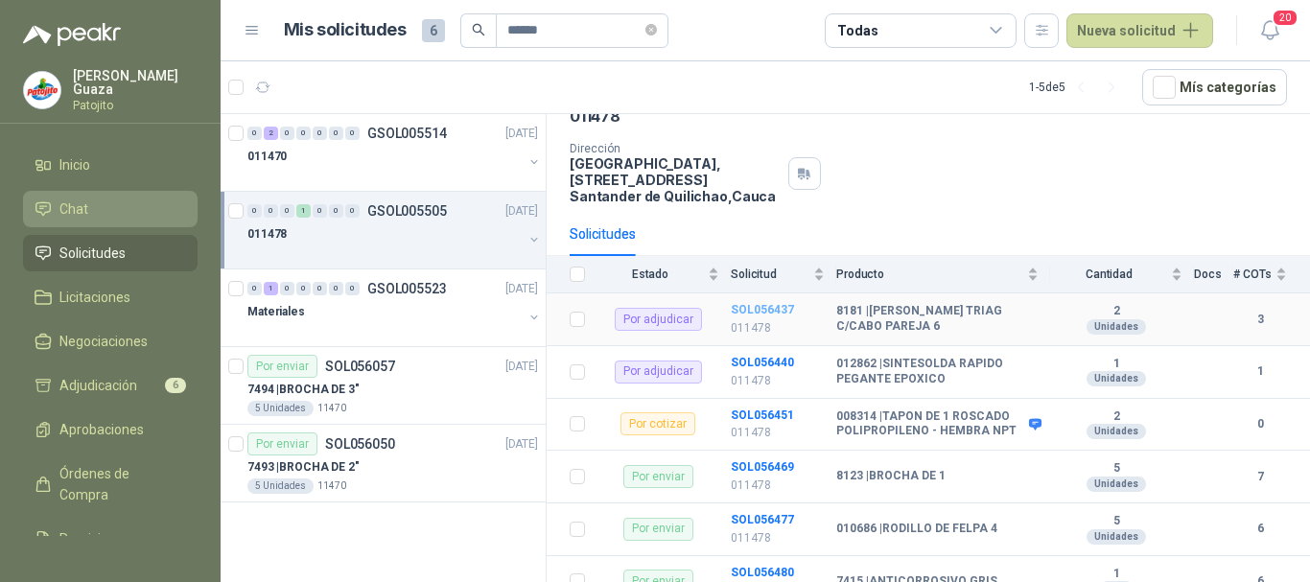
click at [733, 304] on b "SOL056437" at bounding box center [762, 309] width 63 height 13
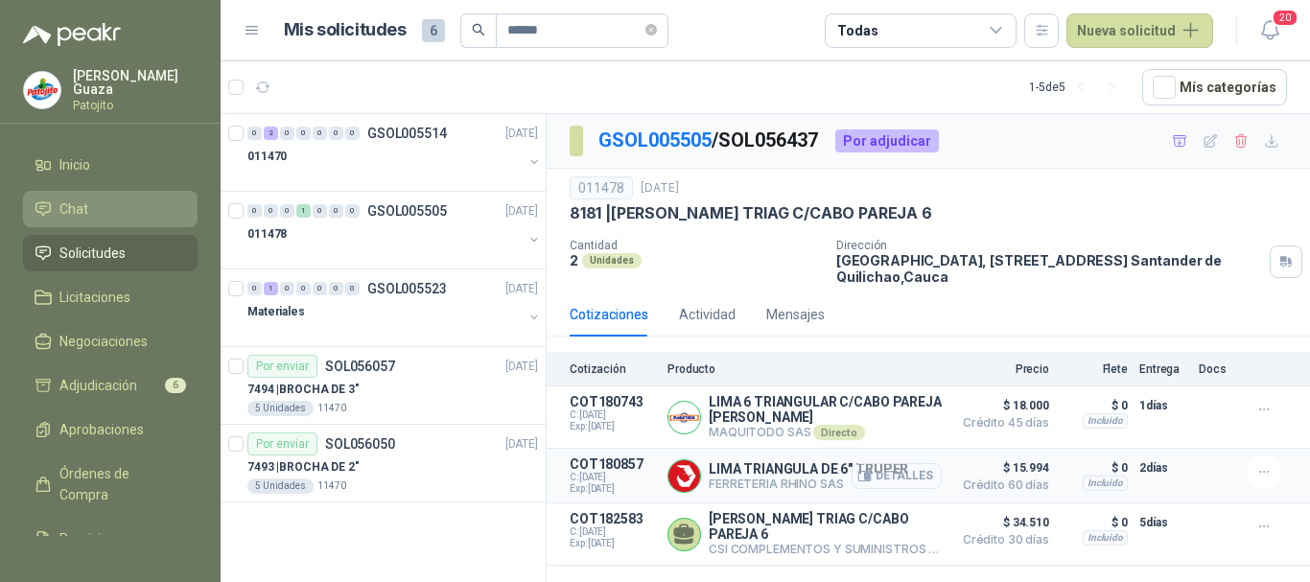
click at [917, 481] on button "Detalles" at bounding box center [896, 476] width 90 height 26
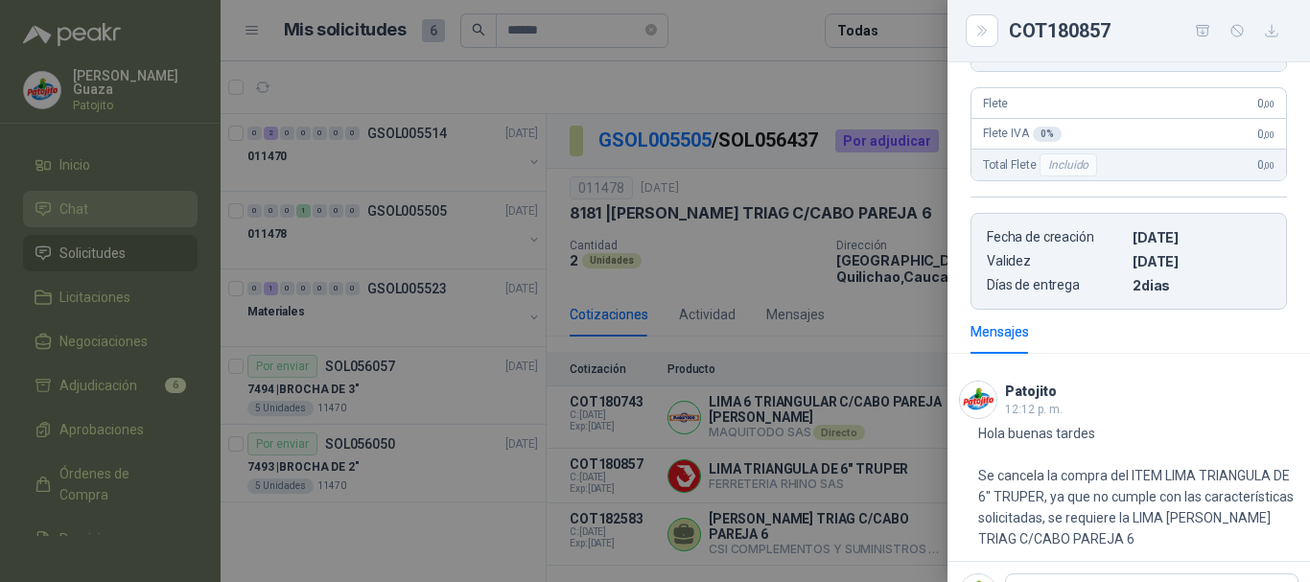
scroll to position [7, 0]
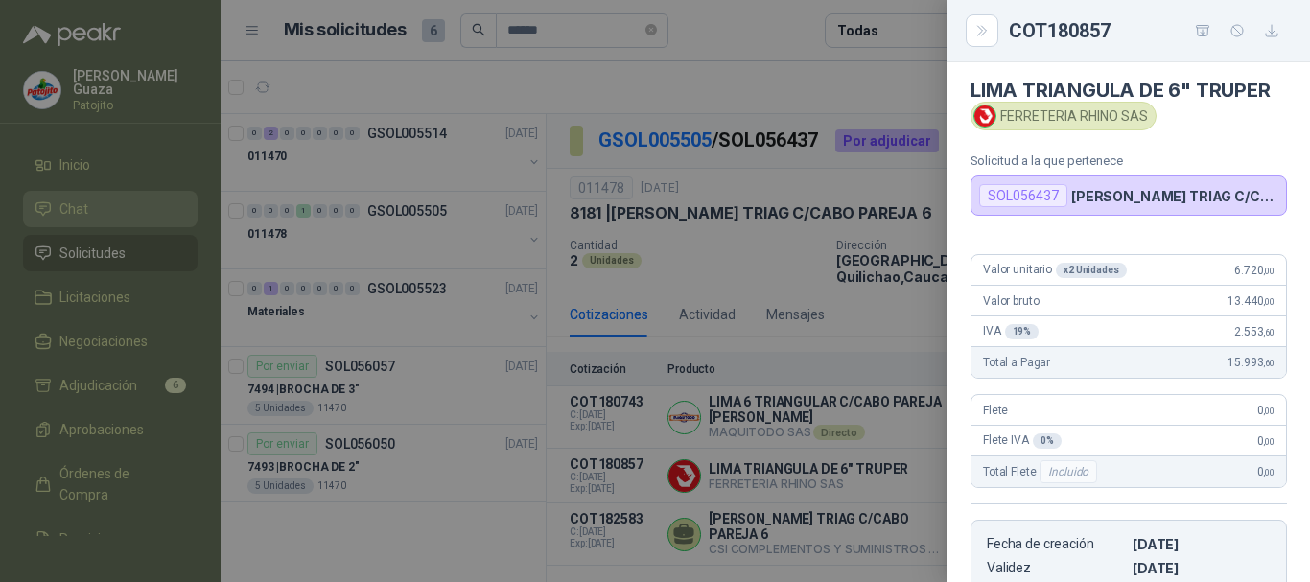
click at [892, 342] on div at bounding box center [655, 291] width 1310 height 582
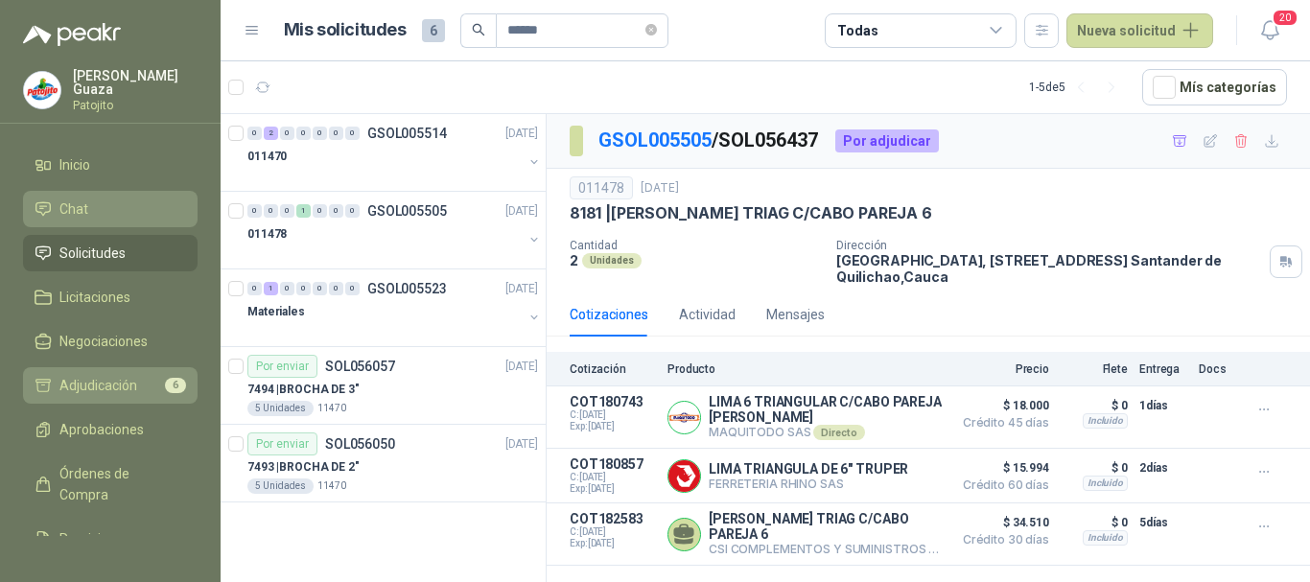
click at [135, 387] on span "Adjudicación" at bounding box center [98, 385] width 78 height 21
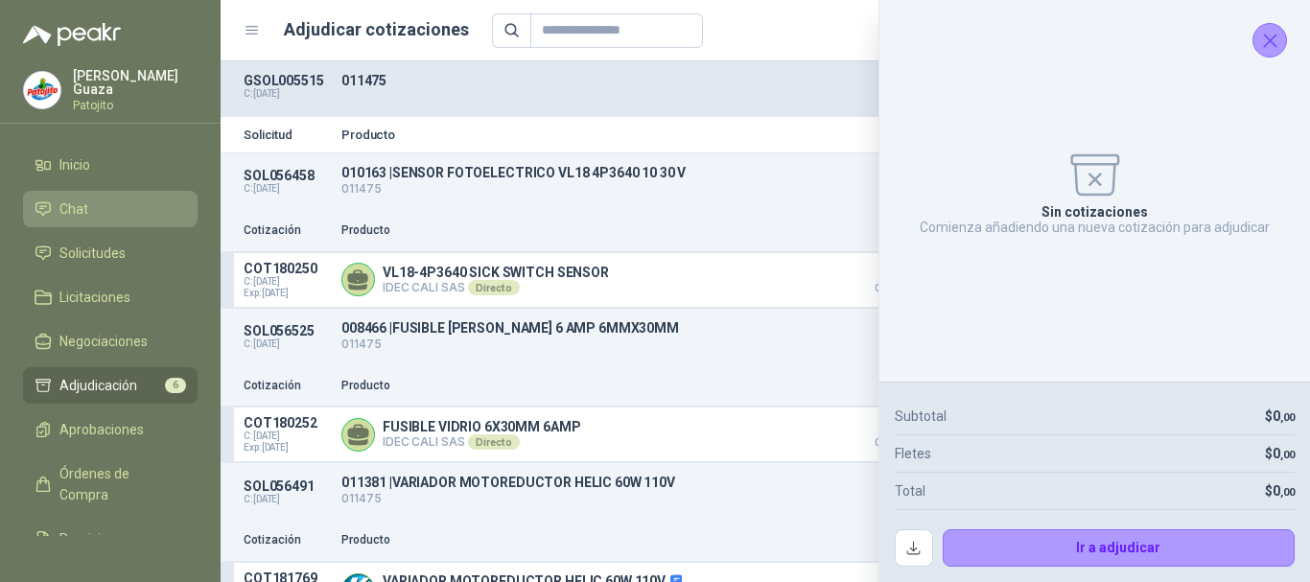
click at [1260, 41] on icon "Cerrar" at bounding box center [1270, 41] width 24 height 24
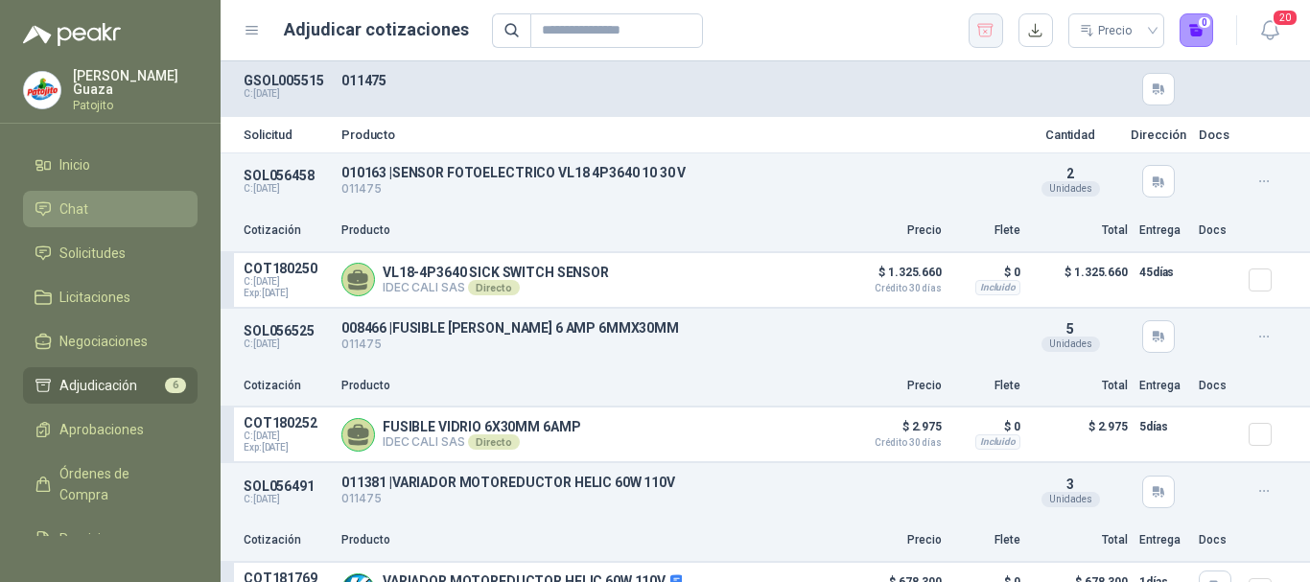
click at [986, 34] on icon "button" at bounding box center [985, 30] width 18 height 19
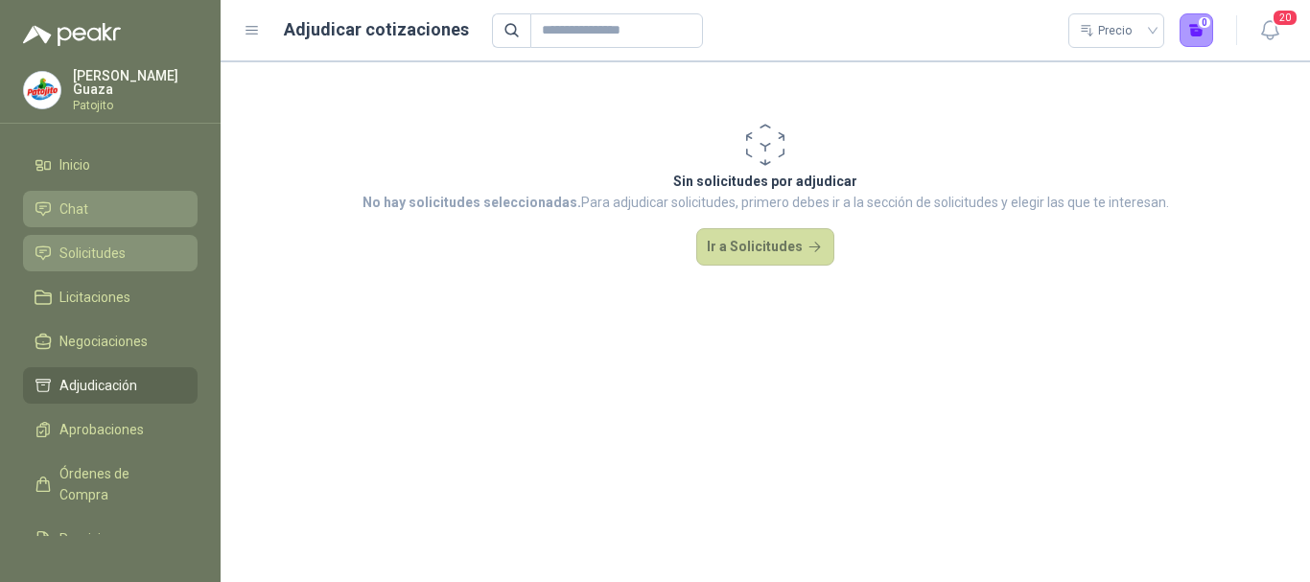
click at [122, 238] on link "Solicitudes" at bounding box center [110, 253] width 174 height 36
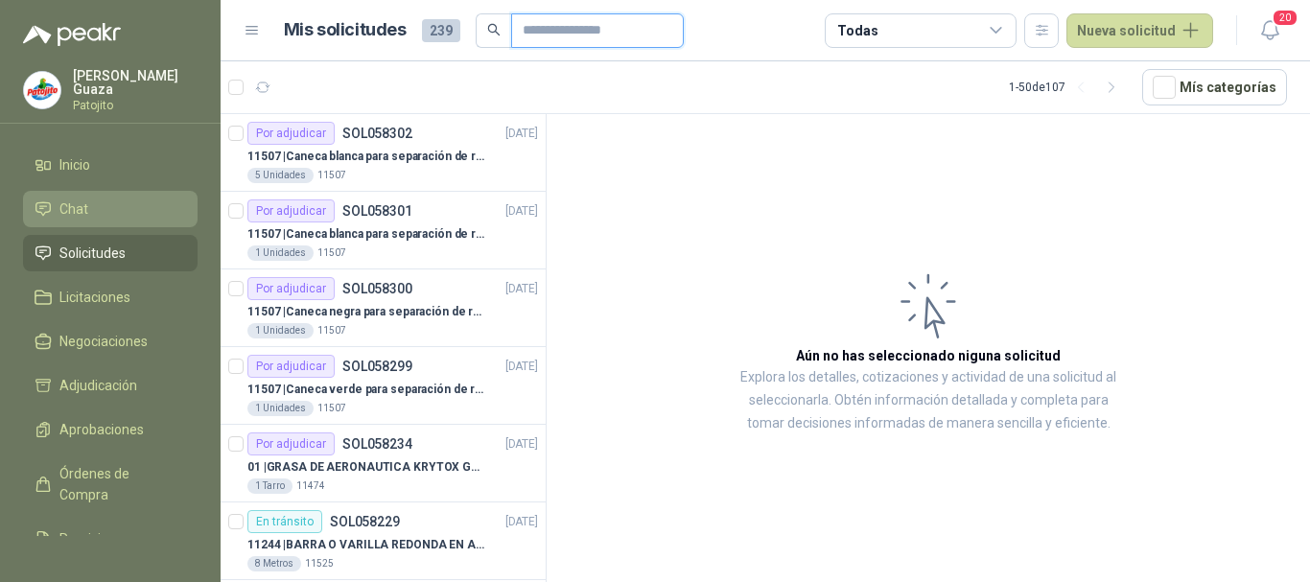
click at [615, 35] on input "text" at bounding box center [589, 30] width 134 height 33
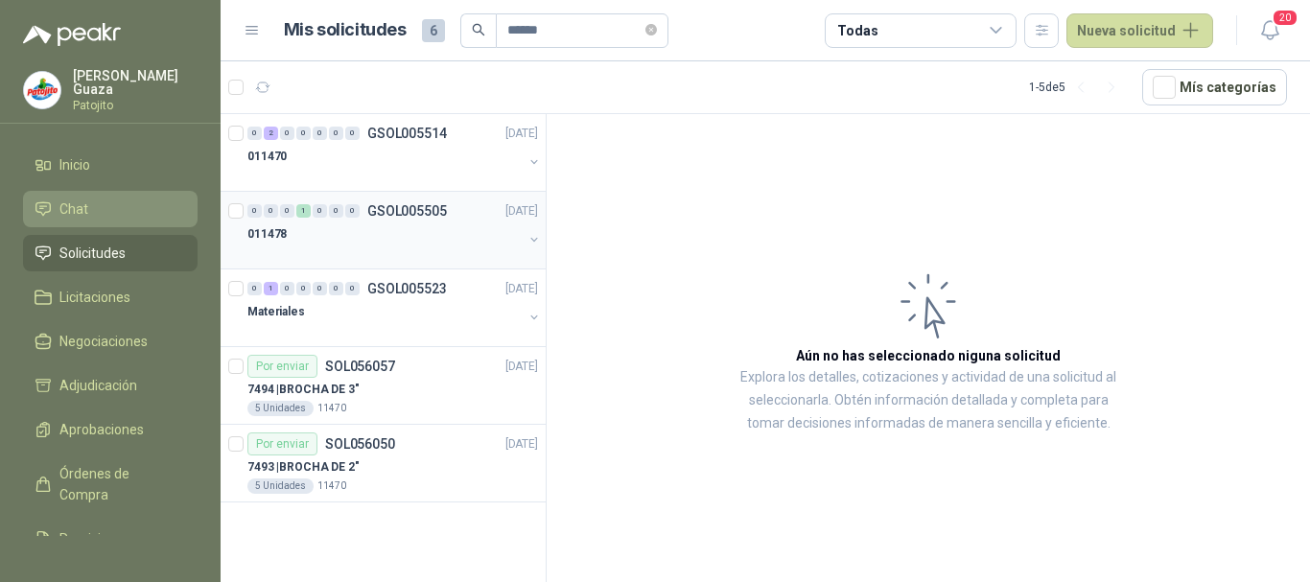
click at [410, 210] on p "GSOL005505" at bounding box center [407, 210] width 80 height 13
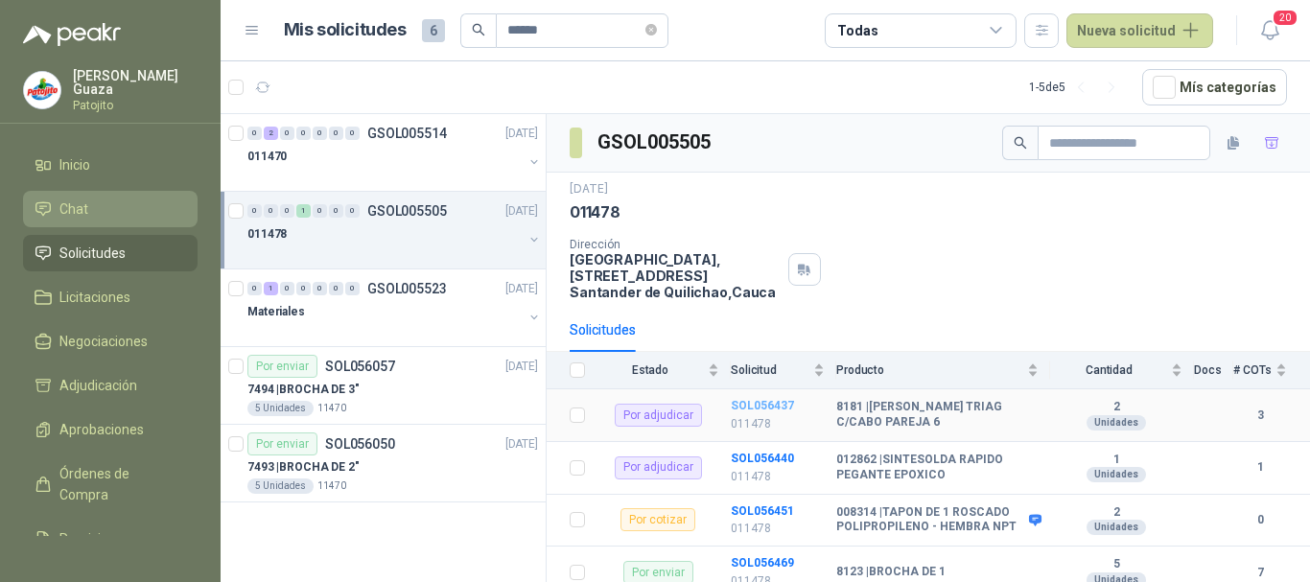
click at [748, 406] on b "SOL056437" at bounding box center [762, 405] width 63 height 13
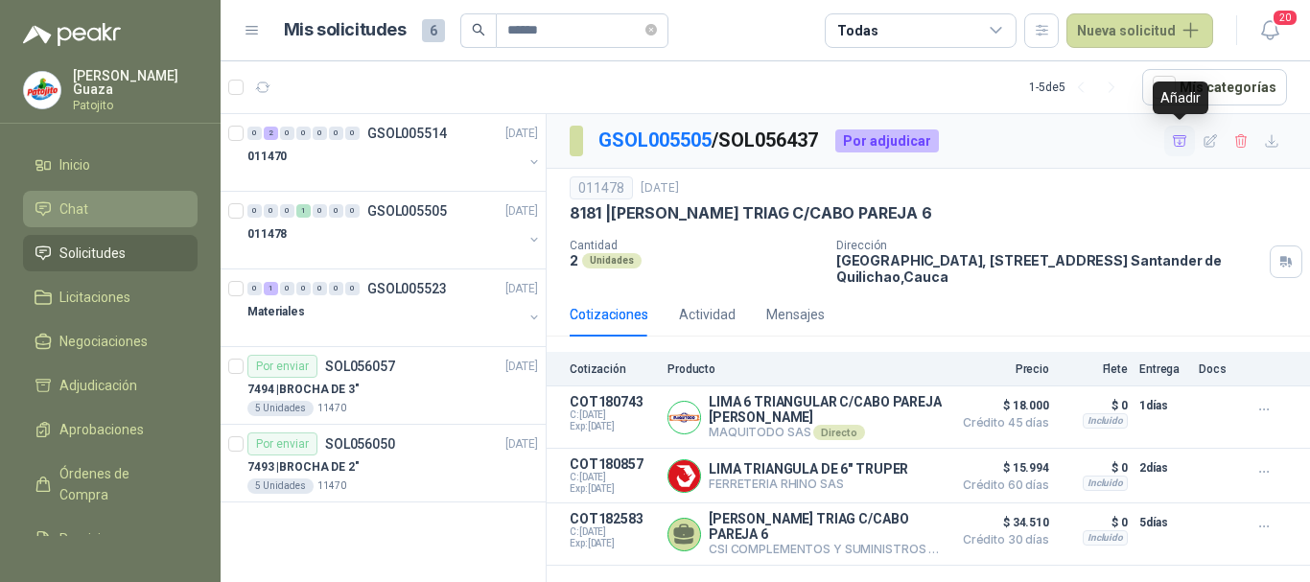
click at [1171, 130] on button "button" at bounding box center [1179, 141] width 31 height 31
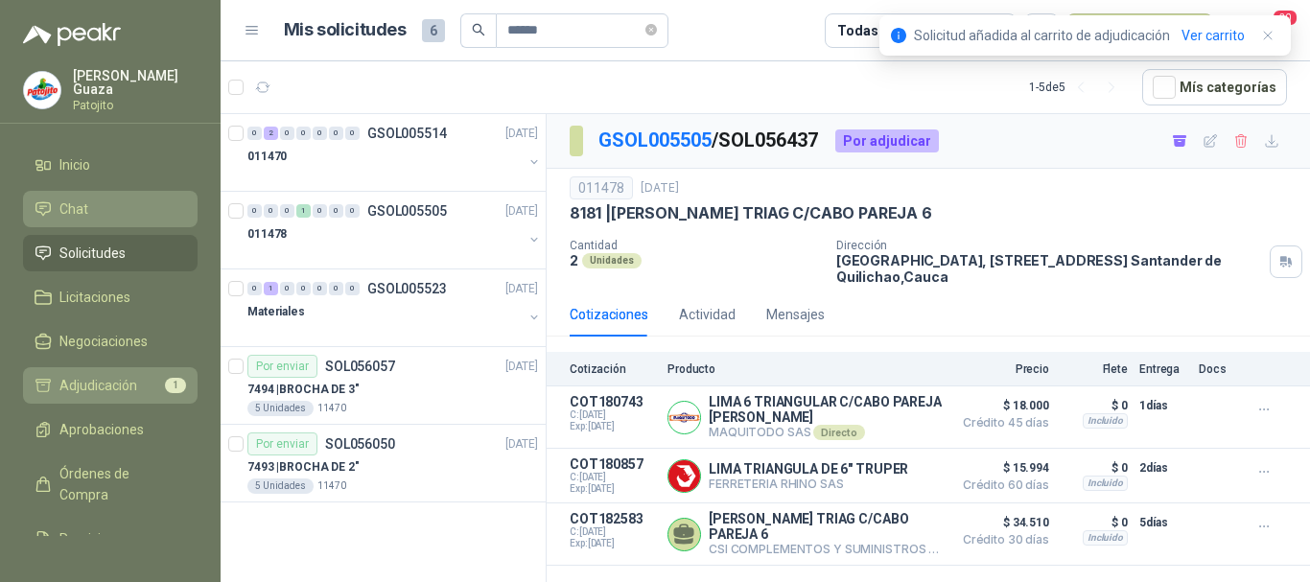
click at [83, 373] on link "Adjudicación 1" at bounding box center [110, 385] width 174 height 36
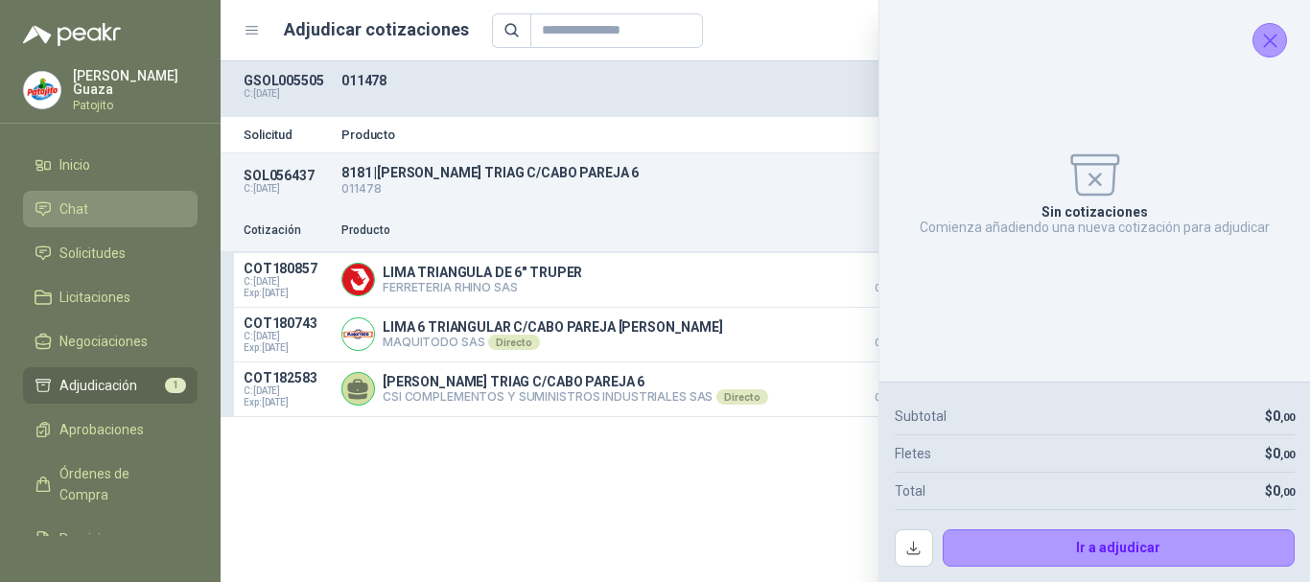
click at [666, 496] on div "Solicitud Producto Cantidad Dirección Docs SOL056437 C: [DATE] 8181 | LIMA [PER…" at bounding box center [765, 321] width 1089 height 521
click at [662, 494] on div "Solicitud Producto Cantidad Dirección Docs SOL056437 C: [DATE] 8181 | LIMA [PER…" at bounding box center [765, 321] width 1089 height 521
click at [1270, 29] on icon "Cerrar" at bounding box center [1270, 41] width 24 height 24
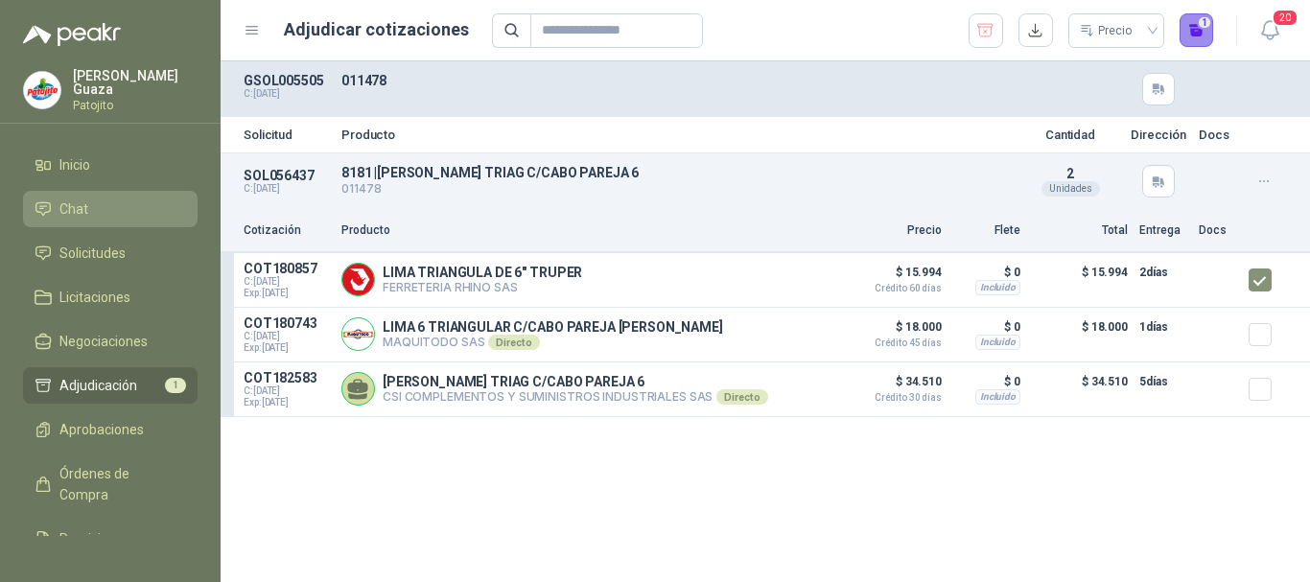
click at [1190, 27] on button "1" at bounding box center [1196, 30] width 35 height 35
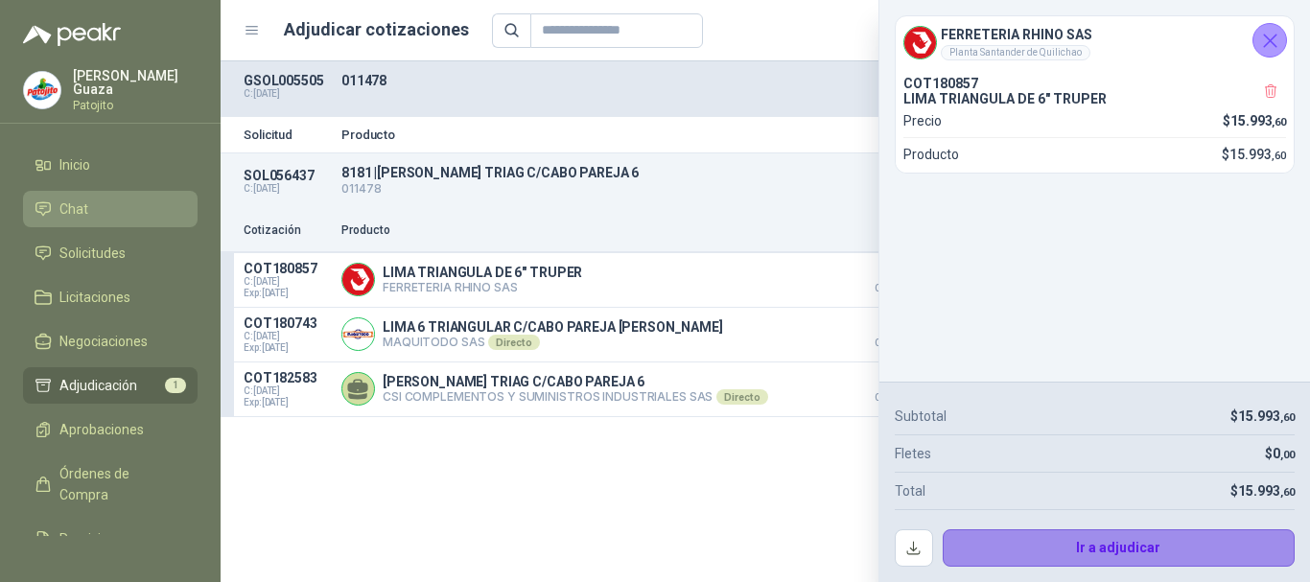
click at [1153, 550] on button "Ir a adjudicar" at bounding box center [1118, 548] width 353 height 38
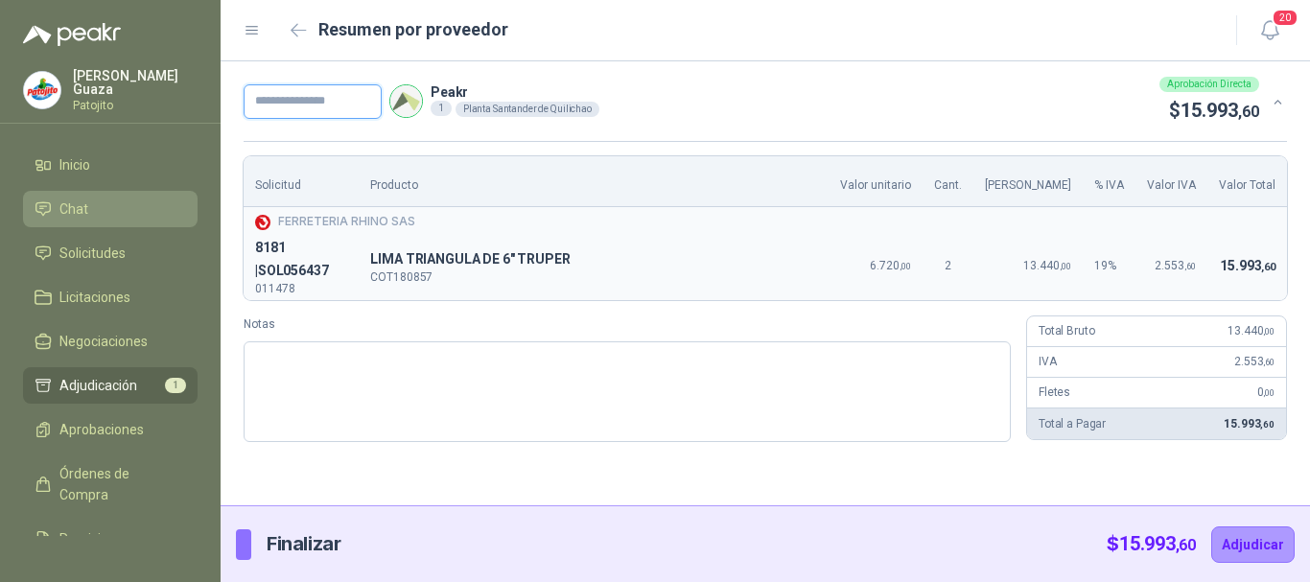
click at [322, 109] on input "text" at bounding box center [313, 101] width 138 height 35
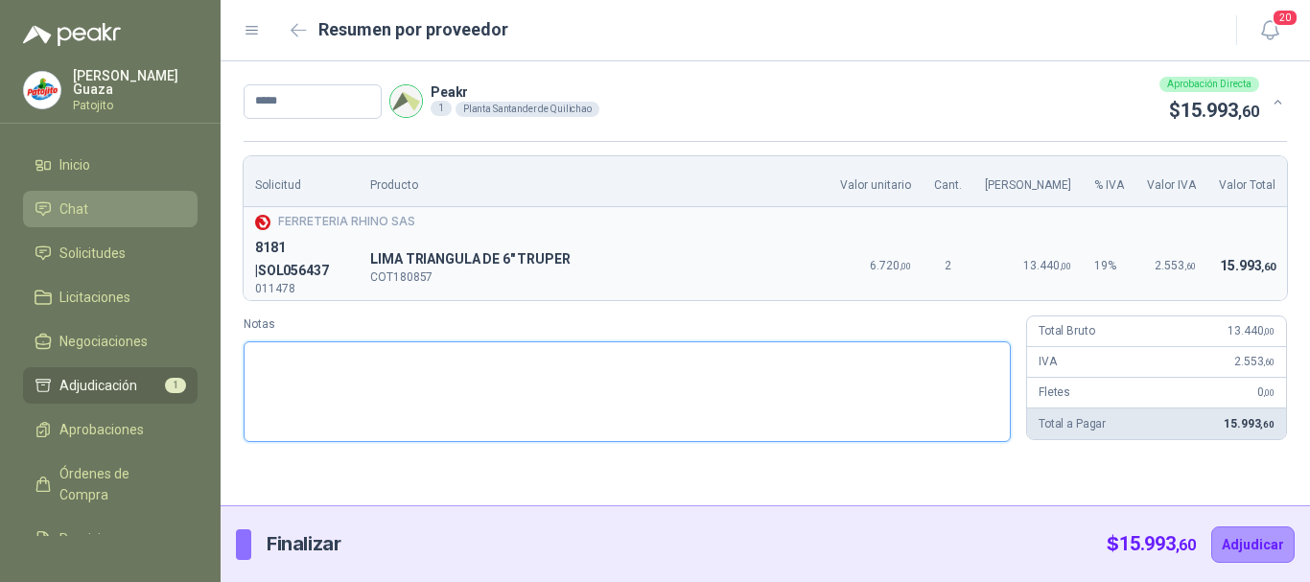
click at [434, 344] on textarea "Notas" at bounding box center [627, 391] width 767 height 101
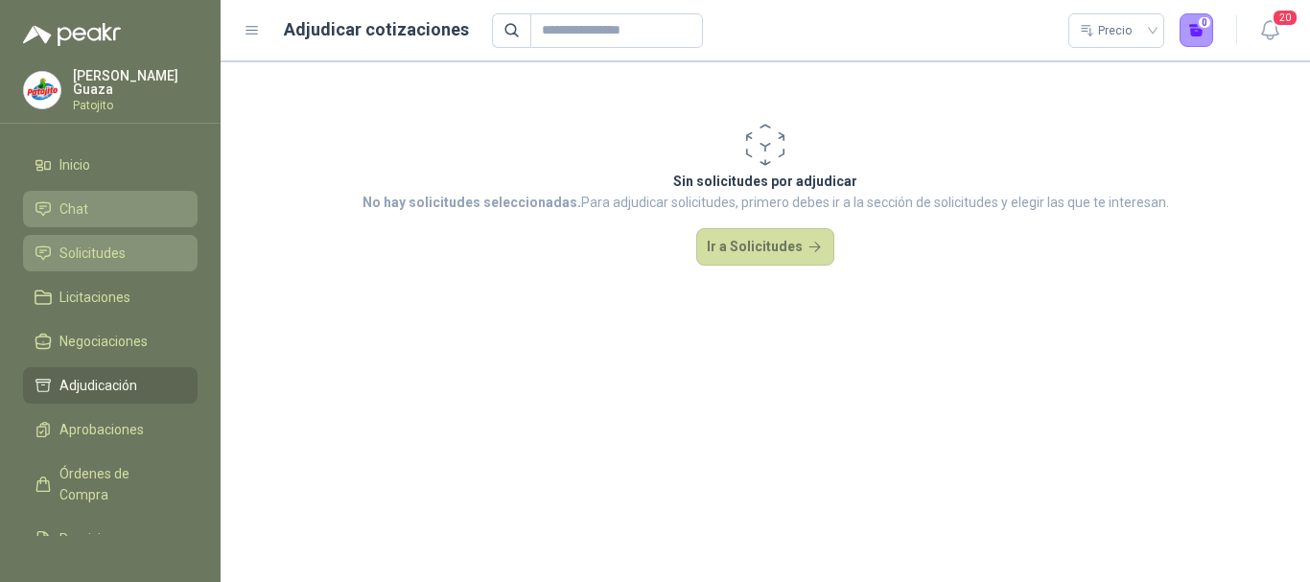
click at [74, 268] on link "Solicitudes" at bounding box center [110, 253] width 174 height 36
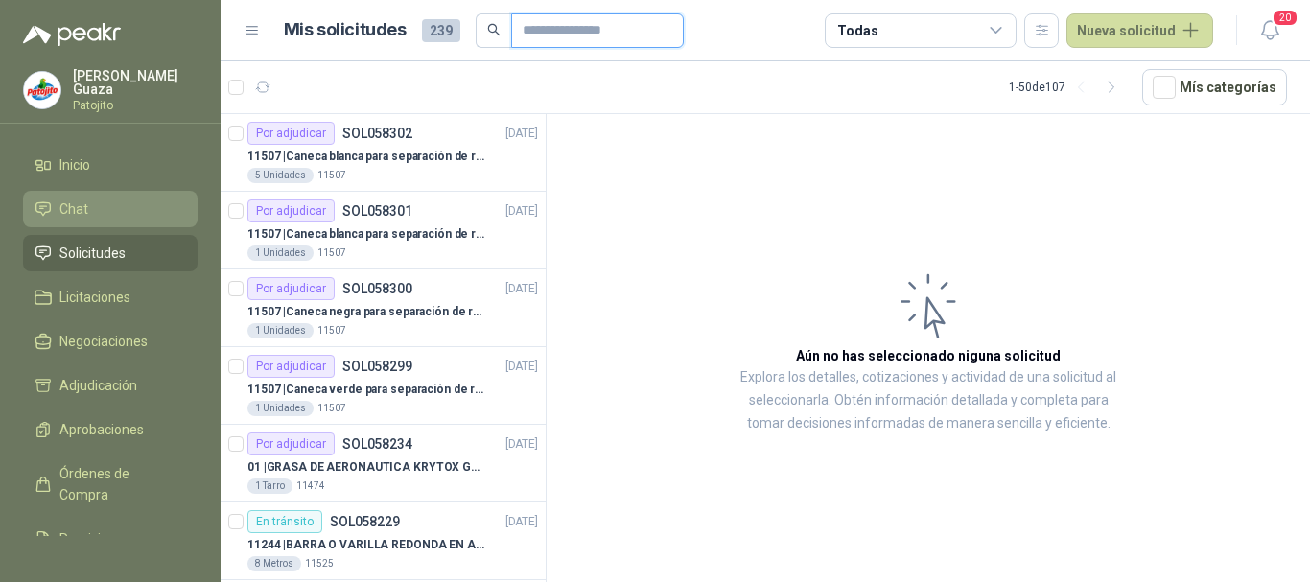
click at [602, 20] on input "text" at bounding box center [589, 30] width 134 height 33
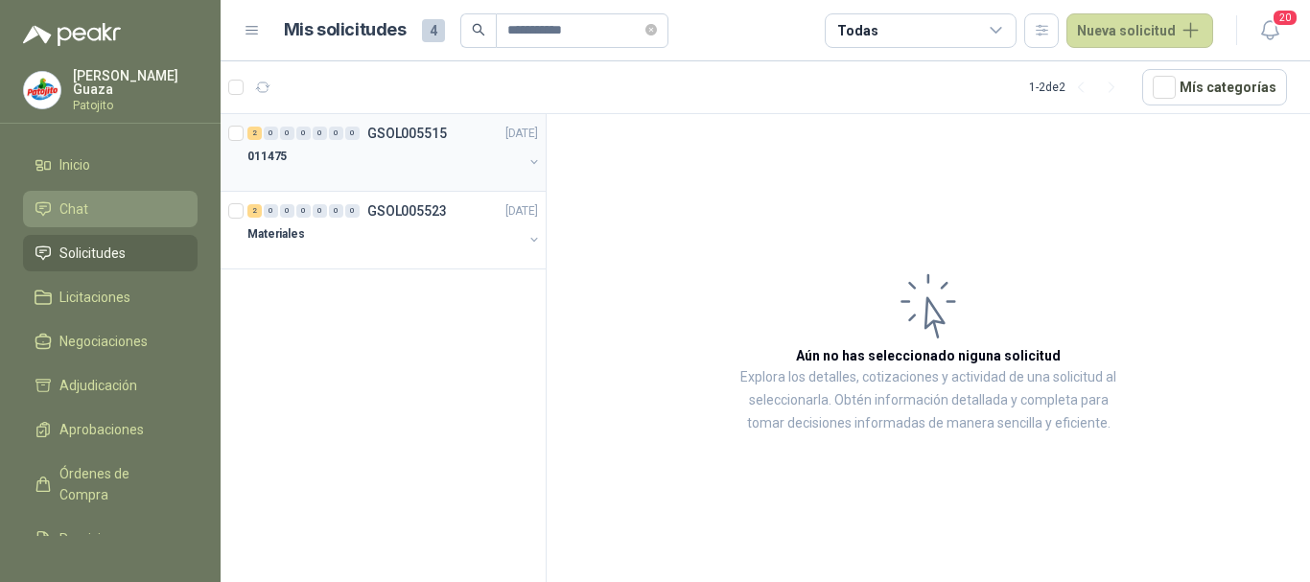
click at [402, 122] on div "2 0 0 0 0 0 0 GSOL005515 [DATE]" at bounding box center [394, 133] width 294 height 23
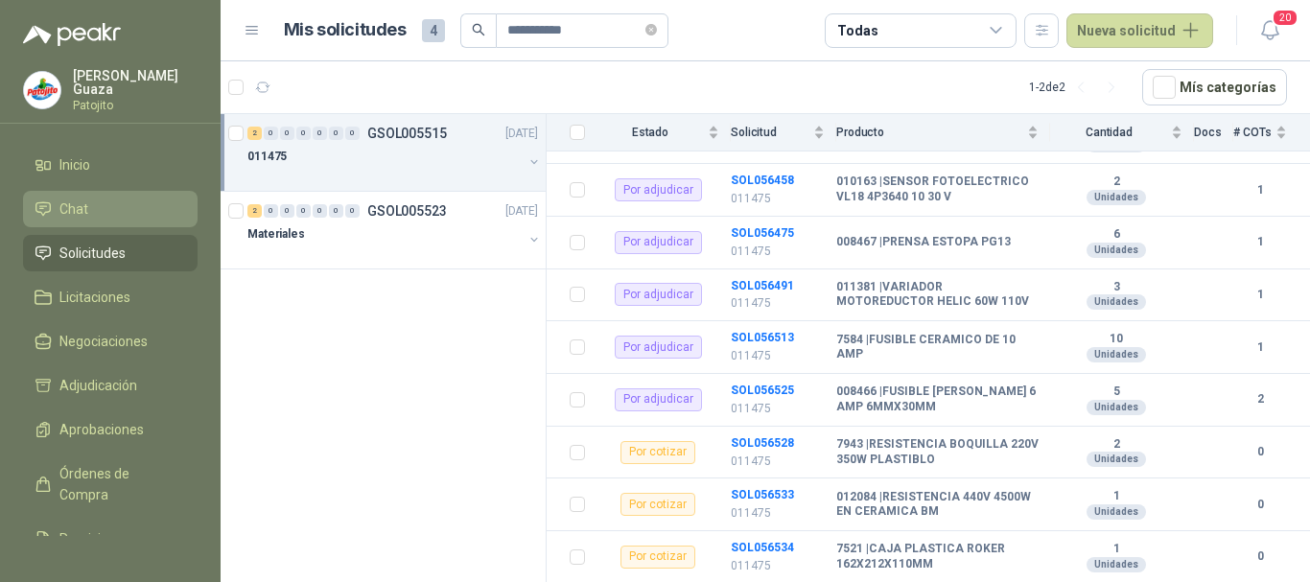
scroll to position [383, 0]
click at [752, 441] on b "SOL056528" at bounding box center [762, 441] width 63 height 13
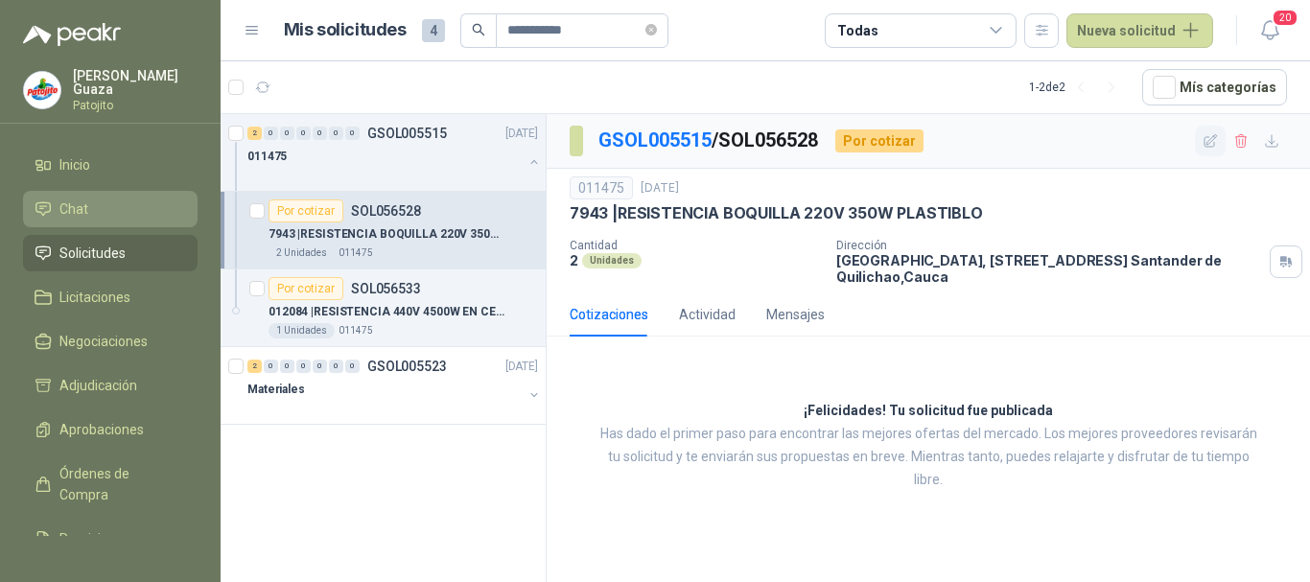
click at [1204, 151] on button "button" at bounding box center [1210, 141] width 31 height 31
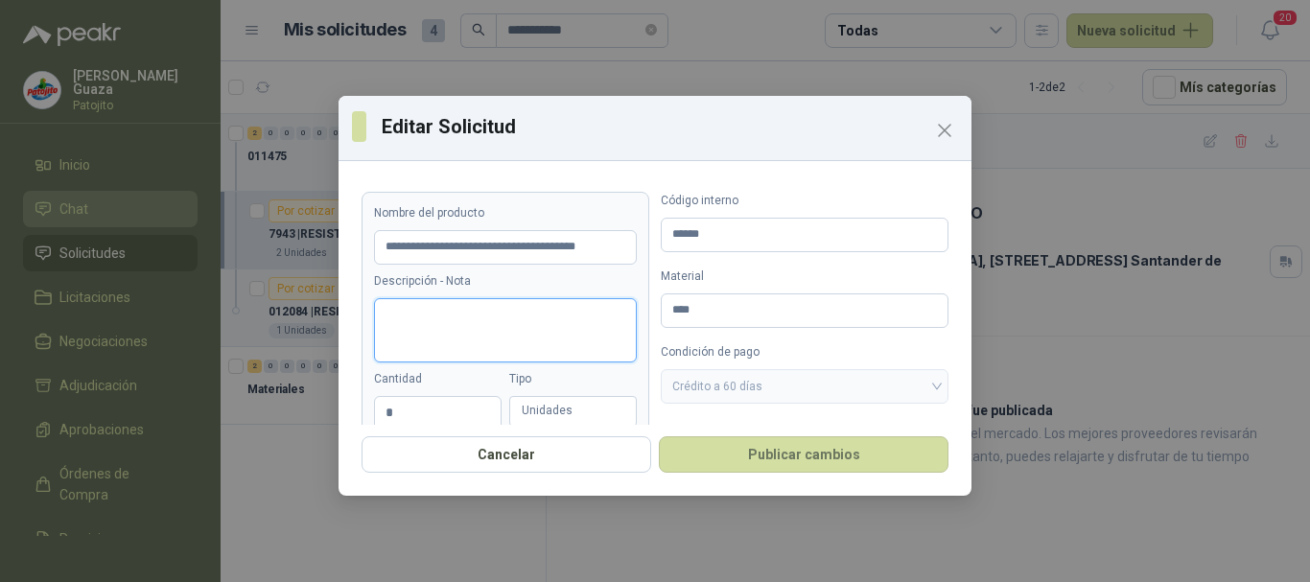
click at [498, 313] on textarea "Descripción - Nota" at bounding box center [505, 330] width 263 height 64
paste textarea "**********"
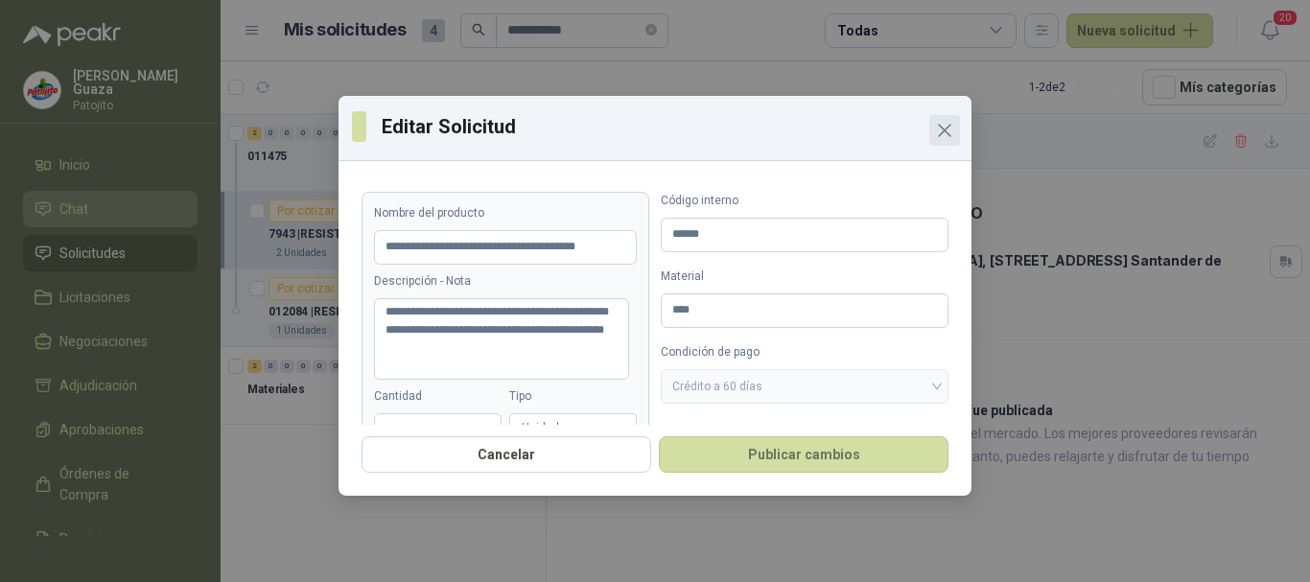
click at [946, 132] on icon "Close" at bounding box center [945, 131] width 12 height 12
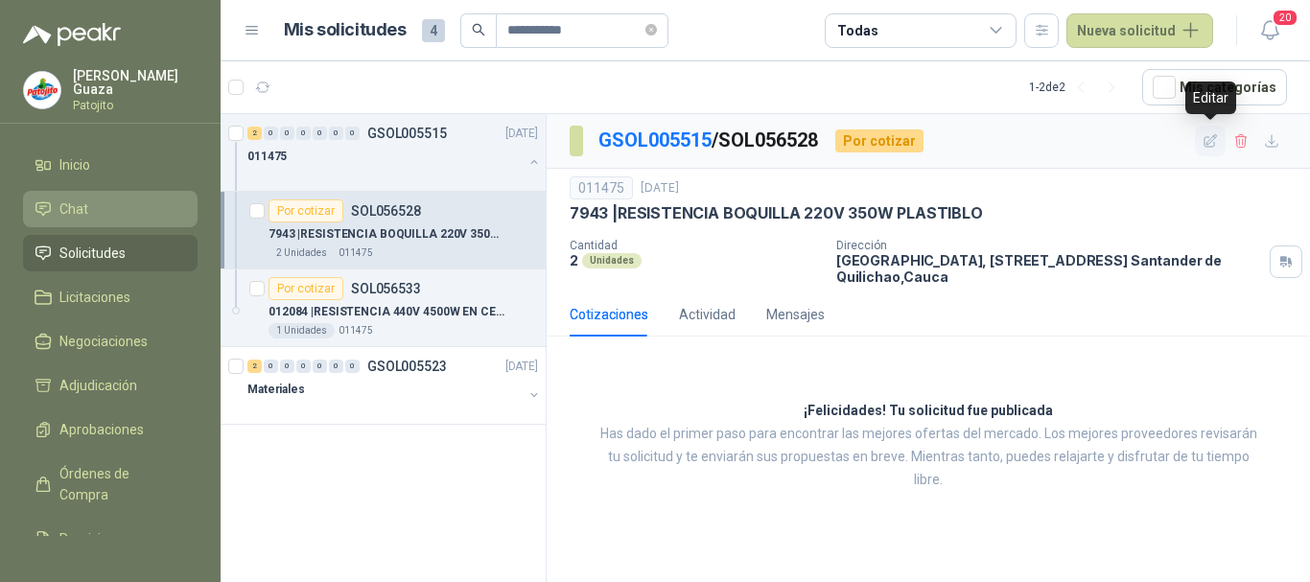
click at [1199, 148] on button "button" at bounding box center [1210, 141] width 31 height 31
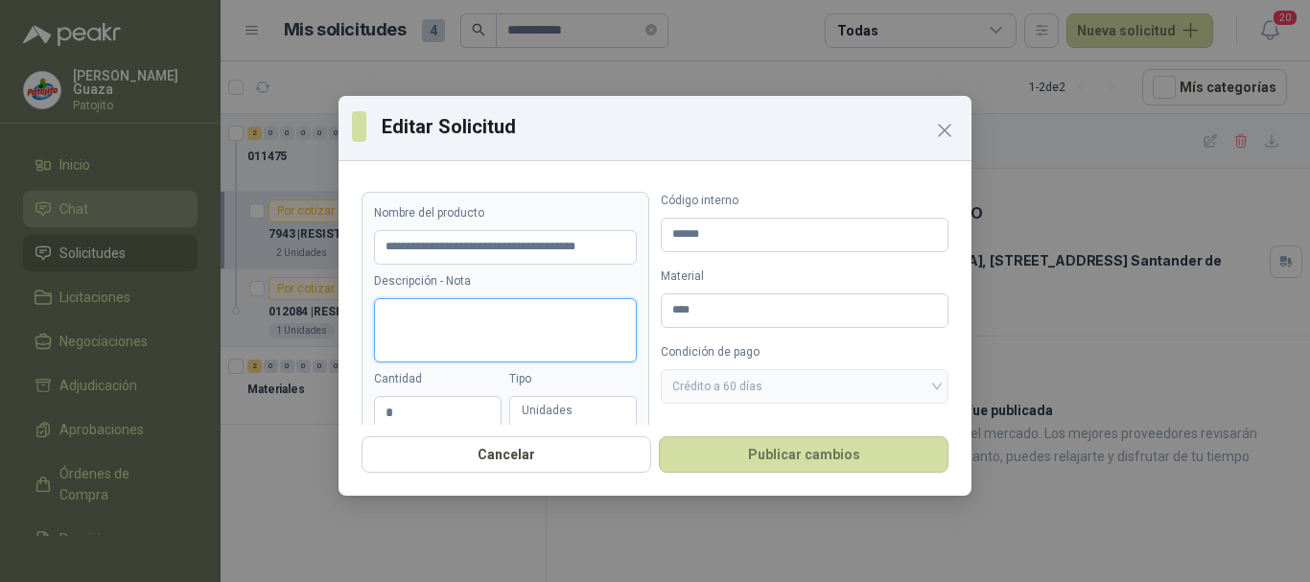
click at [536, 318] on textarea "Descripción - Nota" at bounding box center [505, 330] width 263 height 64
paste textarea "**********"
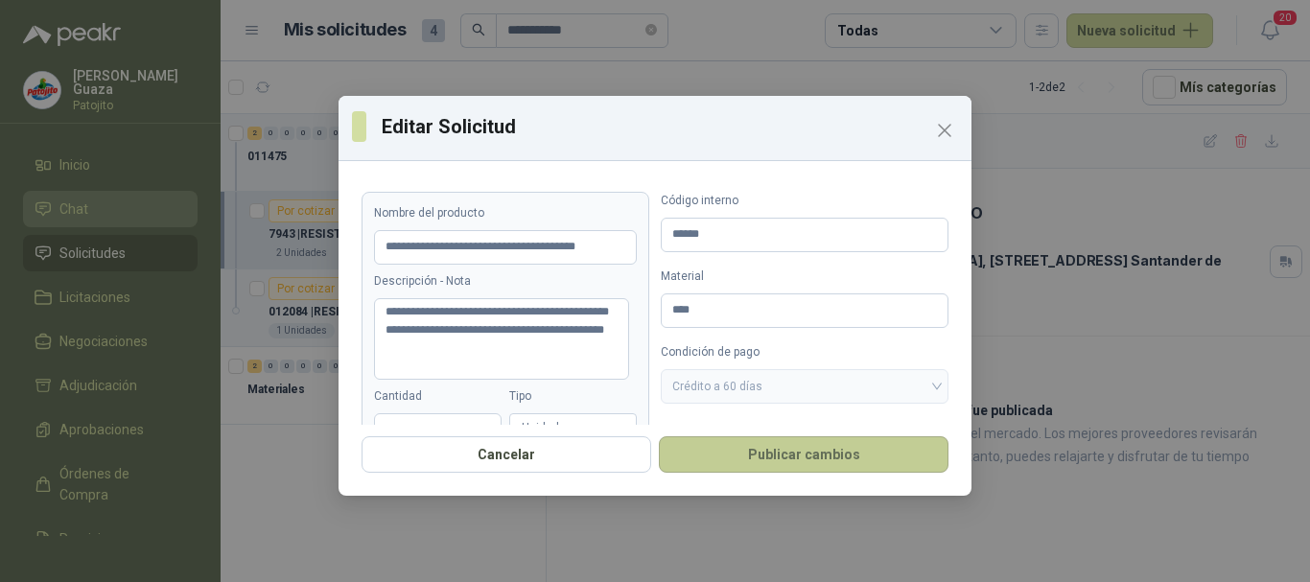
click at [881, 461] on button "Publicar cambios" at bounding box center [804, 454] width 290 height 36
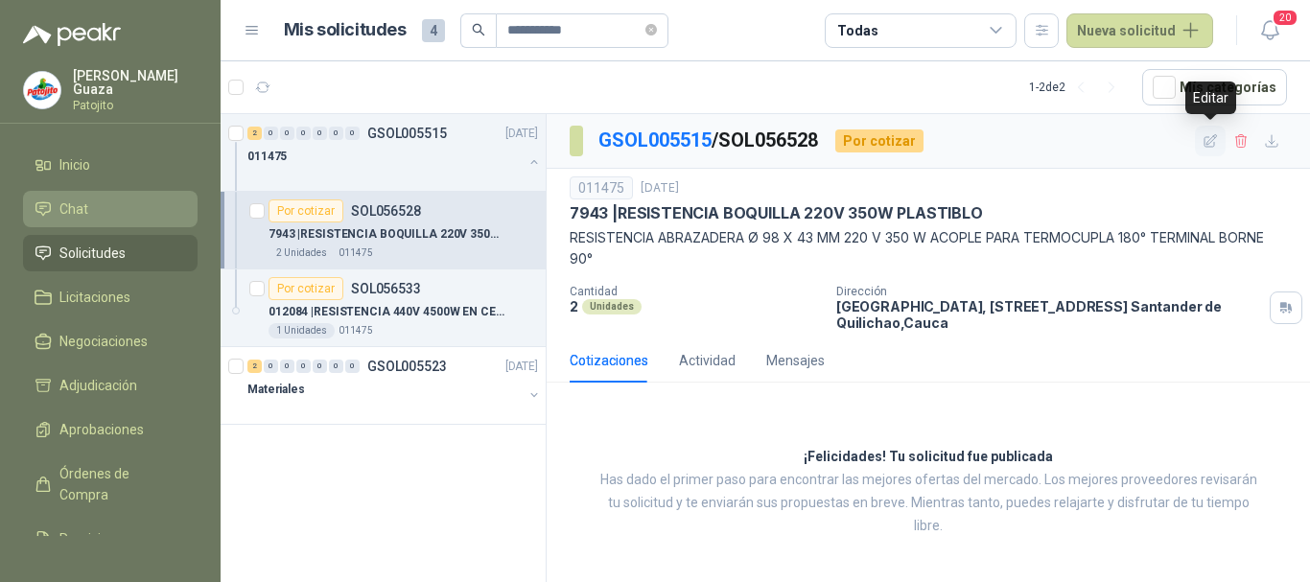
click at [1202, 141] on icon "button" at bounding box center [1210, 141] width 16 height 16
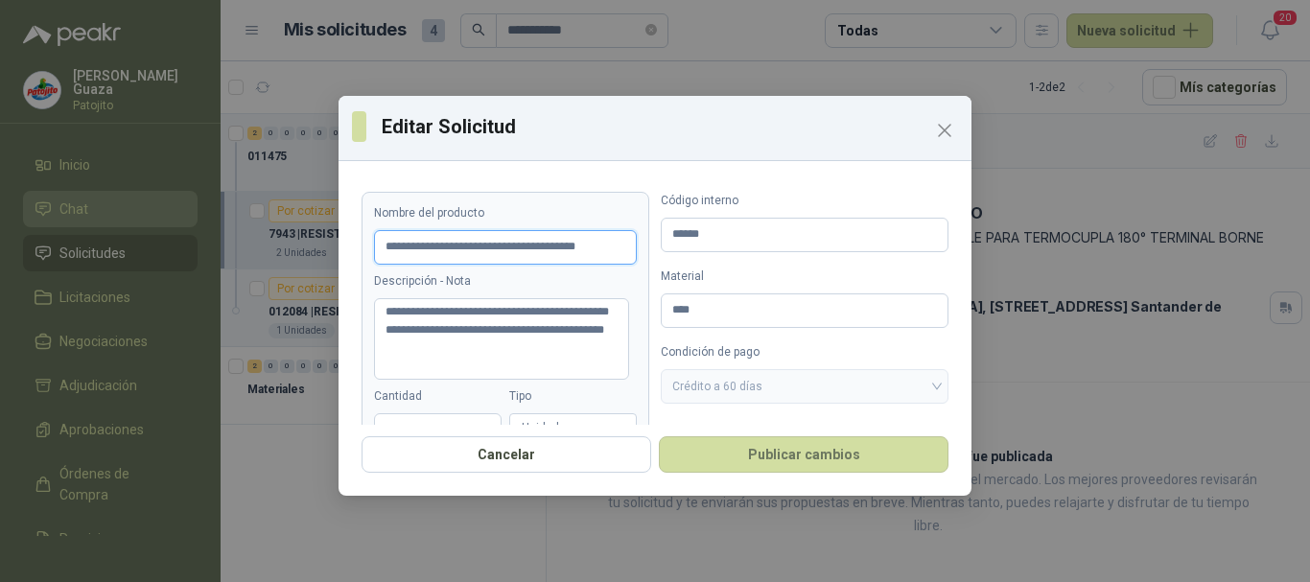
click at [423, 249] on input "**********" at bounding box center [505, 247] width 263 height 35
paste input "**********"
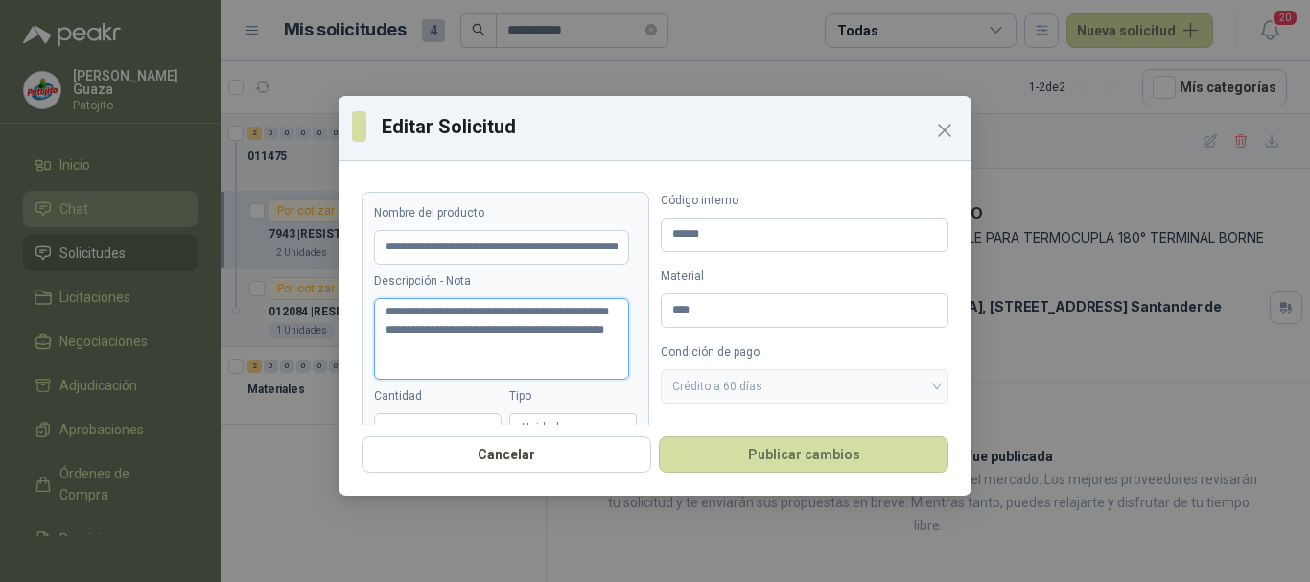
click at [509, 360] on textarea "**********" at bounding box center [501, 338] width 255 height 81
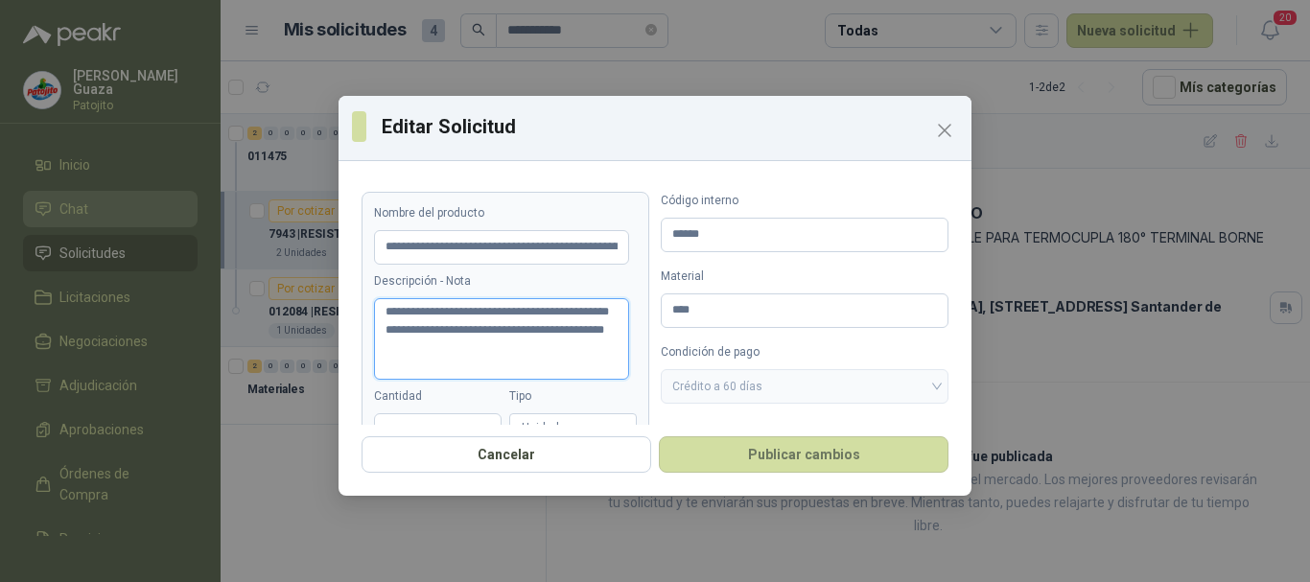
drag, startPoint x: 506, startPoint y: 360, endPoint x: 376, endPoint y: 302, distance: 142.5
click at [376, 302] on textarea "**********" at bounding box center [501, 338] width 255 height 81
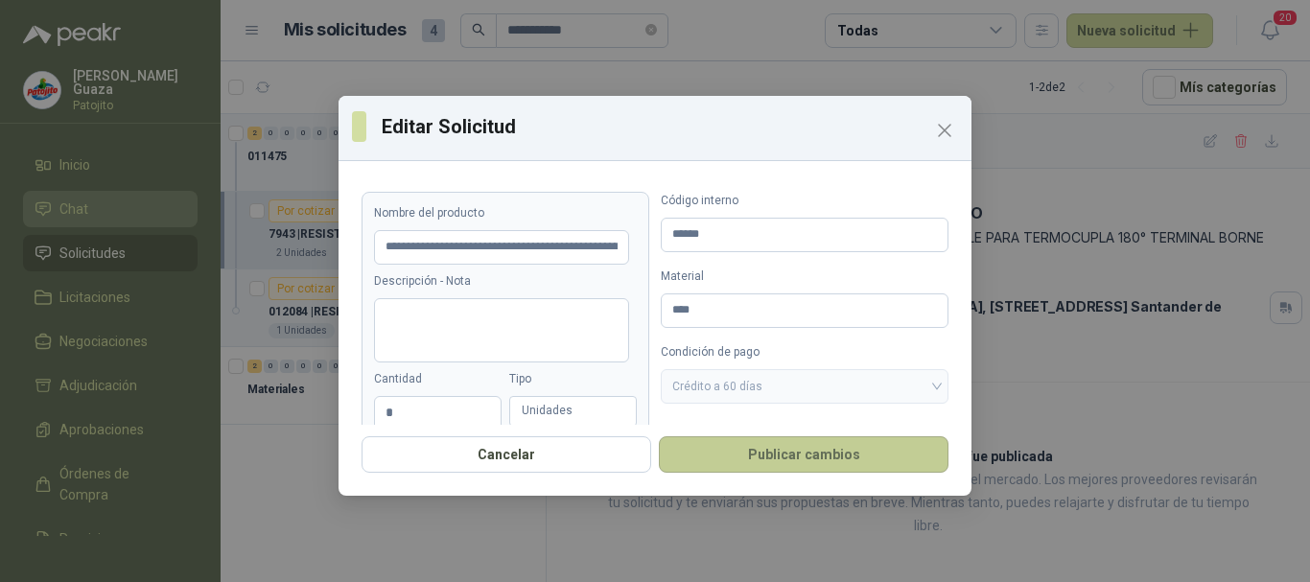
click at [780, 452] on button "Publicar cambios" at bounding box center [804, 454] width 290 height 36
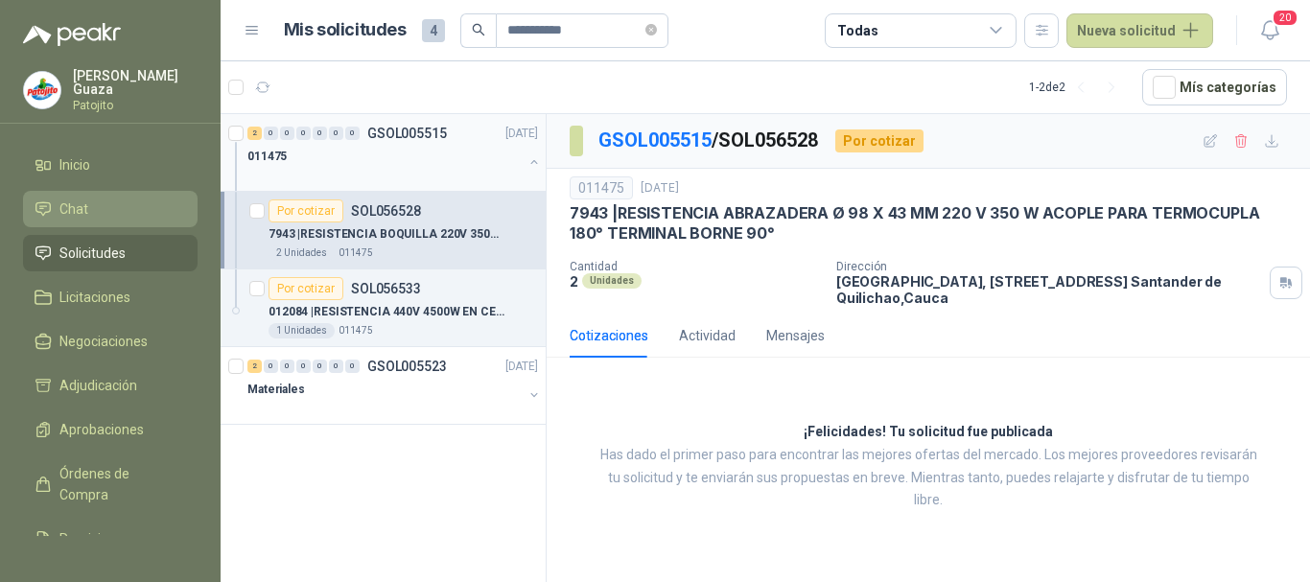
click at [427, 135] on p "GSOL005515" at bounding box center [407, 133] width 80 height 13
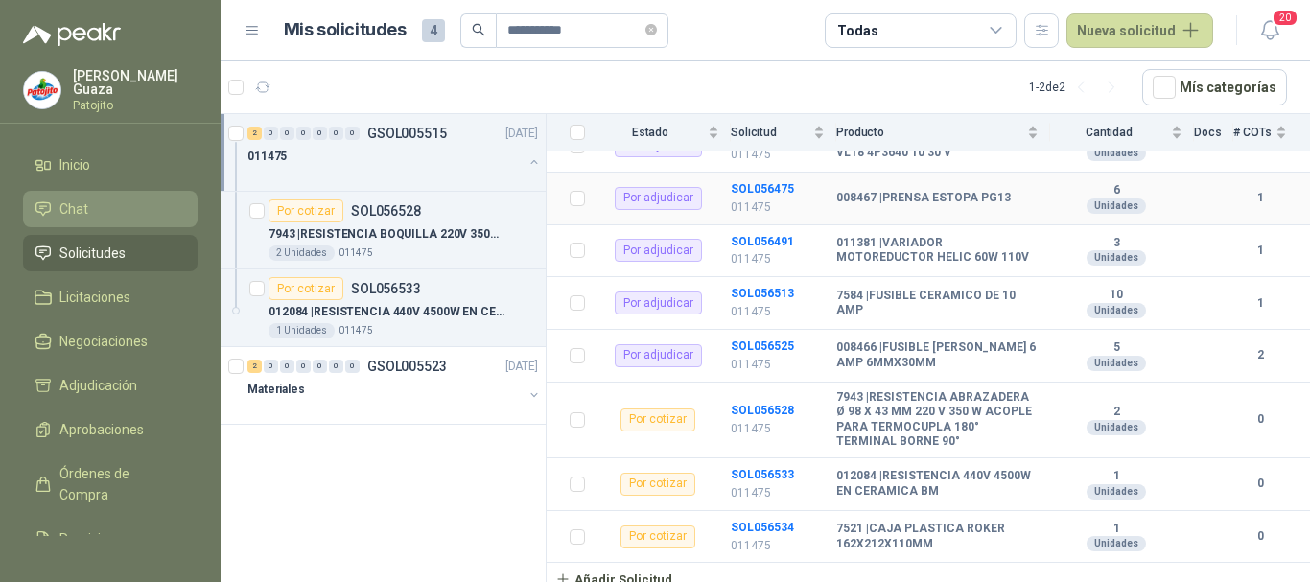
scroll to position [434, 0]
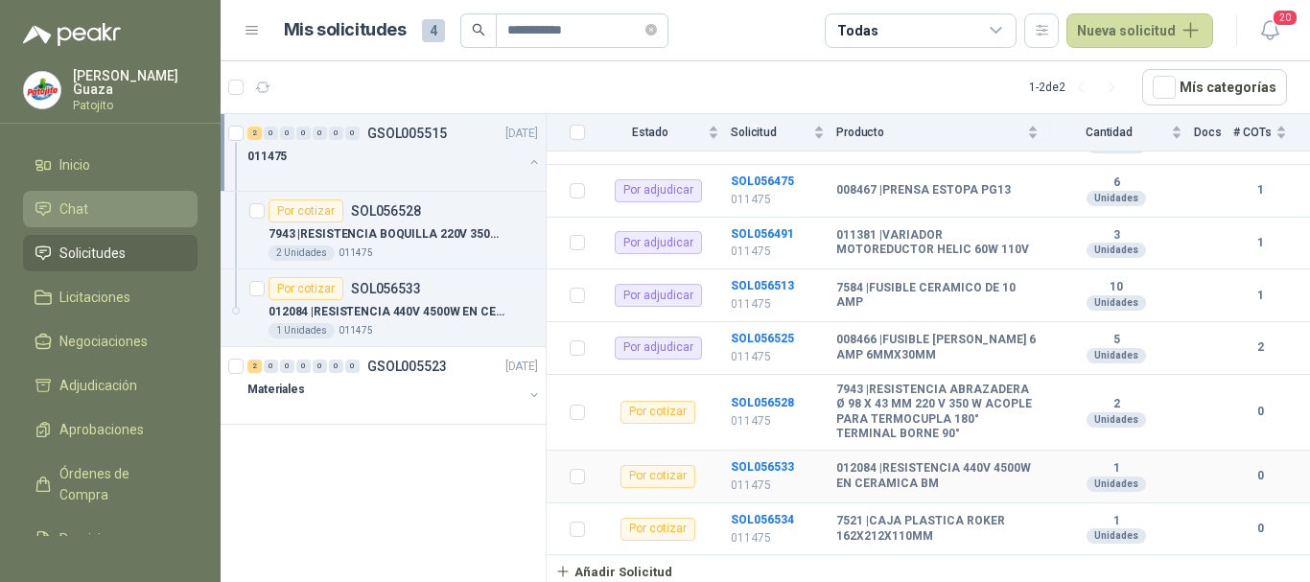
click at [756, 458] on td "SOL056533 011475" at bounding box center [783, 477] width 105 height 53
click at [775, 468] on b "SOL056533" at bounding box center [762, 466] width 63 height 13
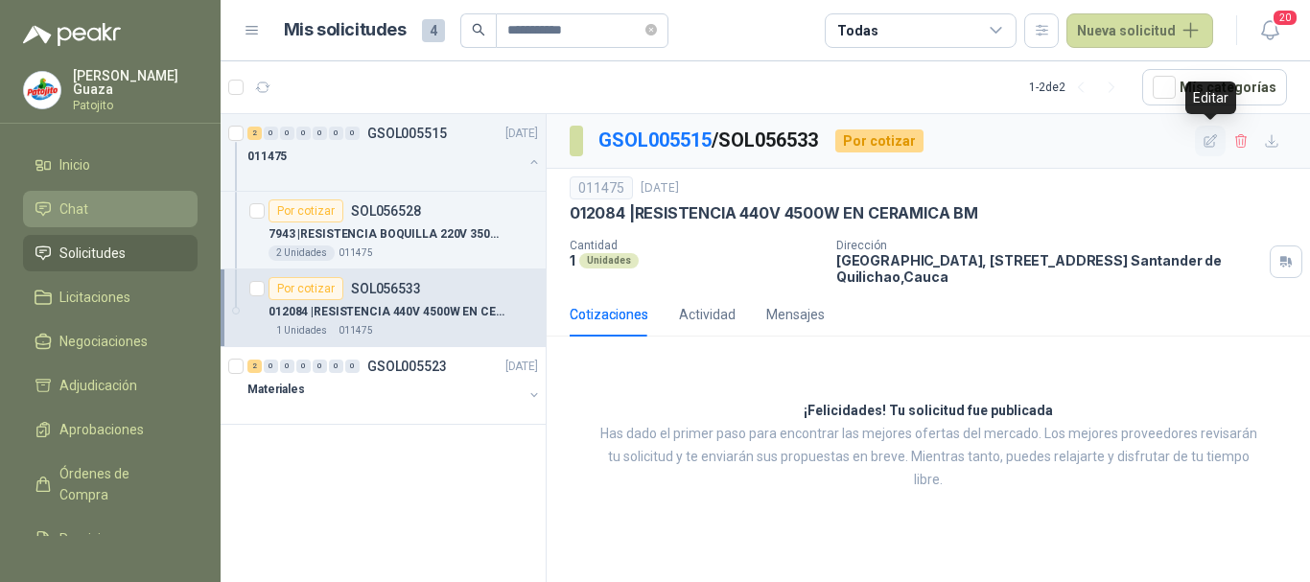
click at [1205, 137] on icon "button" at bounding box center [1210, 140] width 12 height 12
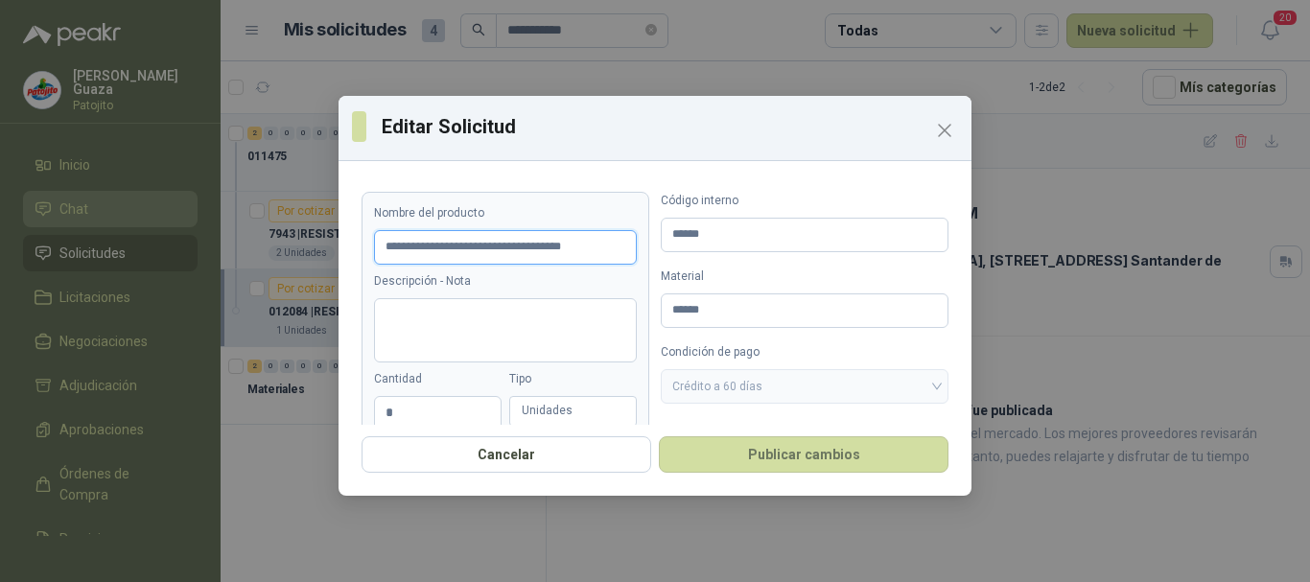
click at [607, 240] on input "**********" at bounding box center [505, 247] width 263 height 35
paste input "**"
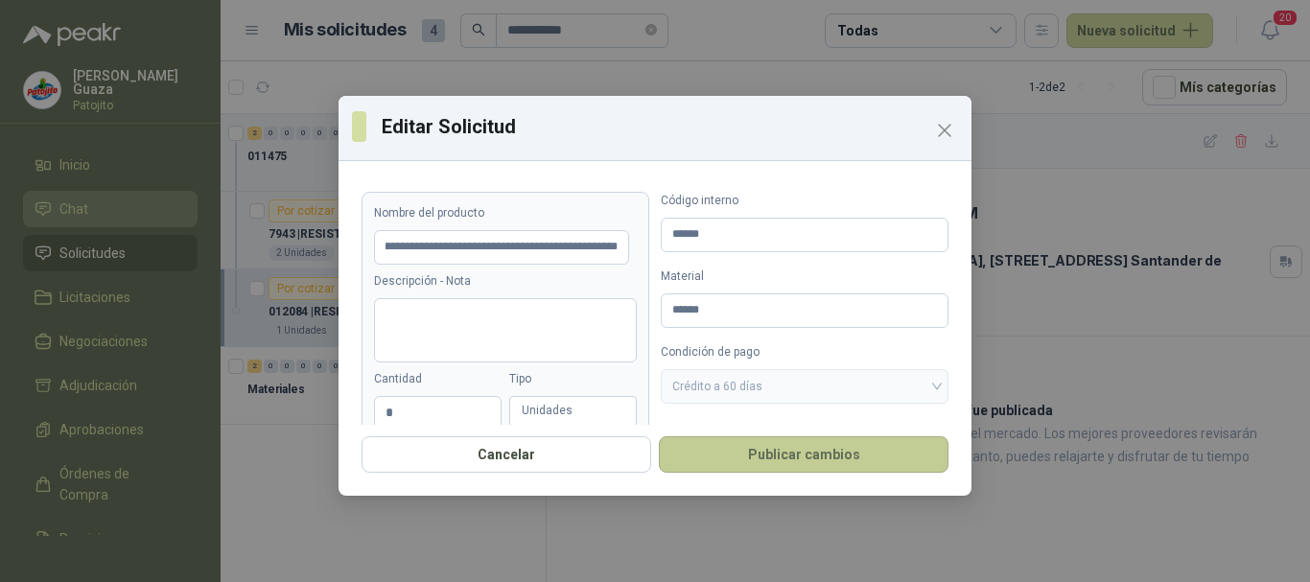
click at [816, 447] on button "Publicar cambios" at bounding box center [804, 454] width 290 height 36
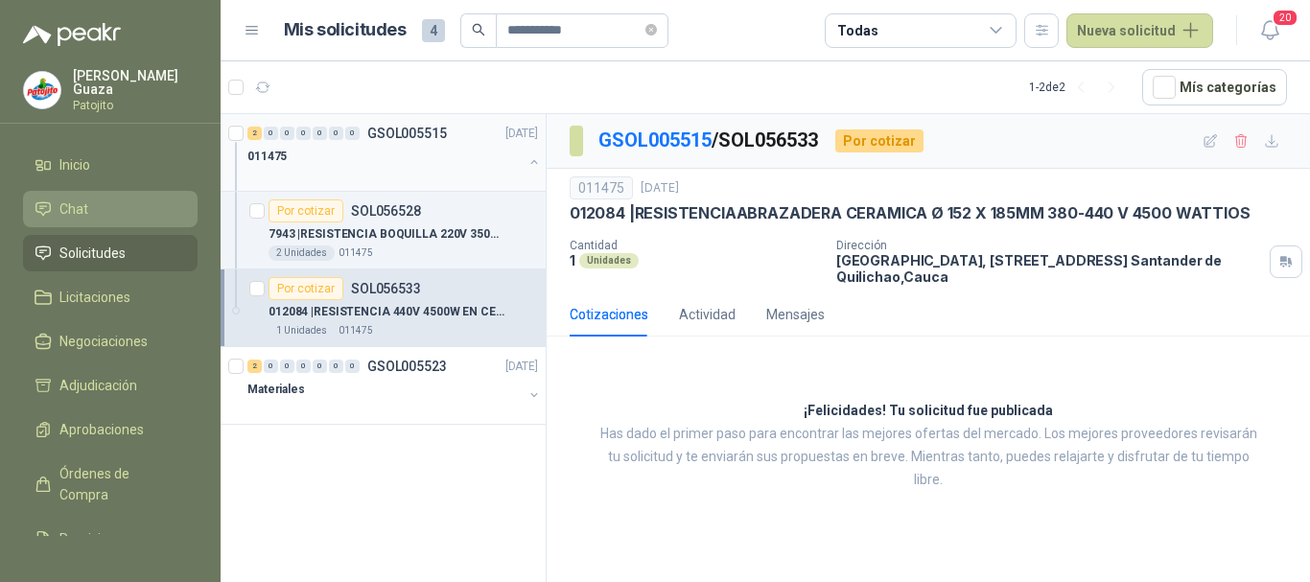
click at [404, 137] on p "GSOL005515" at bounding box center [407, 133] width 80 height 13
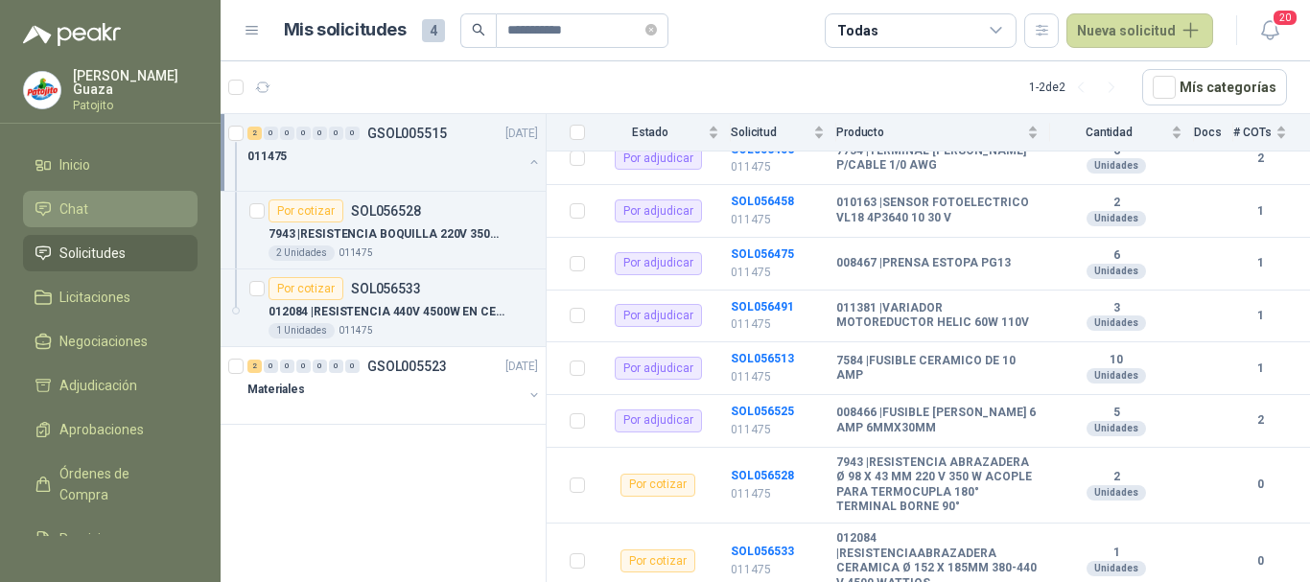
scroll to position [266, 0]
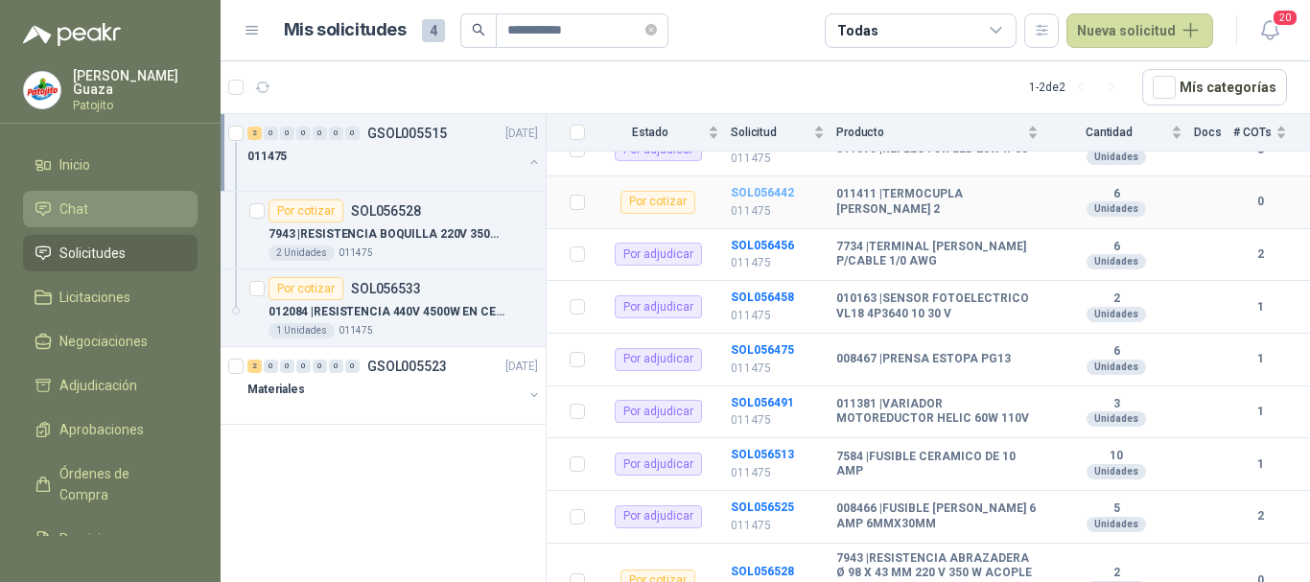
click at [773, 196] on b "SOL056442" at bounding box center [762, 192] width 63 height 13
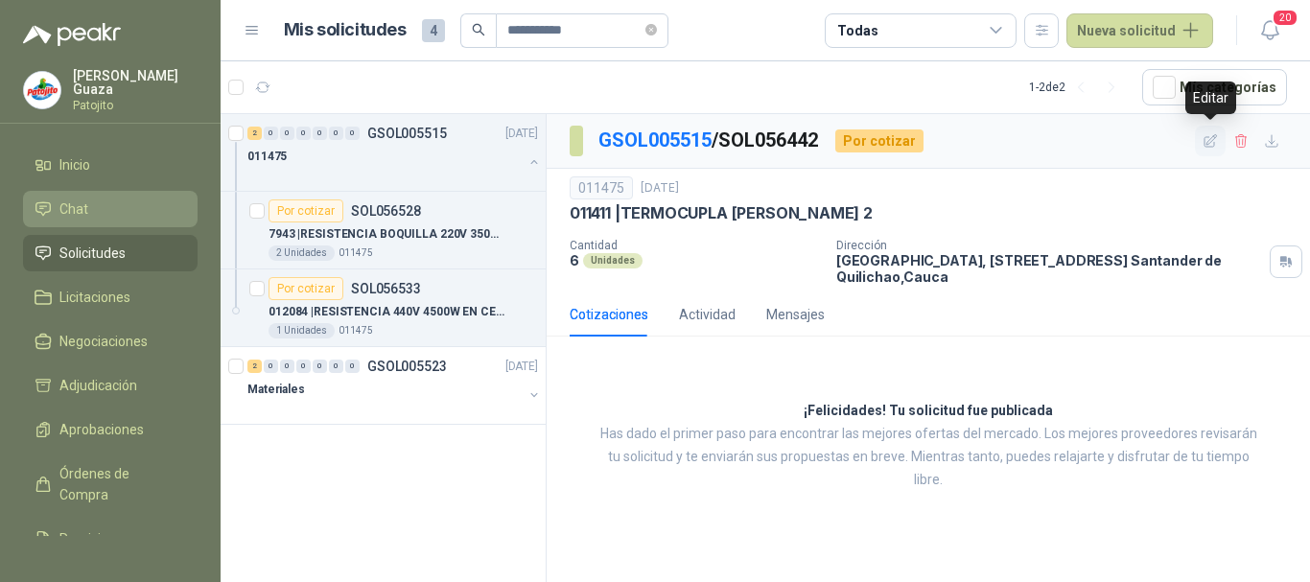
click at [1202, 134] on icon "button" at bounding box center [1210, 141] width 16 height 16
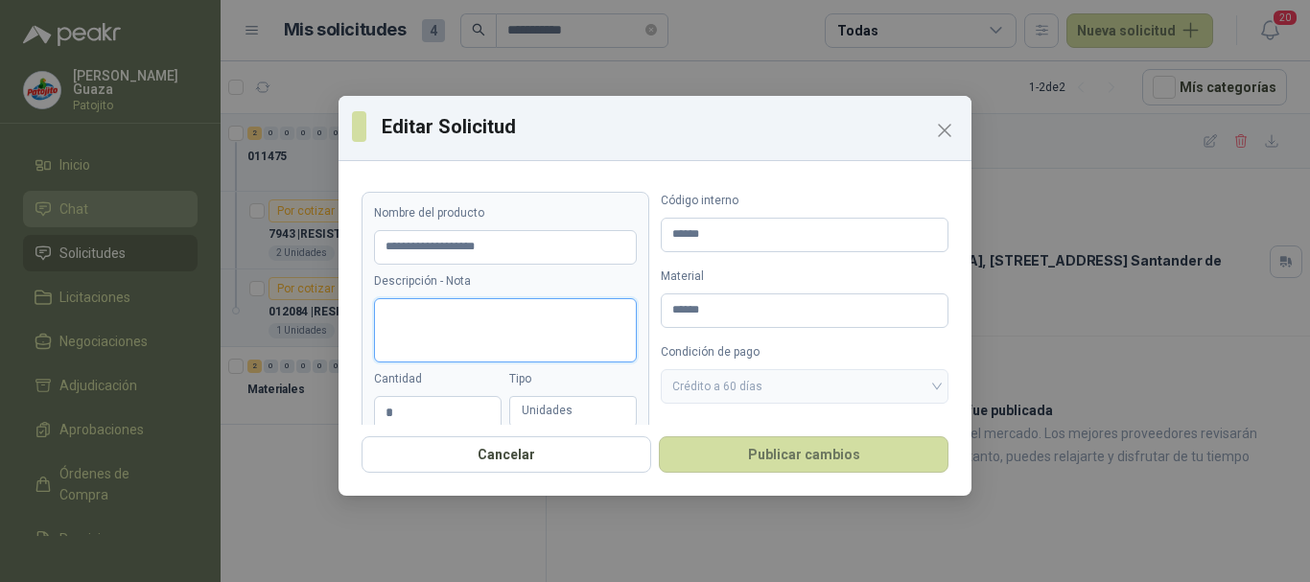
click at [495, 298] on textarea "Descripción - Nota" at bounding box center [505, 330] width 263 height 64
click at [532, 239] on input "**********" at bounding box center [505, 247] width 263 height 35
paste input "**"
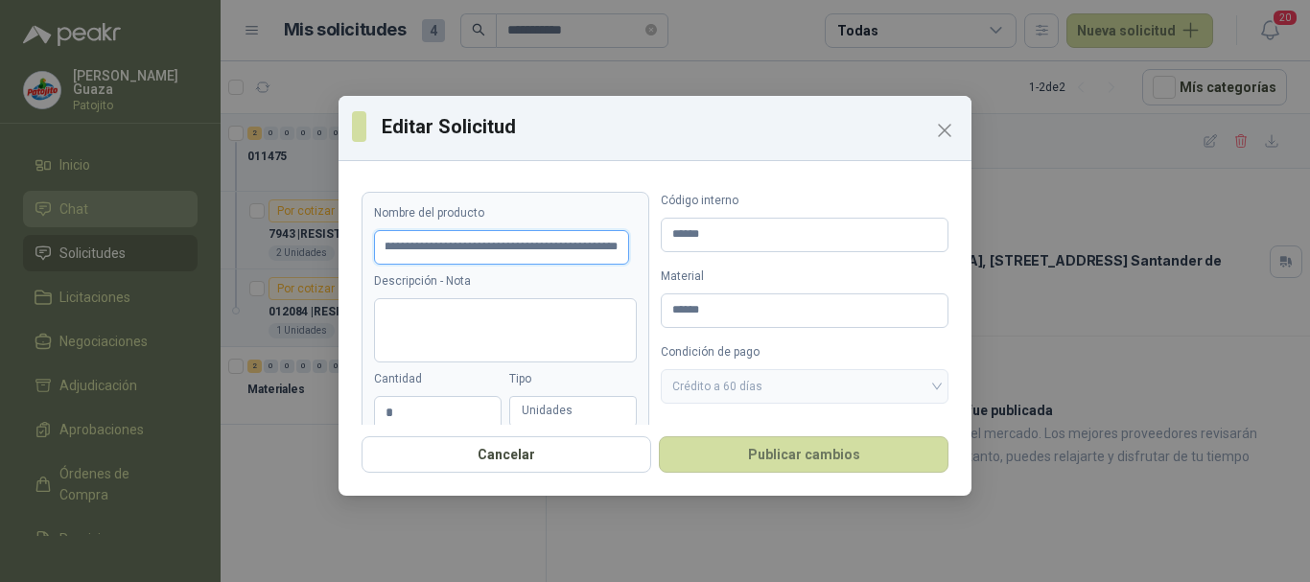
scroll to position [0, 128]
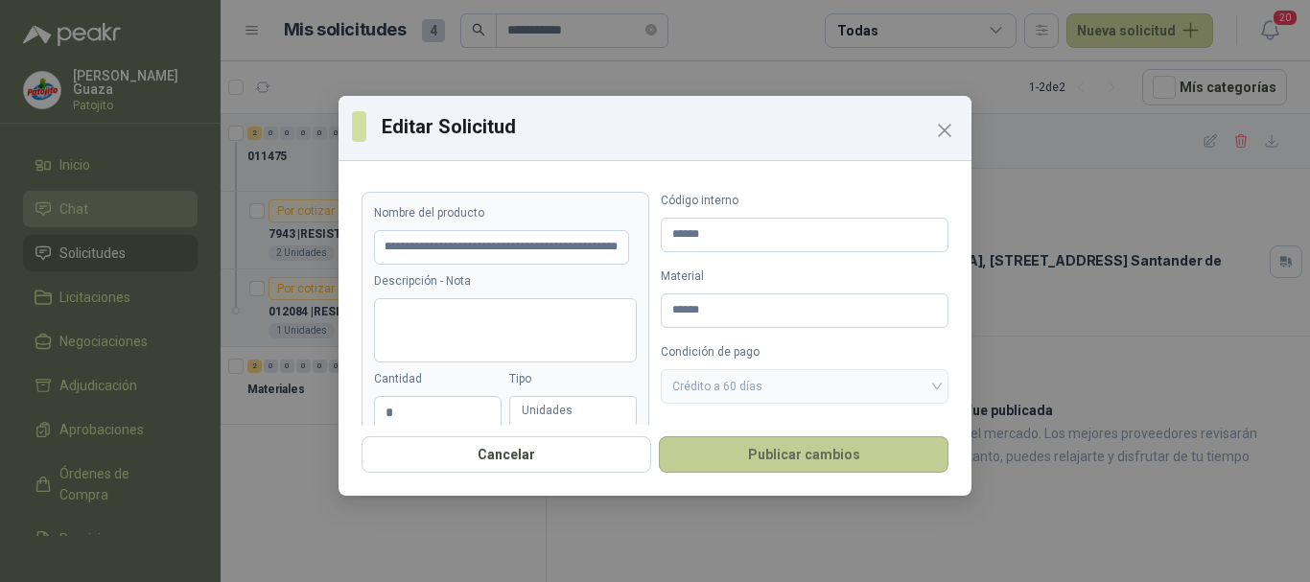
click at [886, 464] on button "Publicar cambios" at bounding box center [804, 454] width 290 height 36
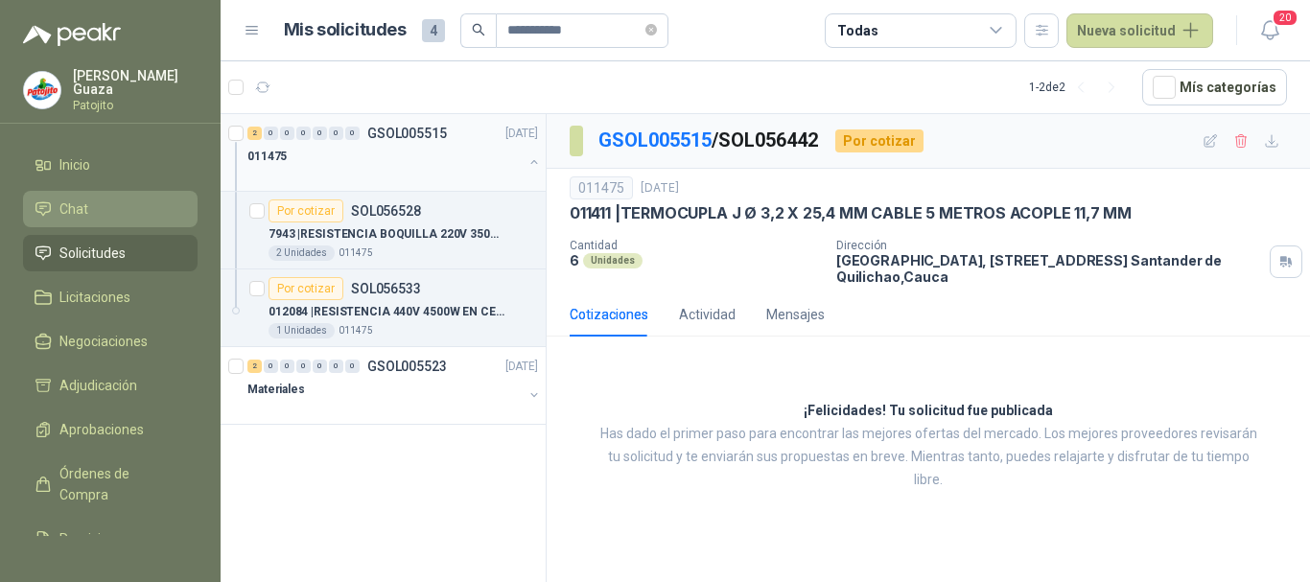
click at [400, 128] on p "GSOL005515" at bounding box center [407, 133] width 80 height 13
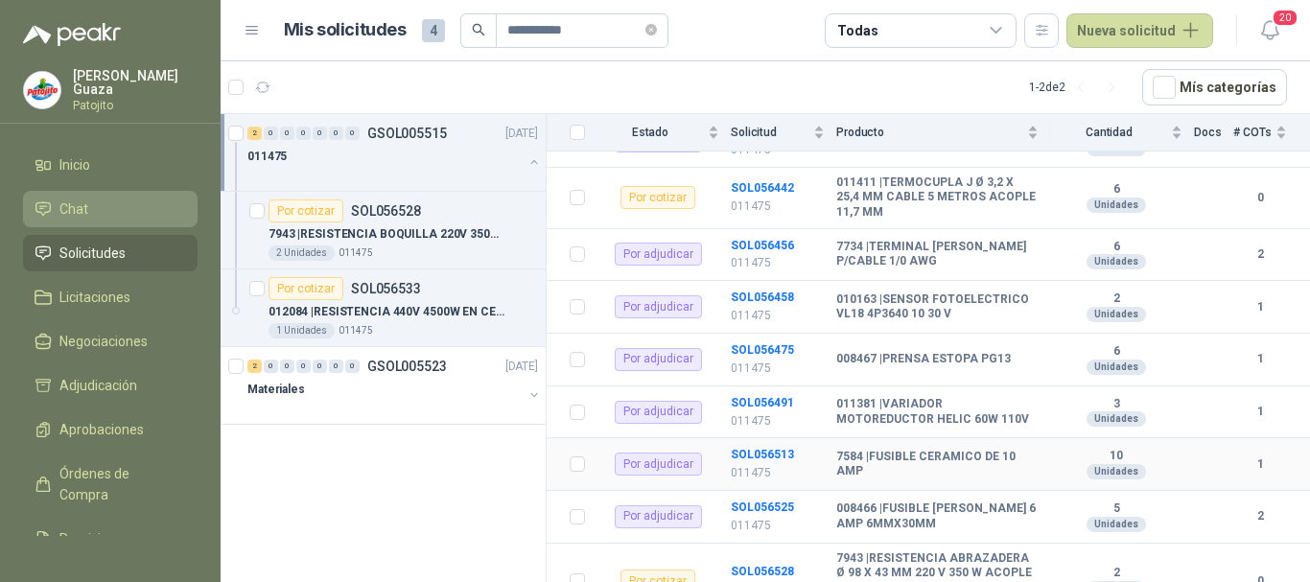
scroll to position [178, 0]
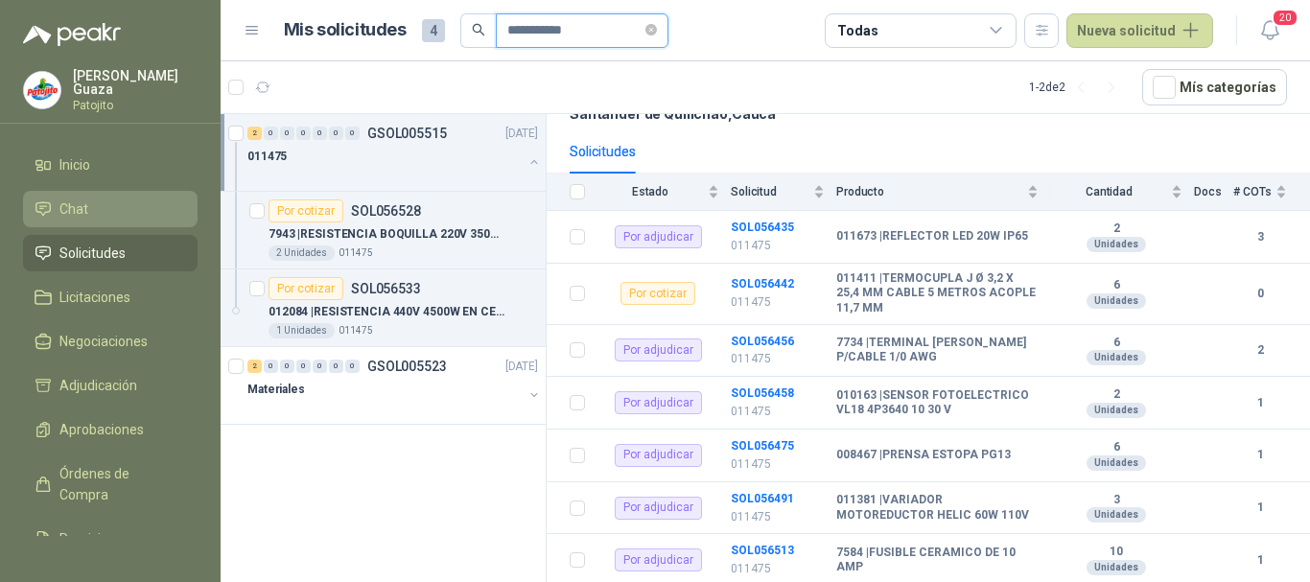
click at [525, 26] on input "**********" at bounding box center [574, 30] width 134 height 33
click at [657, 42] on span at bounding box center [651, 30] width 12 height 33
click at [657, 31] on icon "close-circle" at bounding box center [651, 30] width 12 height 12
click at [633, 24] on input "text" at bounding box center [574, 30] width 134 height 33
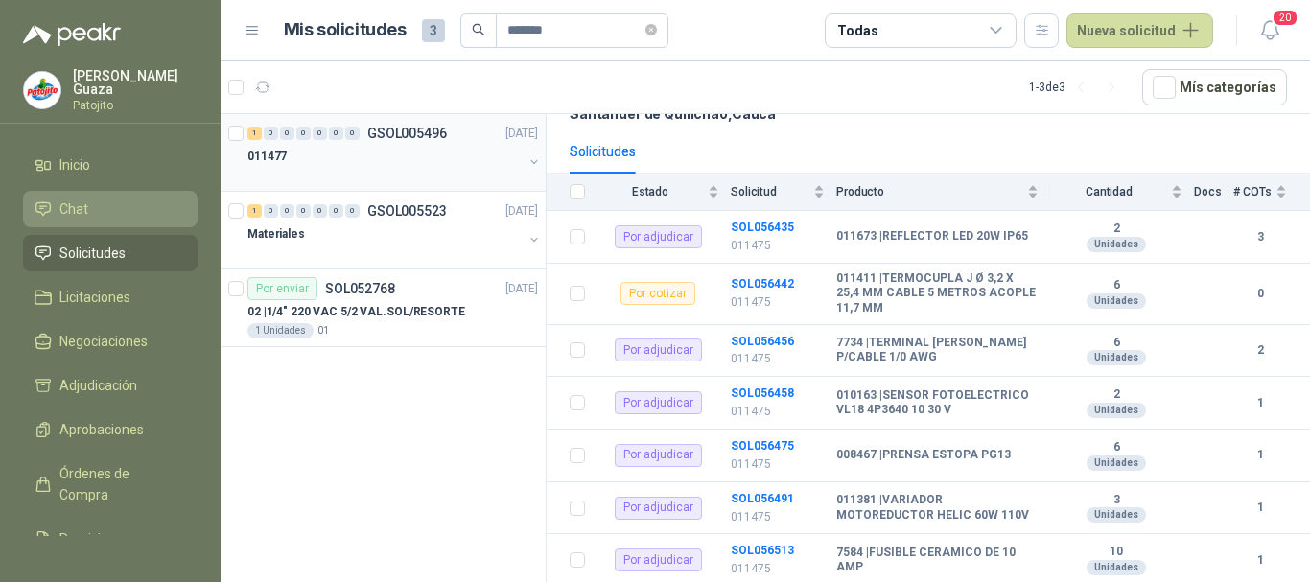
click at [414, 158] on div "011477" at bounding box center [384, 156] width 275 height 23
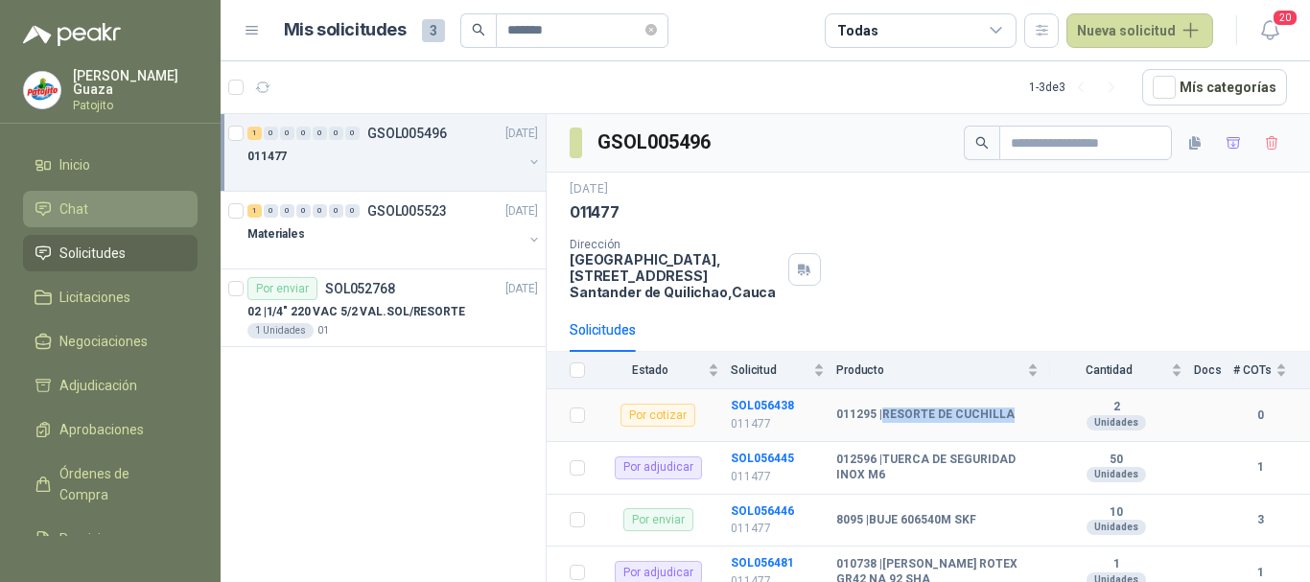
drag, startPoint x: 885, startPoint y: 415, endPoint x: 1010, endPoint y: 413, distance: 125.6
click at [1010, 413] on div "011295 | RESORTE [PERSON_NAME]" at bounding box center [937, 414] width 202 height 15
copy b "RESORTE DE CUCHILLA"
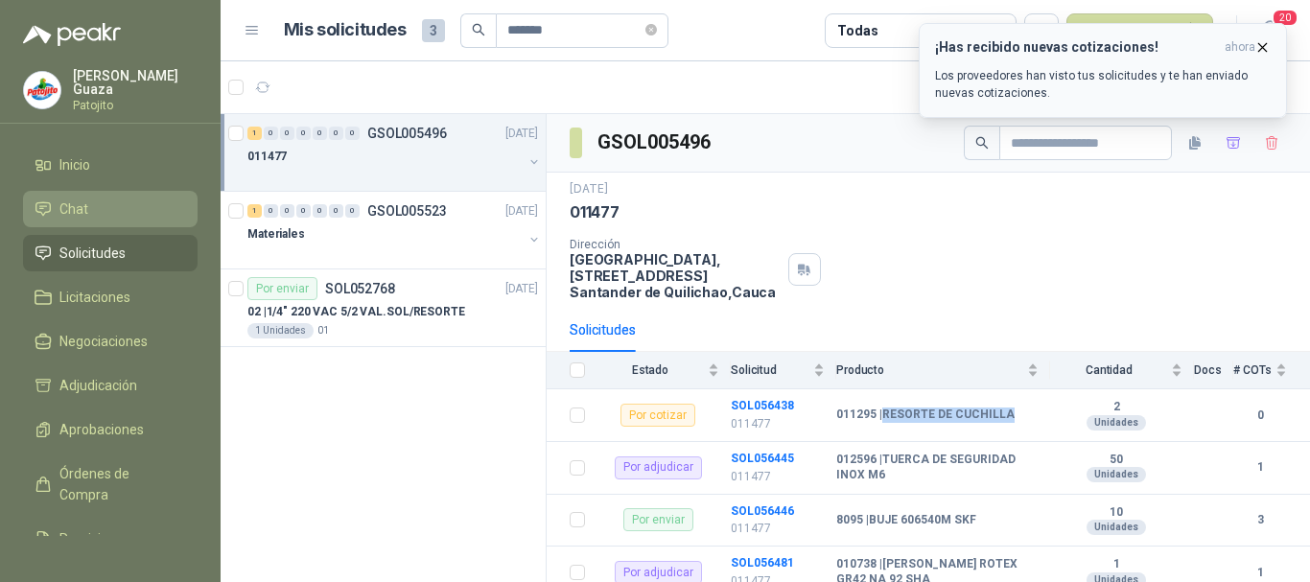
click at [1110, 81] on p "Los proveedores han visto tus solicitudes y te han enviado nuevas cotizaciones." at bounding box center [1103, 84] width 336 height 35
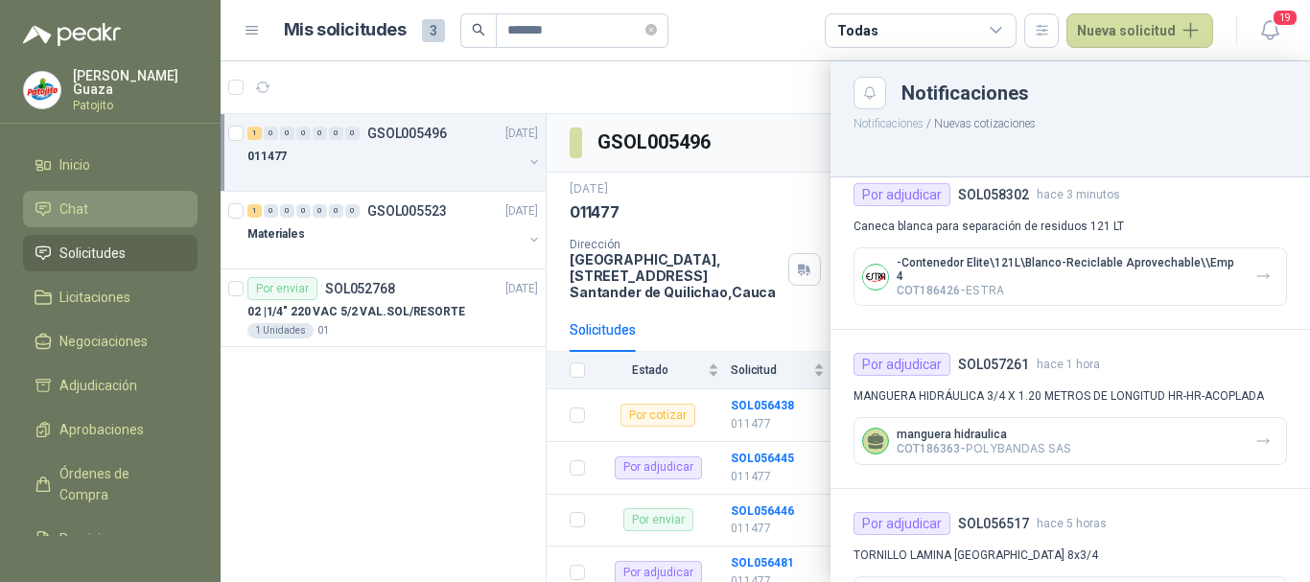
scroll to position [464, 0]
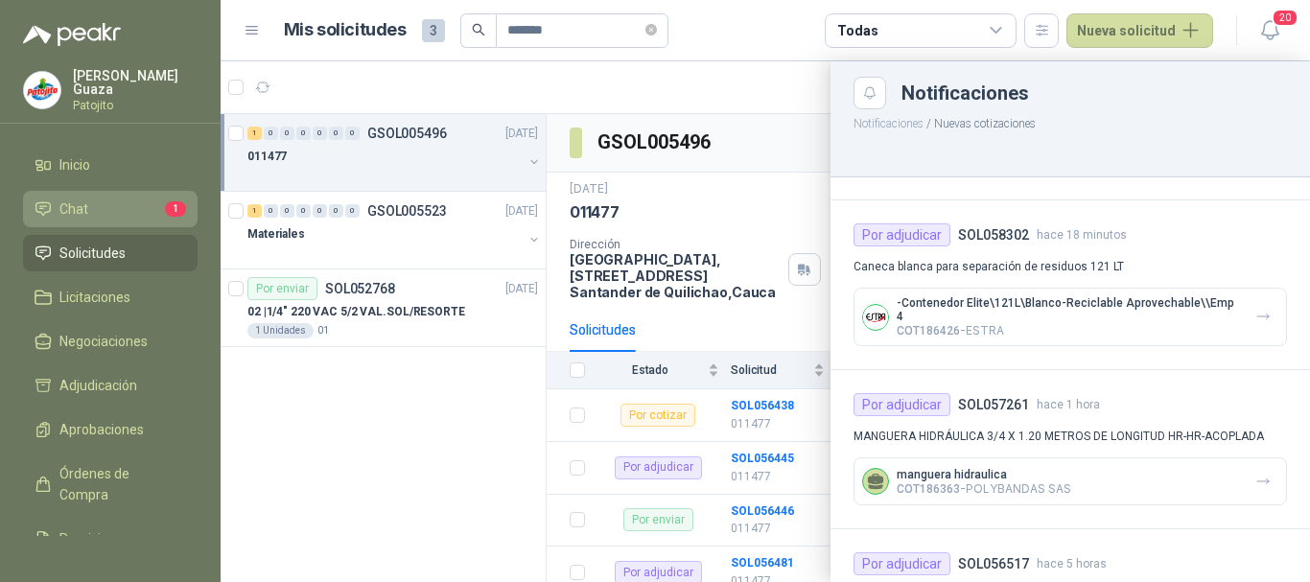
click at [160, 194] on link "Chat 1" at bounding box center [110, 209] width 174 height 36
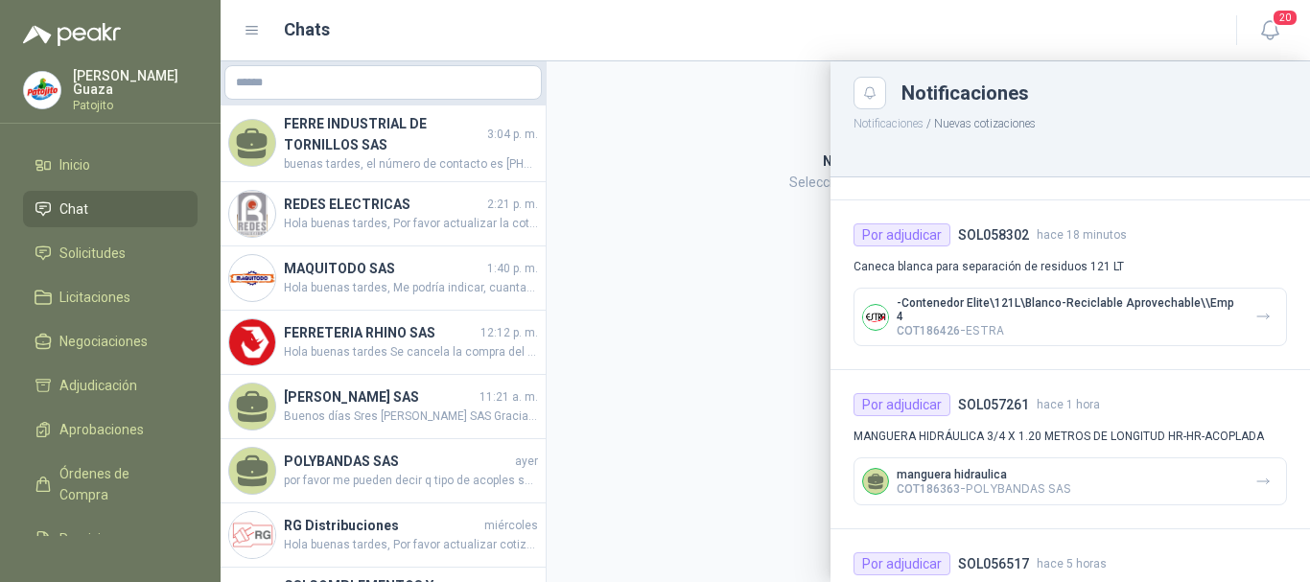
click at [282, 135] on div at bounding box center [765, 321] width 1089 height 521
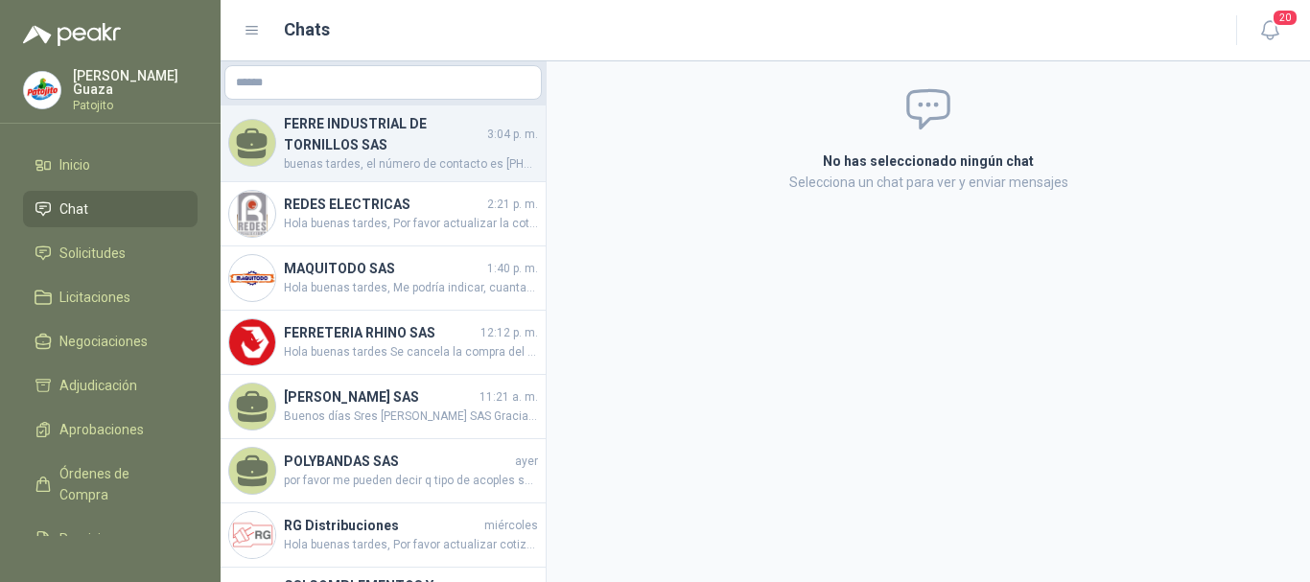
click at [395, 152] on h4 "FERRE INDUSTRIAL DE TORNILLOS SAS" at bounding box center [383, 134] width 199 height 42
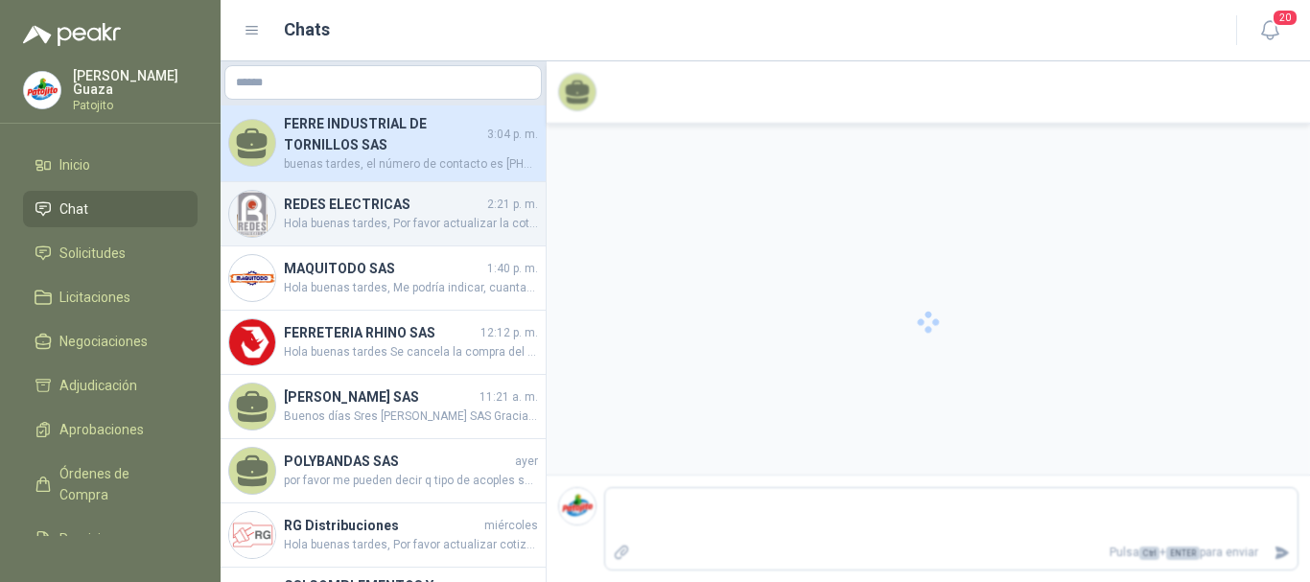
scroll to position [261, 0]
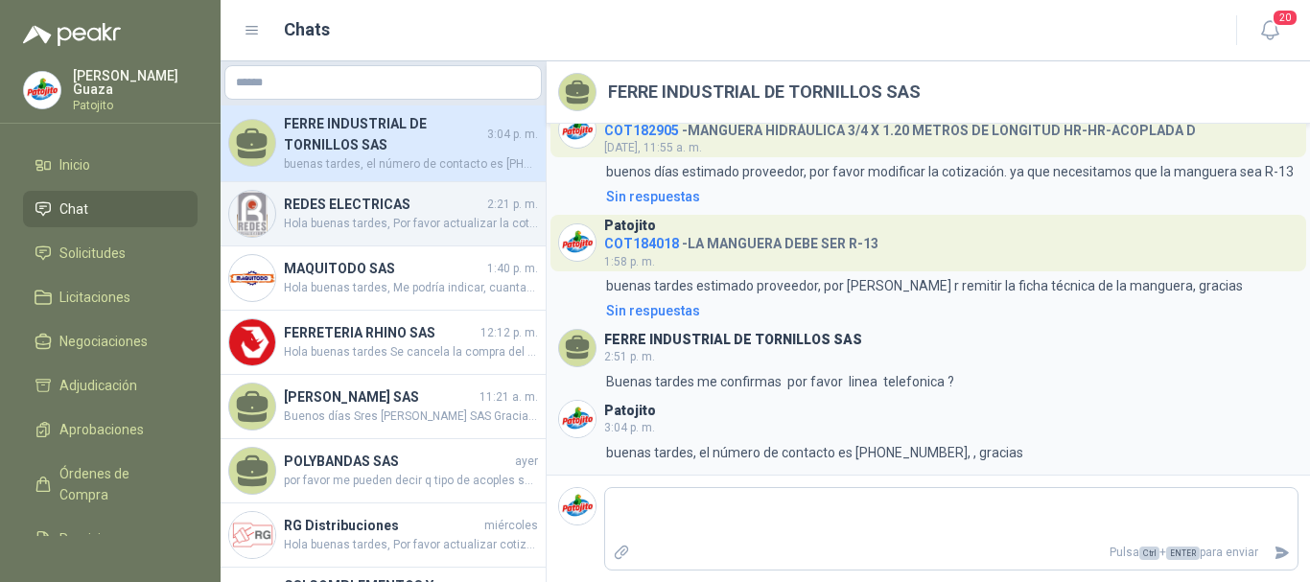
click at [390, 236] on div "REDES ELECTRICAS 2:21 p. m. Hola buenas tardes, Por favor actualizar la cotizac…" at bounding box center [383, 214] width 325 height 64
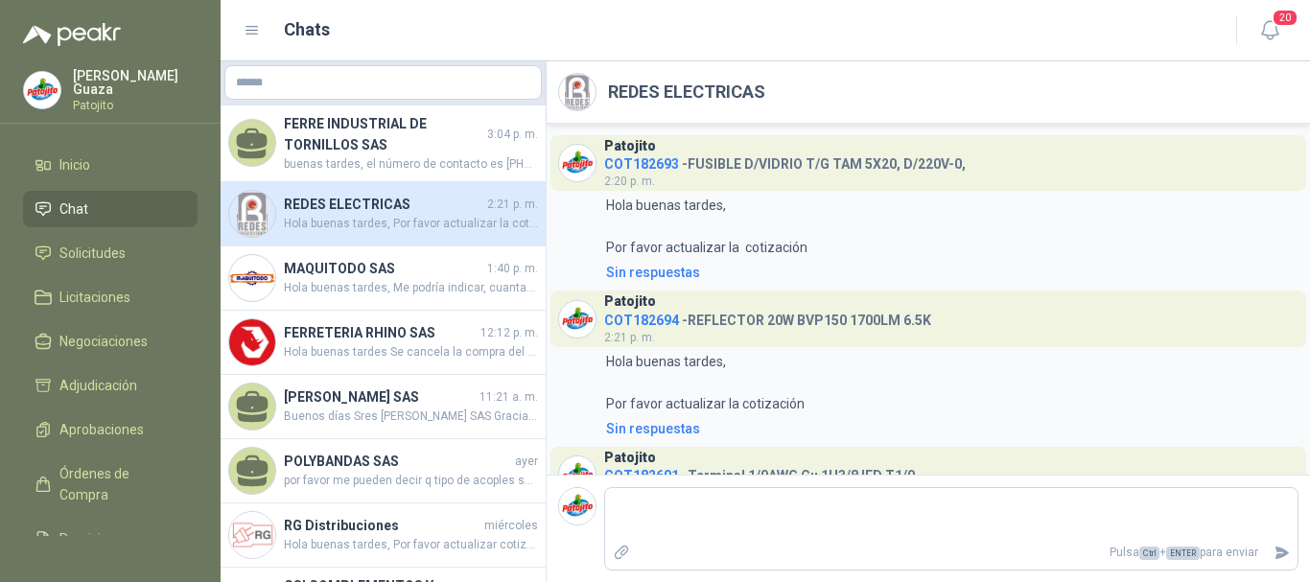
scroll to position [131, 0]
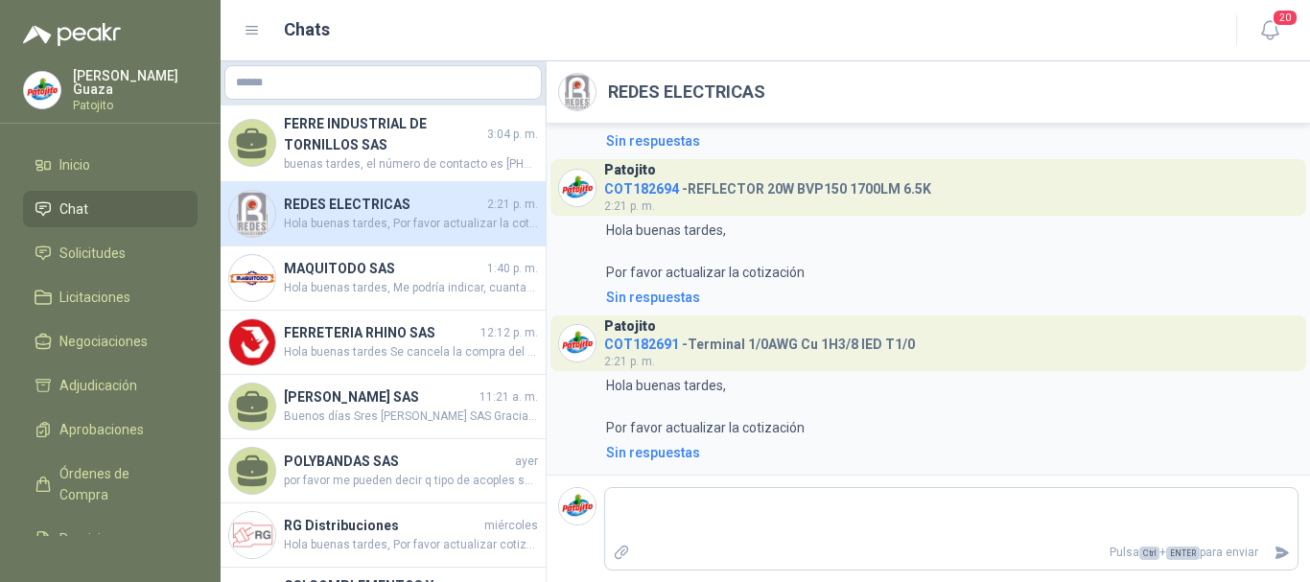
click at [400, 244] on div "REDES ELECTRICAS 2:21 p. m. Hola buenas tardes, Por favor actualizar la cotizac…" at bounding box center [383, 214] width 325 height 64
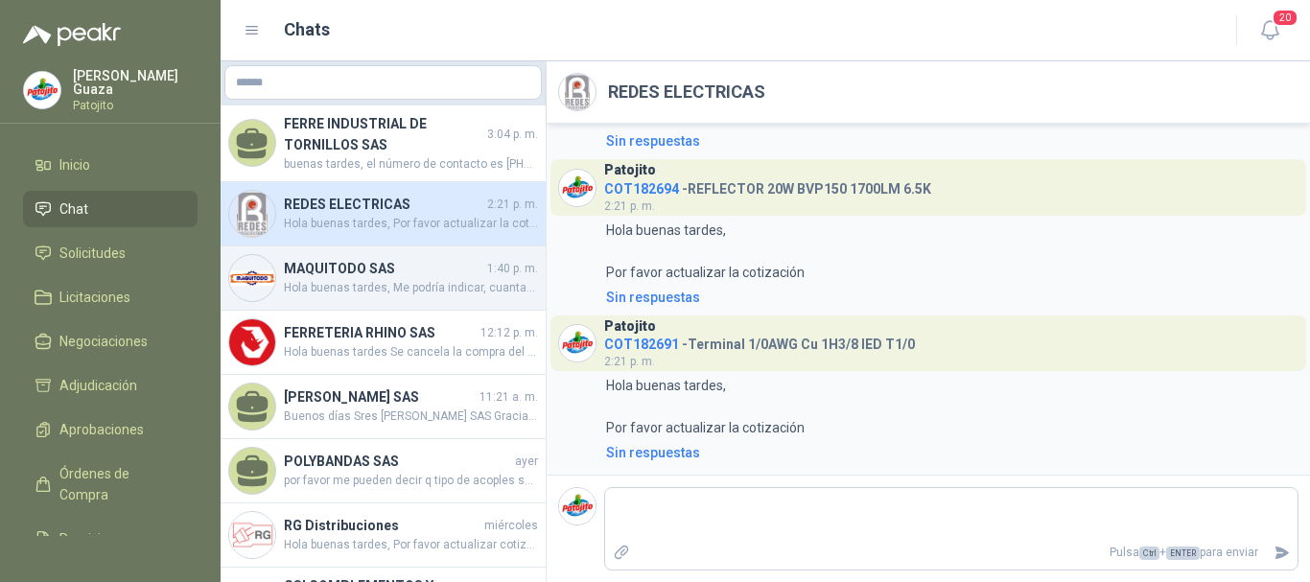
click at [386, 266] on h4 "MAQUITODO SAS" at bounding box center [383, 268] width 199 height 21
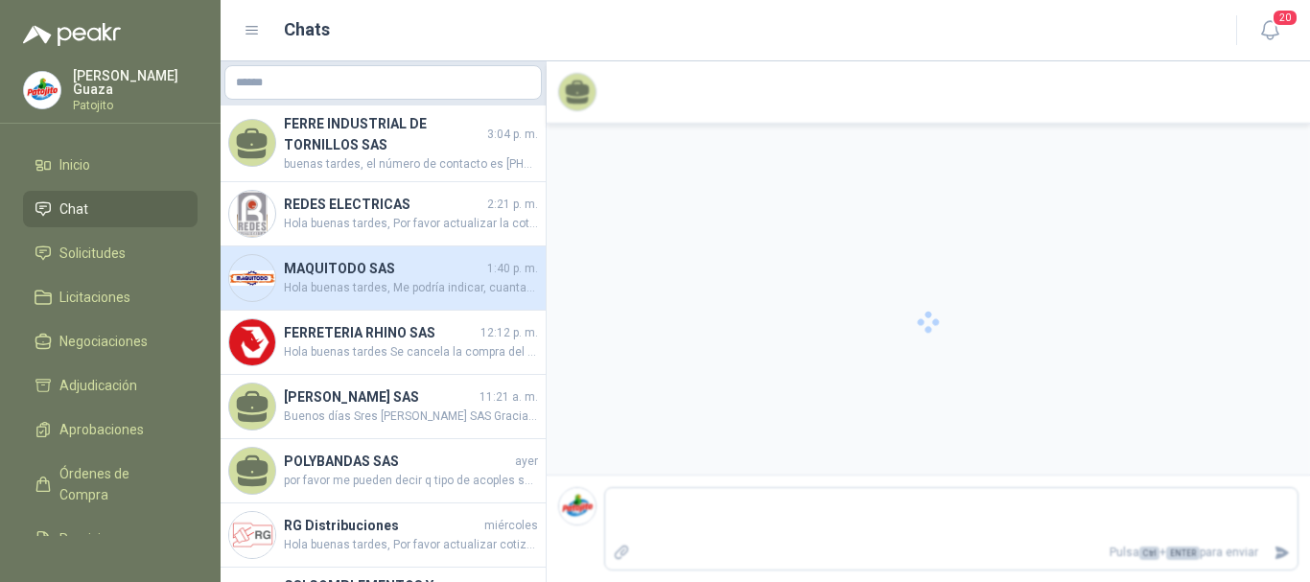
scroll to position [231, 0]
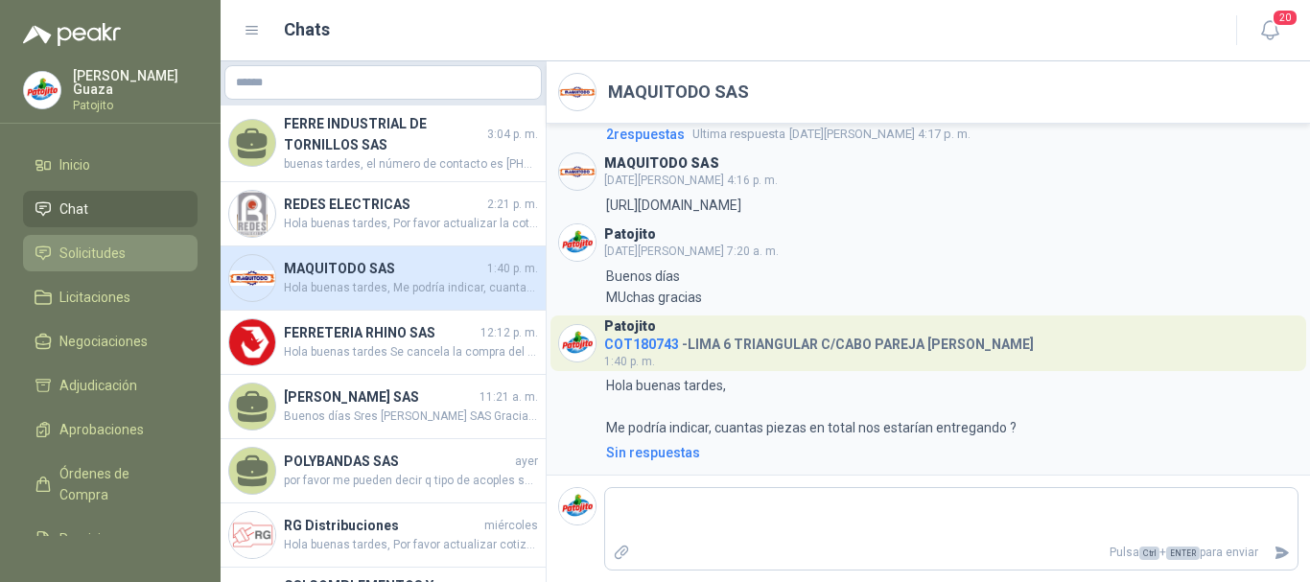
click at [116, 256] on span "Solicitudes" at bounding box center [92, 253] width 66 height 21
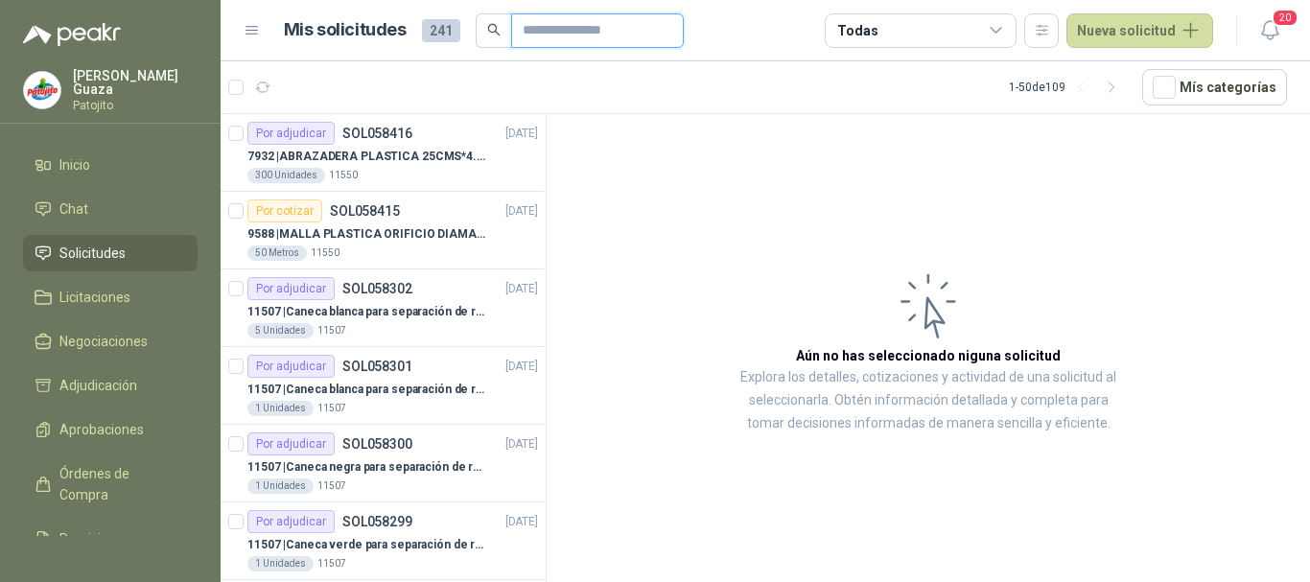
click at [576, 17] on input "text" at bounding box center [589, 30] width 134 height 33
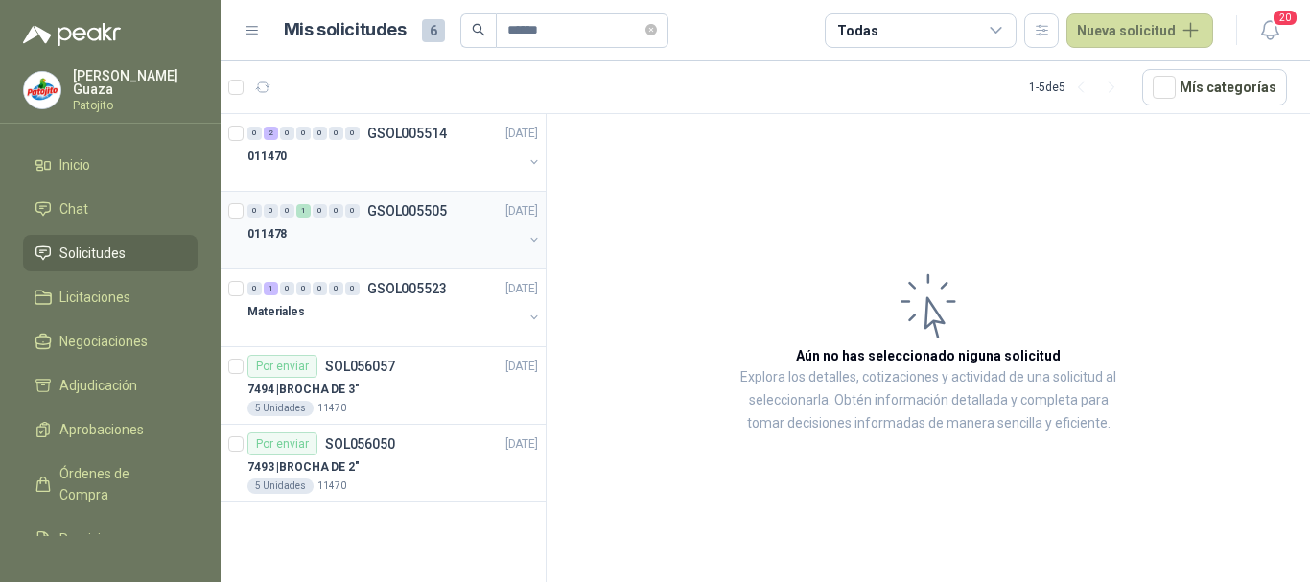
click at [442, 210] on p "GSOL005505" at bounding box center [407, 210] width 80 height 13
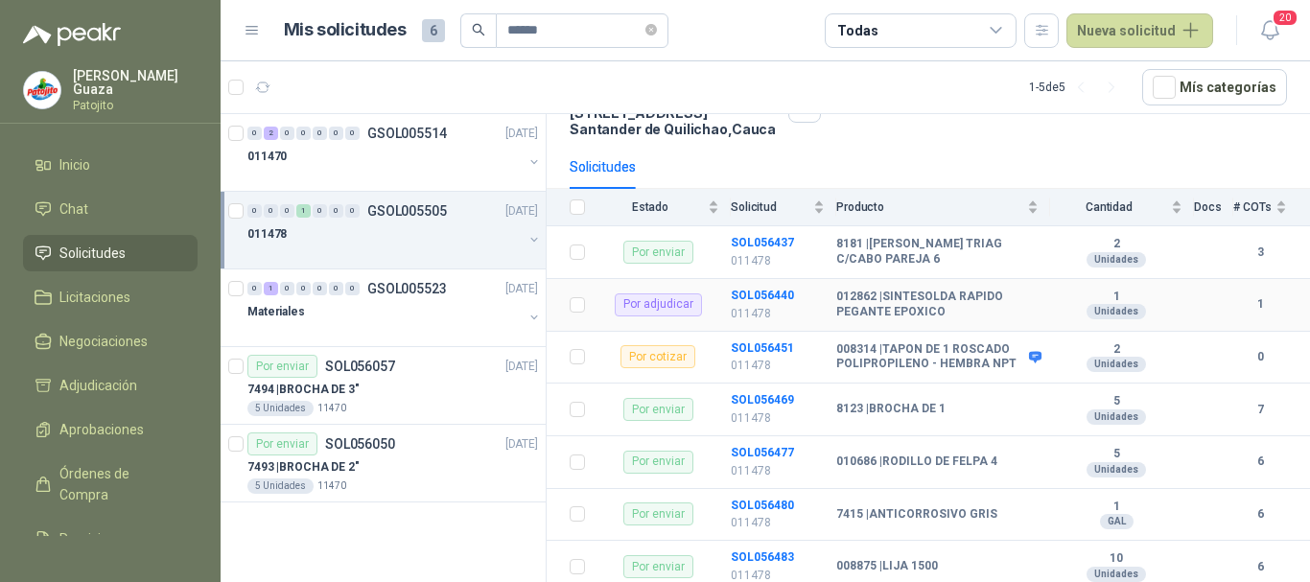
scroll to position [383, 0]
